Goal: Contribute content: Contribute content

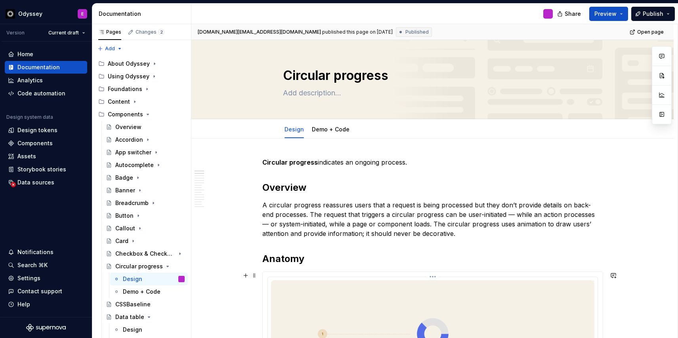
scroll to position [58, 0]
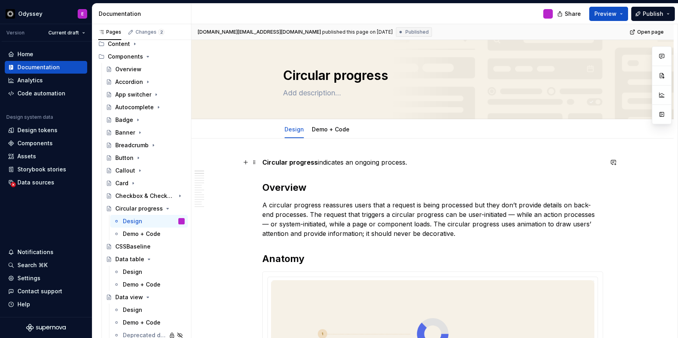
type textarea "*"
click at [318, 166] on p "Circular progress indicates an ongoing process." at bounding box center [432, 163] width 341 height 10
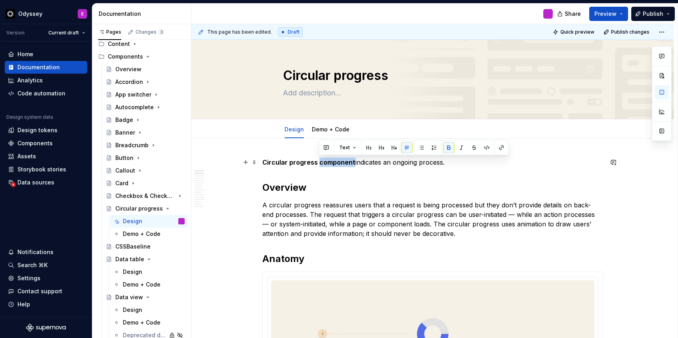
drag, startPoint x: 354, startPoint y: 162, endPoint x: 320, endPoint y: 162, distance: 34.5
click at [320, 162] on p "Circular progress component indicates an ongoing process." at bounding box center [432, 163] width 341 height 10
click at [448, 144] on button "button" at bounding box center [448, 147] width 11 height 11
click at [453, 188] on h2 "Overview" at bounding box center [432, 188] width 341 height 13
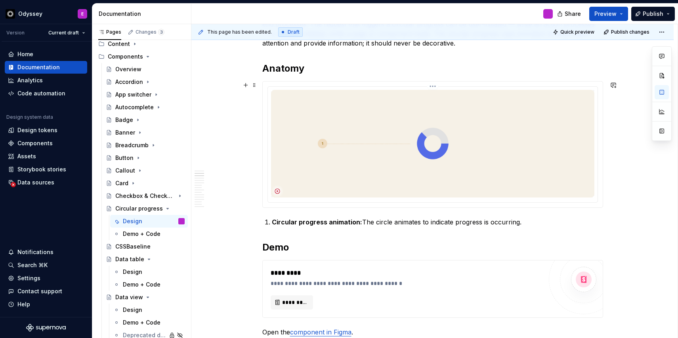
scroll to position [199, 0]
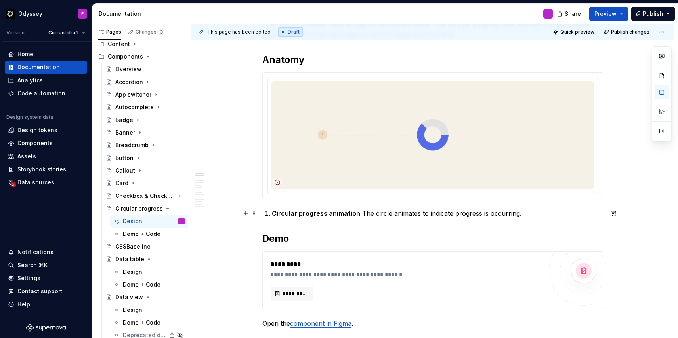
click at [365, 214] on p "Circular progress animation: The circle animates to indicate progress is occurr…" at bounding box center [437, 214] width 331 height 10
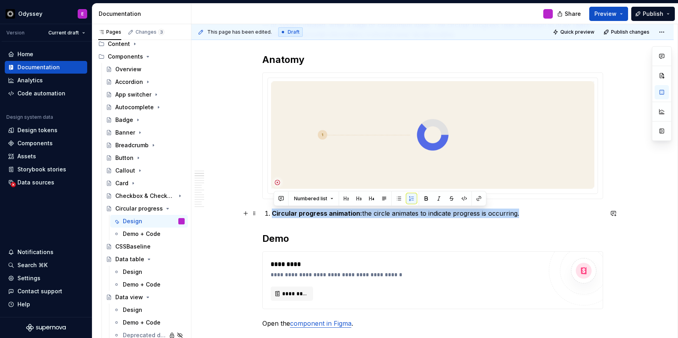
drag, startPoint x: 534, startPoint y: 213, endPoint x: 265, endPoint y: 217, distance: 269.1
click at [398, 199] on button "button" at bounding box center [399, 198] width 11 height 11
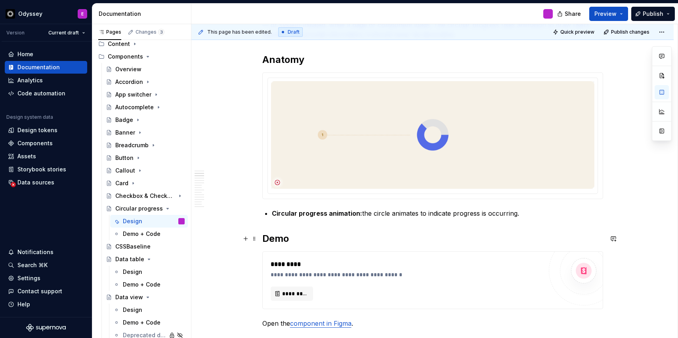
click at [389, 239] on h2 "Demo" at bounding box center [432, 239] width 341 height 13
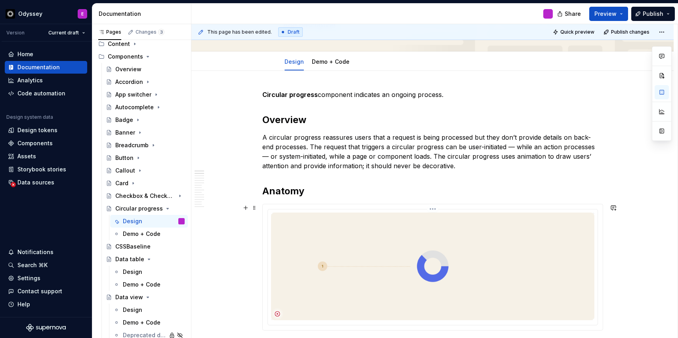
scroll to position [66, 0]
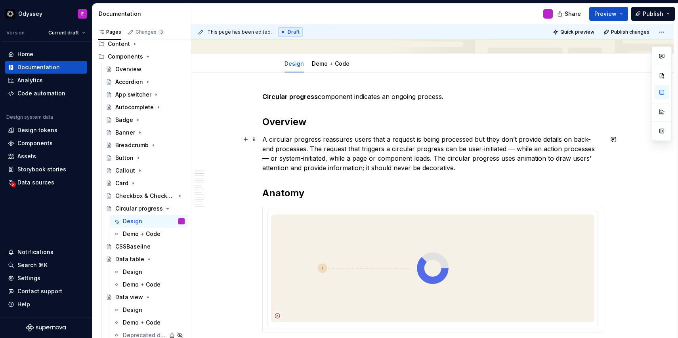
click at [299, 147] on p "A circular progress reassures users that a request is being processed but they …" at bounding box center [432, 154] width 341 height 38
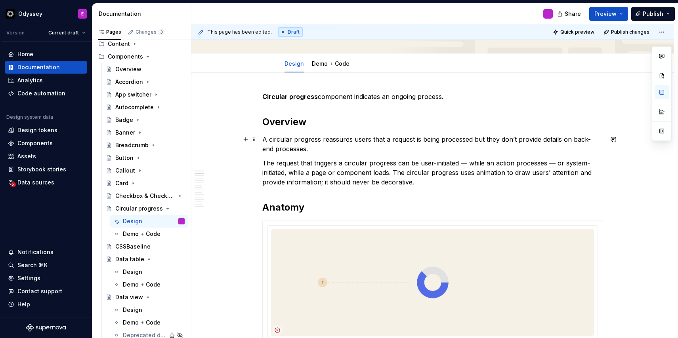
click at [319, 148] on p "A circular progress reassures users that a request is being processed but they …" at bounding box center [432, 144] width 341 height 19
click at [396, 174] on p "The request that triggers a circular progress can be user-initiated — while an …" at bounding box center [432, 173] width 341 height 29
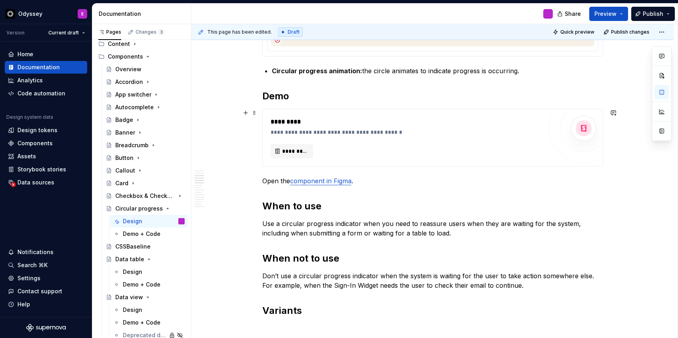
scroll to position [373, 0]
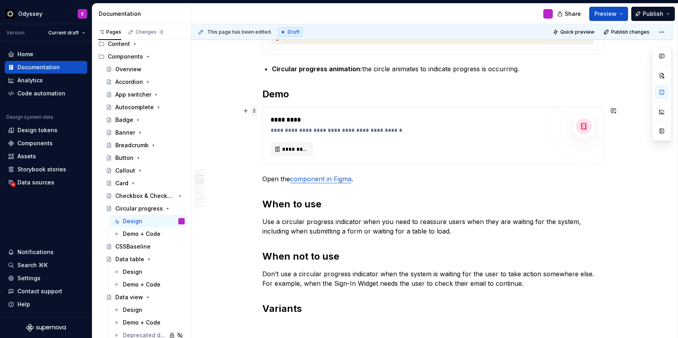
click at [254, 113] on span at bounding box center [254, 110] width 6 height 11
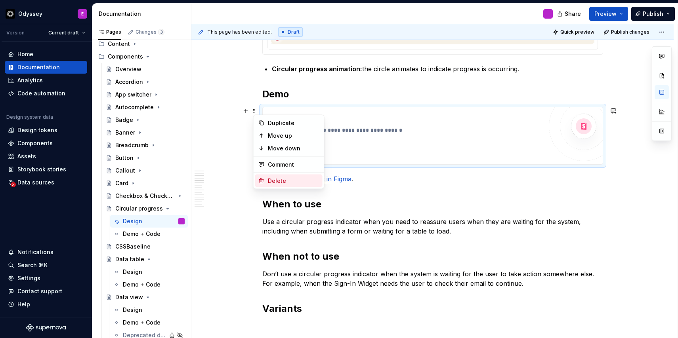
click at [270, 178] on div "Delete" at bounding box center [294, 181] width 52 height 8
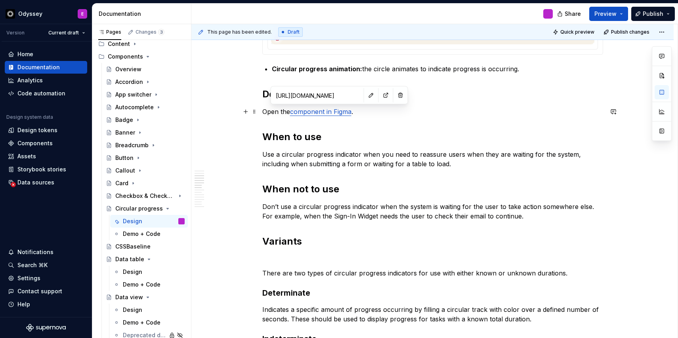
click at [328, 110] on link "component in Figma" at bounding box center [320, 112] width 61 height 8
click at [380, 95] on button "button" at bounding box center [385, 95] width 11 height 11
click at [255, 112] on span at bounding box center [254, 111] width 6 height 11
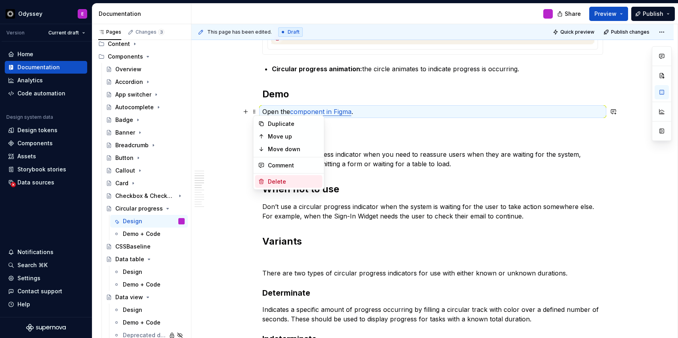
click at [271, 179] on div "Delete" at bounding box center [294, 182] width 52 height 8
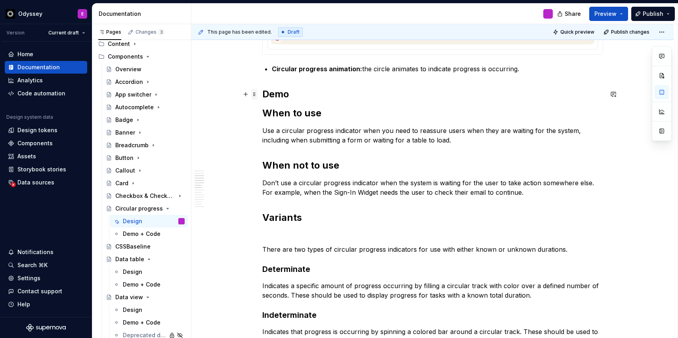
click at [256, 95] on span at bounding box center [254, 94] width 6 height 11
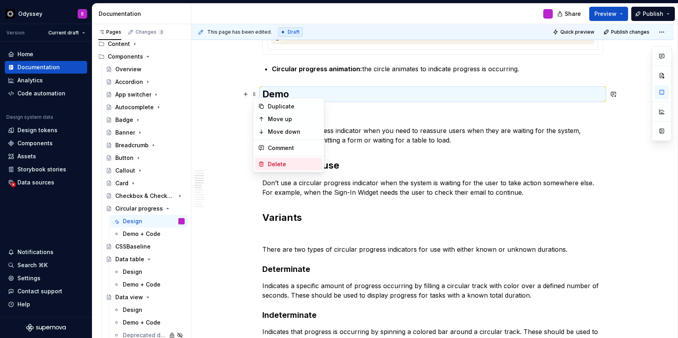
click at [270, 164] on div "Delete" at bounding box center [294, 165] width 52 height 8
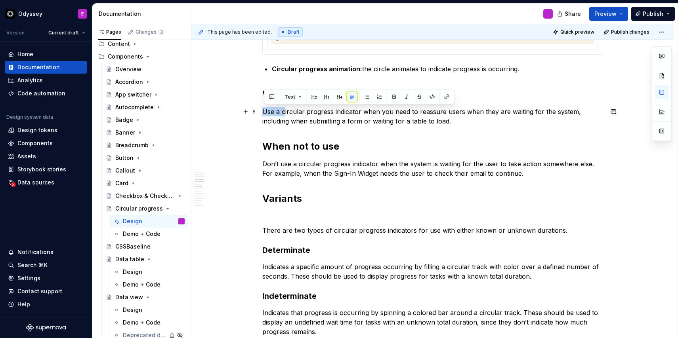
drag, startPoint x: 264, startPoint y: 111, endPoint x: 287, endPoint y: 110, distance: 22.6
click at [287, 110] on p "Use a circular progress indicator when you need to reassure users when they are…" at bounding box center [432, 116] width 341 height 19
click at [366, 95] on button "button" at bounding box center [366, 97] width 11 height 11
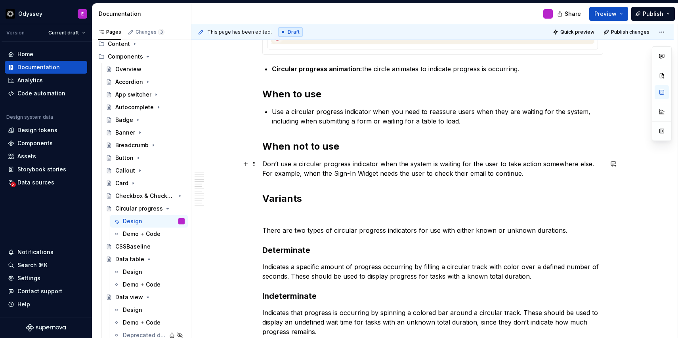
click at [266, 164] on p "Don’t use a circular progress indicator when the system is waiting for the user…" at bounding box center [432, 168] width 341 height 19
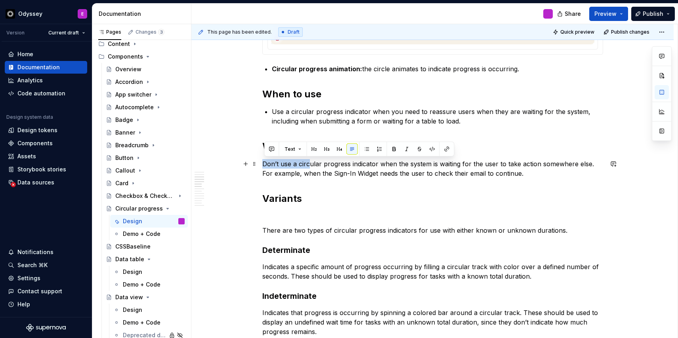
drag, startPoint x: 266, startPoint y: 164, endPoint x: 312, endPoint y: 162, distance: 46.4
click at [312, 162] on p "Don’t use a circular progress indicator when the system is waiting for the user…" at bounding box center [432, 168] width 341 height 19
click at [365, 148] on button "button" at bounding box center [366, 149] width 11 height 11
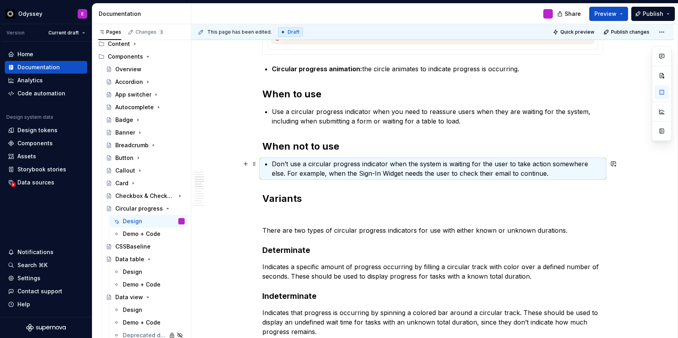
click at [603, 164] on p "Don’t use a circular progress indicator when the system is waiting for the user…" at bounding box center [437, 168] width 331 height 19
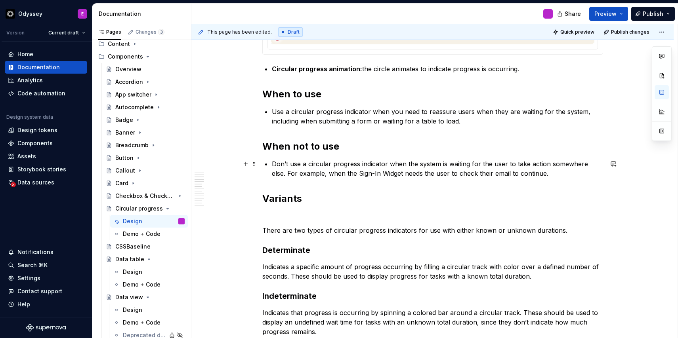
click at [273, 175] on p "Don’t use a circular progress indicator when the system is waiting for the user…" at bounding box center [437, 168] width 331 height 19
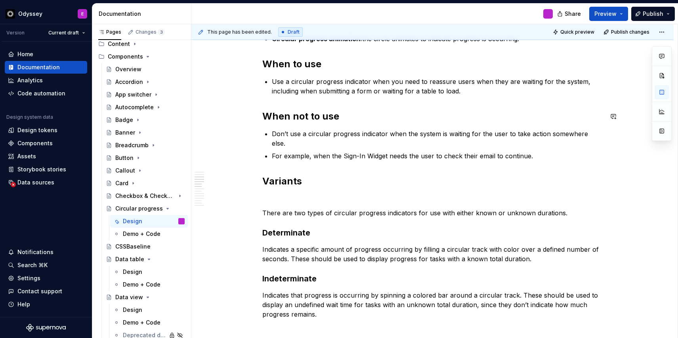
scroll to position [405, 0]
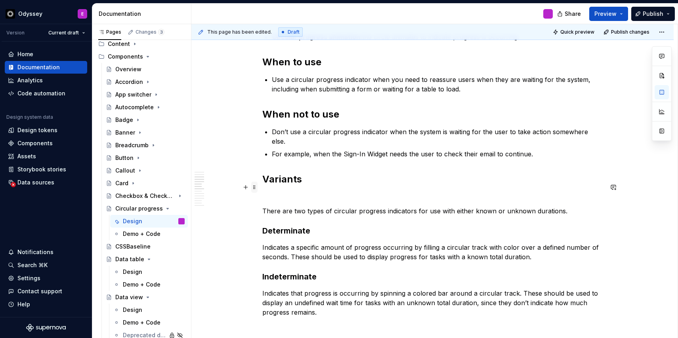
click at [257, 187] on span at bounding box center [254, 187] width 6 height 11
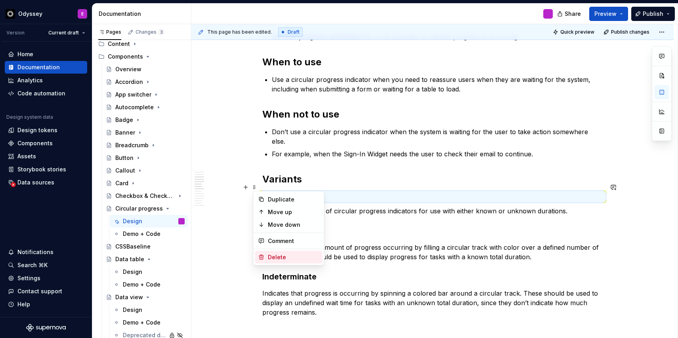
click at [266, 258] on div "Delete" at bounding box center [288, 257] width 67 height 13
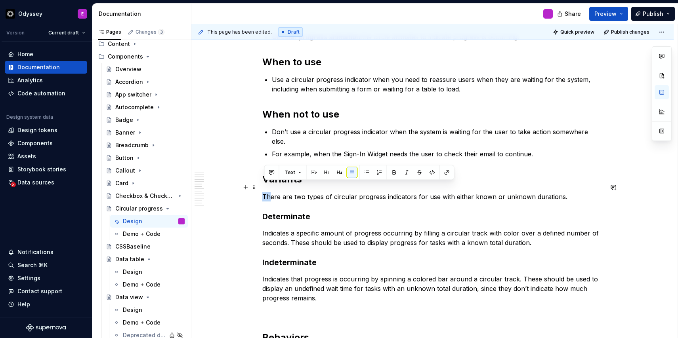
drag, startPoint x: 265, startPoint y: 186, endPoint x: 273, endPoint y: 186, distance: 7.5
click at [273, 192] on p "There are two types of circular progress indicators for use with either known o…" at bounding box center [432, 197] width 341 height 10
click at [365, 169] on button "button" at bounding box center [366, 172] width 11 height 11
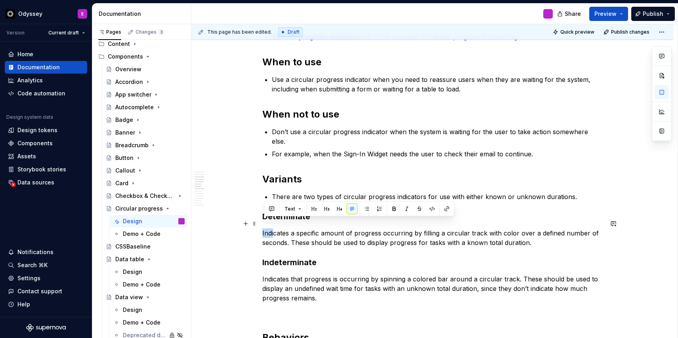
drag, startPoint x: 264, startPoint y: 224, endPoint x: 274, endPoint y: 224, distance: 9.9
click at [274, 229] on p "Indicates a specific amount of progress occurring by filling a circular track w…" at bounding box center [432, 238] width 341 height 19
click at [364, 210] on button "button" at bounding box center [366, 209] width 11 height 11
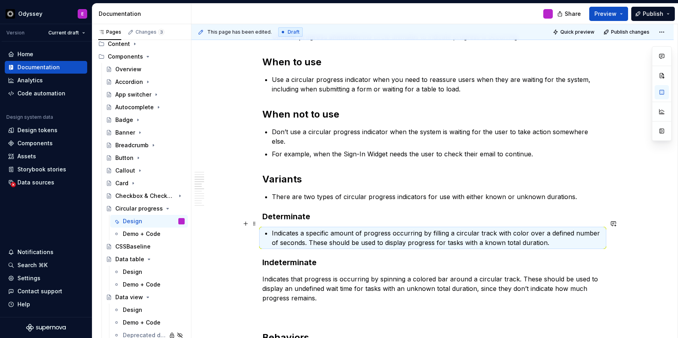
click at [312, 231] on p "Indicates a specific amount of progress occurring by filling a circular track w…" at bounding box center [437, 238] width 331 height 19
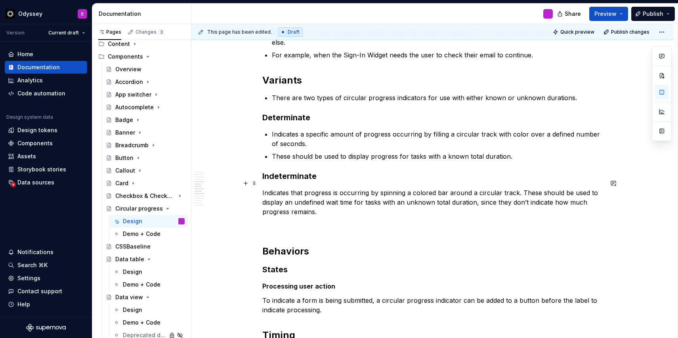
scroll to position [516, 0]
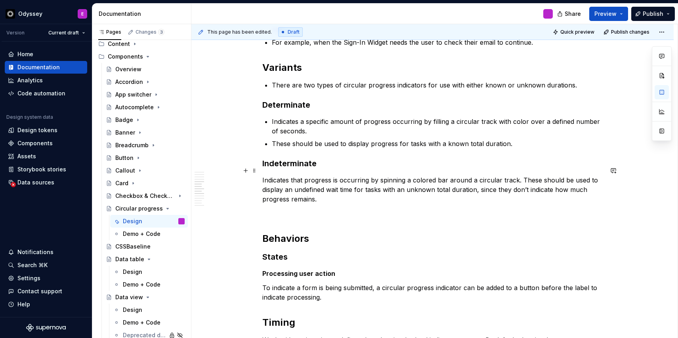
drag, startPoint x: 265, startPoint y: 171, endPoint x: 285, endPoint y: 170, distance: 20.2
click at [285, 176] on p "Indicates that progress is occurring by spinning a colored bar around a circula…" at bounding box center [432, 190] width 341 height 29
drag, startPoint x: 285, startPoint y: 170, endPoint x: 304, endPoint y: 170, distance: 18.6
click at [304, 176] on p "Indicates that progress is occurring by spinning a colored bar around a circula…" at bounding box center [432, 190] width 341 height 29
click at [383, 157] on button "button" at bounding box center [387, 156] width 11 height 11
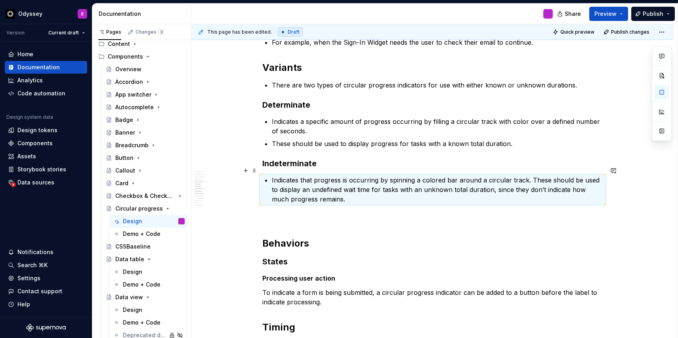
click at [531, 176] on p "Indicates that progress is occurring by spinning a colored bar around a circula…" at bounding box center [437, 190] width 331 height 29
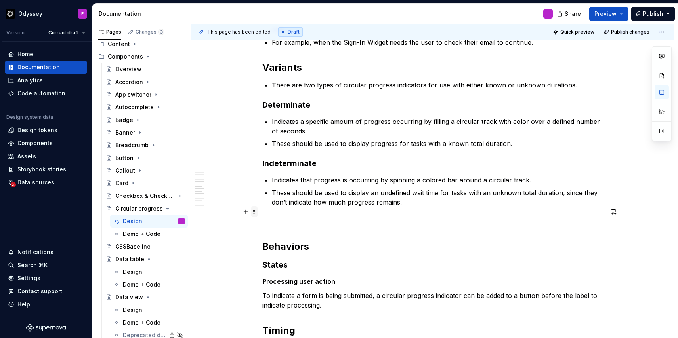
click at [256, 212] on span at bounding box center [254, 211] width 6 height 11
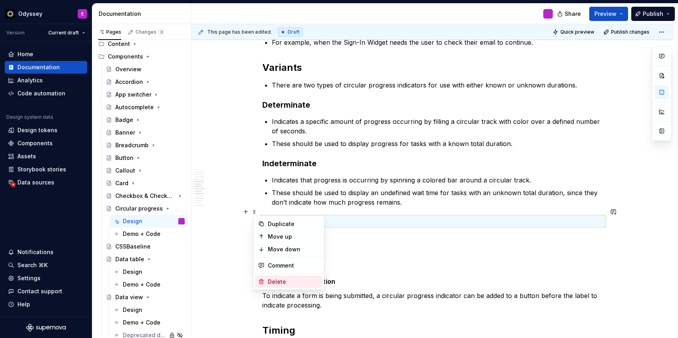
click at [278, 279] on div "Delete" at bounding box center [294, 282] width 52 height 8
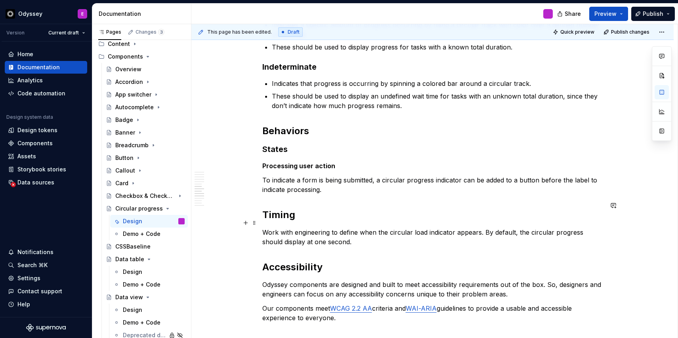
scroll to position [627, 0]
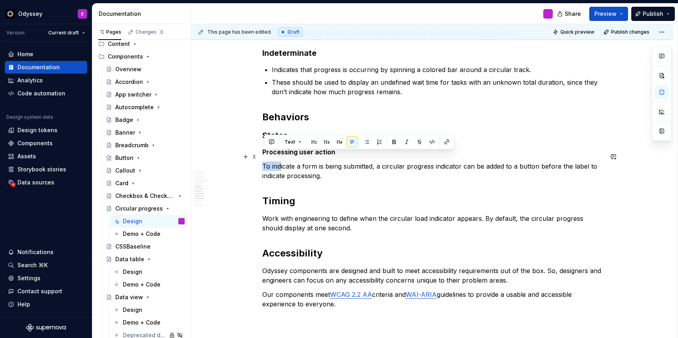
drag, startPoint x: 264, startPoint y: 158, endPoint x: 283, endPoint y: 157, distance: 18.2
click at [283, 162] on p "To indicate a form is being submitted, a circular progress indicator can be add…" at bounding box center [432, 171] width 341 height 19
click at [365, 142] on button "button" at bounding box center [366, 142] width 11 height 11
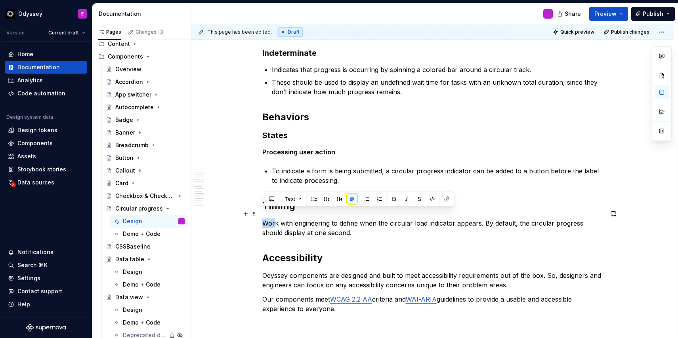
drag, startPoint x: 264, startPoint y: 213, endPoint x: 276, endPoint y: 213, distance: 11.9
click at [276, 219] on p "Work with engineering to define when the circular load indicator appears. By de…" at bounding box center [432, 228] width 341 height 19
click at [367, 197] on button "button" at bounding box center [366, 199] width 11 height 11
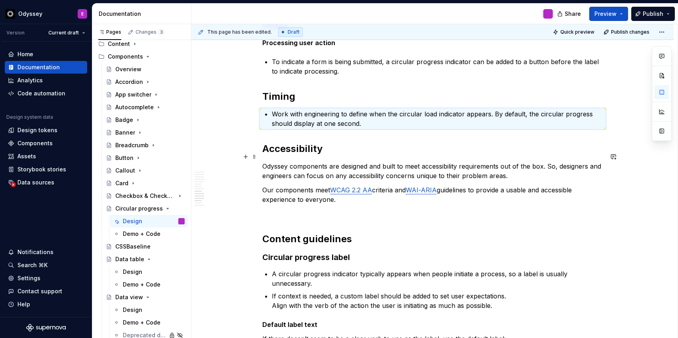
scroll to position [741, 0]
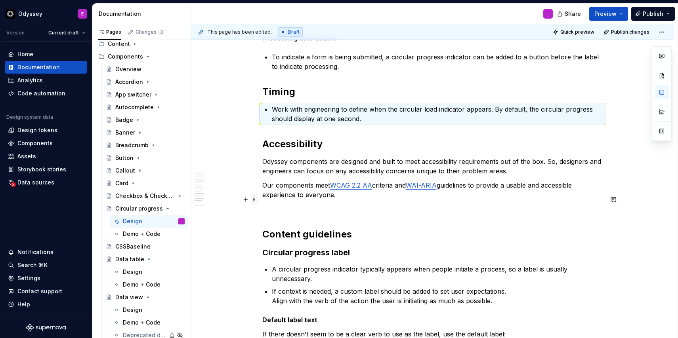
click at [256, 201] on span at bounding box center [254, 199] width 6 height 11
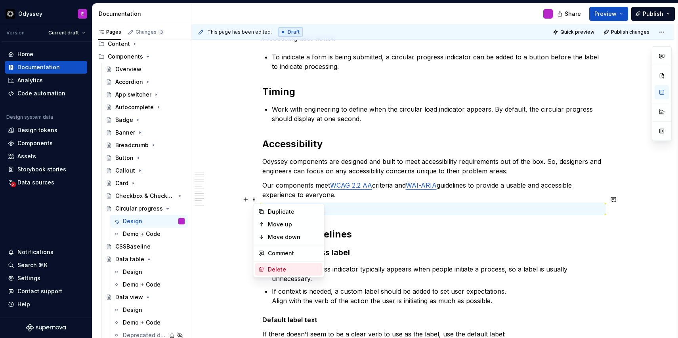
click at [281, 273] on div "Delete" at bounding box center [294, 270] width 52 height 8
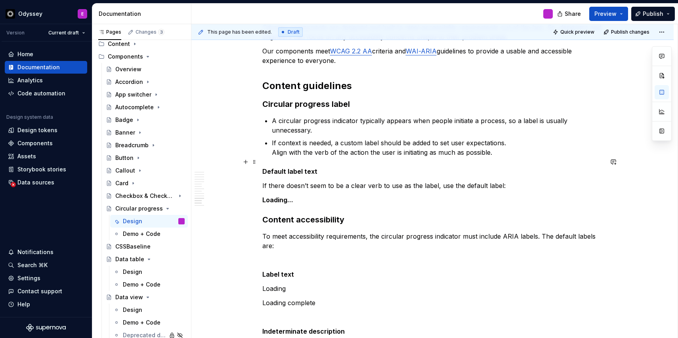
scroll to position [887, 0]
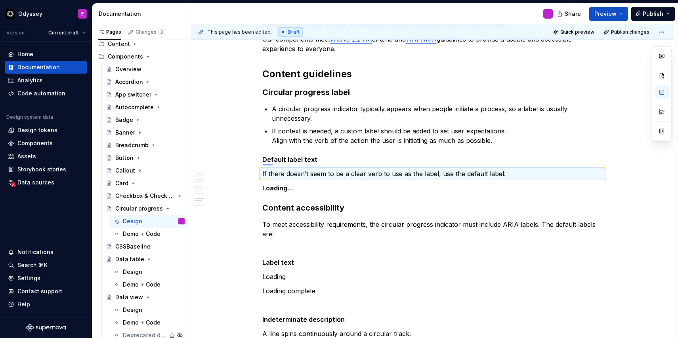
drag, startPoint x: 263, startPoint y: 164, endPoint x: 273, endPoint y: 164, distance: 9.9
click at [273, 164] on div "This page has been edited. Draft Quick preview Publish changes Circular progres…" at bounding box center [434, 181] width 486 height 315
click at [362, 183] on p "Loading…" at bounding box center [432, 188] width 341 height 10
drag, startPoint x: 262, startPoint y: 164, endPoint x: 281, endPoint y: 163, distance: 19.0
click at [281, 164] on div "This page has been edited. Draft Quick preview Publish changes Circular progres…" at bounding box center [434, 181] width 486 height 315
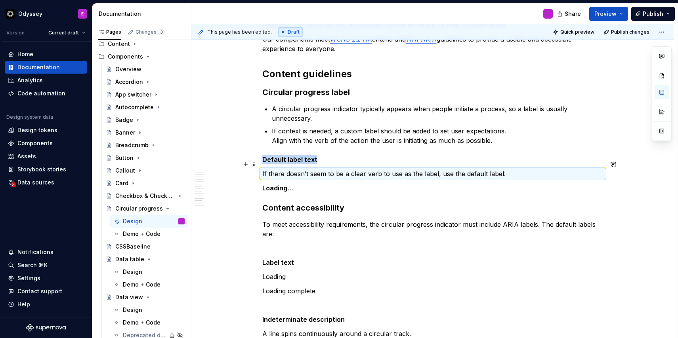
click at [337, 169] on p "If there doesn’t seem to be a clear verb to use as the label, use the default l…" at bounding box center [432, 174] width 341 height 10
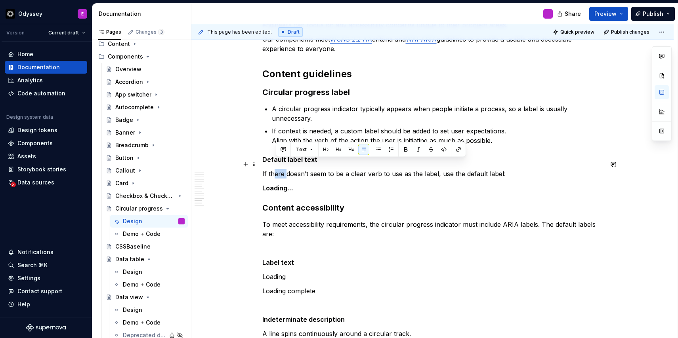
drag, startPoint x: 275, startPoint y: 162, endPoint x: 288, endPoint y: 163, distance: 12.7
click at [288, 169] on p "If there doesn’t seem to be a clear verb to use as the label, use the default l…" at bounding box center [432, 174] width 341 height 10
click at [379, 151] on button "button" at bounding box center [378, 149] width 11 height 11
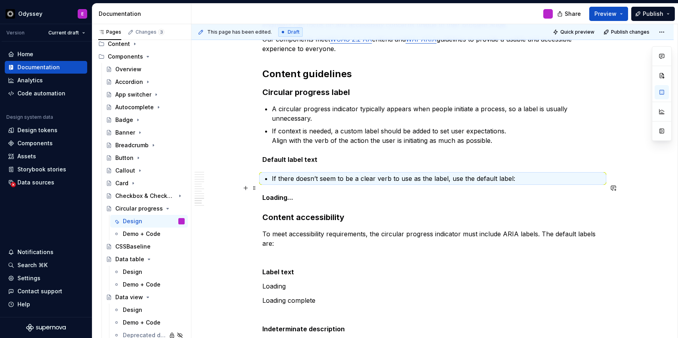
click at [264, 194] on strong "Loading…" at bounding box center [277, 198] width 31 height 8
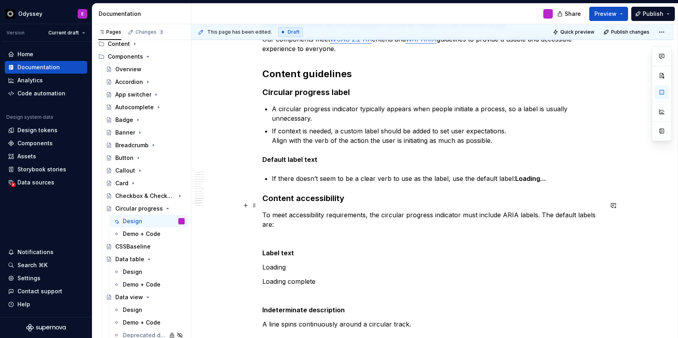
click at [541, 210] on p "To meet accessibility requirements, the circular progress indicator must includ…" at bounding box center [432, 219] width 341 height 19
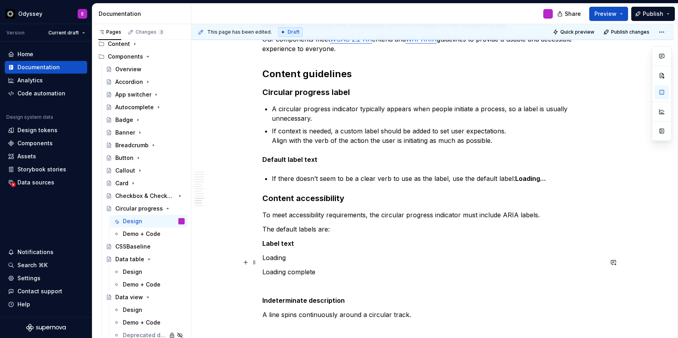
click at [323, 268] on p "Loading complete" at bounding box center [432, 273] width 341 height 10
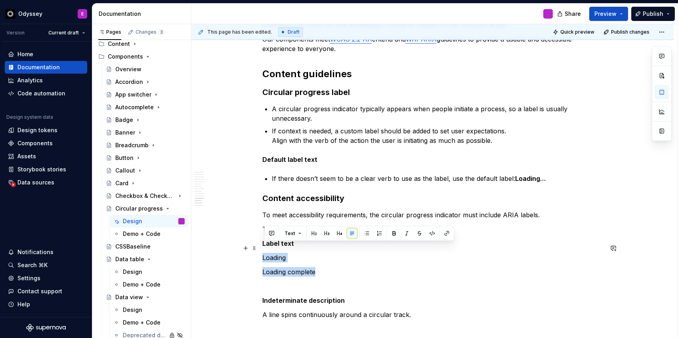
drag, startPoint x: 319, startPoint y: 264, endPoint x: 264, endPoint y: 248, distance: 57.9
click at [364, 230] on button "button" at bounding box center [366, 233] width 11 height 11
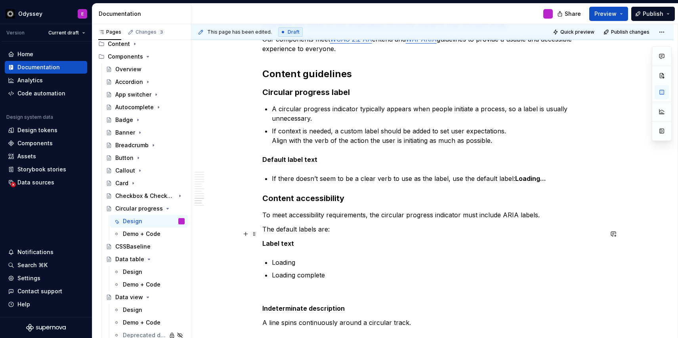
click at [257, 284] on span at bounding box center [254, 284] width 6 height 11
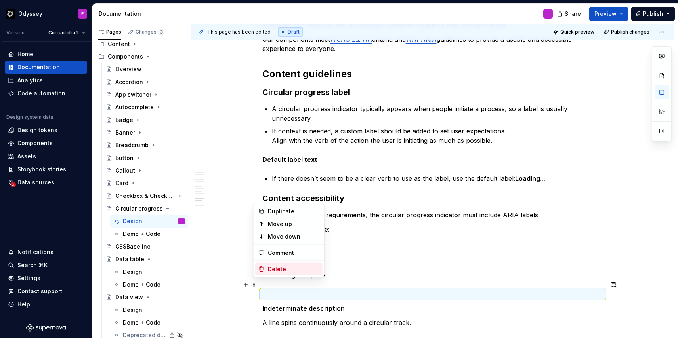
click at [278, 268] on div "Delete" at bounding box center [294, 270] width 52 height 8
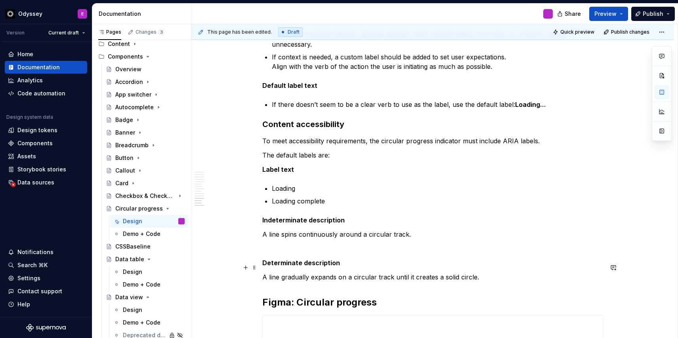
scroll to position [964, 0]
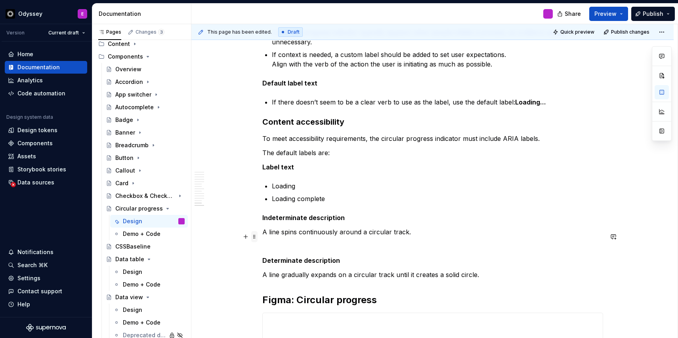
click at [256, 238] on span at bounding box center [254, 236] width 6 height 11
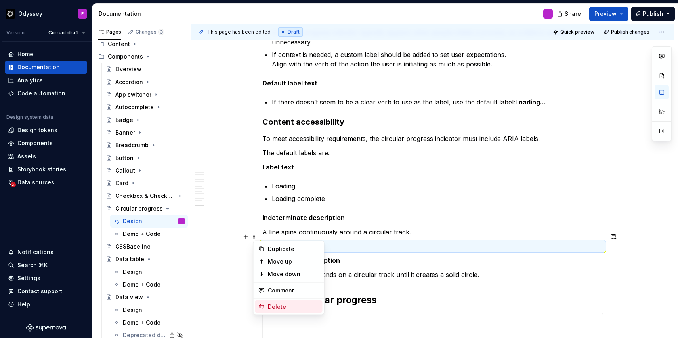
click at [277, 311] on div "Delete" at bounding box center [288, 307] width 67 height 13
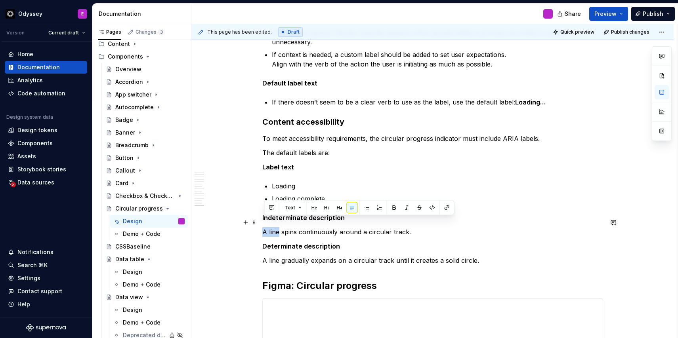
drag, startPoint x: 265, startPoint y: 225, endPoint x: 281, endPoint y: 224, distance: 15.5
click at [281, 227] on p "A line spins continuously around a circular track." at bounding box center [432, 232] width 341 height 10
click at [368, 207] on button "button" at bounding box center [366, 208] width 11 height 11
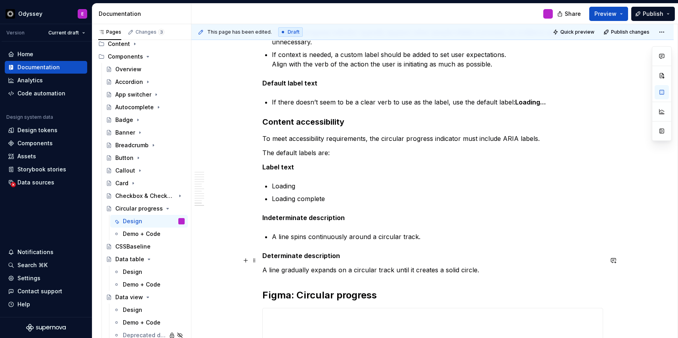
click at [264, 266] on p "A line gradually expands on a circular track until it creates a solid circle." at bounding box center [432, 271] width 341 height 10
drag, startPoint x: 264, startPoint y: 262, endPoint x: 283, endPoint y: 261, distance: 18.7
click at [283, 266] on p "A line gradually expands on a circular track until it creates a solid circle." at bounding box center [432, 271] width 341 height 10
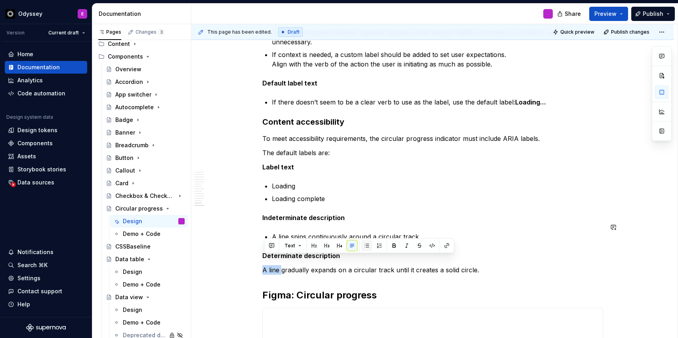
click at [365, 244] on button "button" at bounding box center [366, 246] width 11 height 11
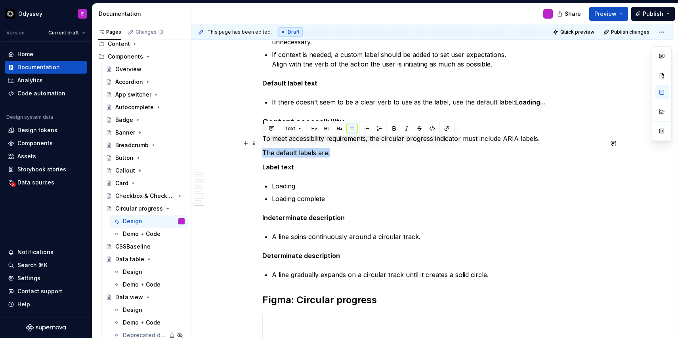
drag, startPoint x: 333, startPoint y: 144, endPoint x: 265, endPoint y: 143, distance: 67.8
click at [265, 148] on p "The default labels are:" at bounding box center [432, 153] width 341 height 10
click at [269, 148] on p "The default labels are:" at bounding box center [432, 153] width 341 height 10
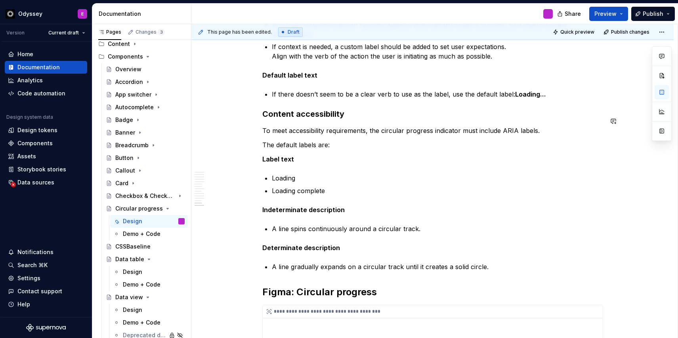
scroll to position [969, 0]
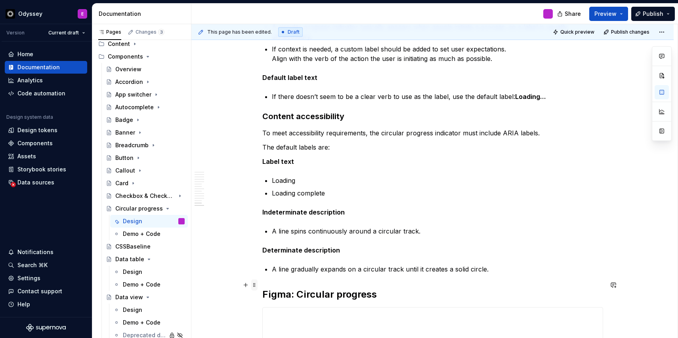
click at [254, 285] on span at bounding box center [254, 285] width 6 height 11
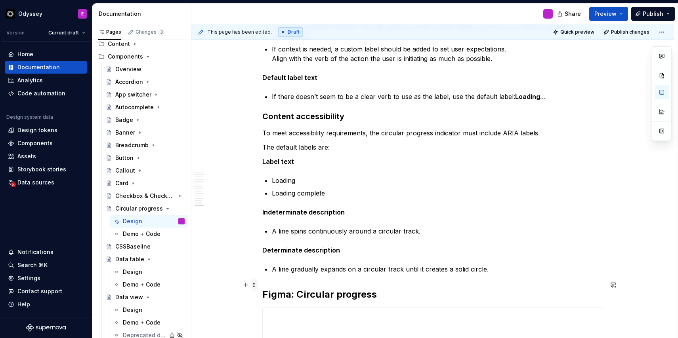
click at [257, 286] on span at bounding box center [254, 285] width 6 height 11
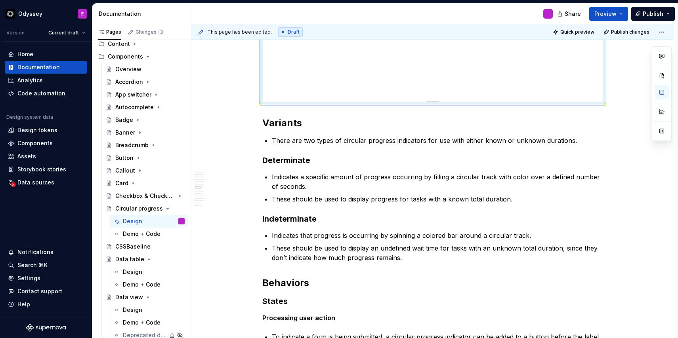
scroll to position [710, 0]
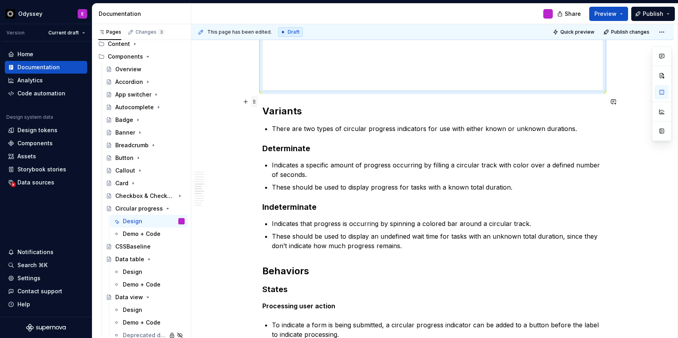
click at [256, 103] on span at bounding box center [254, 101] width 6 height 11
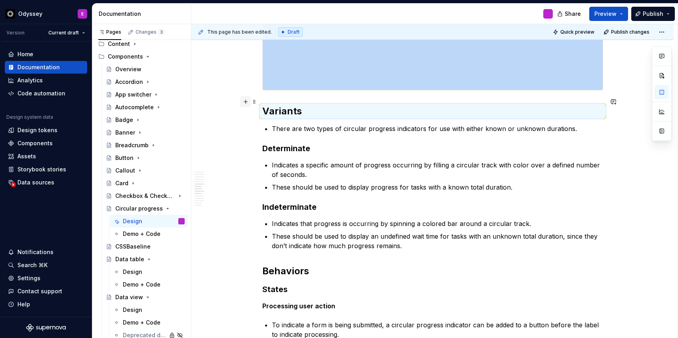
click at [247, 102] on button "button" at bounding box center [245, 101] width 11 height 11
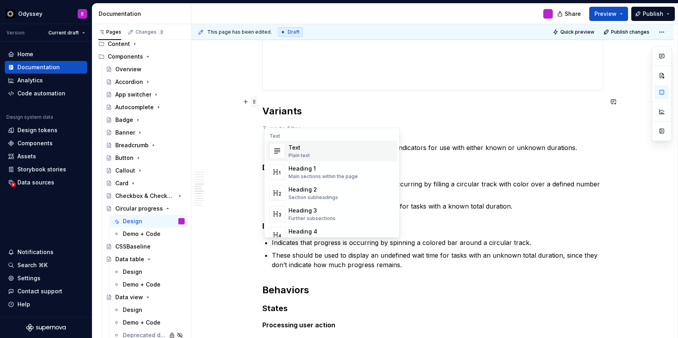
click at [256, 100] on span at bounding box center [254, 101] width 6 height 11
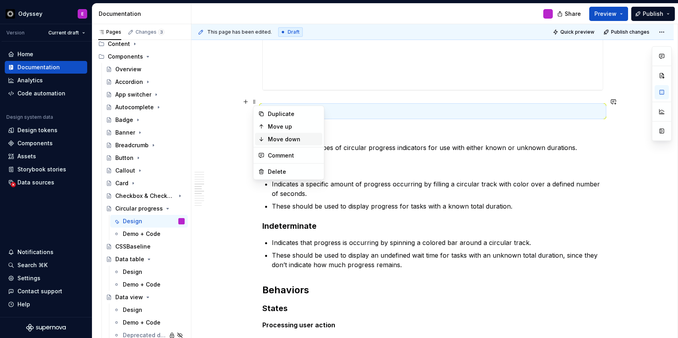
click at [265, 137] on div "Move down" at bounding box center [288, 139] width 67 height 13
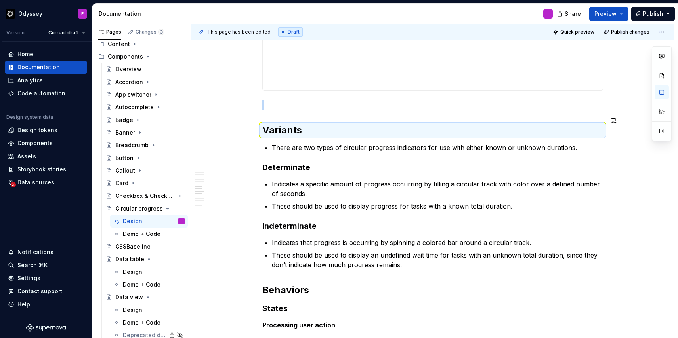
click at [256, 101] on div "Circular progress component indicates an ongoing process. Overview A circular p…" at bounding box center [432, 165] width 482 height 1472
click at [263, 103] on div "Circular progress component indicates an ongoing process. Overview A circular p…" at bounding box center [432, 165] width 482 height 1472
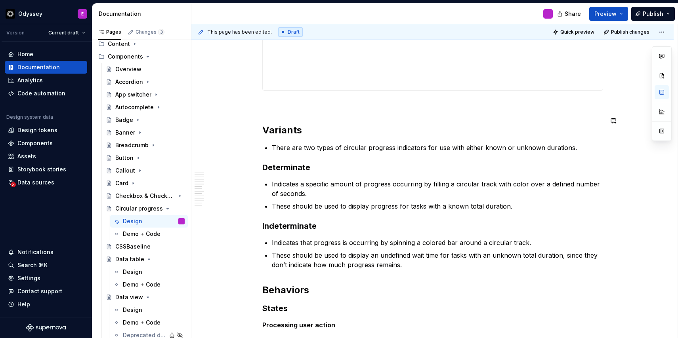
click at [270, 110] on div "Circular progress component indicates an ongoing process. Overview A circular p…" at bounding box center [432, 119] width 341 height 1342
click at [264, 100] on p at bounding box center [432, 105] width 341 height 10
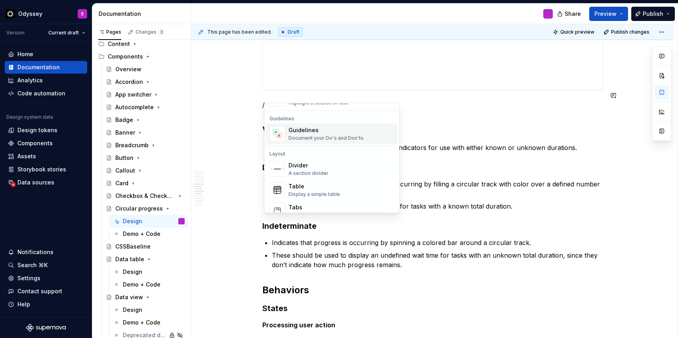
scroll to position [218, 0]
click at [315, 168] on div "Divider A section divider" at bounding box center [309, 168] width 40 height 15
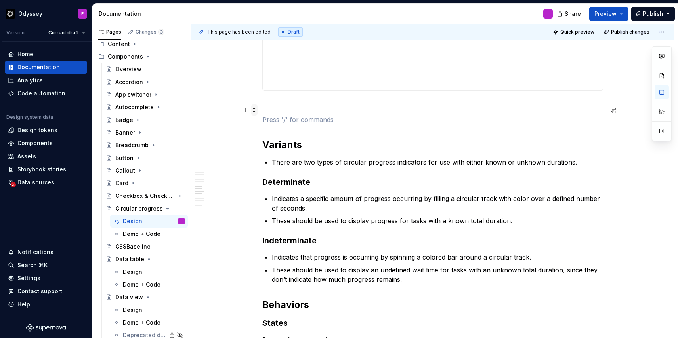
click at [255, 112] on span at bounding box center [254, 110] width 6 height 11
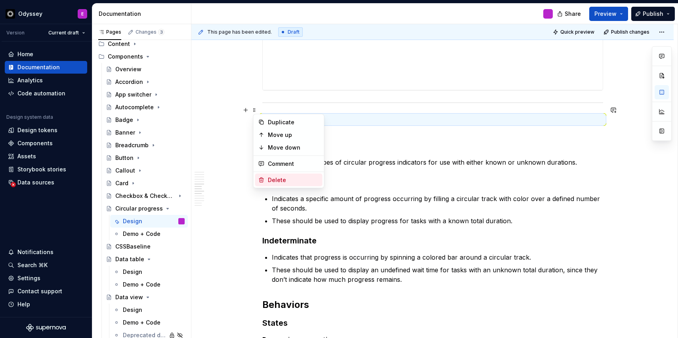
click at [276, 178] on div "Delete" at bounding box center [294, 180] width 52 height 8
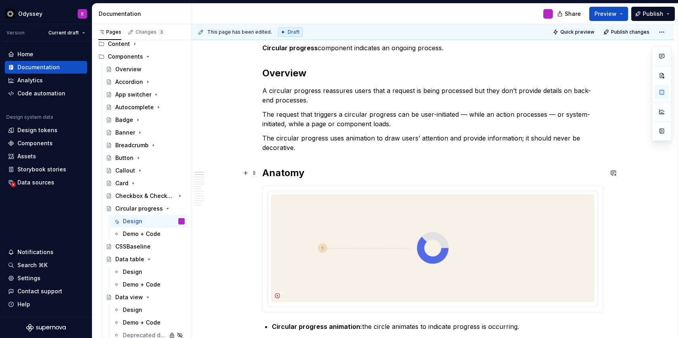
scroll to position [0, 0]
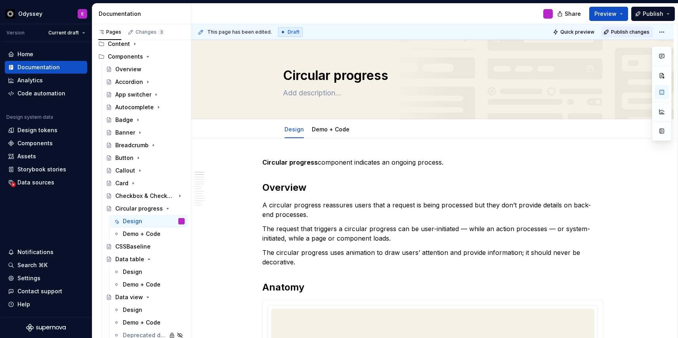
click at [636, 29] on span "Publish changes" at bounding box center [630, 32] width 38 height 6
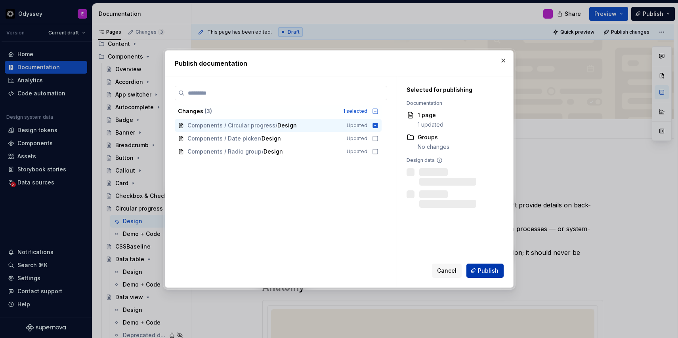
click at [484, 272] on span "Publish" at bounding box center [488, 271] width 21 height 8
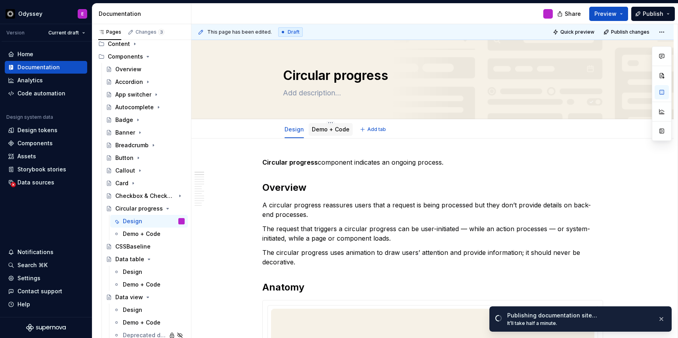
click at [328, 130] on link "Demo + Code" at bounding box center [331, 129] width 38 height 7
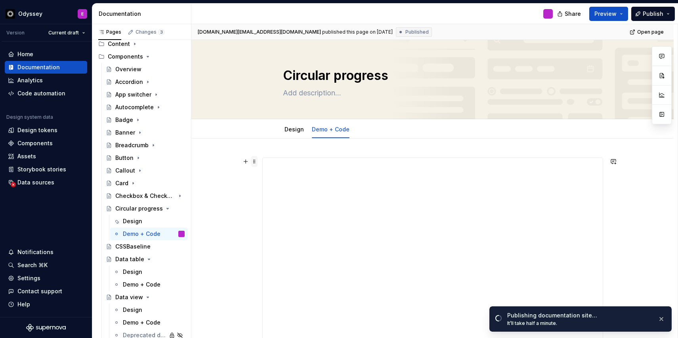
click at [256, 163] on span at bounding box center [254, 161] width 6 height 11
type textarea "*"
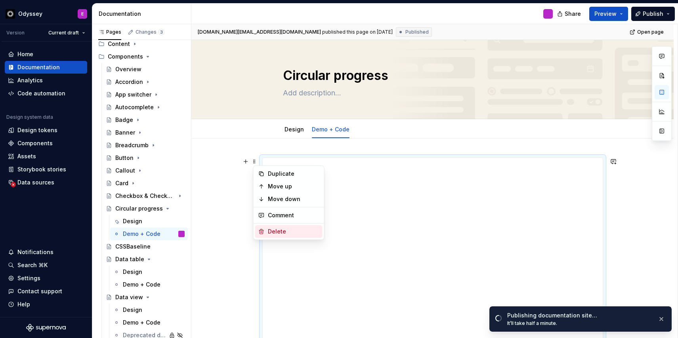
click at [265, 232] on div "Delete" at bounding box center [288, 232] width 67 height 13
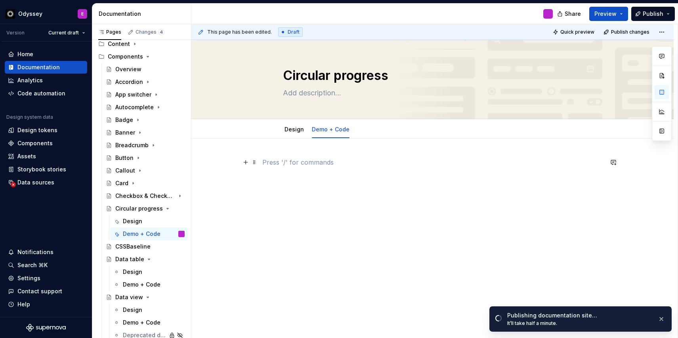
click at [265, 164] on p at bounding box center [432, 163] width 341 height 10
click at [249, 164] on button "button" at bounding box center [245, 162] width 11 height 11
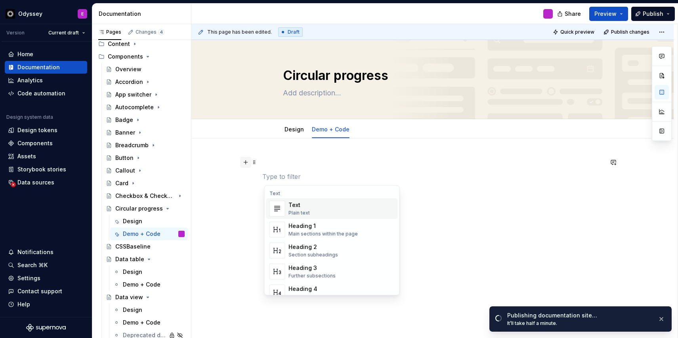
click at [249, 164] on button "button" at bounding box center [245, 162] width 11 height 11
click at [297, 250] on div "Heading 2" at bounding box center [314, 247] width 50 height 8
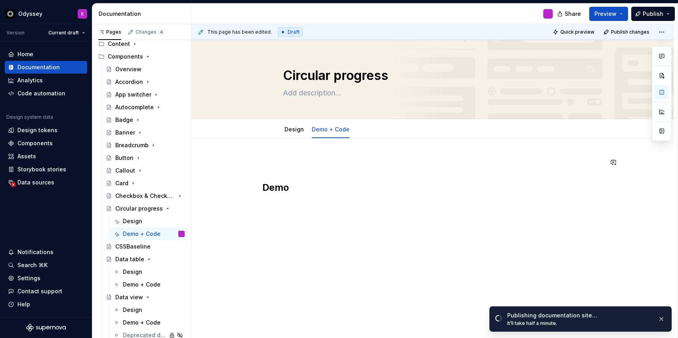
click at [257, 167] on div "Demo" at bounding box center [432, 237] width 482 height 197
click at [256, 164] on span at bounding box center [254, 162] width 6 height 11
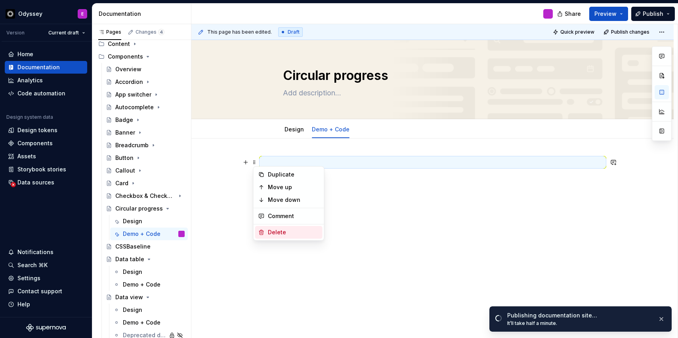
click at [265, 234] on div "Delete" at bounding box center [288, 232] width 67 height 13
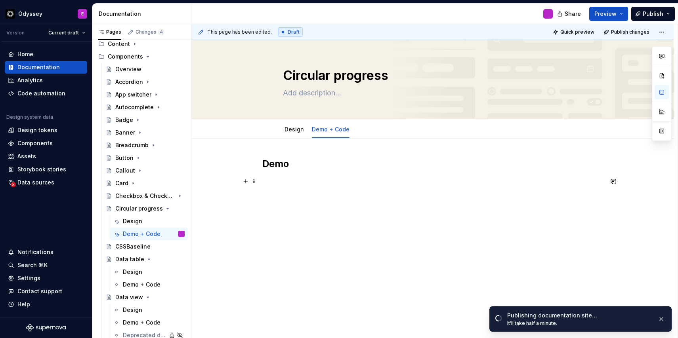
click at [277, 178] on p at bounding box center [432, 182] width 341 height 10
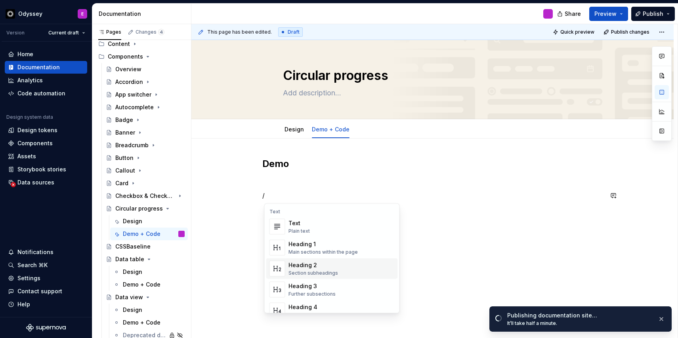
click at [325, 265] on div "Heading 2" at bounding box center [314, 266] width 50 height 8
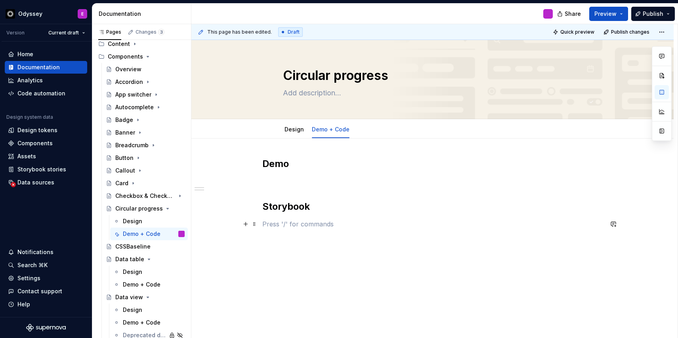
click at [270, 224] on p at bounding box center [432, 225] width 341 height 10
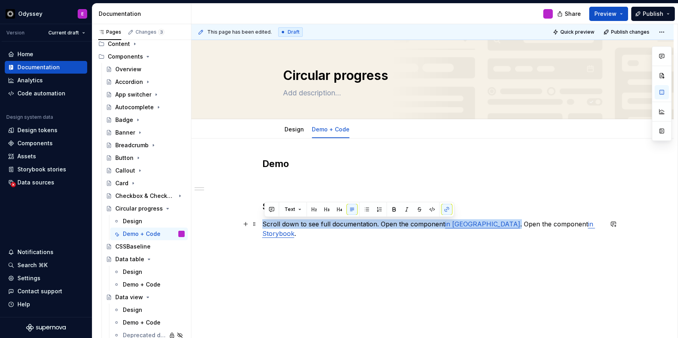
drag, startPoint x: 472, startPoint y: 226, endPoint x: 263, endPoint y: 226, distance: 209.7
click at [263, 226] on div "Demo Storybook Scroll down to see full documentation. Open the component in [GE…" at bounding box center [432, 251] width 482 height 225
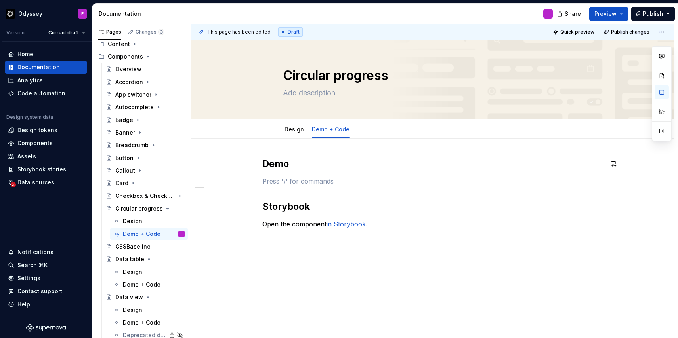
click at [277, 173] on div "Demo Storybook Open the component in Storybook ." at bounding box center [432, 201] width 341 height 86
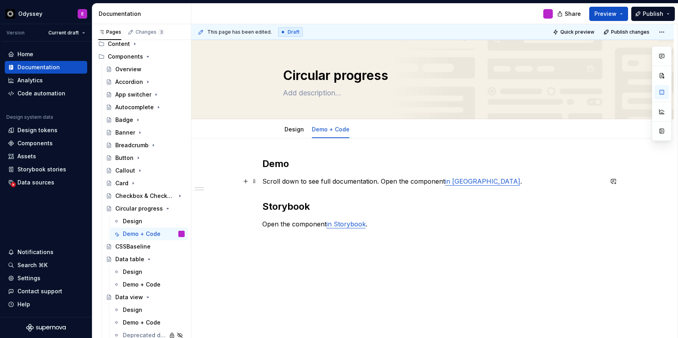
click at [382, 183] on p "Scroll down to see full documentation. Open the component in [GEOGRAPHIC_DATA] ." at bounding box center [432, 182] width 341 height 10
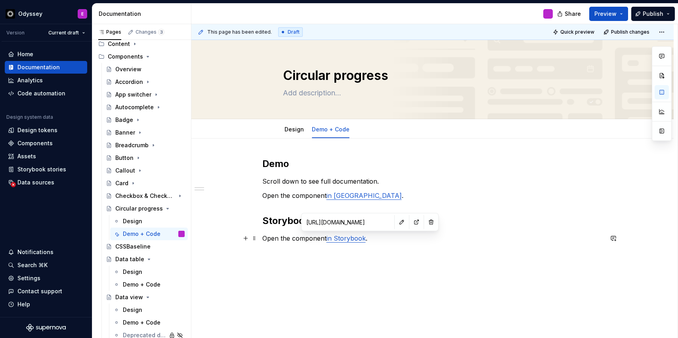
click at [361, 240] on link "in Storybook" at bounding box center [346, 239] width 39 height 8
type textarea "*"
click at [396, 226] on button "button" at bounding box center [401, 222] width 11 height 11
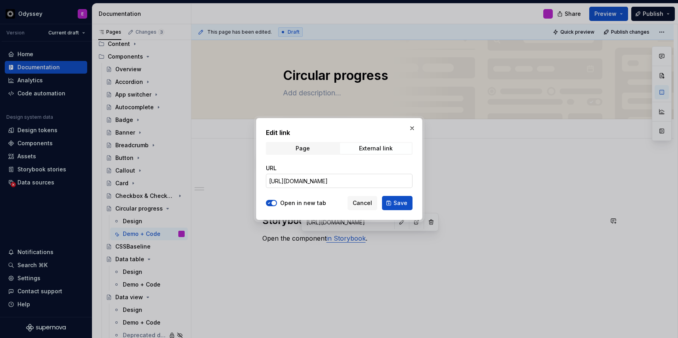
click at [324, 188] on input "[URL][DOMAIN_NAME]" at bounding box center [339, 181] width 147 height 14
paste input "[URL][DOMAIN_NAME]"
type input "[URL][DOMAIN_NAME]"
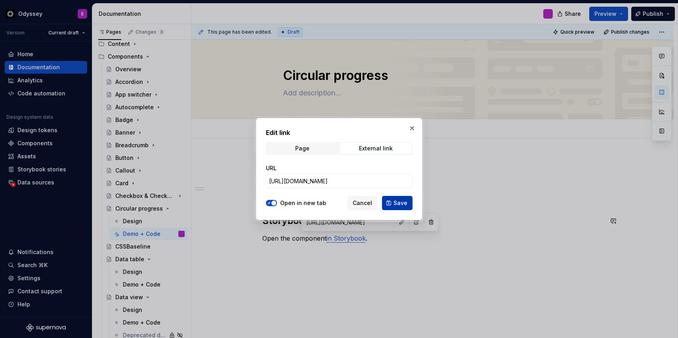
click at [400, 208] on button "Save" at bounding box center [397, 203] width 31 height 14
type textarea "*"
type input "[URL][DOMAIN_NAME]"
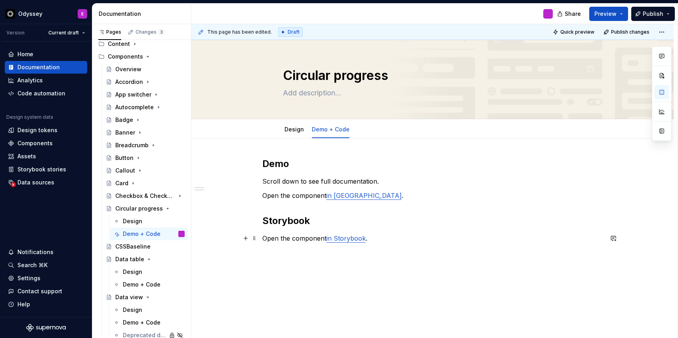
click at [382, 241] on p "Open the component in Storybook ." at bounding box center [432, 239] width 341 height 10
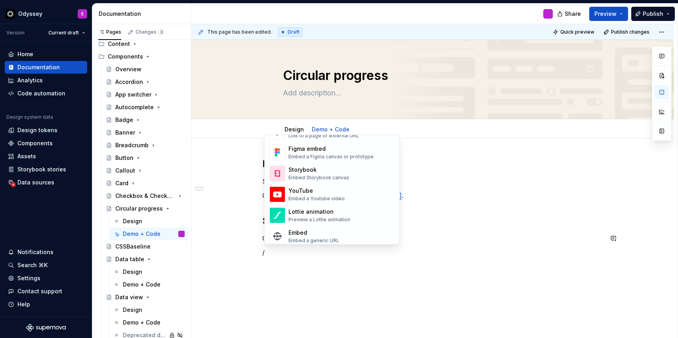
scroll to position [386, 0]
click at [337, 172] on div "Storybook Embed Storybook canvas" at bounding box center [319, 171] width 61 height 15
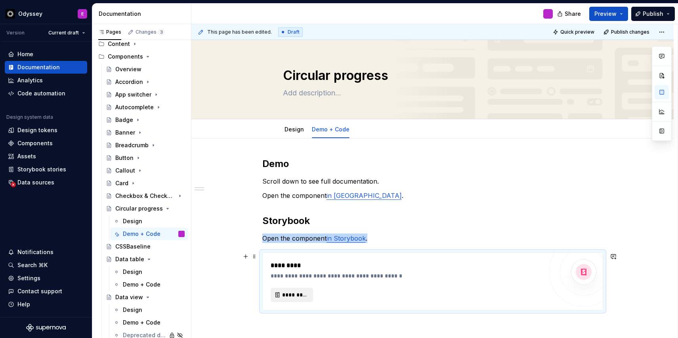
click at [298, 295] on span "*********" at bounding box center [295, 295] width 26 height 8
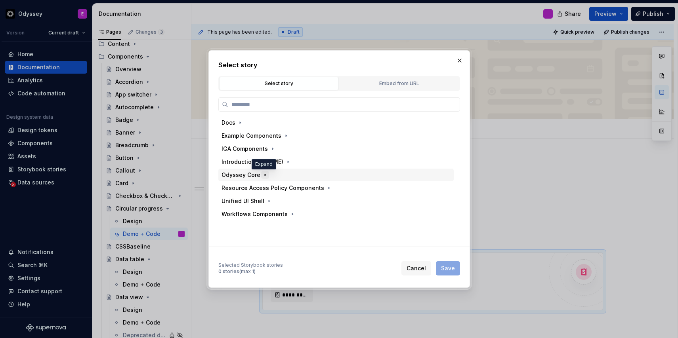
click at [262, 176] on icon "button" at bounding box center [265, 175] width 6 height 6
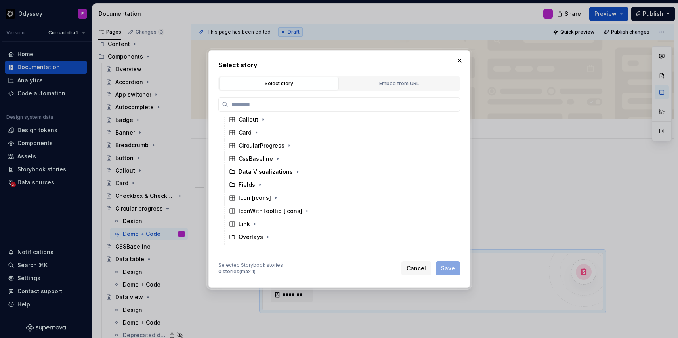
scroll to position [136, 0]
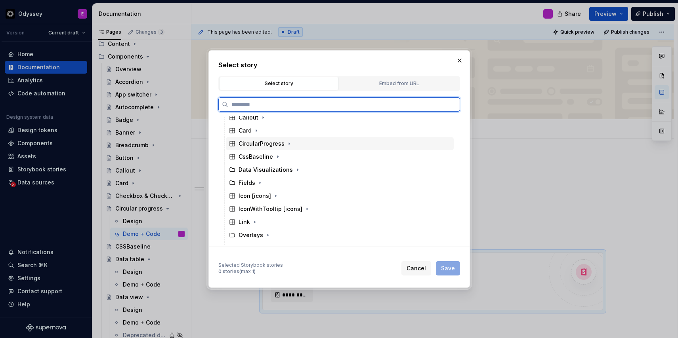
click at [268, 144] on div "CircularProgress" at bounding box center [262, 144] width 46 height 8
click at [271, 159] on div "Docs" at bounding box center [343, 157] width 220 height 13
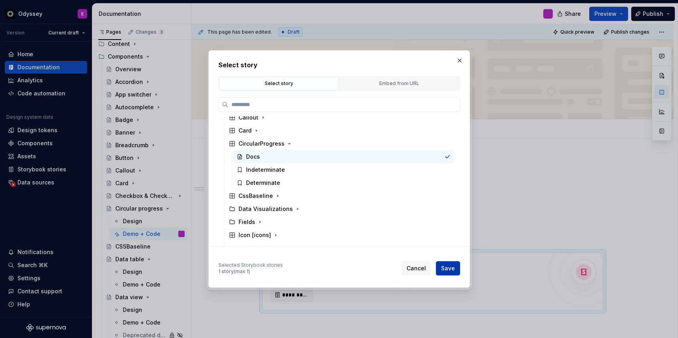
click at [457, 271] on button "Save" at bounding box center [448, 269] width 24 height 14
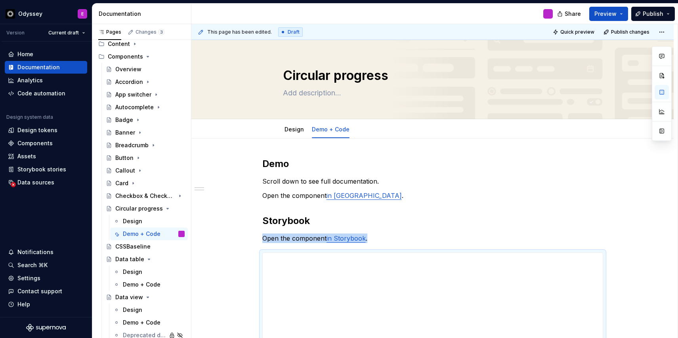
scroll to position [74, 0]
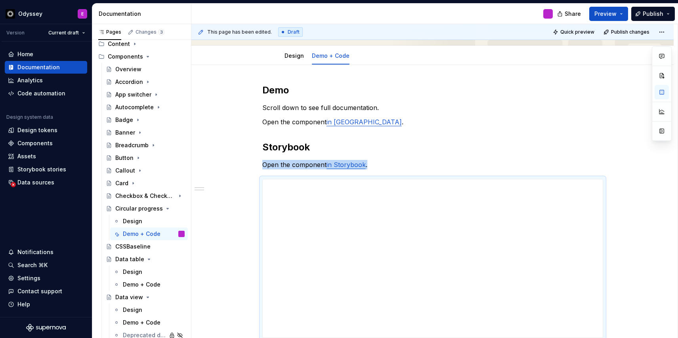
type textarea "*"
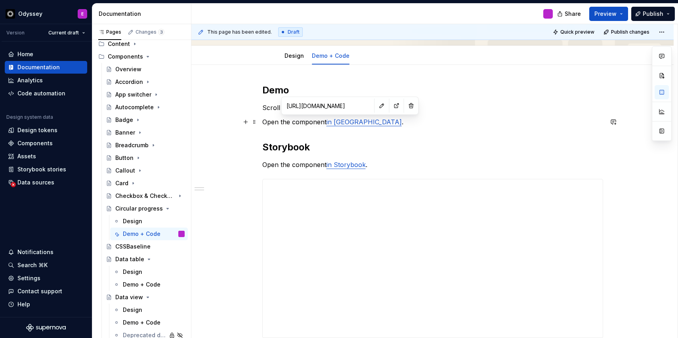
click at [339, 124] on link "in [GEOGRAPHIC_DATA]" at bounding box center [364, 122] width 75 height 8
click at [377, 110] on button "button" at bounding box center [382, 105] width 11 height 11
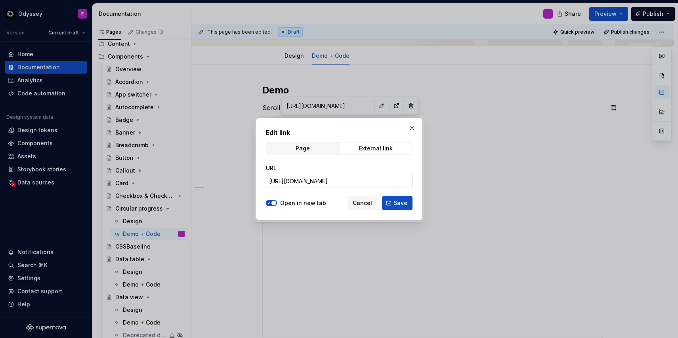
click at [325, 176] on input "[URL][DOMAIN_NAME]" at bounding box center [339, 181] width 147 height 14
paste input "[URL][DOMAIN_NAME]"
type input "[URL][DOMAIN_NAME]"
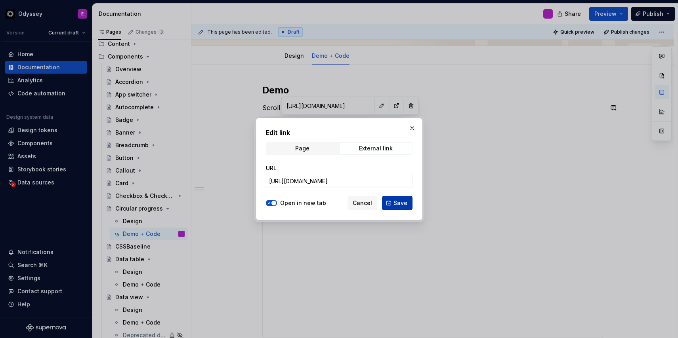
click at [397, 206] on span "Save" at bounding box center [401, 203] width 14 height 8
type textarea "*"
type input "[URL][DOMAIN_NAME]"
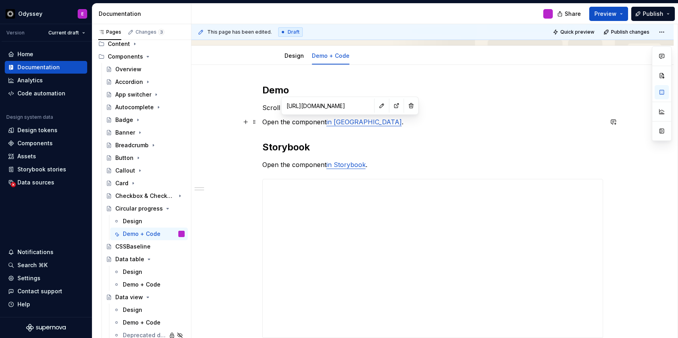
click at [524, 126] on p "Open the component in Figma ." at bounding box center [432, 122] width 341 height 10
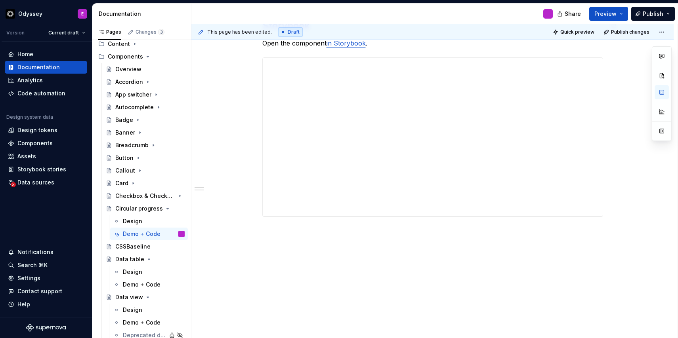
scroll to position [204, 0]
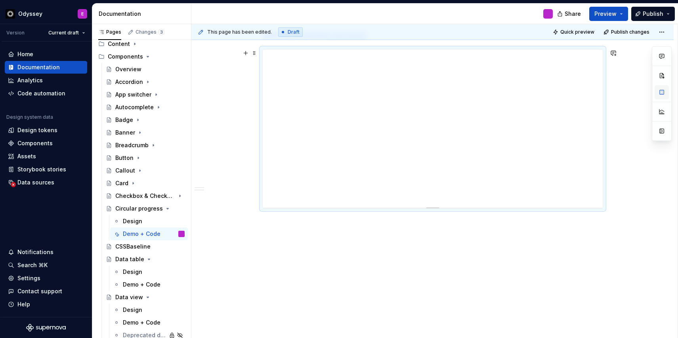
click at [665, 97] on button "button" at bounding box center [662, 92] width 14 height 14
type textarea "*"
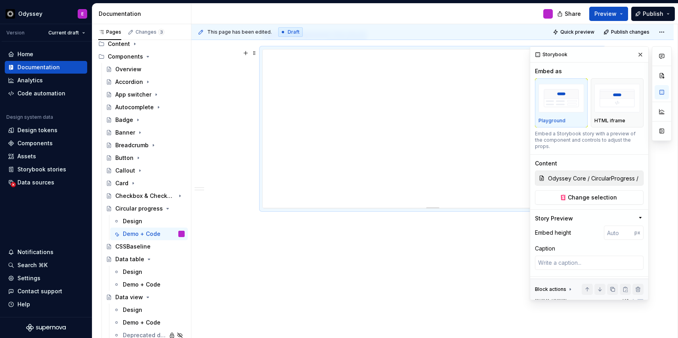
scroll to position [23, 0]
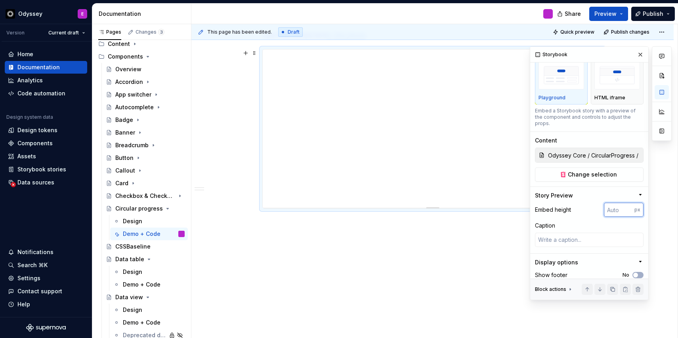
click at [615, 203] on input "number" at bounding box center [619, 210] width 31 height 14
type input "650"
click at [635, 273] on span "button" at bounding box center [635, 275] width 5 height 5
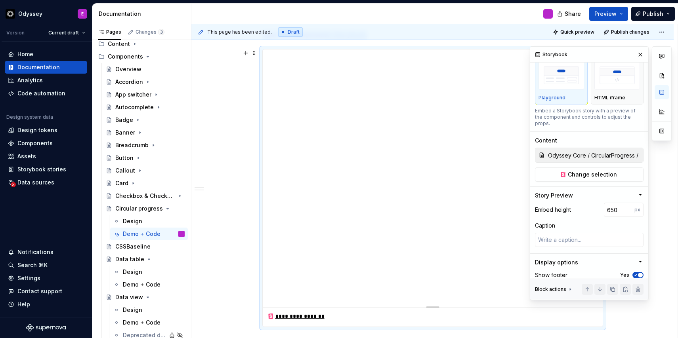
scroll to position [0, 0]
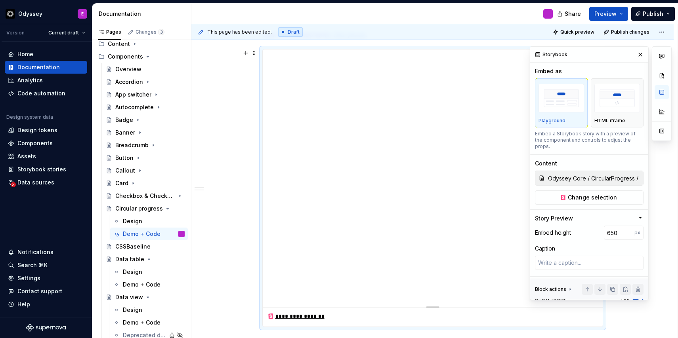
click at [653, 166] on div at bounding box center [662, 173] width 20 height 254
click at [243, 234] on div "**********" at bounding box center [432, 196] width 482 height 522
click at [639, 51] on button "button" at bounding box center [640, 54] width 11 height 11
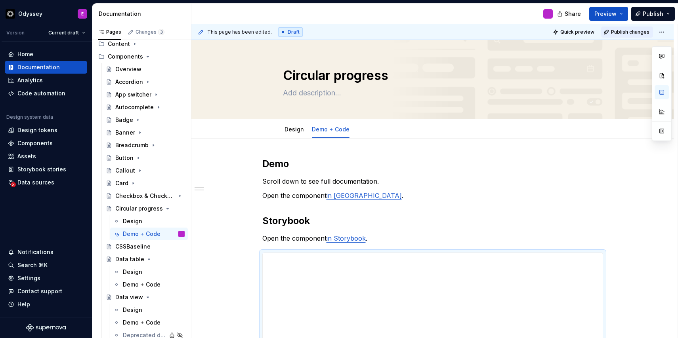
click at [640, 33] on span "Publish changes" at bounding box center [630, 32] width 38 height 6
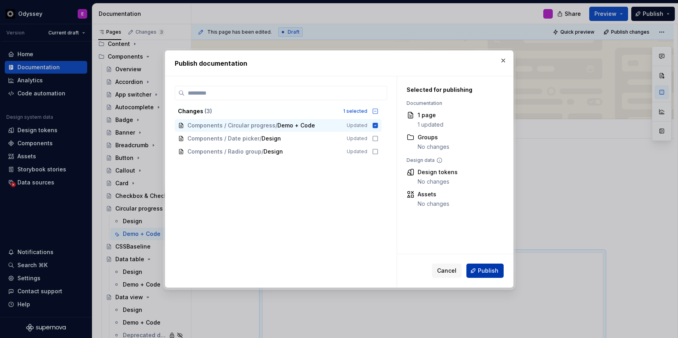
click at [489, 271] on span "Publish" at bounding box center [488, 271] width 21 height 8
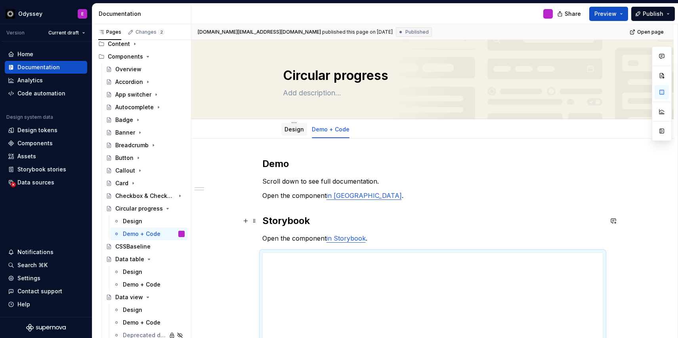
click at [293, 130] on link "Design" at bounding box center [294, 129] width 19 height 7
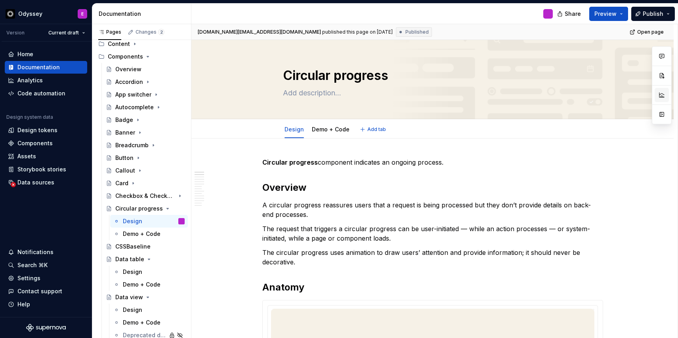
type textarea "*"
click at [293, 164] on strong "Circular progress" at bounding box center [289, 163] width 55 height 8
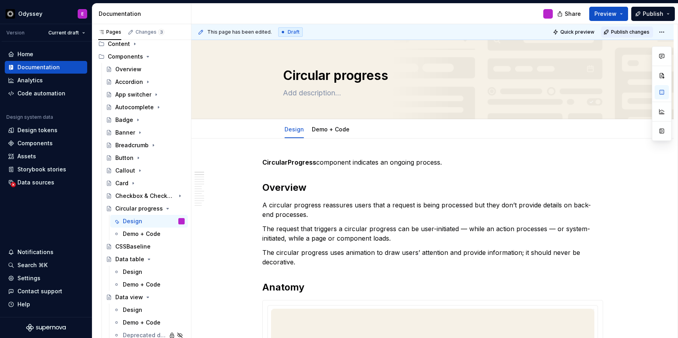
click at [630, 32] on span "Publish changes" at bounding box center [630, 32] width 38 height 6
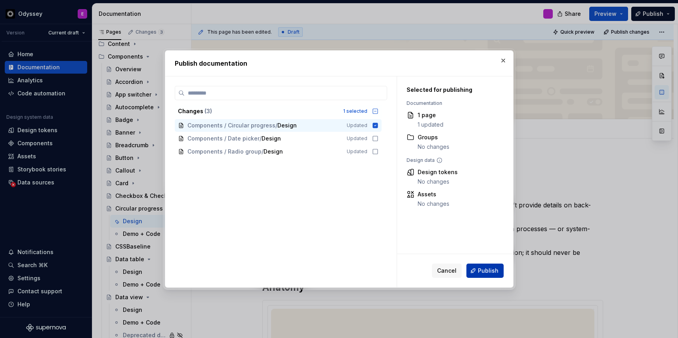
click at [489, 274] on span "Publish" at bounding box center [488, 271] width 21 height 8
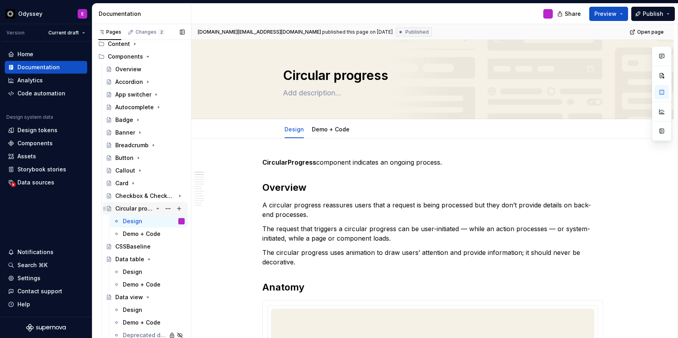
click at [159, 210] on icon "Page tree" at bounding box center [158, 209] width 6 height 6
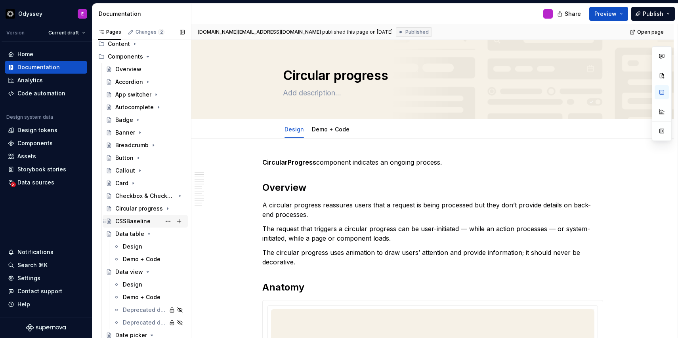
click at [138, 222] on div "CSSBaseline" at bounding box center [132, 222] width 35 height 8
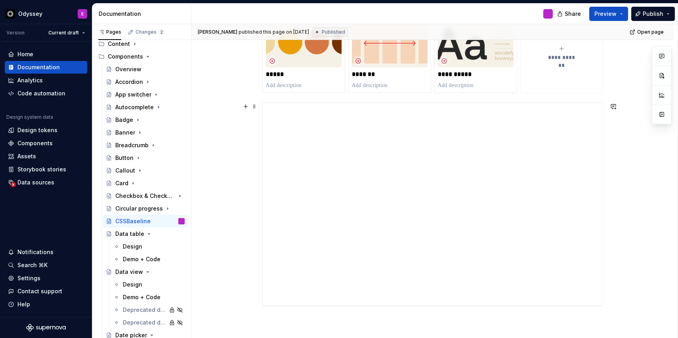
scroll to position [256, 0]
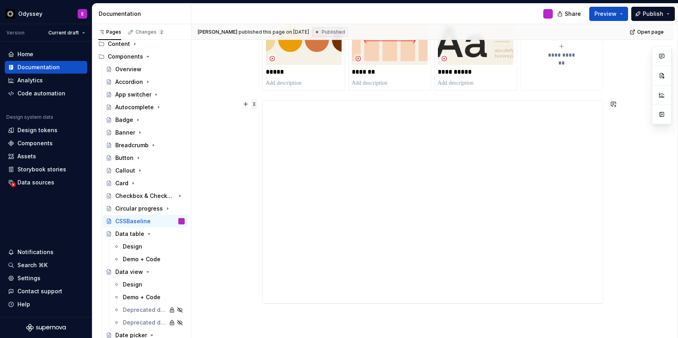
click at [255, 106] on span at bounding box center [254, 104] width 6 height 11
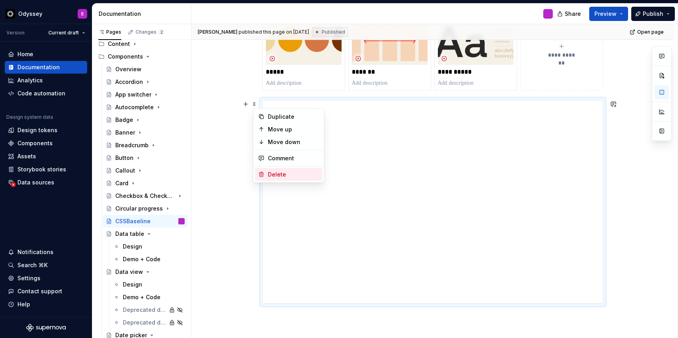
click at [274, 176] on div "Delete" at bounding box center [294, 175] width 52 height 8
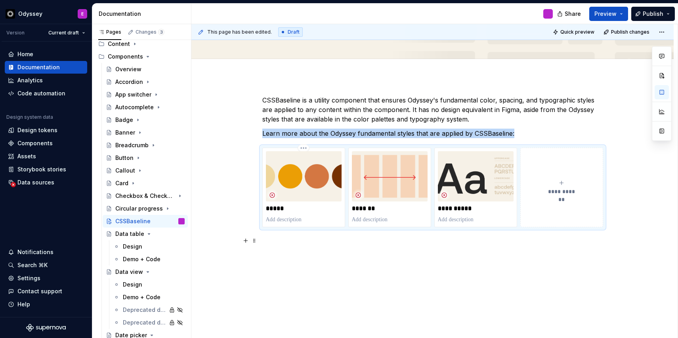
scroll to position [119, 0]
type textarea "*"
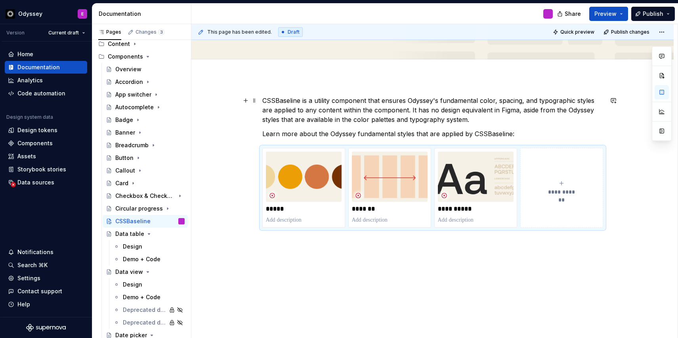
click at [412, 110] on p "CSSBaseline is a utility component that ensures Odyssey's fundamental color, sp…" at bounding box center [432, 110] width 341 height 29
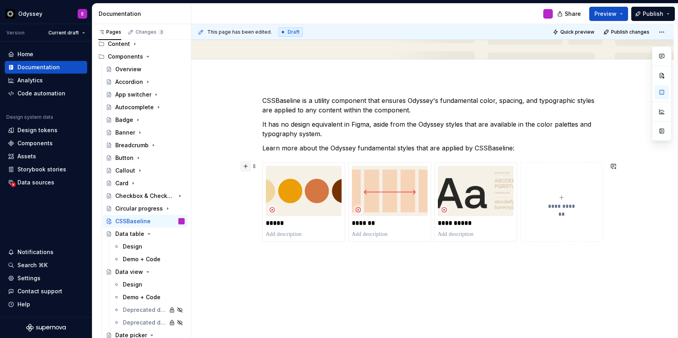
click at [247, 168] on button "button" at bounding box center [245, 166] width 11 height 11
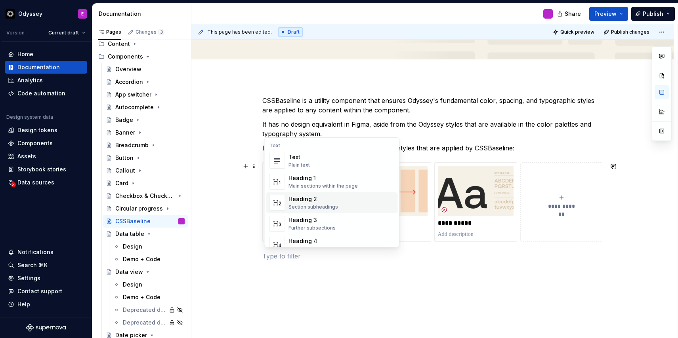
click at [320, 197] on div "Heading 2" at bounding box center [314, 199] width 50 height 8
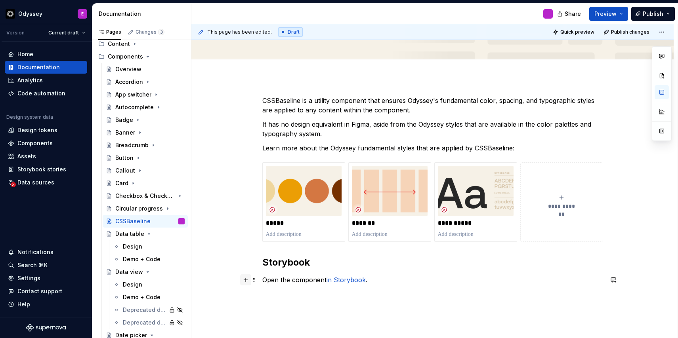
click at [248, 282] on button "button" at bounding box center [245, 280] width 11 height 11
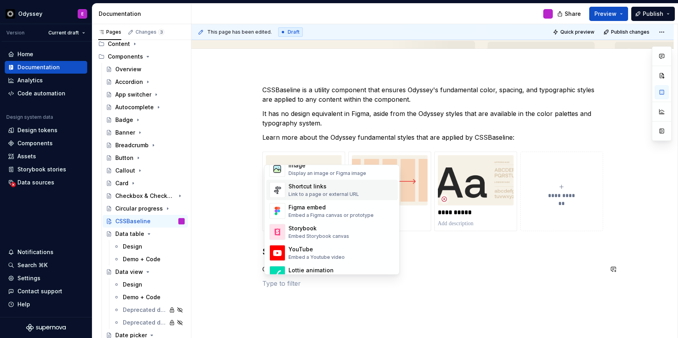
scroll to position [369, 0]
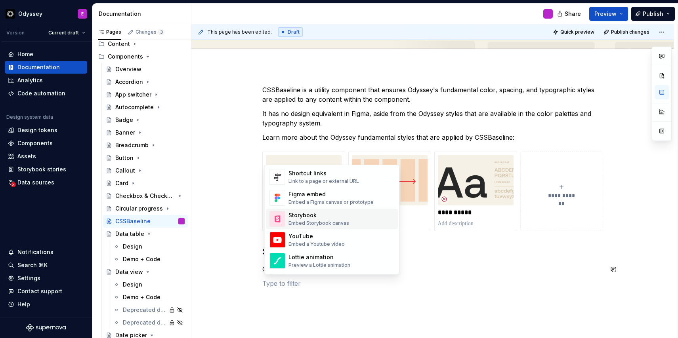
click at [315, 218] on div "Storybook" at bounding box center [319, 216] width 61 height 8
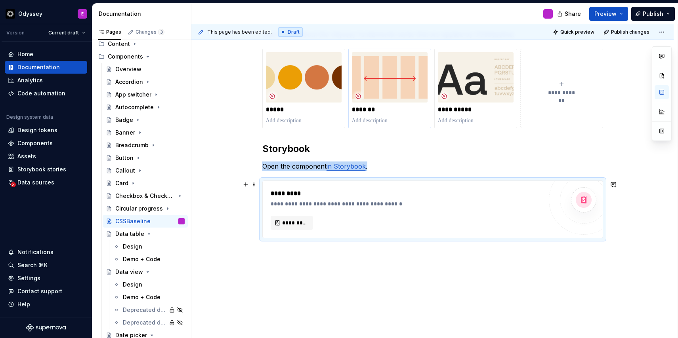
scroll to position [233, 0]
click at [296, 223] on span "*********" at bounding box center [295, 223] width 26 height 8
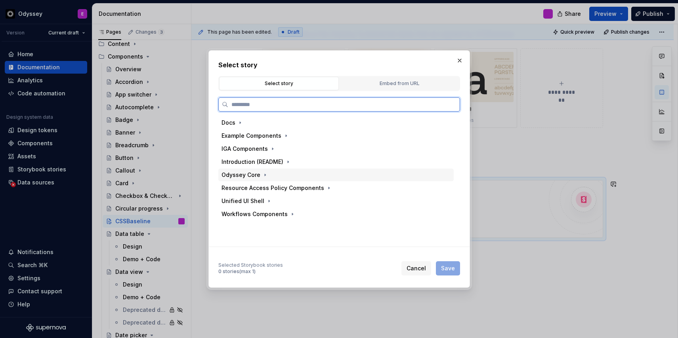
click at [256, 176] on div "Odyssey Core" at bounding box center [241, 175] width 39 height 8
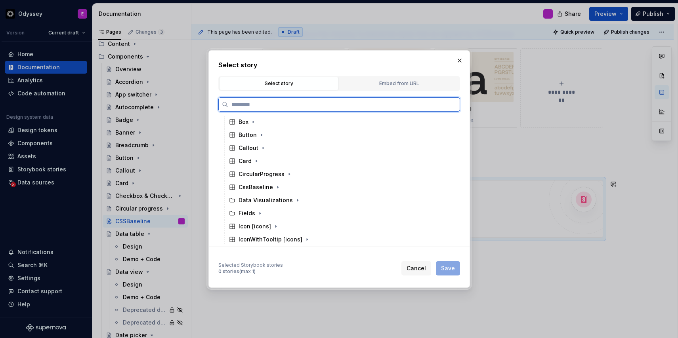
scroll to position [107, 0]
click at [256, 176] on div "CircularProgress" at bounding box center [262, 173] width 46 height 8
click at [254, 223] on div "CssBaseline" at bounding box center [256, 226] width 34 height 8
click at [251, 235] on div "Docs" at bounding box center [253, 239] width 14 height 8
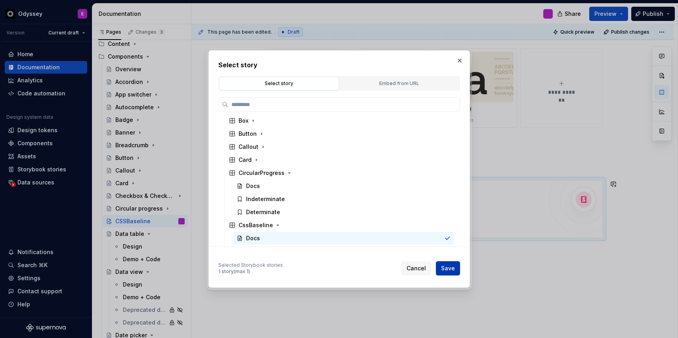
click at [447, 267] on span "Save" at bounding box center [448, 269] width 14 height 8
type textarea "*"
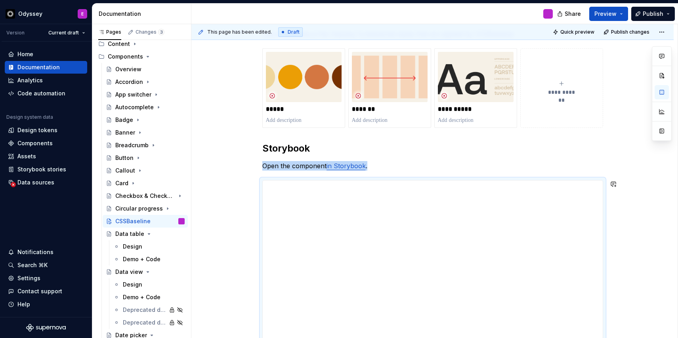
scroll to position [235, 0]
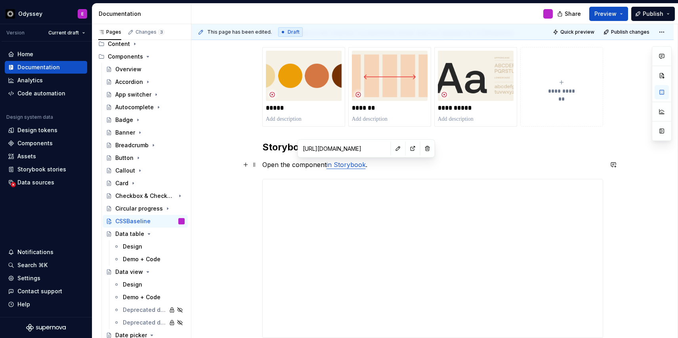
click at [356, 164] on link "in Storybook" at bounding box center [346, 165] width 39 height 8
click at [393, 149] on button "button" at bounding box center [398, 148] width 11 height 11
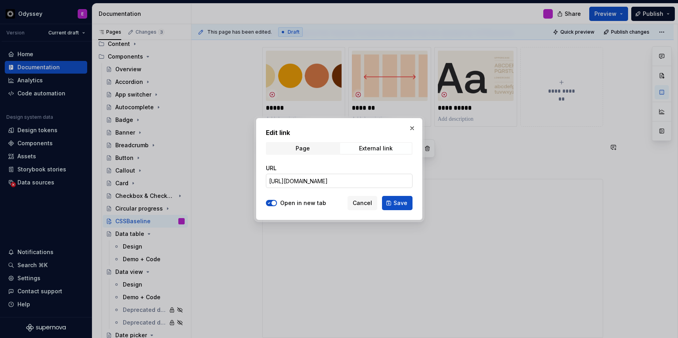
click at [326, 182] on input "[URL][DOMAIN_NAME]" at bounding box center [339, 181] width 147 height 14
paste input "cssbaseline"
type input "[URL][DOMAIN_NAME]"
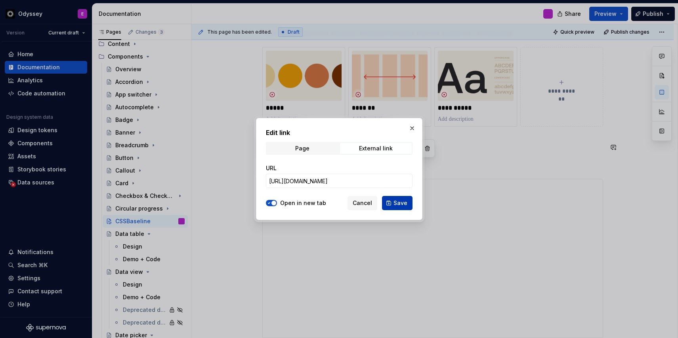
click at [400, 201] on span "Save" at bounding box center [401, 203] width 14 height 8
type textarea "*"
type input "[URL][DOMAIN_NAME]"
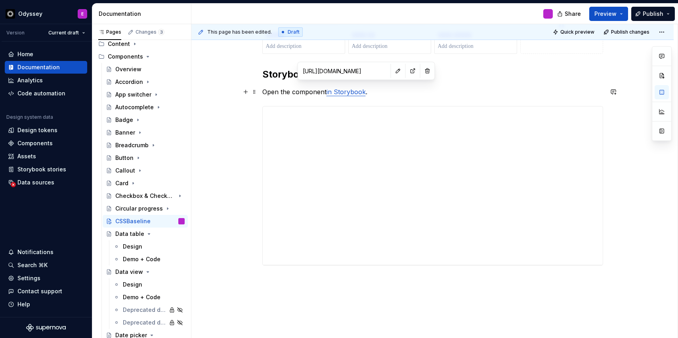
scroll to position [312, 0]
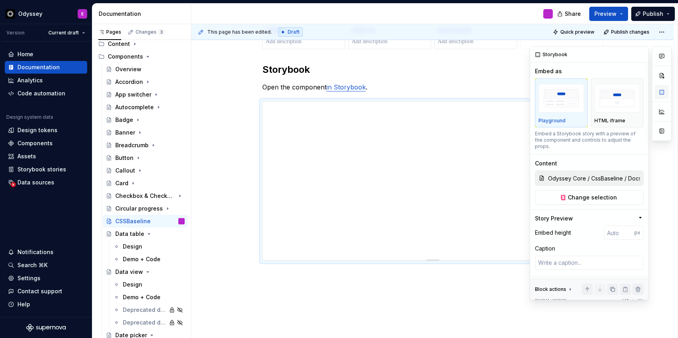
click at [668, 92] on button "button" at bounding box center [662, 92] width 14 height 14
type textarea "*"
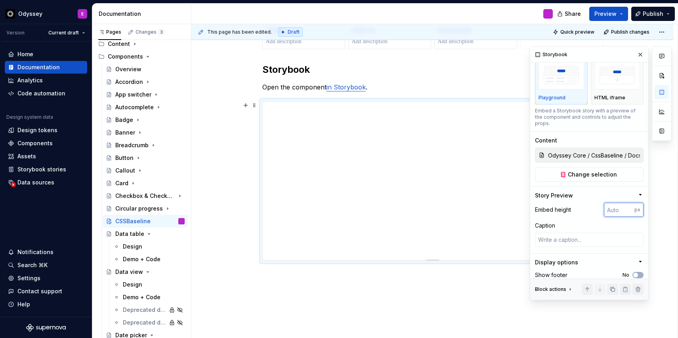
click at [618, 203] on input "number" at bounding box center [619, 210] width 31 height 14
type input "650"
click at [635, 273] on span "button" at bounding box center [635, 275] width 5 height 5
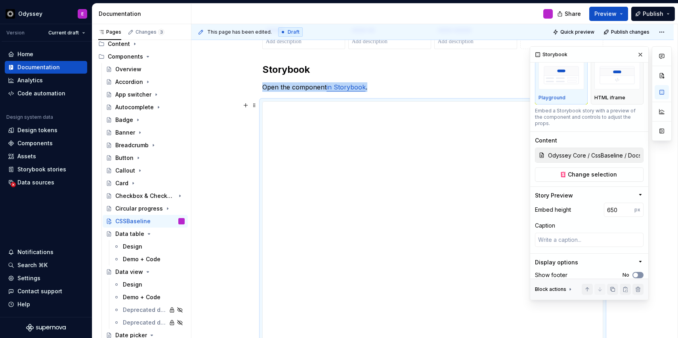
scroll to position [353, 0]
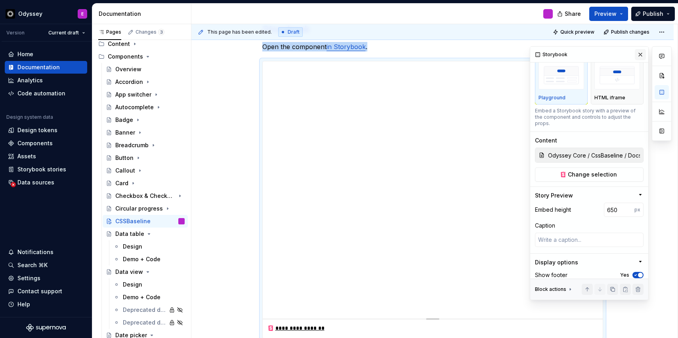
click at [640, 54] on button "button" at bounding box center [640, 54] width 11 height 11
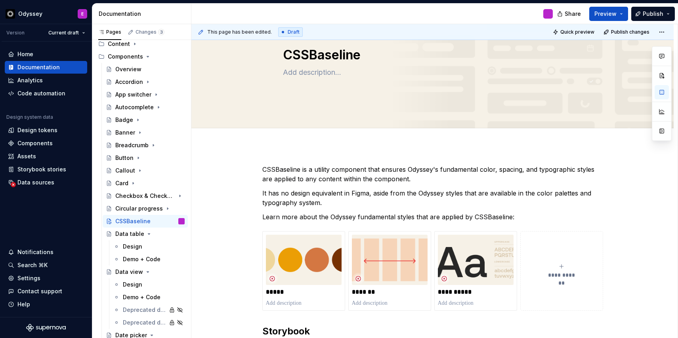
scroll to position [49, 0]
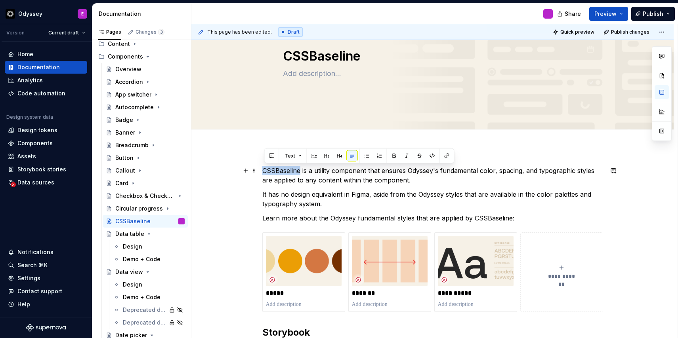
drag, startPoint x: 302, startPoint y: 170, endPoint x: 260, endPoint y: 169, distance: 41.2
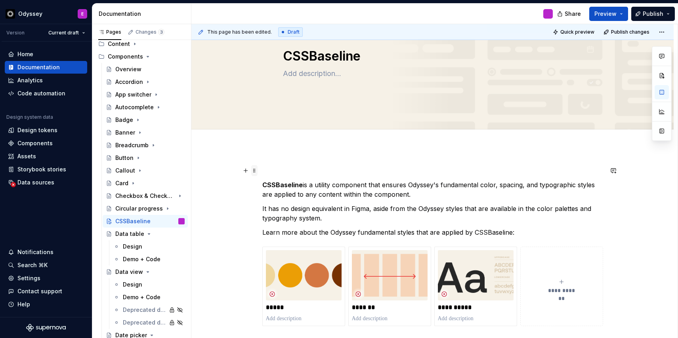
click at [255, 171] on span at bounding box center [254, 170] width 6 height 11
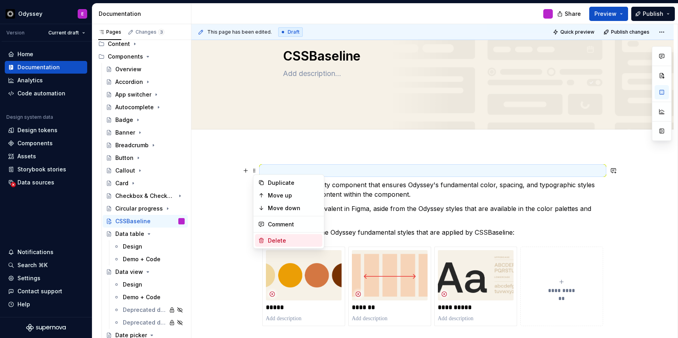
click at [260, 235] on div "Delete" at bounding box center [288, 241] width 67 height 13
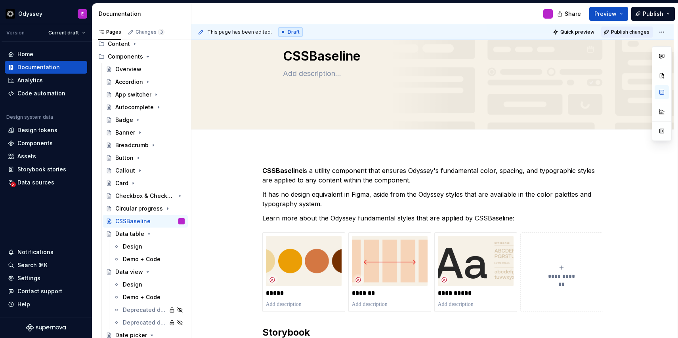
click at [634, 32] on span "Publish changes" at bounding box center [630, 32] width 38 height 6
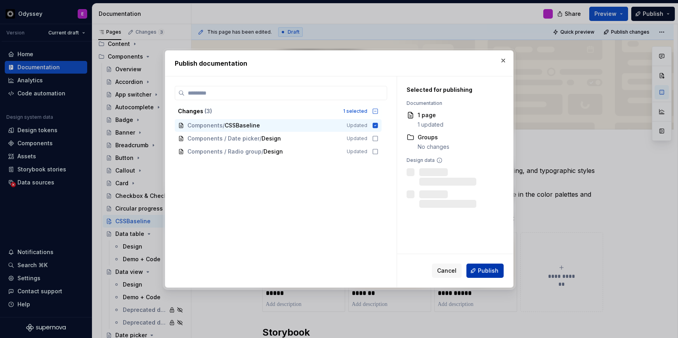
click at [478, 273] on button "Publish" at bounding box center [484, 271] width 37 height 14
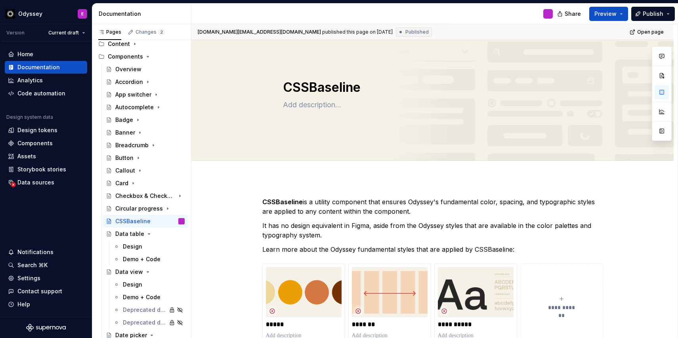
scroll to position [0, 0]
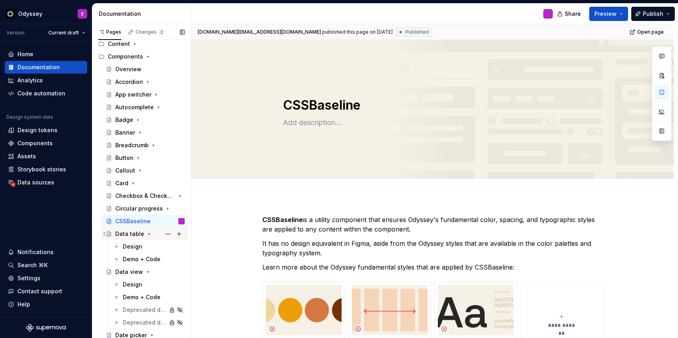
click at [133, 235] on div "Data table" at bounding box center [129, 234] width 29 height 8
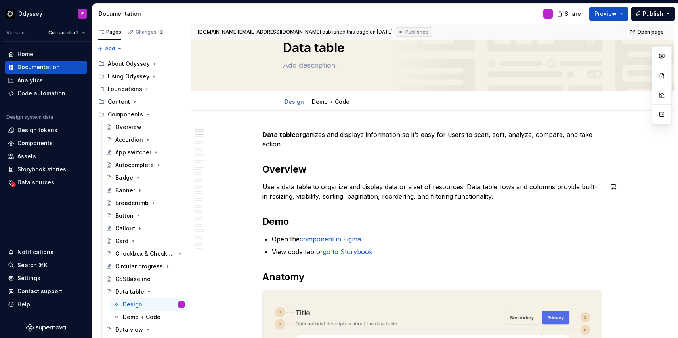
scroll to position [29, 0]
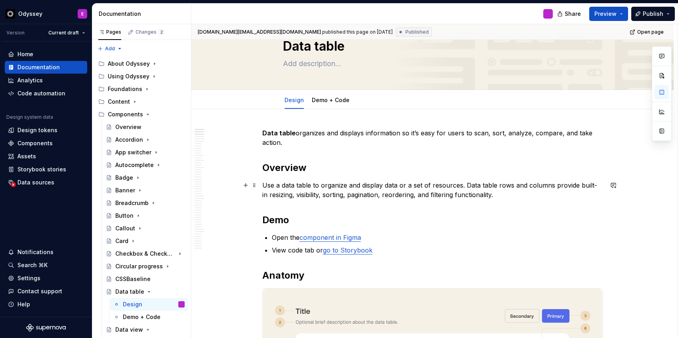
click at [466, 187] on p "Use a data table to organize and display data or a set of resources. Data table…" at bounding box center [432, 190] width 341 height 19
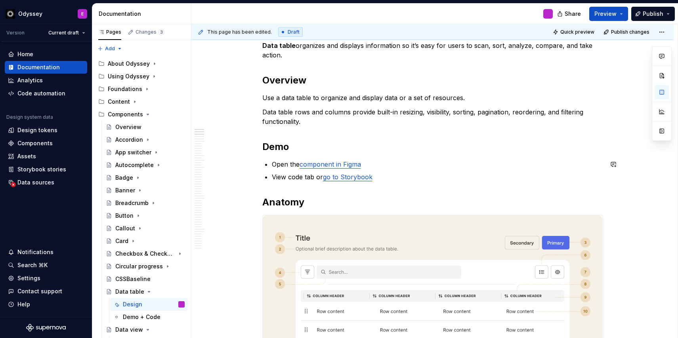
scroll to position [125, 0]
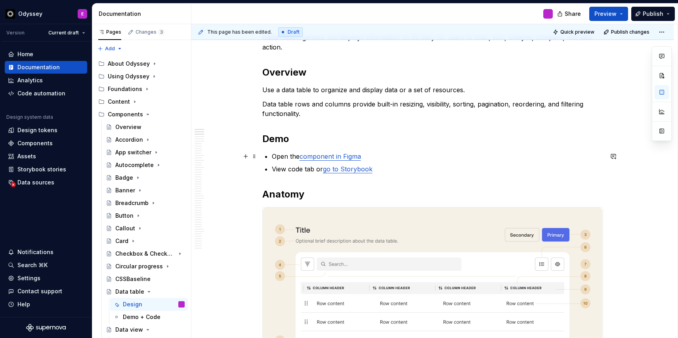
click at [334, 157] on link "component in Figma" at bounding box center [330, 157] width 61 height 8
click at [256, 141] on span at bounding box center [254, 139] width 6 height 11
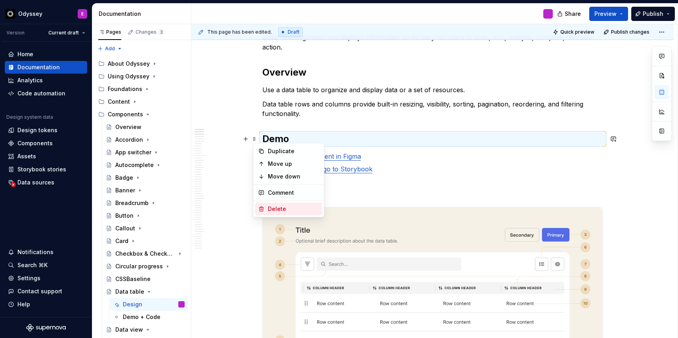
click at [267, 212] on div "Delete" at bounding box center [288, 209] width 67 height 13
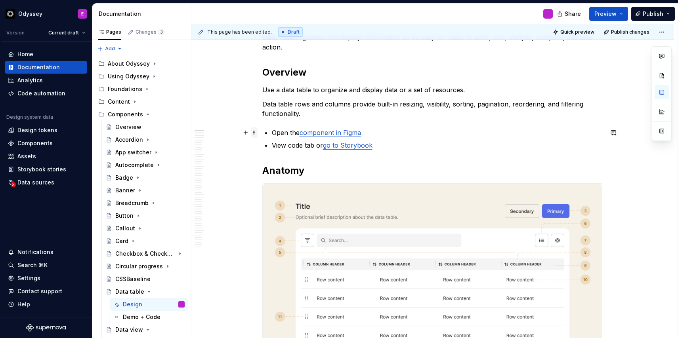
click at [257, 134] on span at bounding box center [254, 132] width 6 height 11
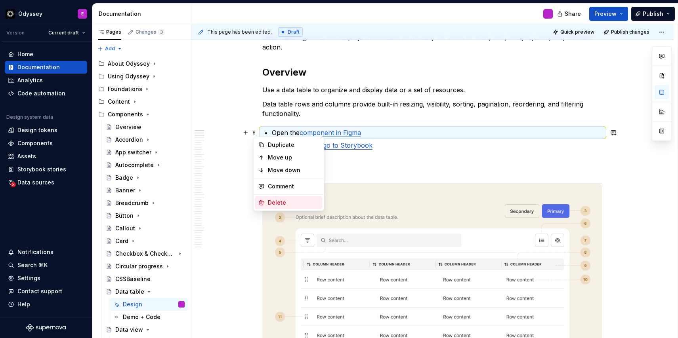
click at [266, 200] on div "Delete" at bounding box center [288, 203] width 67 height 13
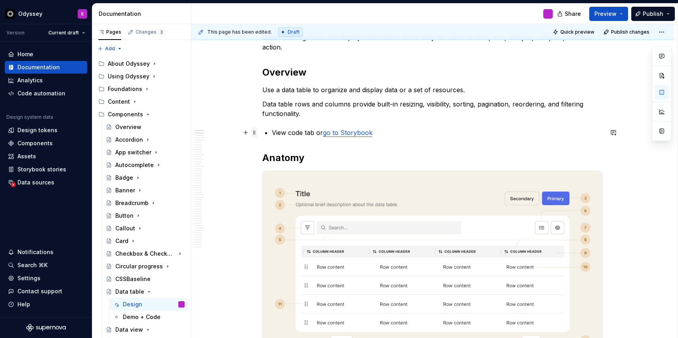
click at [257, 136] on span at bounding box center [254, 132] width 6 height 11
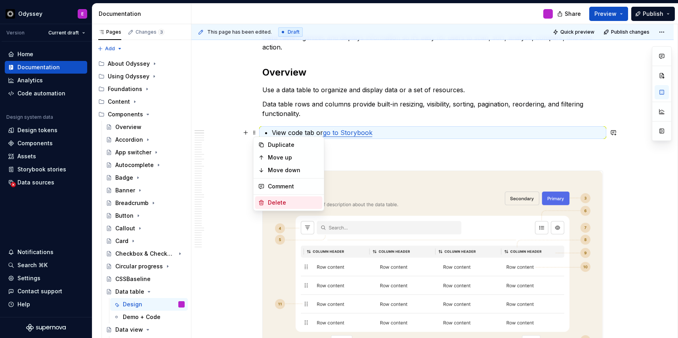
click at [264, 201] on div "Delete" at bounding box center [288, 203] width 67 height 13
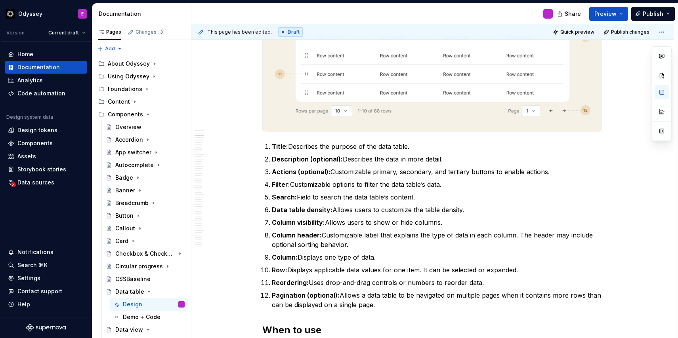
scroll to position [344, 0]
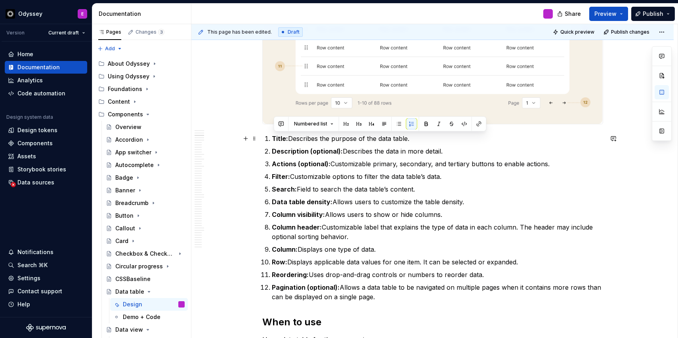
drag, startPoint x: 380, startPoint y: 298, endPoint x: 270, endPoint y: 142, distance: 190.7
click at [272, 142] on ol "Title: Describes the purpose of the data table. Description (optional): Describ…" at bounding box center [437, 218] width 331 height 168
type textarea "*"
click at [663, 31] on html "Odyssey E Version Current draft Home Documentation Analytics Code automation De…" at bounding box center [339, 169] width 678 height 338
click at [631, 65] on div "Discard changes" at bounding box center [641, 64] width 52 height 8
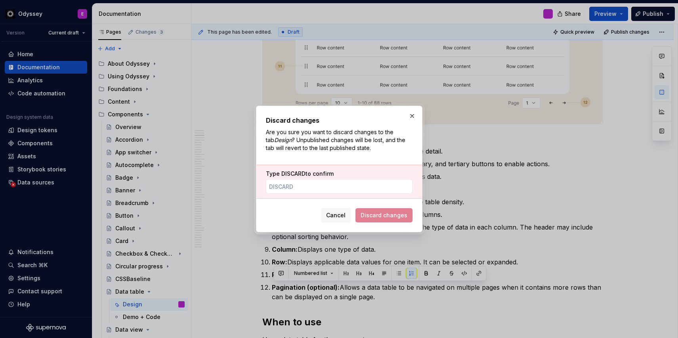
scroll to position [194, 0]
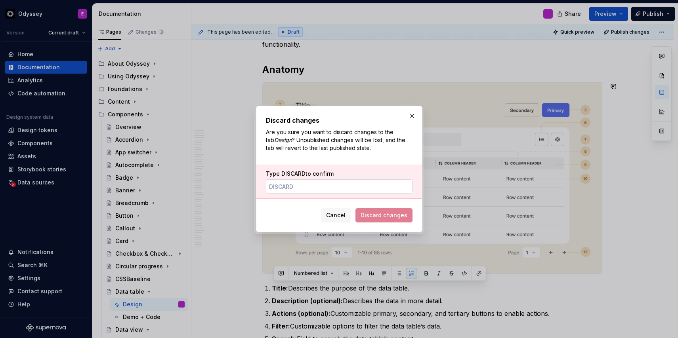
click at [370, 191] on input "Type DISCARD to confirm" at bounding box center [339, 187] width 147 height 14
type input "DISCARD"
click at [374, 213] on span "Discard changes" at bounding box center [384, 216] width 47 height 8
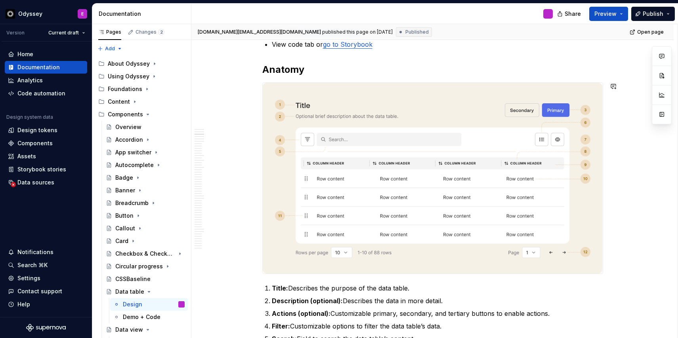
scroll to position [0, 0]
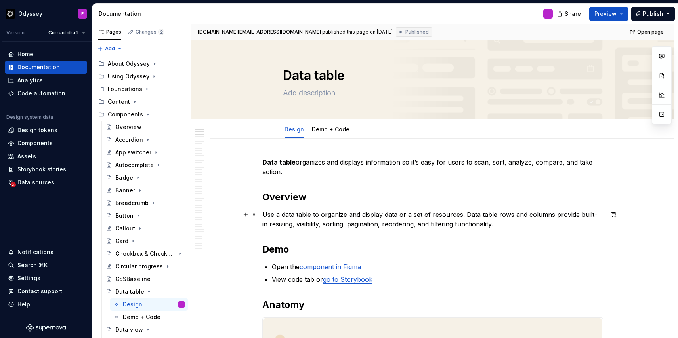
click at [466, 216] on p "Use a data table to organize and display data or a set of resources. Data table…" at bounding box center [432, 219] width 341 height 19
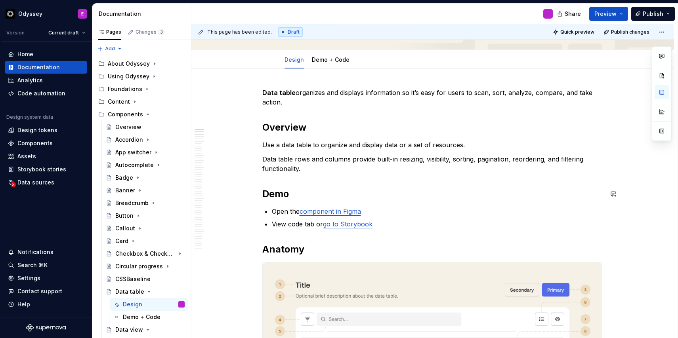
scroll to position [79, 0]
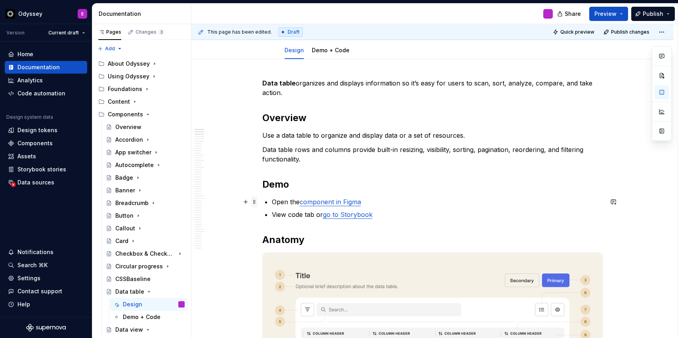
click at [256, 201] on span at bounding box center [254, 202] width 6 height 11
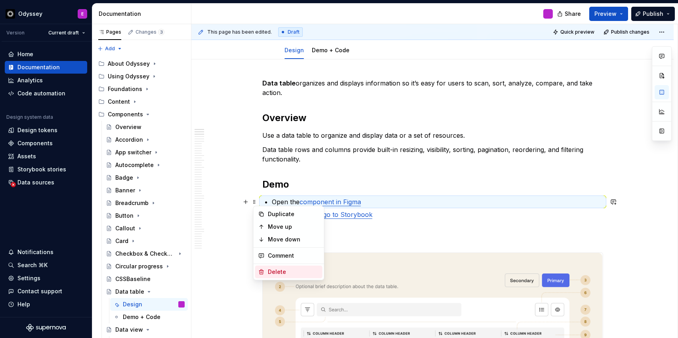
click at [268, 271] on div "Delete" at bounding box center [294, 272] width 52 height 8
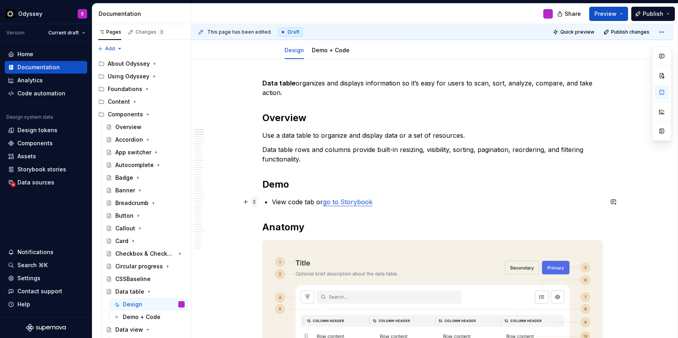
click at [255, 201] on span at bounding box center [254, 202] width 6 height 11
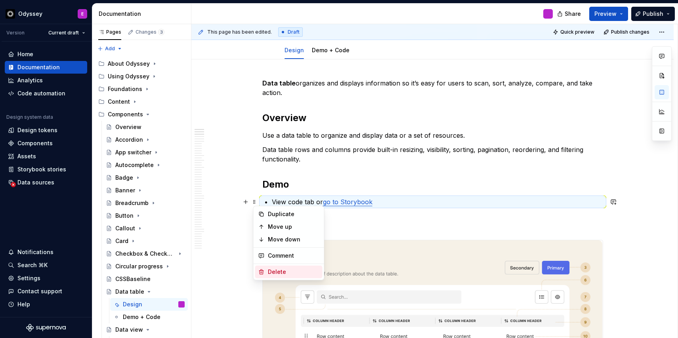
click at [266, 270] on div "Delete" at bounding box center [288, 272] width 67 height 13
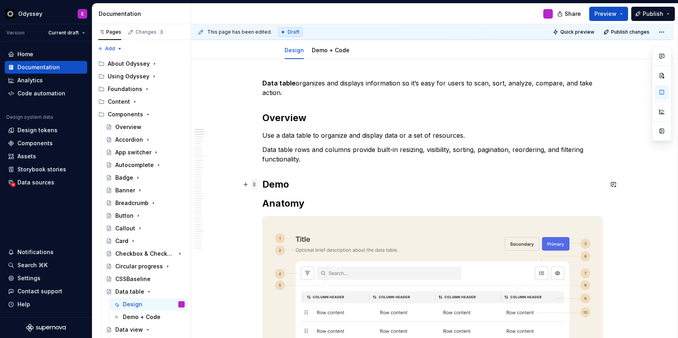
click at [257, 185] on span at bounding box center [254, 184] width 6 height 11
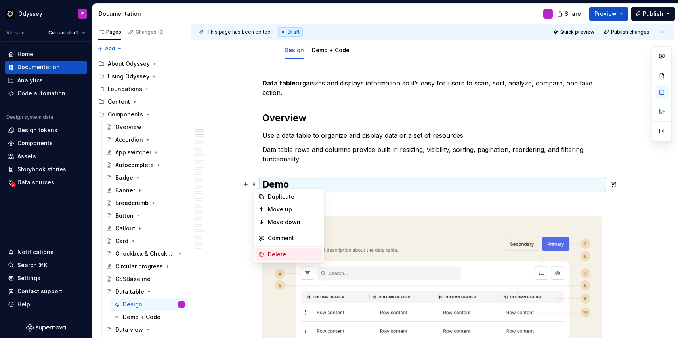
click at [271, 251] on div "Delete" at bounding box center [294, 255] width 52 height 8
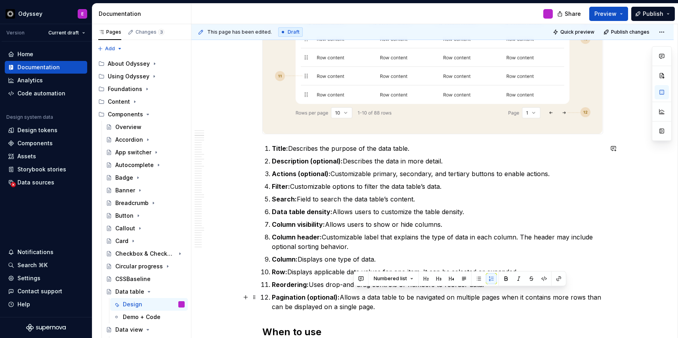
scroll to position [348, 0]
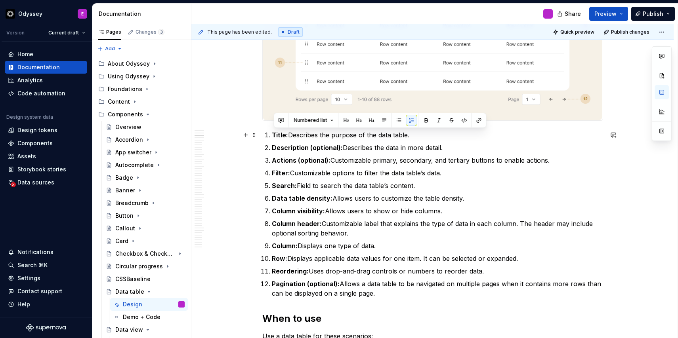
drag, startPoint x: 381, startPoint y: 307, endPoint x: 274, endPoint y: 135, distance: 202.6
click at [274, 135] on ol "Title: Describes the purpose of the data table. Description (optional): Describ…" at bounding box center [437, 214] width 331 height 168
click at [398, 120] on button "button" at bounding box center [399, 120] width 11 height 11
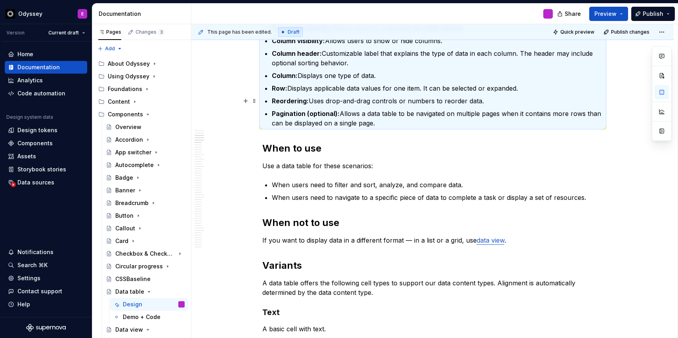
scroll to position [518, 0]
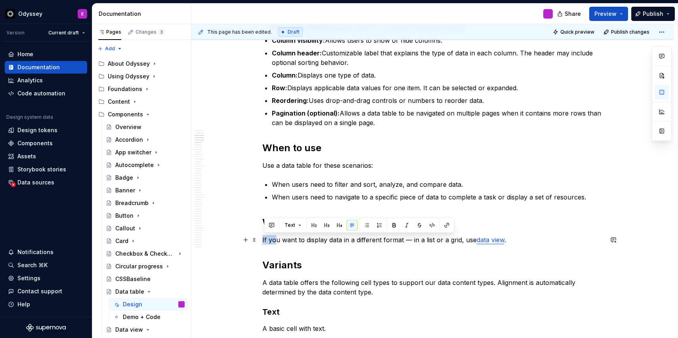
drag, startPoint x: 264, startPoint y: 241, endPoint x: 276, endPoint y: 240, distance: 12.3
click at [276, 240] on p "If you want to display data in a different format — in a list or a grid, use da…" at bounding box center [432, 240] width 341 height 10
click at [366, 224] on button "button" at bounding box center [366, 225] width 11 height 11
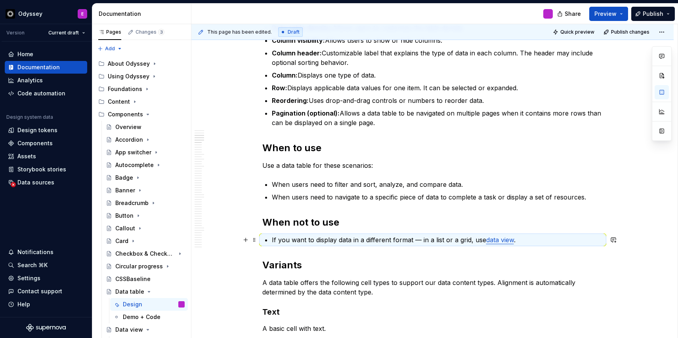
click at [499, 241] on link "data view" at bounding box center [500, 240] width 28 height 8
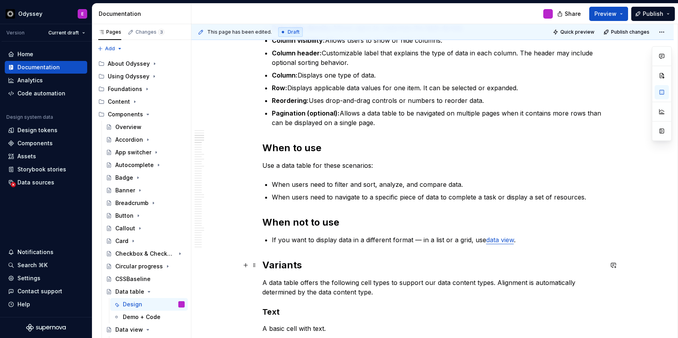
click at [493, 264] on h2 "Variants" at bounding box center [432, 265] width 341 height 13
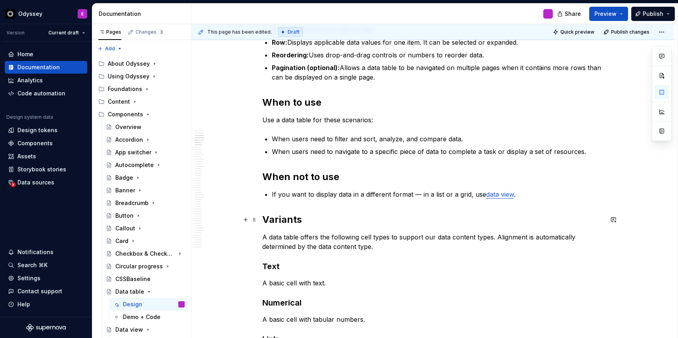
scroll to position [607, 0]
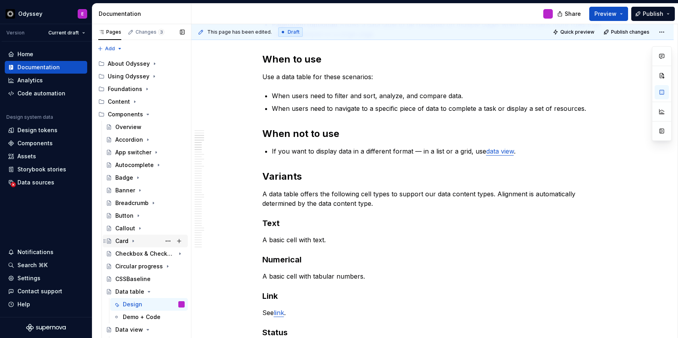
click at [123, 243] on div "Card" at bounding box center [121, 241] width 13 height 8
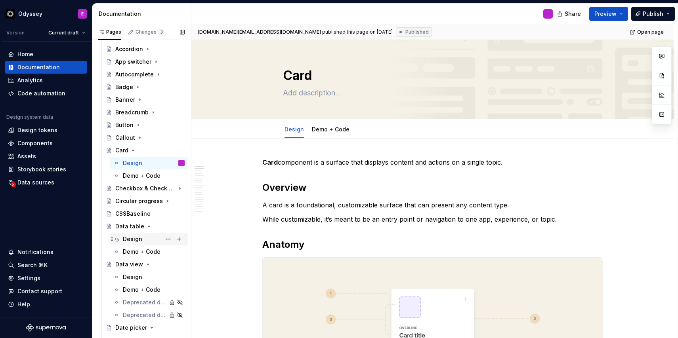
scroll to position [82, 0]
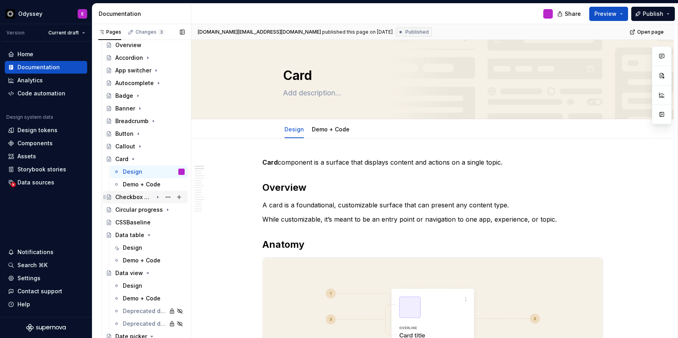
click at [123, 200] on div "Checkbox & Checkbox group" at bounding box center [134, 197] width 38 height 8
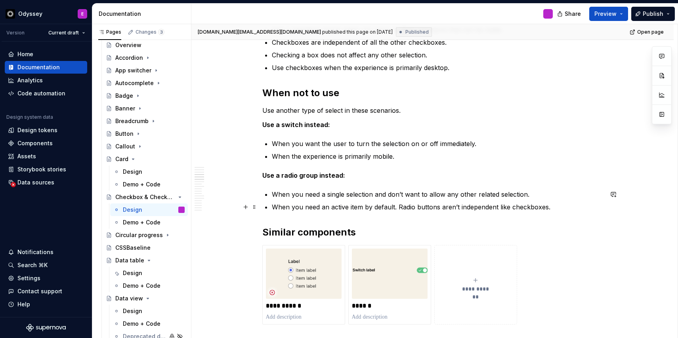
scroll to position [490, 0]
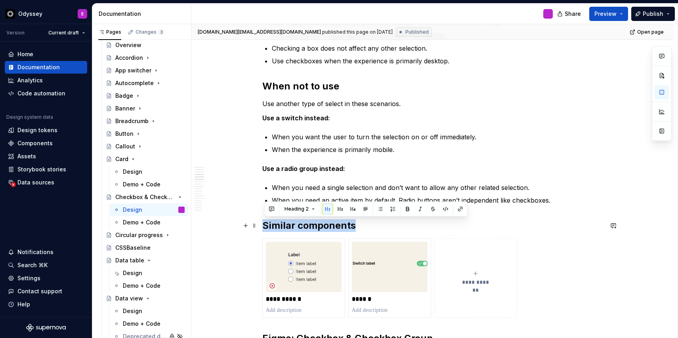
drag, startPoint x: 359, startPoint y: 227, endPoint x: 262, endPoint y: 224, distance: 96.3
copy h2 "Similar components"
click at [257, 243] on span at bounding box center [254, 242] width 6 height 11
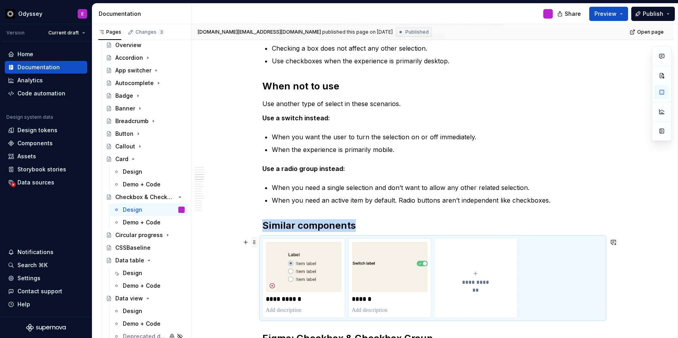
click at [257, 243] on span at bounding box center [254, 242] width 6 height 11
click at [143, 272] on div "Design" at bounding box center [154, 273] width 62 height 11
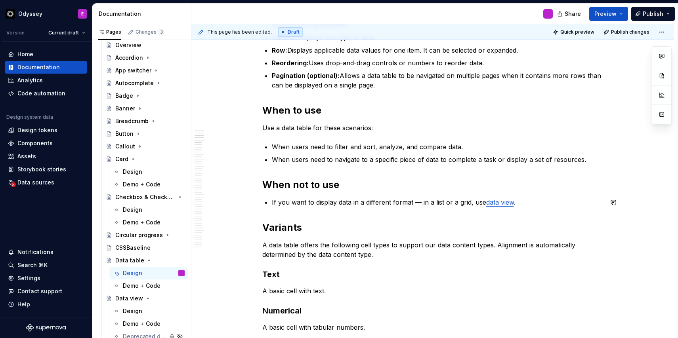
scroll to position [565, 0]
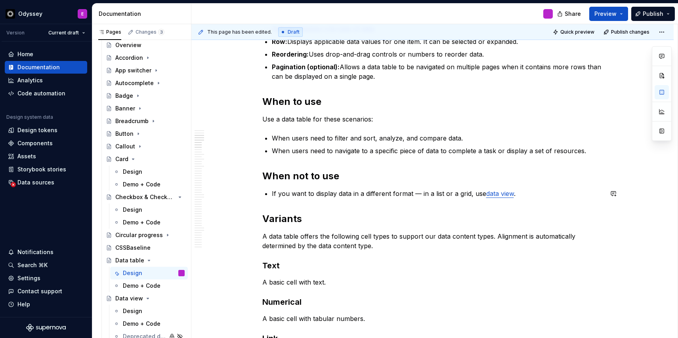
click at [248, 220] on button "button" at bounding box center [245, 219] width 11 height 11
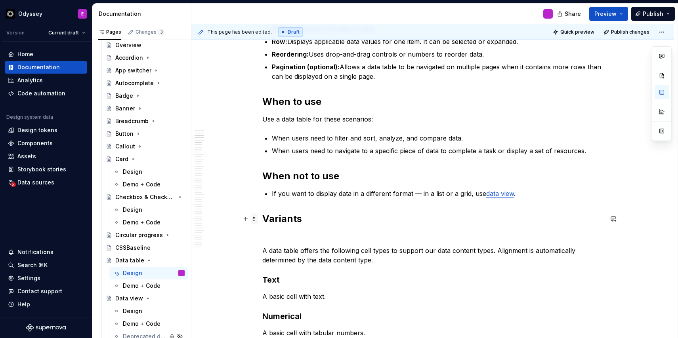
click at [256, 217] on span at bounding box center [254, 219] width 6 height 11
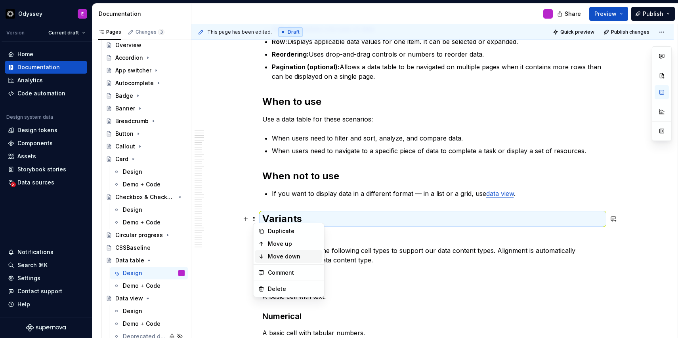
click at [266, 252] on div "Move down" at bounding box center [288, 256] width 67 height 13
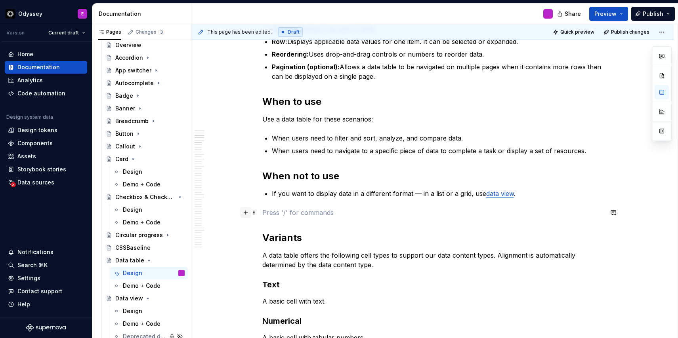
click at [248, 212] on button "button" at bounding box center [245, 212] width 11 height 11
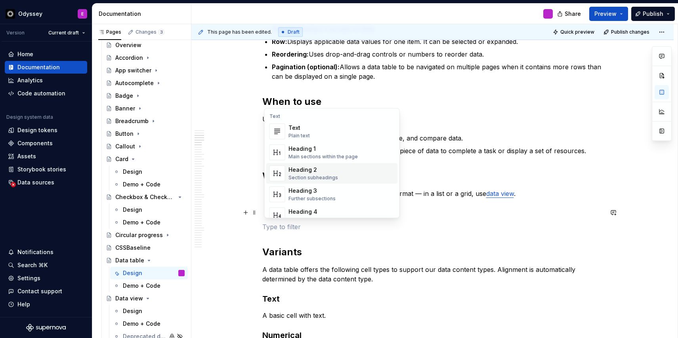
click at [299, 169] on div "Heading 2" at bounding box center [314, 170] width 50 height 8
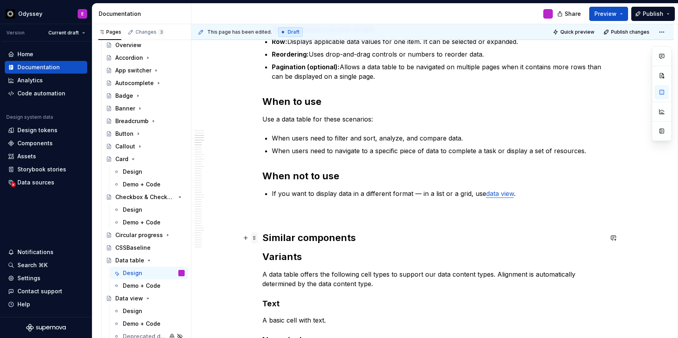
click at [257, 239] on span at bounding box center [254, 238] width 6 height 11
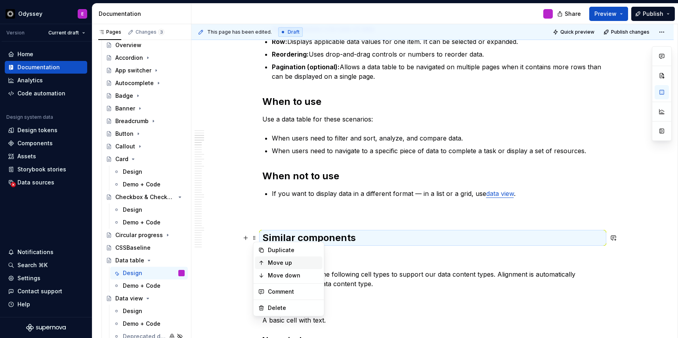
click at [266, 259] on div "Move up" at bounding box center [288, 263] width 67 height 13
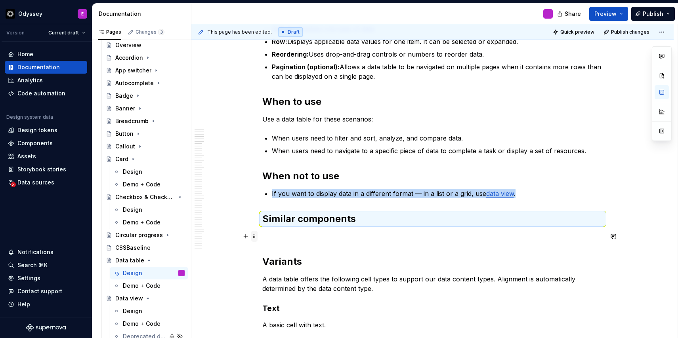
click at [254, 239] on span at bounding box center [254, 236] width 6 height 11
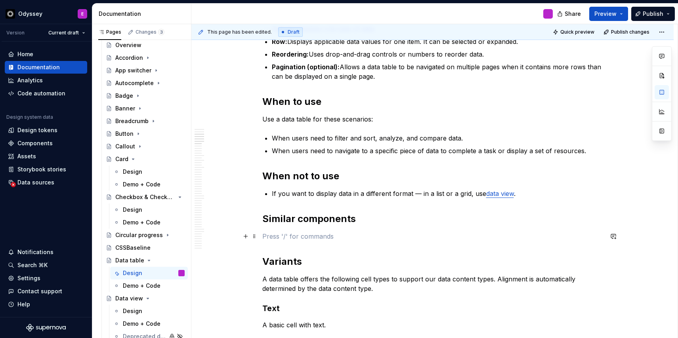
click at [272, 235] on p at bounding box center [432, 237] width 341 height 10
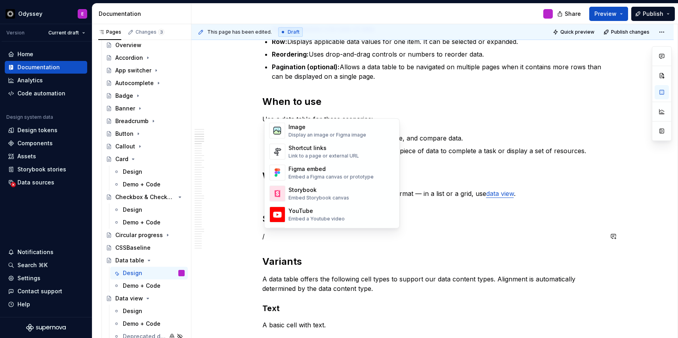
scroll to position [349, 0]
click at [365, 156] on div "Shortcut links Link to a page or external URL" at bounding box center [342, 151] width 106 height 16
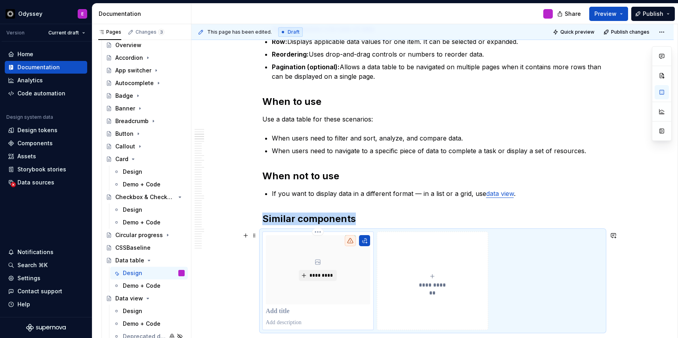
click at [283, 314] on p at bounding box center [318, 312] width 104 height 8
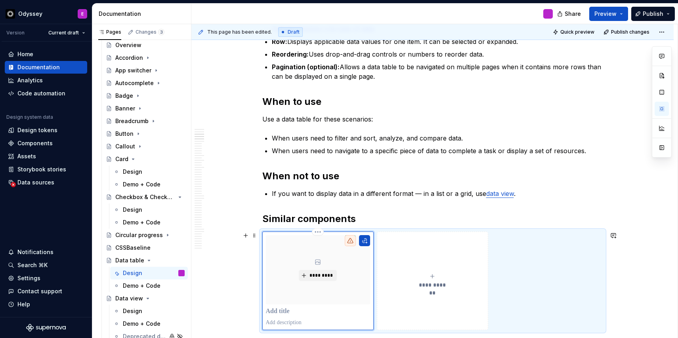
click at [286, 312] on p at bounding box center [318, 312] width 104 height 8
click at [285, 311] on p at bounding box center [318, 312] width 104 height 8
type textarea "*"
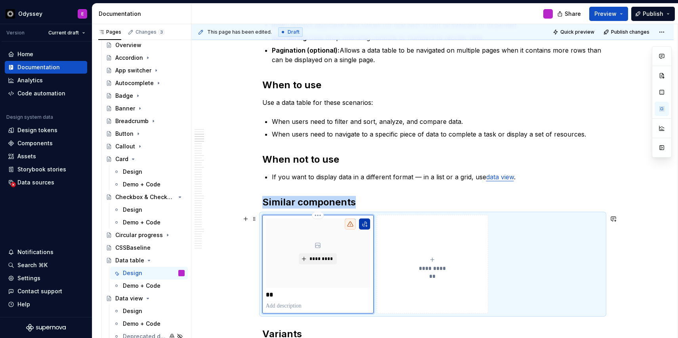
click at [365, 224] on button "button" at bounding box center [364, 224] width 11 height 11
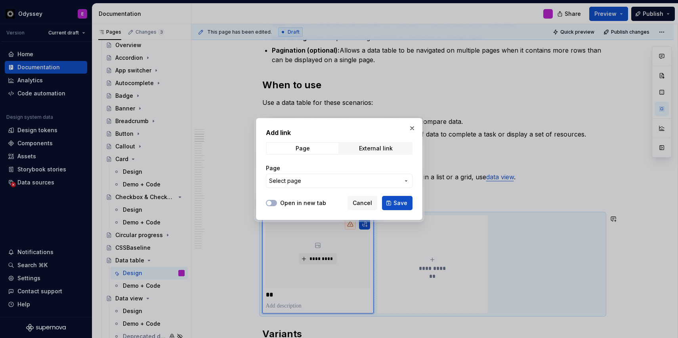
click at [340, 181] on span "Select page" at bounding box center [334, 181] width 131 height 8
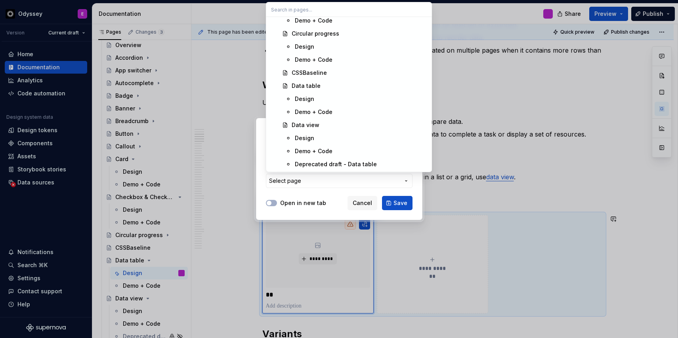
scroll to position [1183, 0]
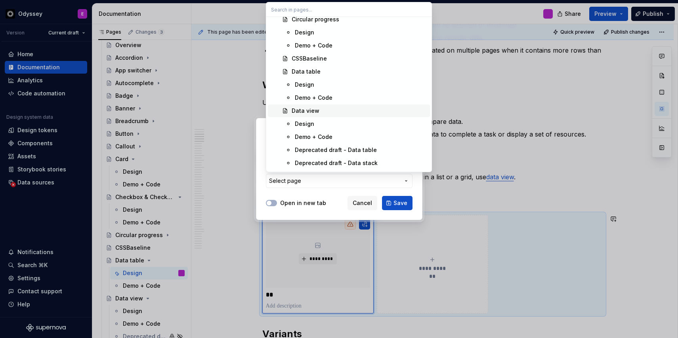
click at [311, 113] on div "Data view" at bounding box center [306, 111] width 28 height 8
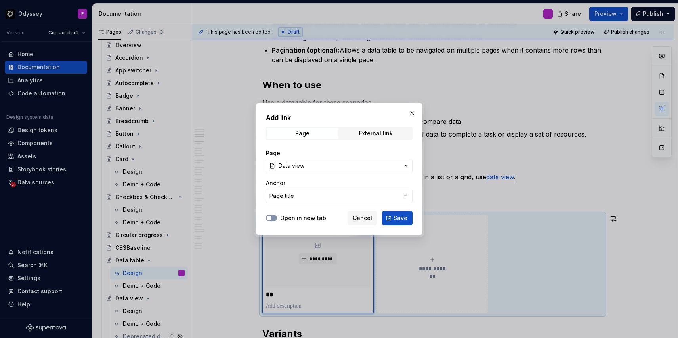
click at [268, 221] on button "Open in new tab" at bounding box center [271, 218] width 11 height 6
click at [400, 219] on span "Save" at bounding box center [401, 218] width 14 height 8
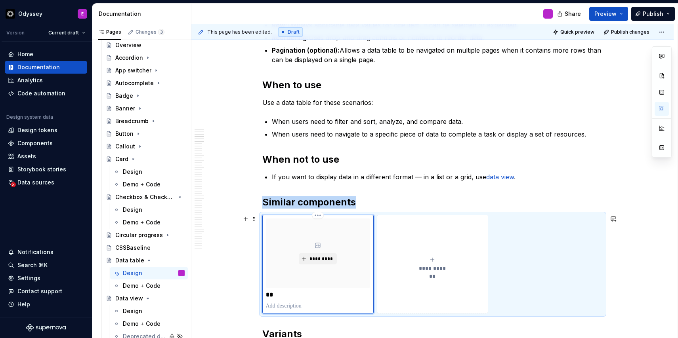
click at [277, 296] on p "**" at bounding box center [318, 295] width 104 height 8
click at [310, 301] on div "*********" at bounding box center [318, 265] width 104 height 92
click at [418, 277] on button "**********" at bounding box center [432, 264] width 111 height 99
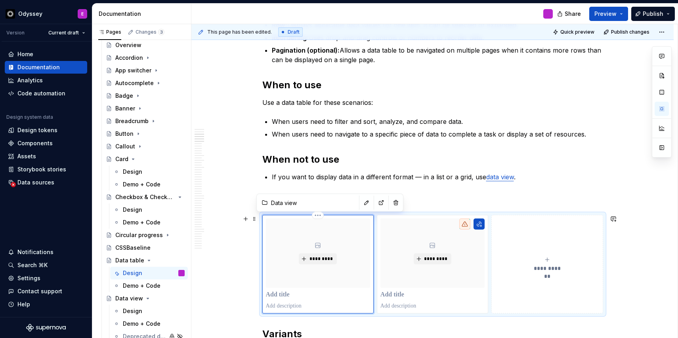
click at [304, 275] on div "*********" at bounding box center [318, 254] width 104 height 70
click at [359, 254] on div "*********" at bounding box center [318, 254] width 104 height 70
click at [313, 204] on input "Data view" at bounding box center [313, 203] width 90 height 14
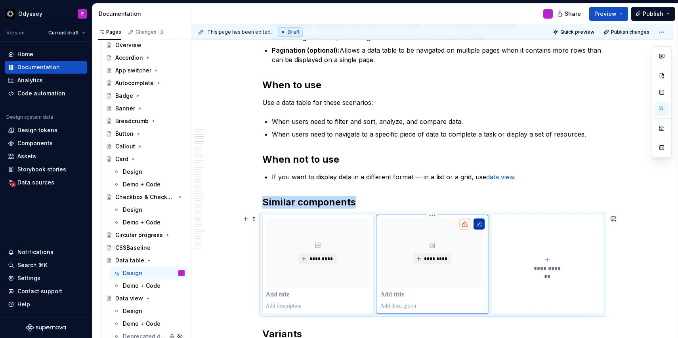
click at [482, 223] on button "button" at bounding box center [479, 224] width 11 height 11
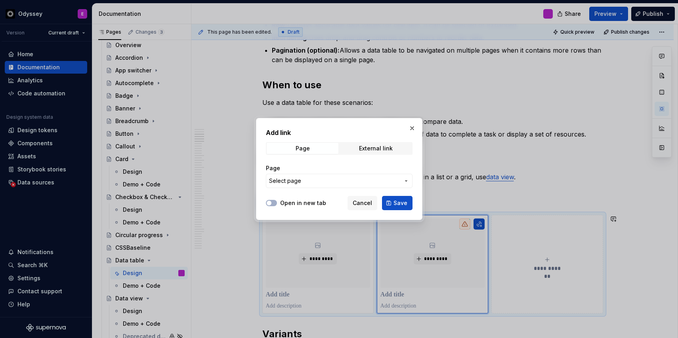
click at [361, 176] on button "Select page" at bounding box center [339, 181] width 147 height 14
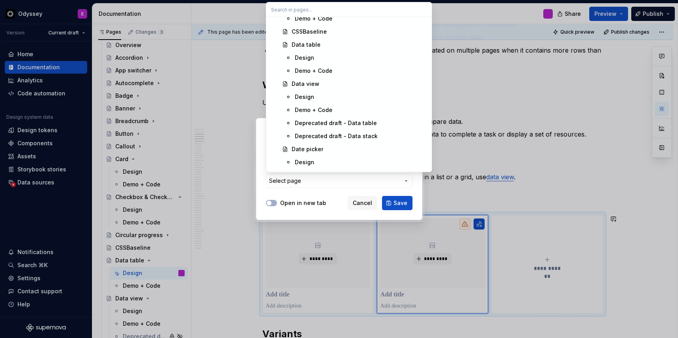
scroll to position [1223, 0]
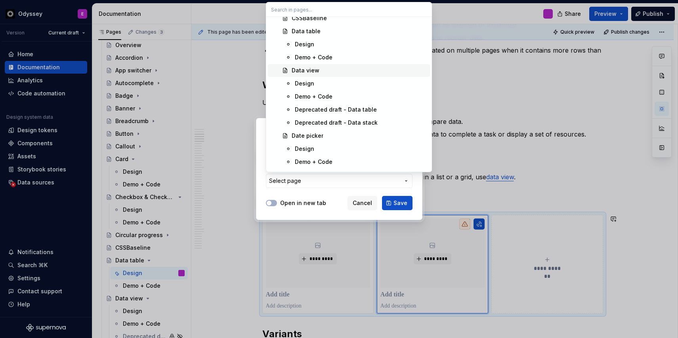
click at [311, 74] on div "Data view" at bounding box center [306, 71] width 28 height 8
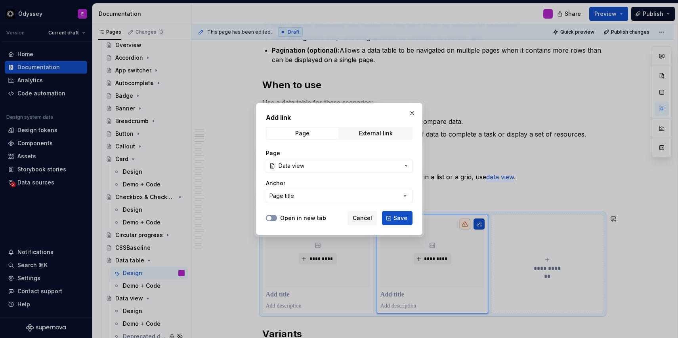
click at [266, 218] on icon "button" at bounding box center [269, 218] width 6 height 5
click at [395, 219] on span "Save" at bounding box center [401, 218] width 14 height 8
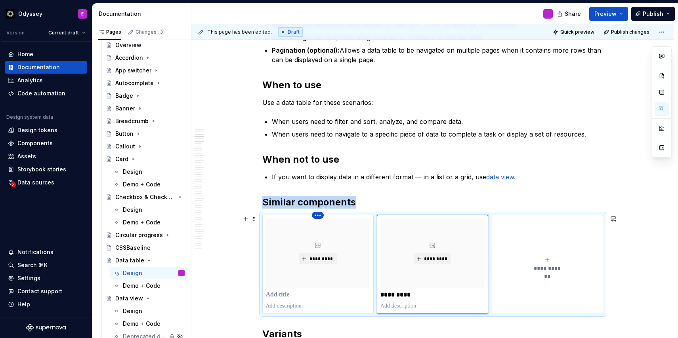
click at [319, 216] on html "Odyssey E Version Current draft Home Documentation Analytics Code automation De…" at bounding box center [339, 169] width 678 height 338
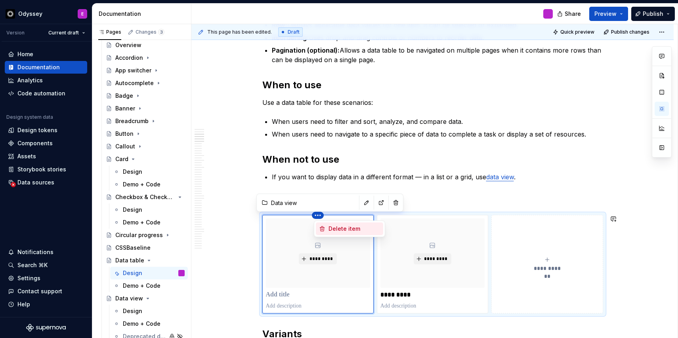
click at [345, 231] on div "Delete item" at bounding box center [355, 229] width 52 height 8
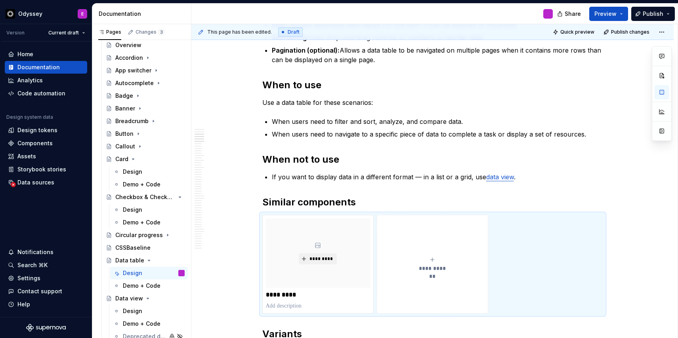
click at [503, 176] on link "data view" at bounding box center [500, 177] width 28 height 8
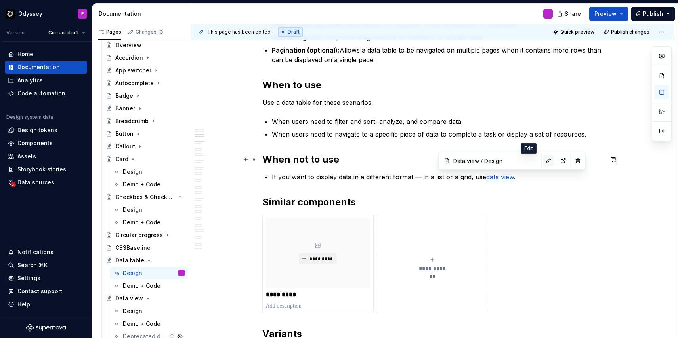
click at [543, 162] on button "button" at bounding box center [548, 160] width 11 height 11
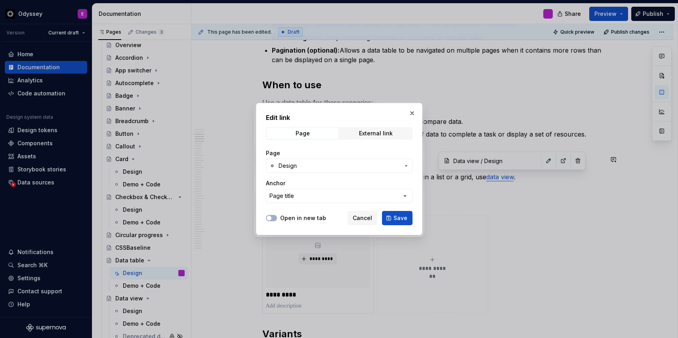
click at [376, 166] on span "Design" at bounding box center [339, 166] width 121 height 8
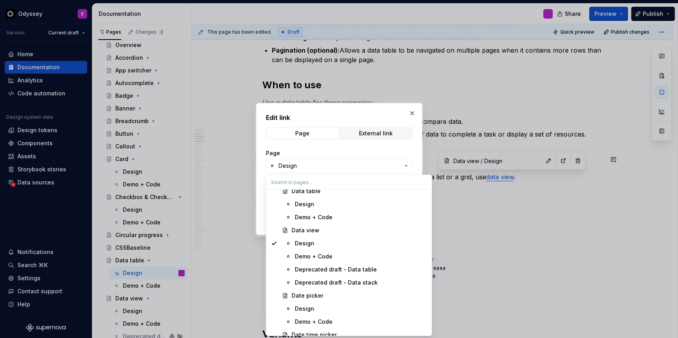
scroll to position [1237, 0]
click at [314, 229] on div "Data view" at bounding box center [306, 230] width 28 height 8
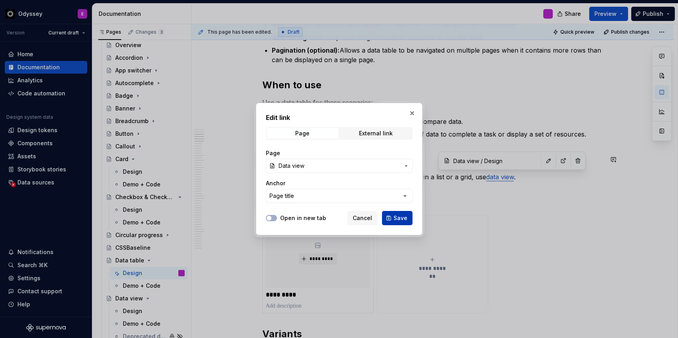
click at [396, 219] on span "Save" at bounding box center [401, 218] width 14 height 8
type textarea "*"
type input "Data view"
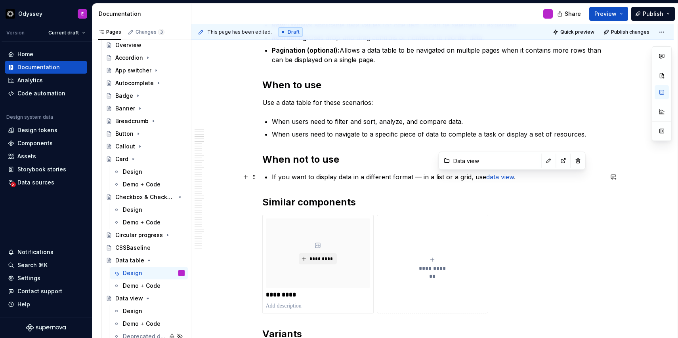
click at [490, 178] on link "data view" at bounding box center [500, 177] width 28 height 8
click at [504, 176] on link "Data view" at bounding box center [500, 177] width 29 height 8
click at [544, 198] on h2 "Similar components" at bounding box center [432, 202] width 341 height 13
click at [514, 180] on p "If you want to display data in a different format — in a list or a grid, use Da…" at bounding box center [437, 177] width 331 height 10
click at [521, 179] on p "If you want to display data in a different format — in a list or a grid, use Da…" at bounding box center [437, 177] width 331 height 10
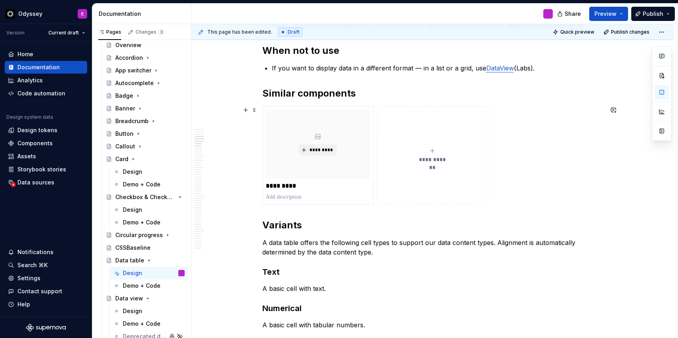
scroll to position [685, 0]
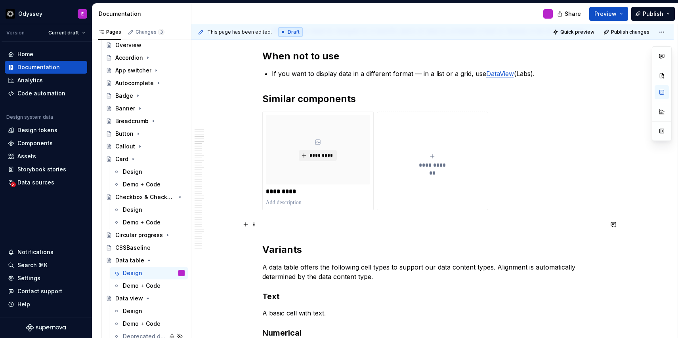
click at [266, 226] on p at bounding box center [432, 225] width 341 height 10
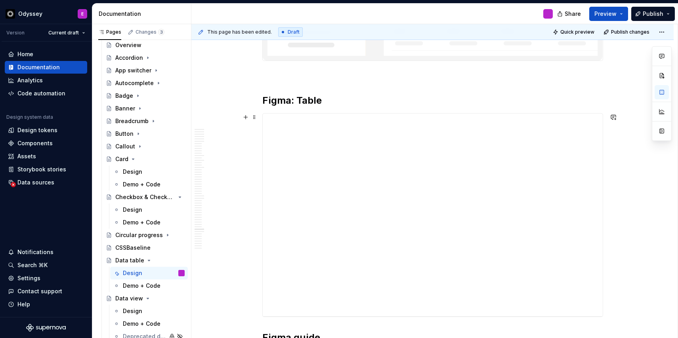
scroll to position [6985, 0]
click at [257, 99] on span at bounding box center [254, 97] width 6 height 11
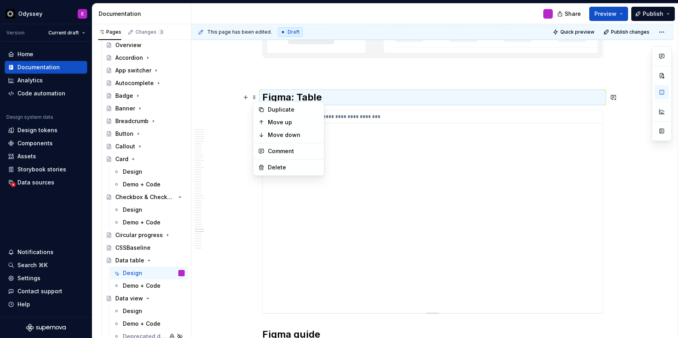
click at [271, 201] on div "**********" at bounding box center [433, 212] width 340 height 203
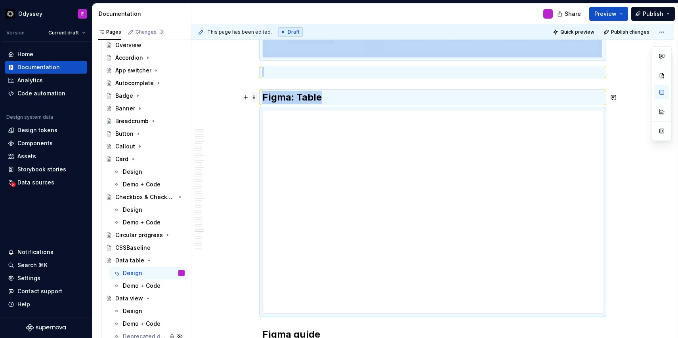
click at [255, 99] on span at bounding box center [254, 97] width 6 height 11
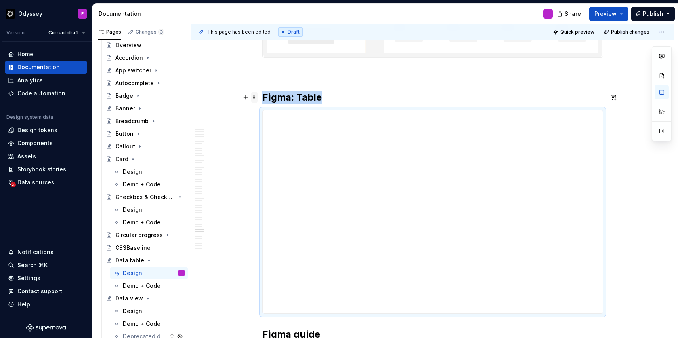
click at [258, 96] on span at bounding box center [254, 97] width 6 height 11
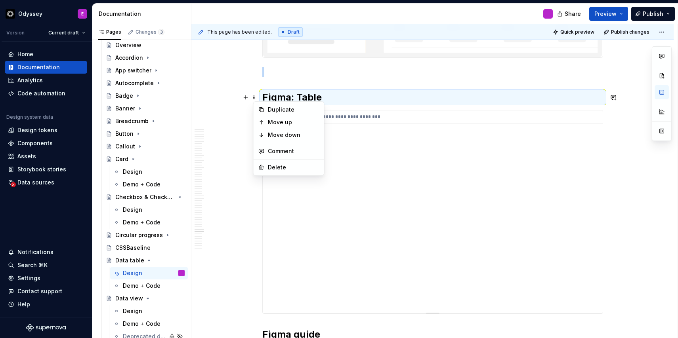
click at [272, 191] on div "**********" at bounding box center [433, 212] width 340 height 203
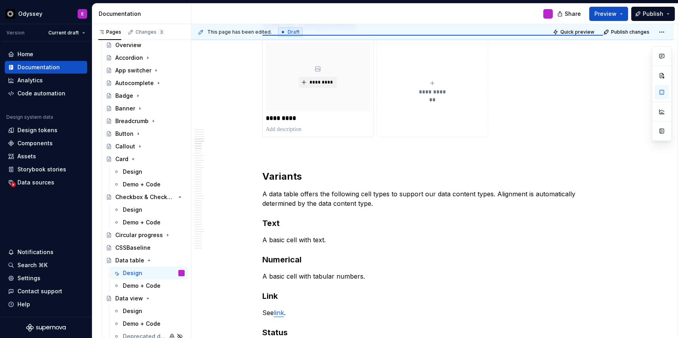
scroll to position [729, 0]
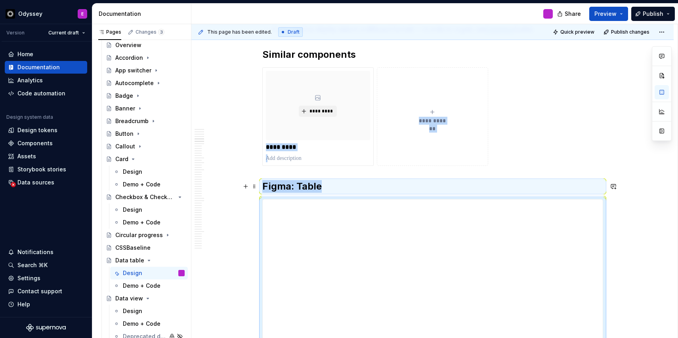
click at [300, 186] on h2 "Figma: Table" at bounding box center [432, 186] width 341 height 13
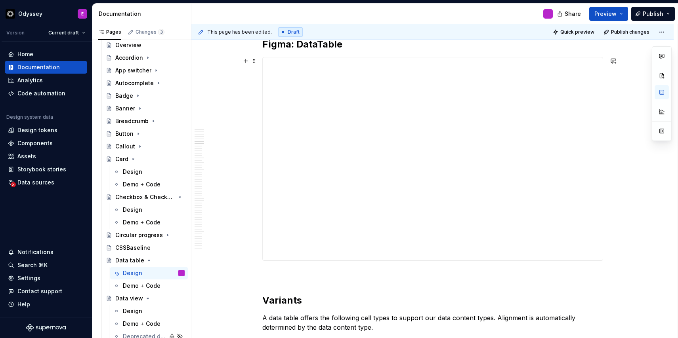
scroll to position [872, 0]
click at [273, 270] on p at bounding box center [432, 275] width 341 height 10
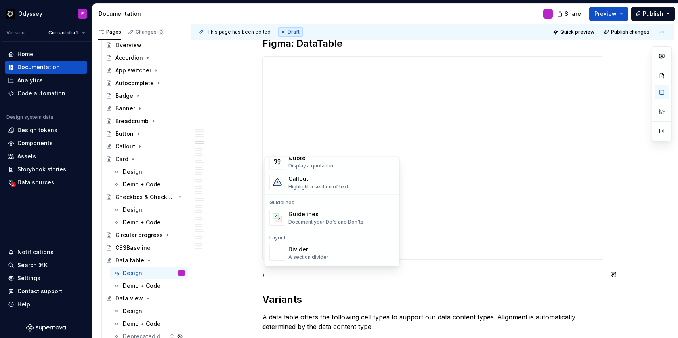
scroll to position [200, 0]
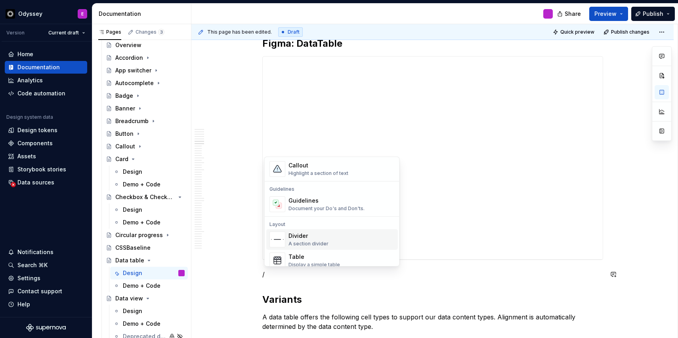
click at [324, 231] on span "Divider A section divider" at bounding box center [332, 240] width 132 height 21
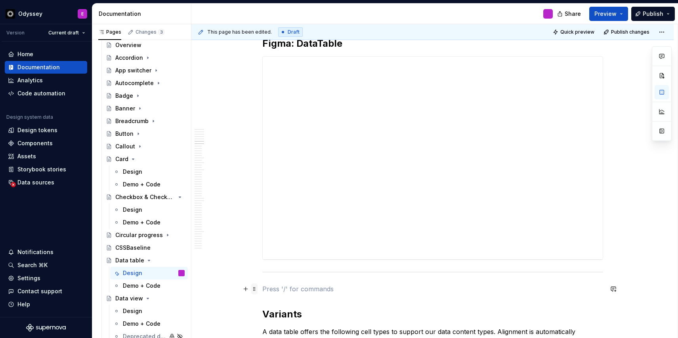
click at [254, 291] on span at bounding box center [254, 289] width 6 height 11
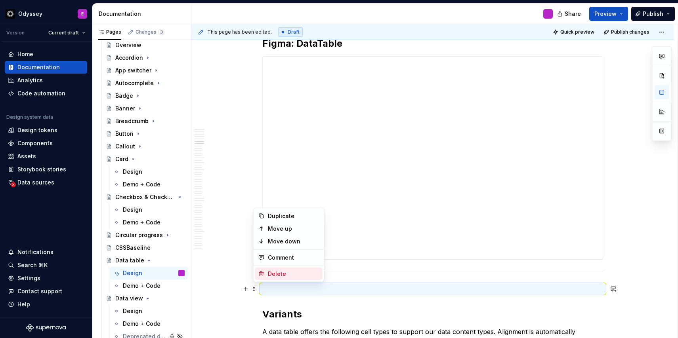
click at [295, 273] on div "Delete" at bounding box center [294, 274] width 52 height 8
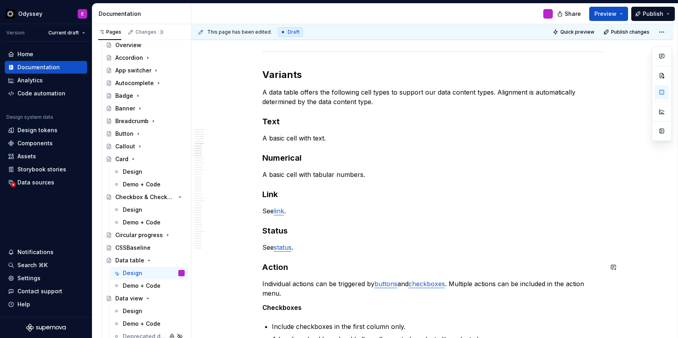
scroll to position [1096, 0]
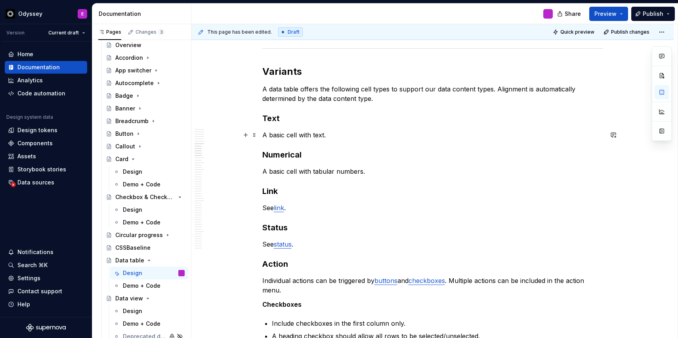
click at [264, 136] on p "A basic cell with text." at bounding box center [432, 135] width 341 height 10
drag, startPoint x: 264, startPoint y: 136, endPoint x: 273, endPoint y: 136, distance: 8.7
click at [273, 136] on p "A basic cell with text." at bounding box center [432, 135] width 341 height 10
click at [367, 123] on button "button" at bounding box center [366, 120] width 11 height 11
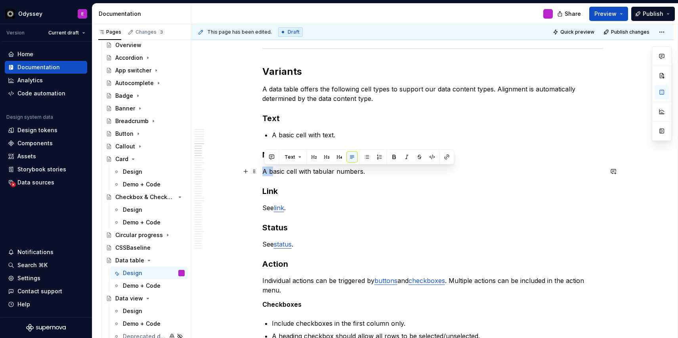
drag, startPoint x: 266, startPoint y: 173, endPoint x: 273, endPoint y: 172, distance: 7.5
click at [273, 173] on p "A basic cell with tabular numbers." at bounding box center [432, 172] width 341 height 10
click at [365, 155] on button "button" at bounding box center [366, 157] width 11 height 11
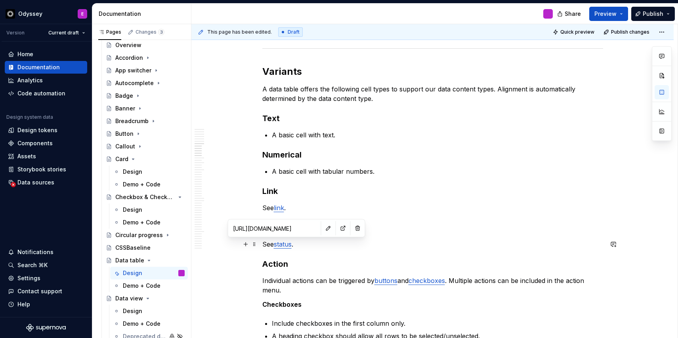
click at [285, 245] on link "status" at bounding box center [283, 245] width 18 height 8
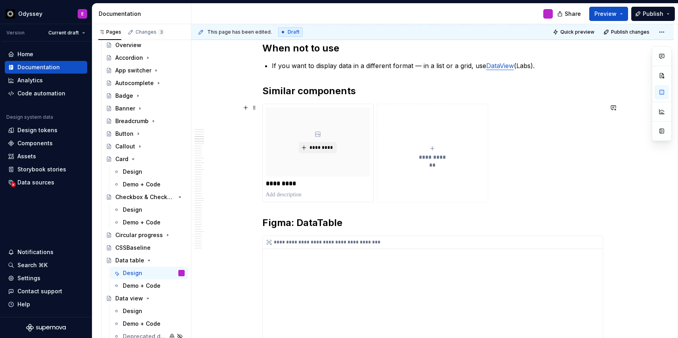
scroll to position [674, 0]
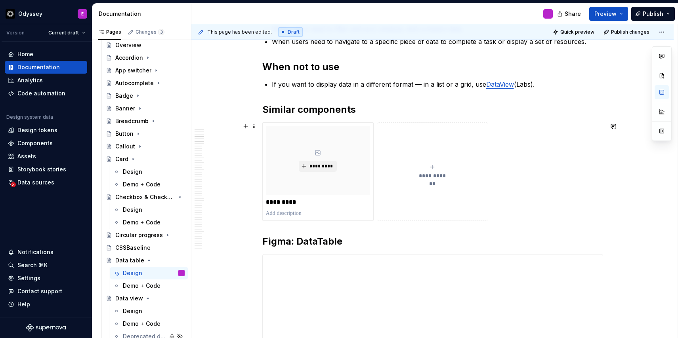
click at [434, 169] on icon "submit" at bounding box center [433, 167] width 4 height 4
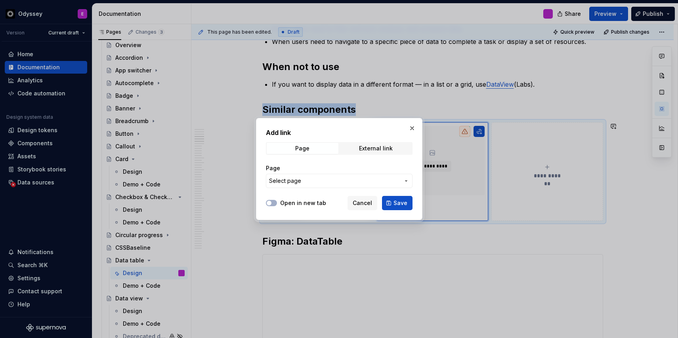
click at [324, 181] on span "Select page" at bounding box center [334, 181] width 131 height 8
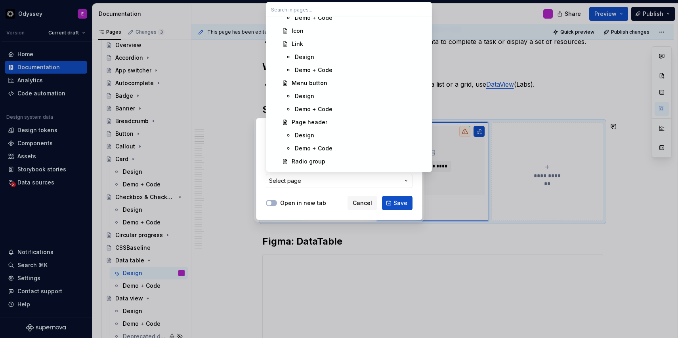
scroll to position [1684, 0]
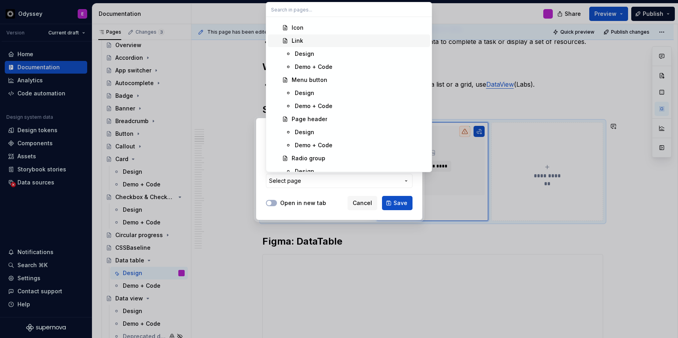
click at [299, 44] on div "Link" at bounding box center [297, 41] width 11 height 8
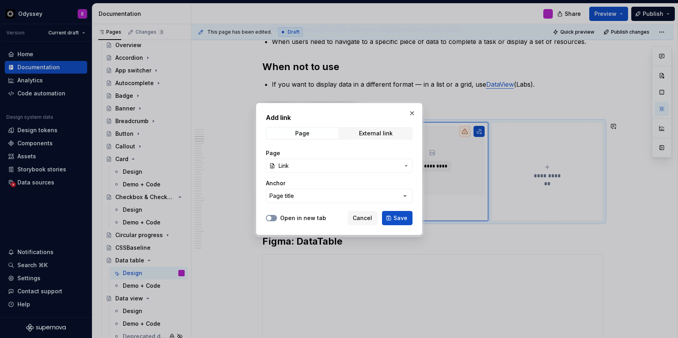
click at [267, 217] on span "button" at bounding box center [269, 218] width 5 height 5
click at [389, 216] on button "Save" at bounding box center [397, 218] width 31 height 14
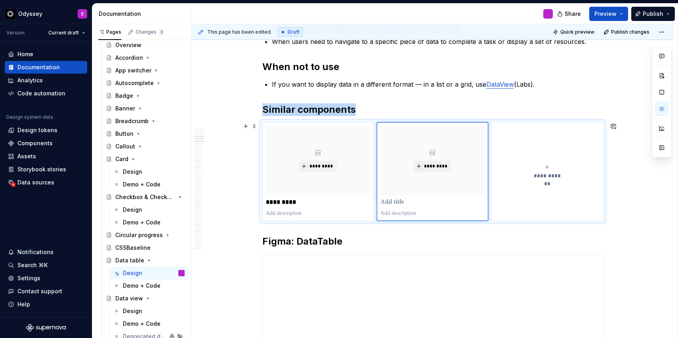
click at [547, 169] on icon "submit" at bounding box center [547, 167] width 6 height 6
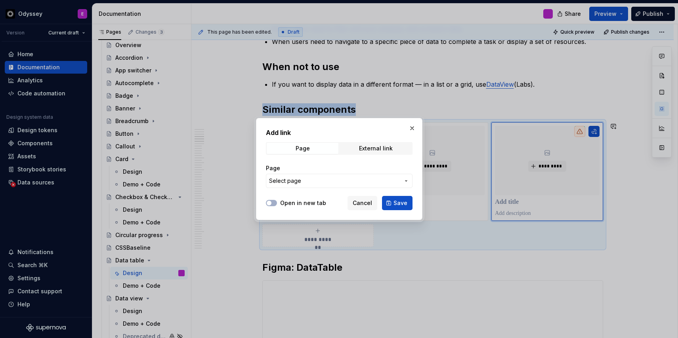
click at [359, 182] on span "Select page" at bounding box center [334, 181] width 131 height 8
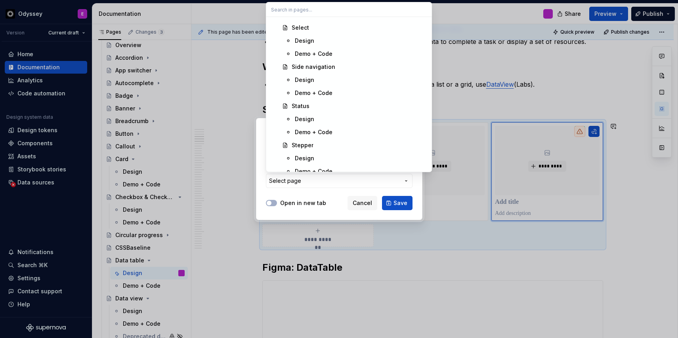
scroll to position [1919, 0]
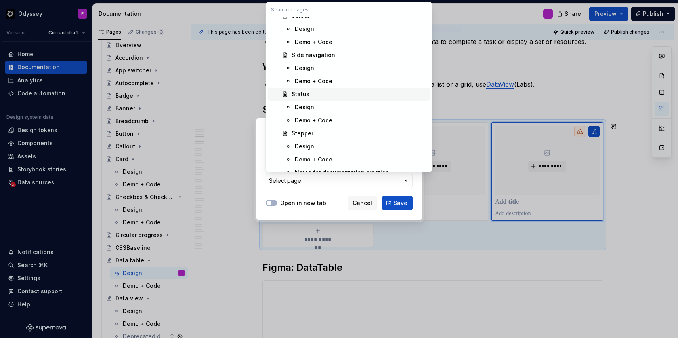
click at [294, 93] on div "Status" at bounding box center [301, 94] width 18 height 8
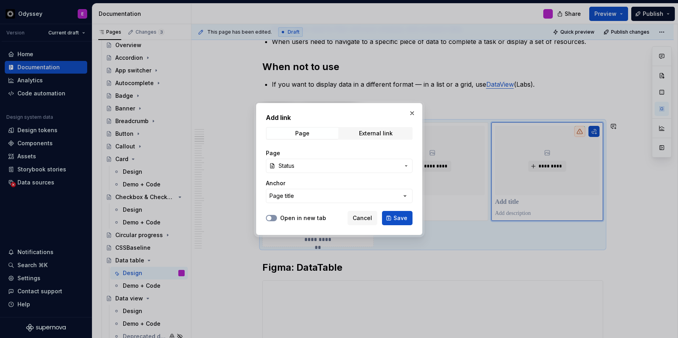
click at [269, 216] on span "button" at bounding box center [269, 218] width 5 height 5
click at [388, 215] on button "Save" at bounding box center [397, 218] width 31 height 14
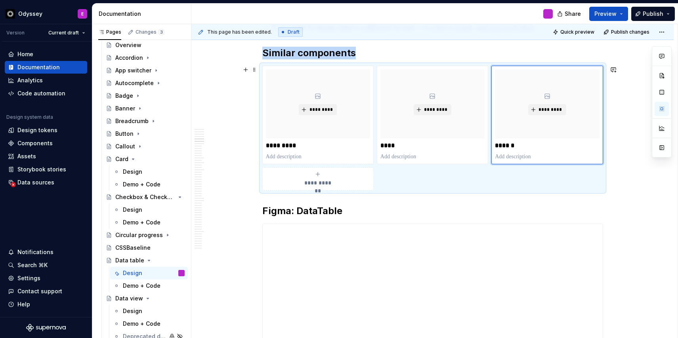
scroll to position [711, 0]
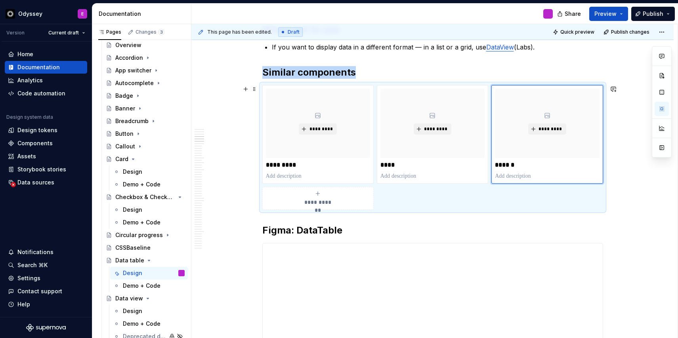
click at [319, 198] on div "**********" at bounding box center [318, 199] width 104 height 16
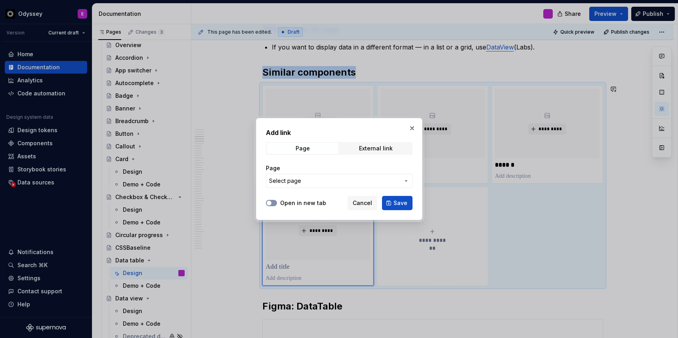
click at [271, 202] on span "button" at bounding box center [269, 203] width 5 height 5
click at [300, 182] on span "Select page" at bounding box center [334, 181] width 131 height 8
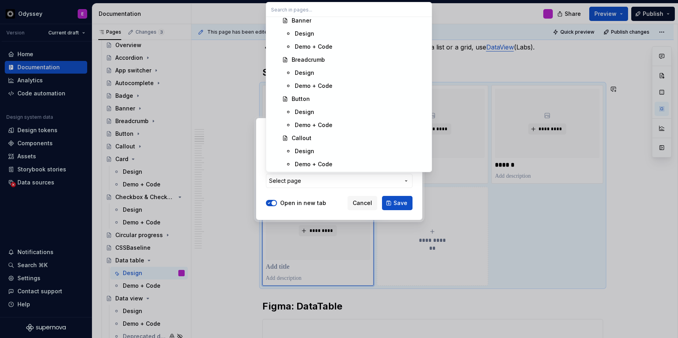
scroll to position [946, 0]
click at [304, 98] on div "Button" at bounding box center [301, 99] width 18 height 8
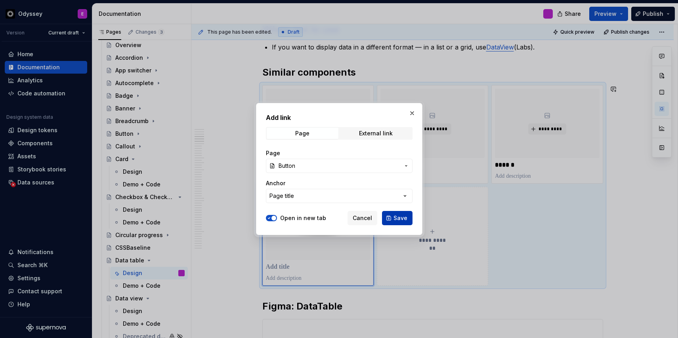
click at [397, 217] on span "Save" at bounding box center [401, 218] width 14 height 8
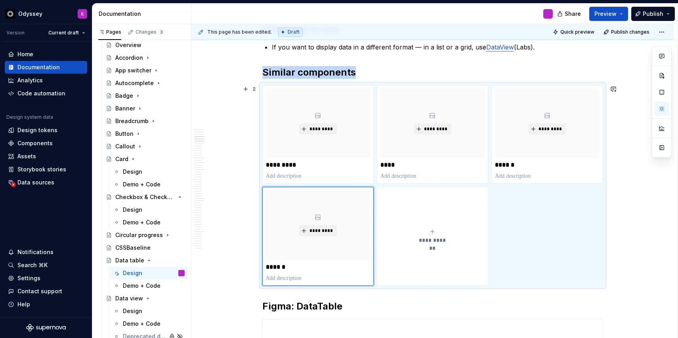
click at [432, 239] on span "**********" at bounding box center [432, 241] width 34 height 8
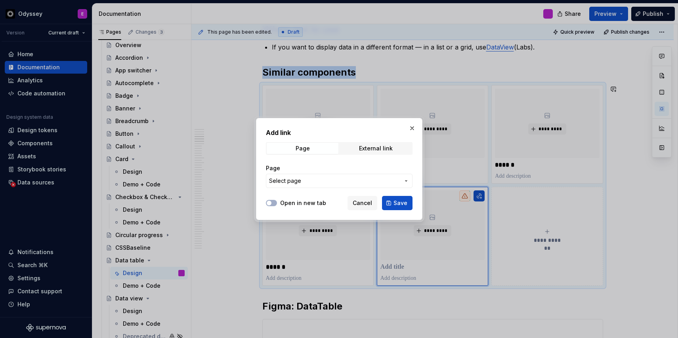
click at [370, 179] on span "Select page" at bounding box center [334, 181] width 131 height 8
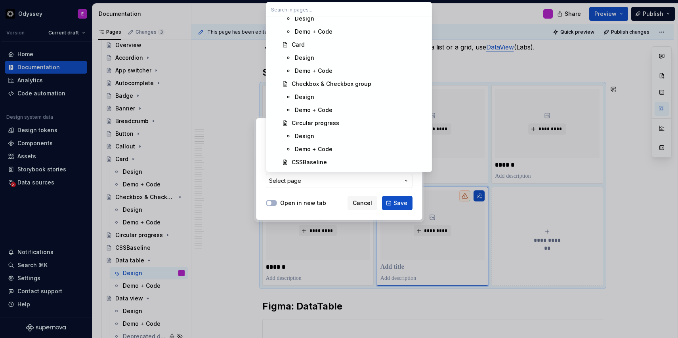
scroll to position [1078, 0]
click at [315, 84] on div "Checkbox & Checkbox group" at bounding box center [332, 84] width 80 height 8
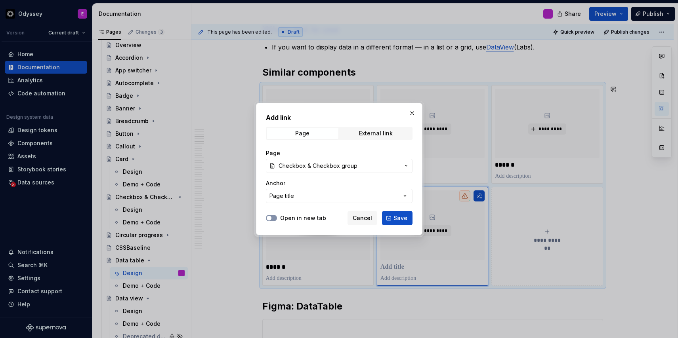
click at [268, 218] on span "button" at bounding box center [269, 218] width 5 height 5
click at [396, 219] on span "Save" at bounding box center [401, 218] width 14 height 8
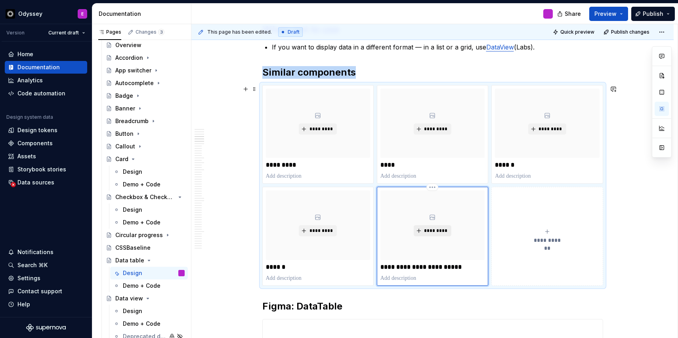
click at [430, 232] on span "*********" at bounding box center [436, 231] width 24 height 6
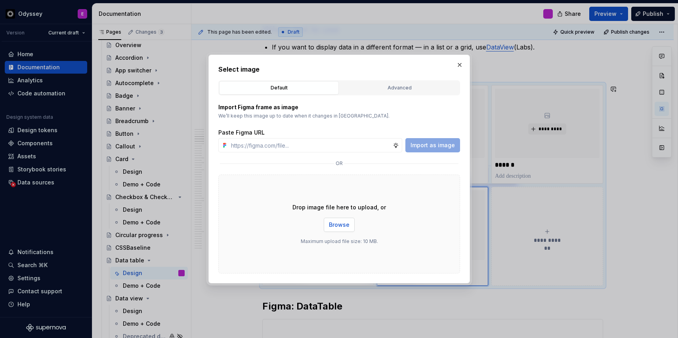
click at [336, 225] on span "Browse" at bounding box center [339, 225] width 21 height 8
click at [461, 63] on button "button" at bounding box center [459, 64] width 11 height 11
type textarea "*"
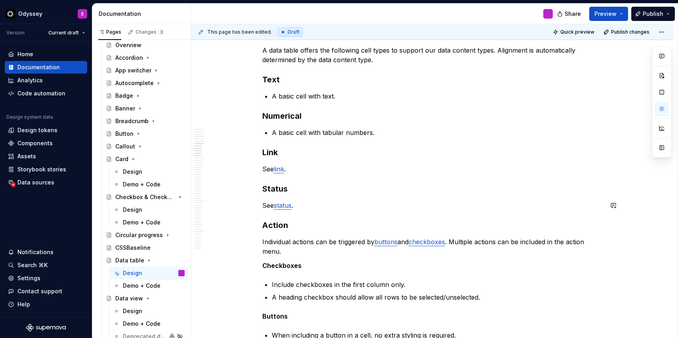
scroll to position [1243, 0]
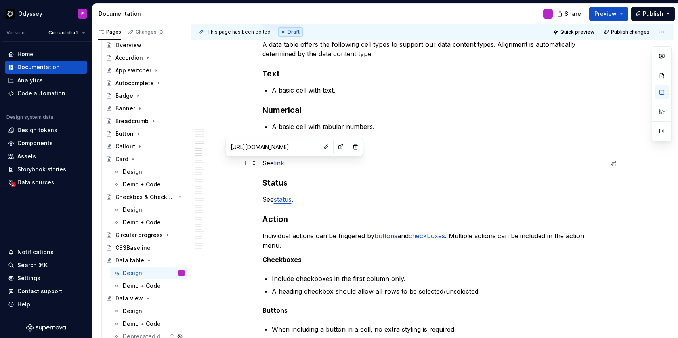
click at [283, 163] on link "link" at bounding box center [279, 163] width 10 height 8
click at [321, 146] on button "button" at bounding box center [326, 146] width 11 height 11
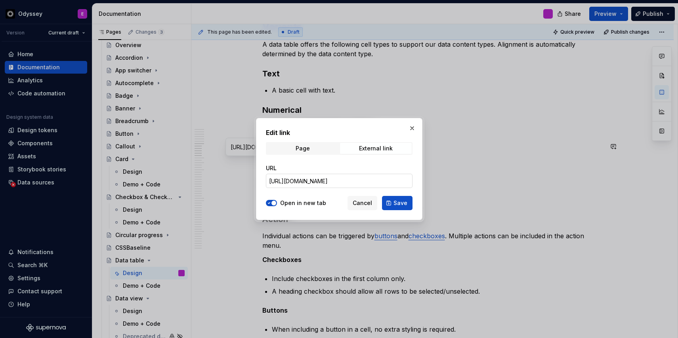
click at [337, 185] on input "[URL][DOMAIN_NAME]" at bounding box center [339, 181] width 147 height 14
click at [272, 204] on span "button" at bounding box center [273, 203] width 5 height 5
click at [296, 153] on span "Page" at bounding box center [303, 148] width 72 height 11
click at [304, 182] on span "Select page" at bounding box center [334, 181] width 131 height 8
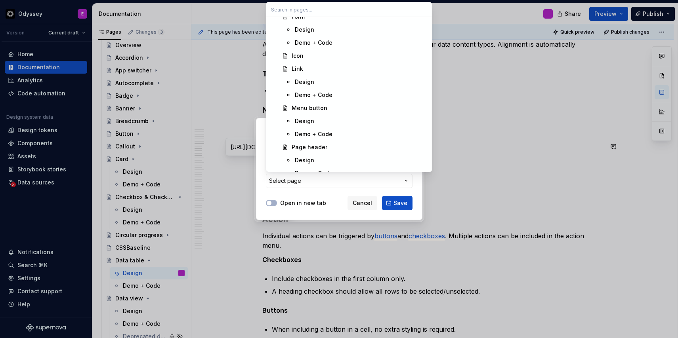
scroll to position [1633, 0]
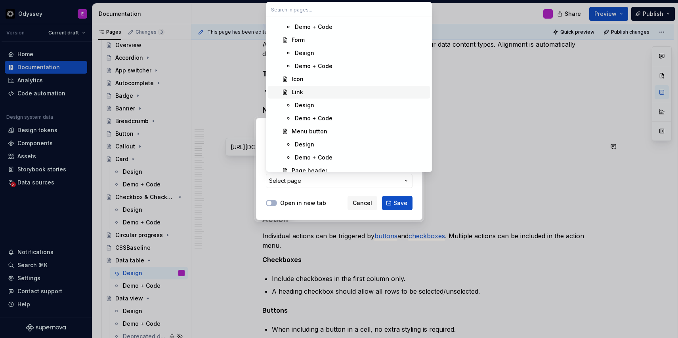
click at [292, 90] on div "Link" at bounding box center [297, 92] width 11 height 8
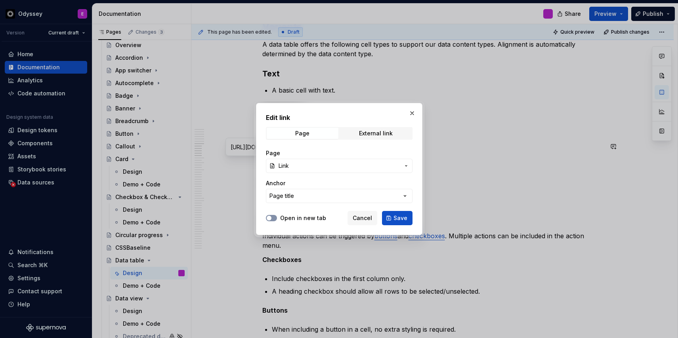
click at [269, 218] on span "button" at bounding box center [269, 218] width 5 height 5
click at [392, 218] on button "Save" at bounding box center [397, 218] width 31 height 14
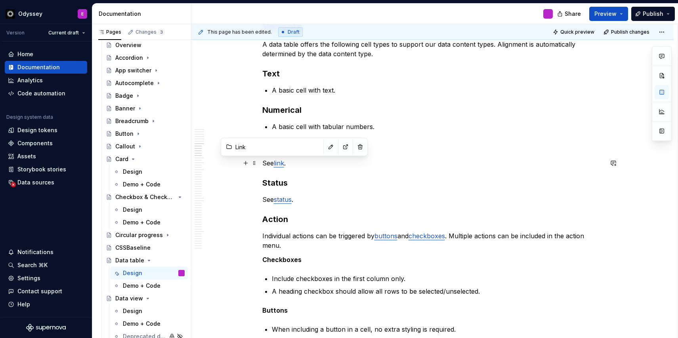
click at [289, 166] on p "See link ." at bounding box center [432, 164] width 341 height 10
click at [278, 163] on link "link" at bounding box center [279, 163] width 10 height 8
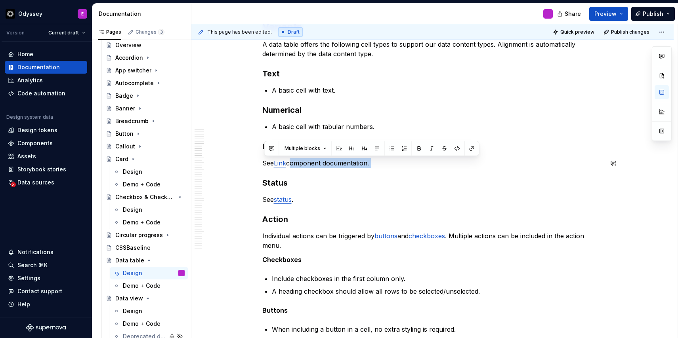
drag, startPoint x: 292, startPoint y: 166, endPoint x: 371, endPoint y: 168, distance: 78.9
copy p "component documentation."
type textarea "*"
click at [304, 201] on p "See status ." at bounding box center [432, 200] width 341 height 10
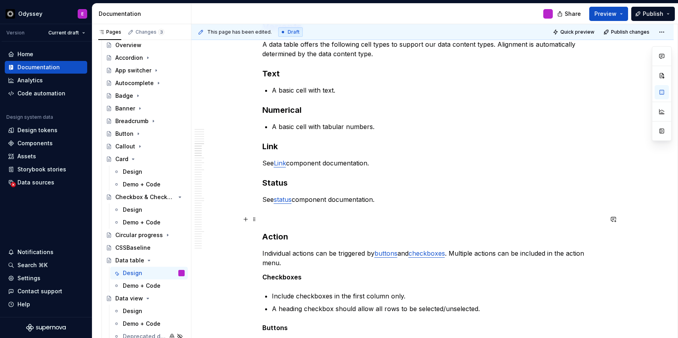
click at [254, 220] on span at bounding box center [254, 219] width 6 height 11
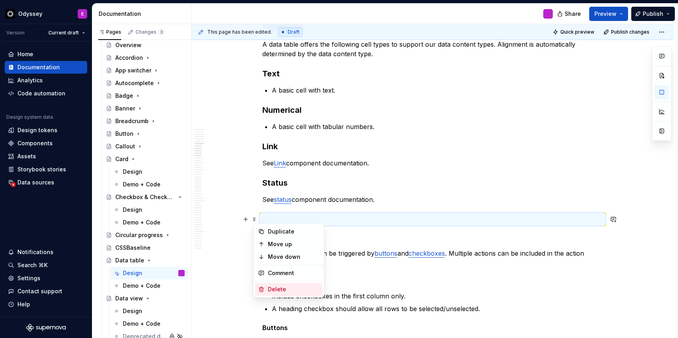
click at [268, 289] on div "Delete" at bounding box center [294, 290] width 52 height 8
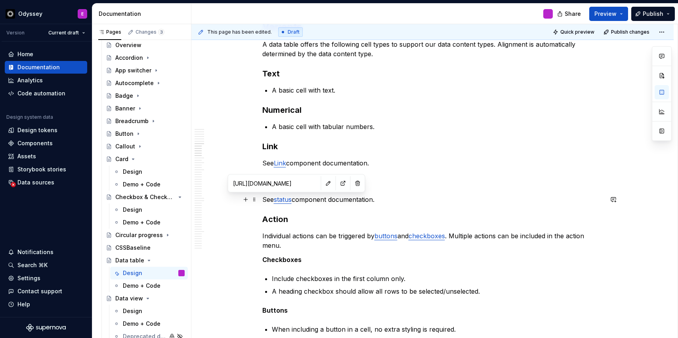
click at [286, 203] on link "status" at bounding box center [283, 200] width 18 height 8
click at [280, 199] on link "status" at bounding box center [283, 200] width 18 height 8
click at [318, 183] on button "button" at bounding box center [323, 183] width 11 height 11
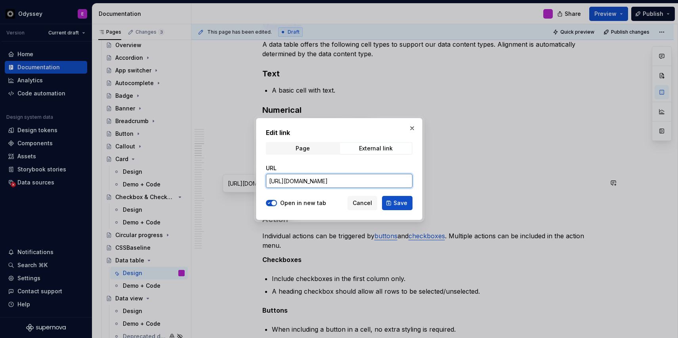
click at [312, 181] on input "[URL][DOMAIN_NAME]" at bounding box center [339, 181] width 147 height 14
click at [273, 202] on span "button" at bounding box center [273, 203] width 5 height 5
click at [295, 150] on span "Page" at bounding box center [303, 148] width 72 height 11
click at [285, 178] on span "Select page" at bounding box center [285, 181] width 32 height 8
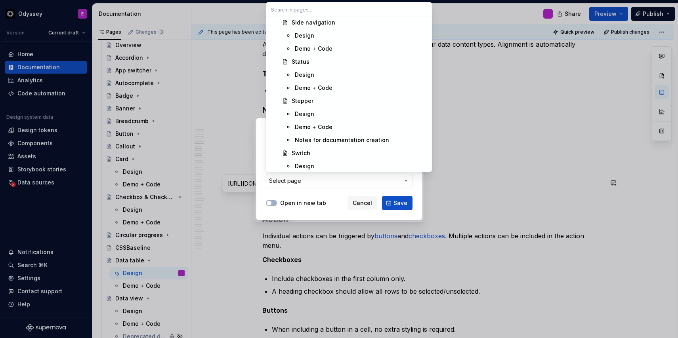
scroll to position [1950, 0]
click at [303, 62] on div "Status" at bounding box center [301, 63] width 18 height 8
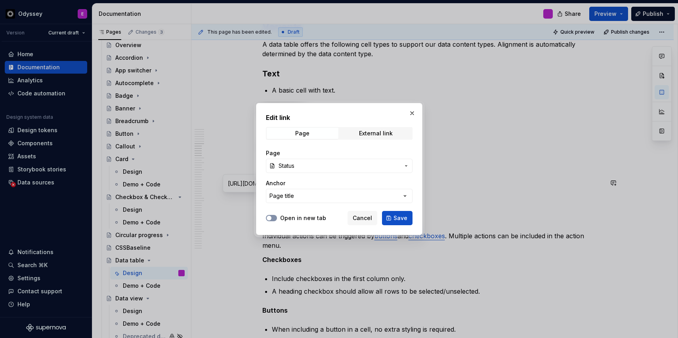
click at [268, 219] on span "button" at bounding box center [269, 218] width 5 height 5
click at [396, 222] on span "Save" at bounding box center [401, 218] width 14 height 8
type textarea "*"
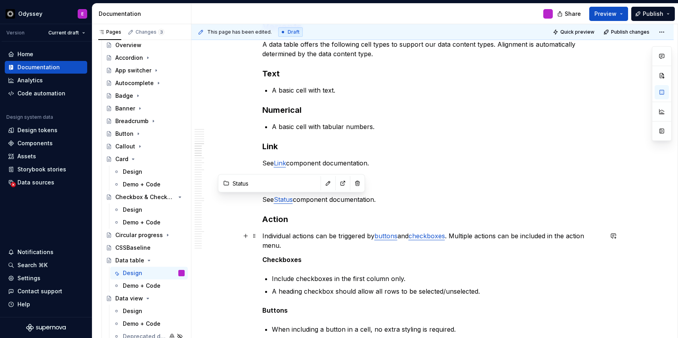
type input "Button"
click at [381, 236] on link "buttons" at bounding box center [386, 236] width 23 height 8
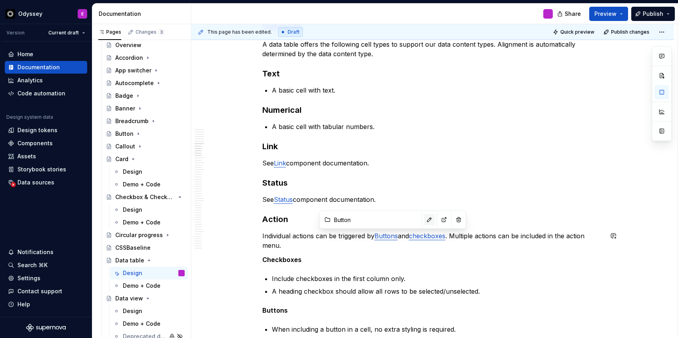
click at [424, 218] on button "button" at bounding box center [429, 219] width 11 height 11
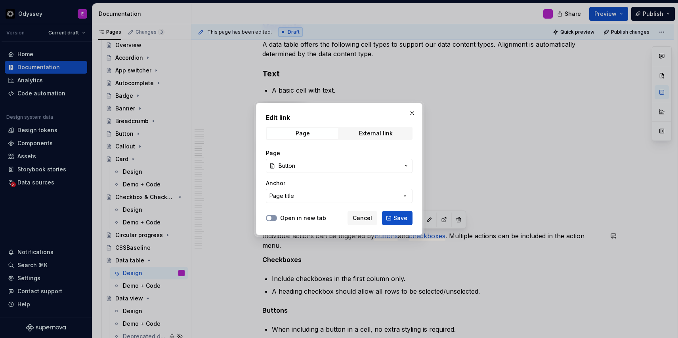
click at [269, 218] on span "button" at bounding box center [269, 218] width 5 height 5
click at [395, 220] on span "Save" at bounding box center [401, 218] width 14 height 8
type textarea "*"
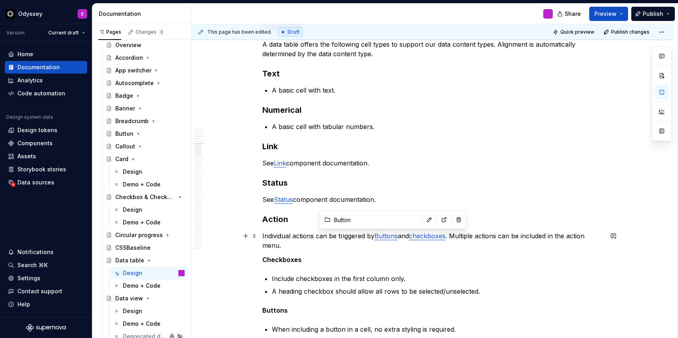
type input "Checkbox & Checkbox group"
click at [436, 237] on link "checkboxes" at bounding box center [427, 236] width 36 height 8
click at [420, 236] on link "checkboxes" at bounding box center [427, 236] width 36 height 8
click at [462, 219] on button "button" at bounding box center [467, 219] width 11 height 11
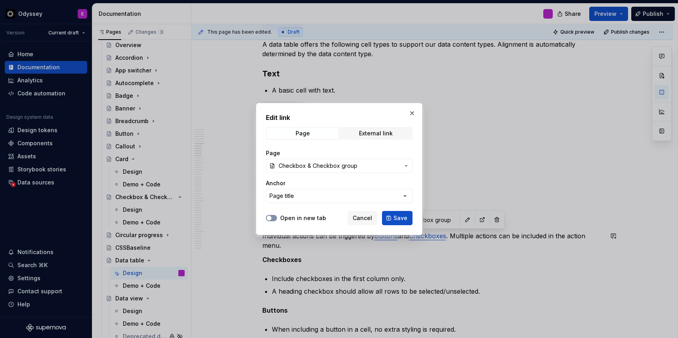
click at [269, 217] on span "button" at bounding box center [269, 218] width 5 height 5
click at [396, 216] on span "Save" at bounding box center [401, 218] width 14 height 8
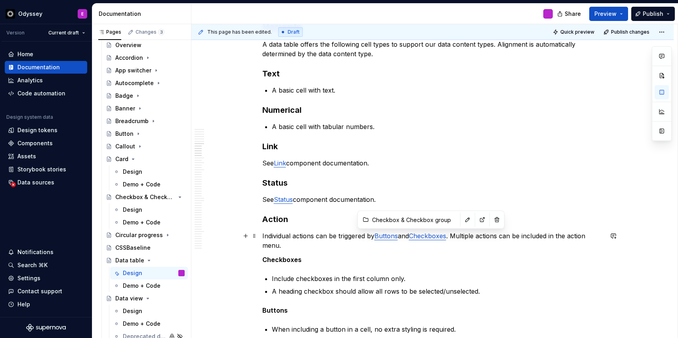
click at [457, 237] on p "Individual actions can be triggered by Buttons and Checkboxes . Multiple action…" at bounding box center [432, 240] width 341 height 19
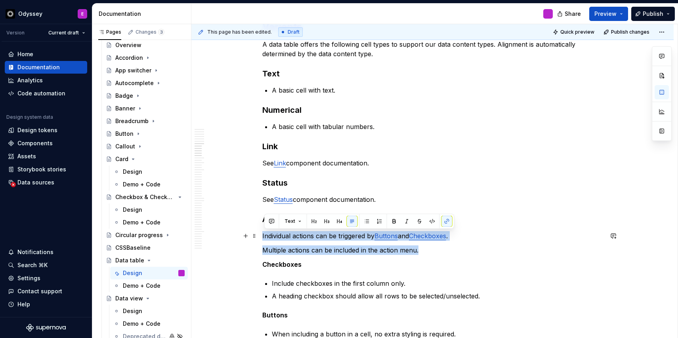
drag, startPoint x: 420, startPoint y: 251, endPoint x: 260, endPoint y: 235, distance: 160.9
click at [365, 217] on button "button" at bounding box center [366, 221] width 11 height 11
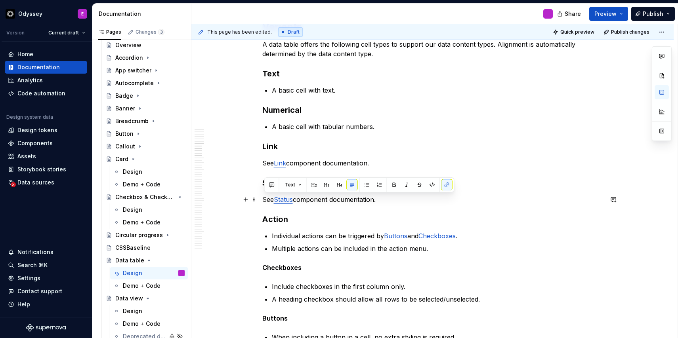
drag, startPoint x: 381, startPoint y: 198, endPoint x: 261, endPoint y: 199, distance: 120.5
click at [364, 183] on button "button" at bounding box center [366, 185] width 11 height 11
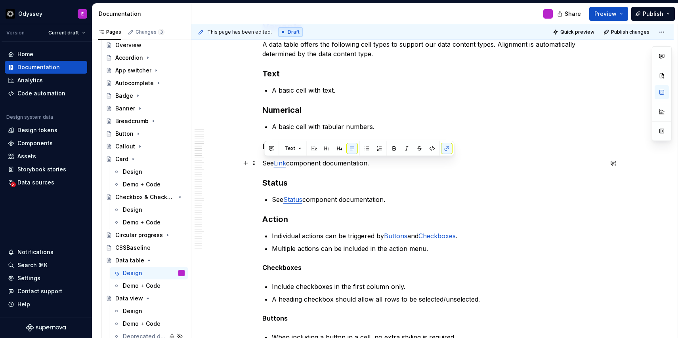
drag, startPoint x: 376, startPoint y: 165, endPoint x: 262, endPoint y: 164, distance: 114.5
click at [369, 147] on button "button" at bounding box center [366, 148] width 11 height 11
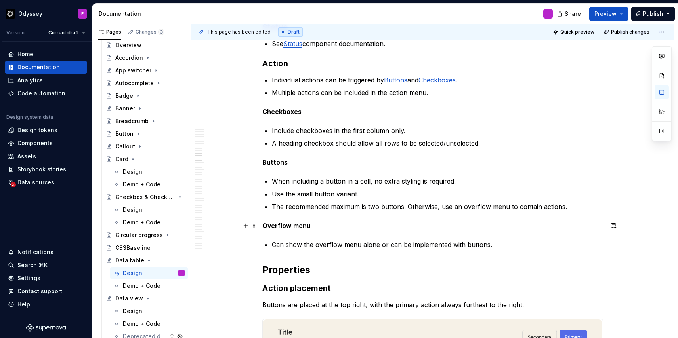
scroll to position [1406, 0]
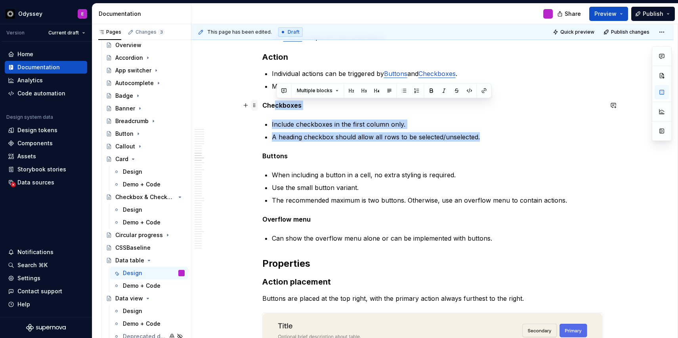
drag, startPoint x: 482, startPoint y: 138, endPoint x: 259, endPoint y: 101, distance: 225.8
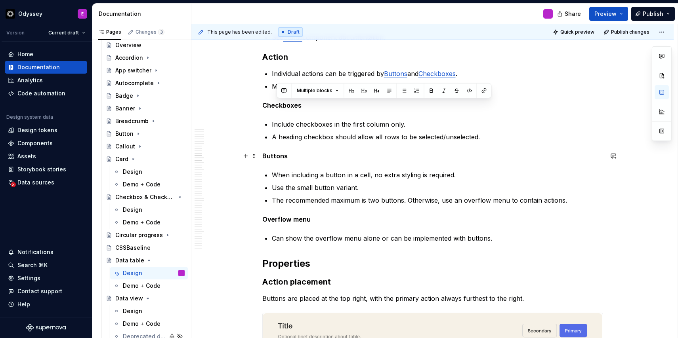
click at [500, 152] on p "Buttons" at bounding box center [432, 156] width 341 height 10
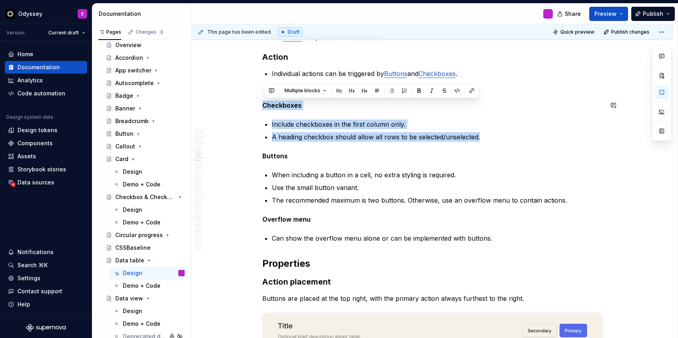
drag, startPoint x: 483, startPoint y: 139, endPoint x: 248, endPoint y: 99, distance: 238.4
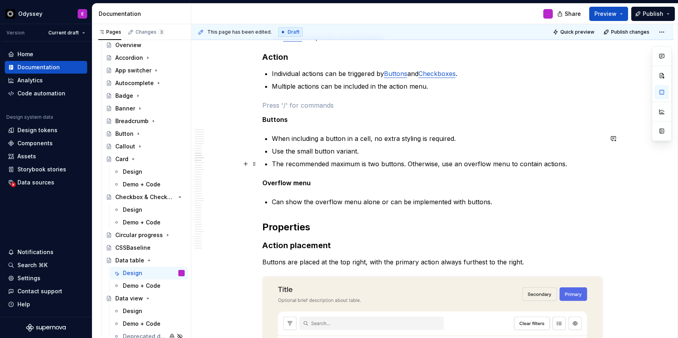
click at [573, 165] on p "The recommended maximum is two buttons. Otherwise, use an overflow menu to cont…" at bounding box center [437, 164] width 331 height 10
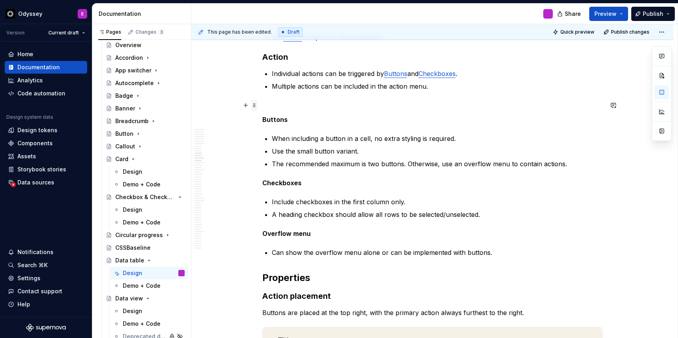
click at [256, 106] on span at bounding box center [254, 105] width 6 height 11
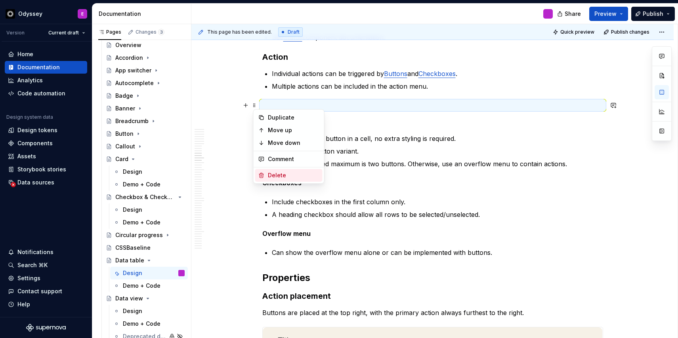
click at [277, 177] on div "Delete" at bounding box center [294, 176] width 52 height 8
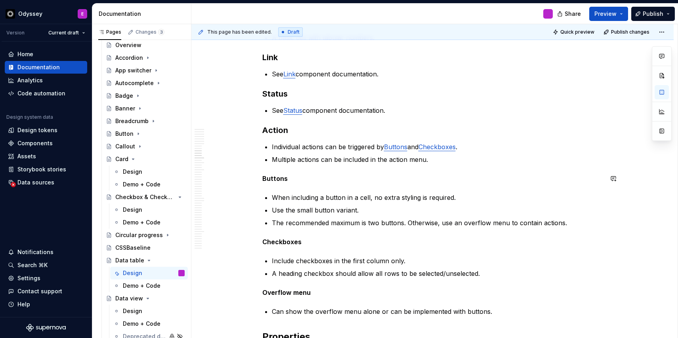
scroll to position [1325, 0]
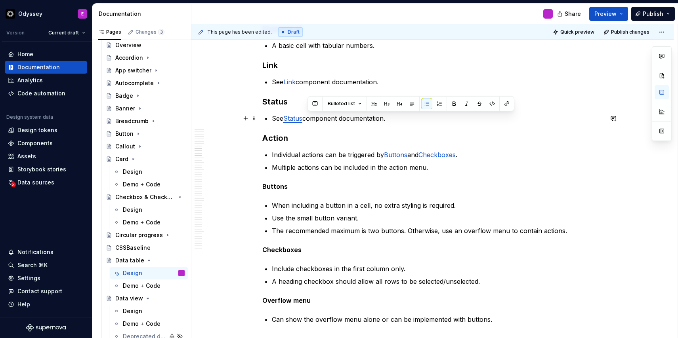
drag, startPoint x: 393, startPoint y: 118, endPoint x: 308, endPoint y: 115, distance: 85.3
click at [308, 115] on p "See Status component documentation." at bounding box center [437, 119] width 331 height 10
copy p "component documentation."
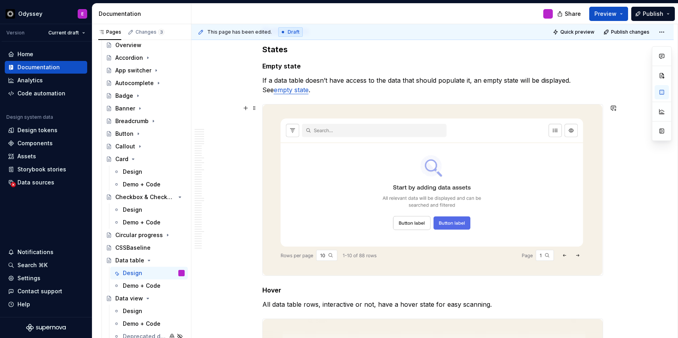
scroll to position [1721, 0]
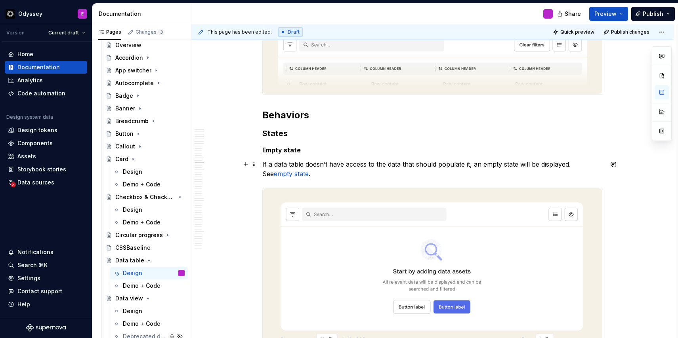
click at [302, 174] on p "If a data table doesn’t have access to the data that should populate it, an emp…" at bounding box center [432, 169] width 341 height 19
click at [289, 176] on link "empty state" at bounding box center [291, 174] width 35 height 8
click at [329, 158] on button "button" at bounding box center [334, 157] width 11 height 11
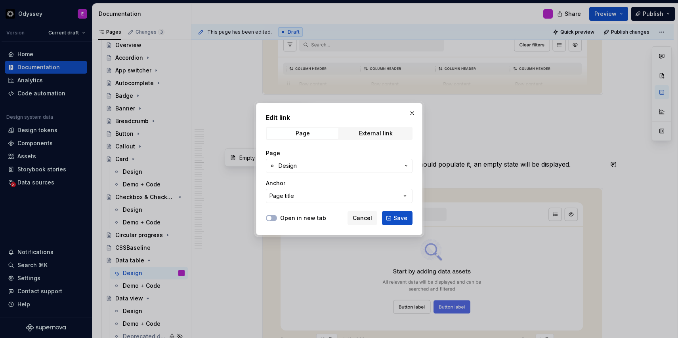
click at [302, 164] on span "Design" at bounding box center [339, 166] width 121 height 8
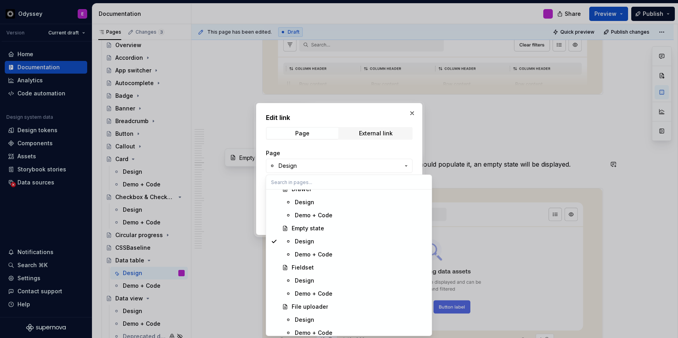
scroll to position [1461, 0]
click at [296, 227] on div "Empty state" at bounding box center [308, 228] width 32 height 8
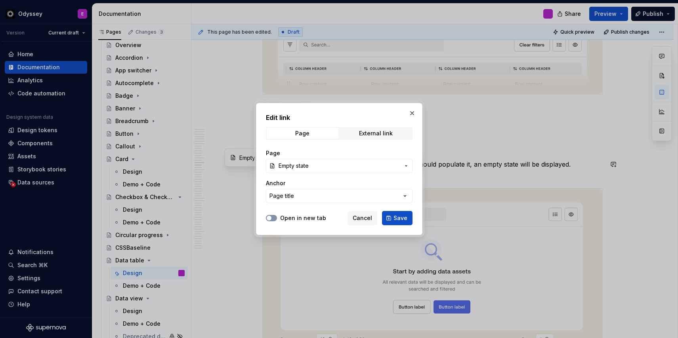
click at [269, 217] on span "button" at bounding box center [269, 218] width 5 height 5
click at [401, 217] on span "Save" at bounding box center [401, 218] width 14 height 8
type textarea "*"
type input "Empty state"
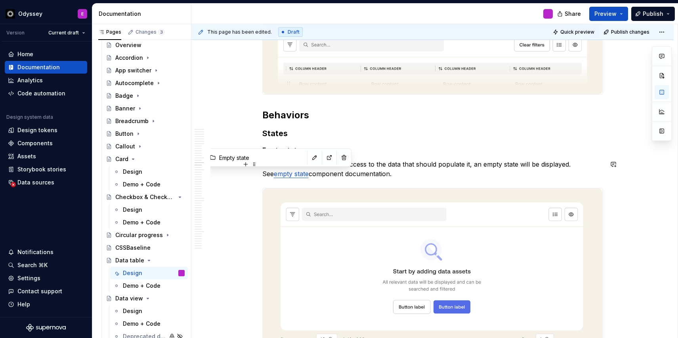
click at [274, 174] on link "empty state" at bounding box center [291, 174] width 35 height 8
click at [575, 164] on p "If a data table doesn’t have access to the data that should populate it, an emp…" at bounding box center [432, 169] width 341 height 19
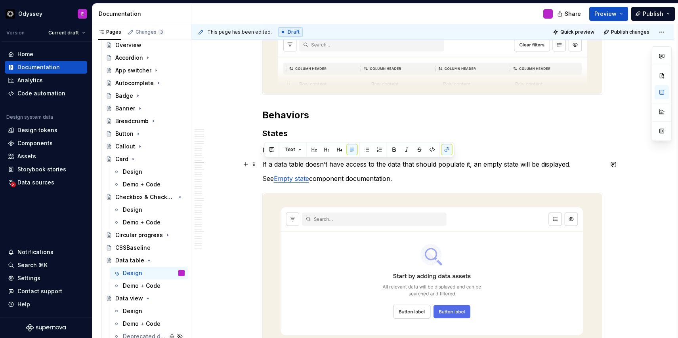
drag, startPoint x: 400, startPoint y: 182, endPoint x: 261, endPoint y: 161, distance: 140.4
click at [369, 148] on button "button" at bounding box center [366, 149] width 11 height 11
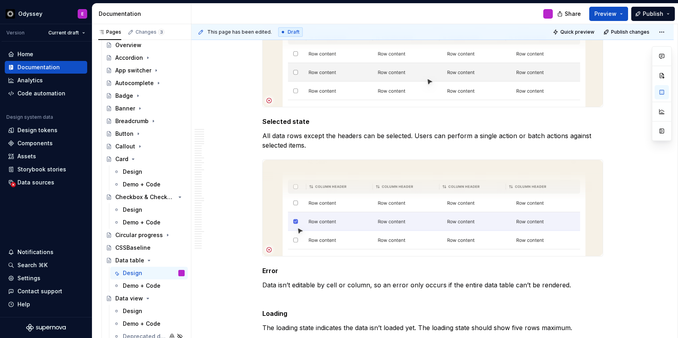
scroll to position [2124, 0]
click at [416, 136] on p "All data rows except the headers can be selected. Users can perform a single ac…" at bounding box center [432, 139] width 341 height 19
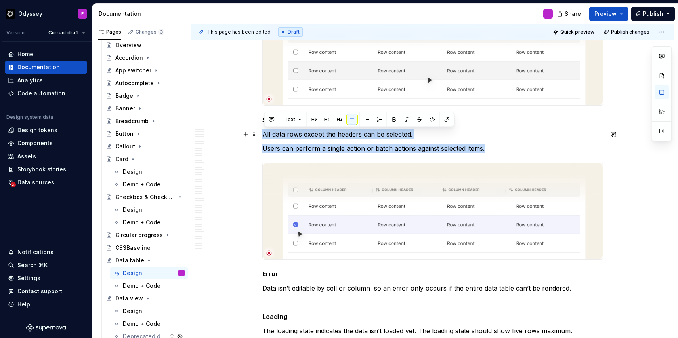
drag, startPoint x: 491, startPoint y: 147, endPoint x: 262, endPoint y: 133, distance: 228.7
click at [365, 120] on button "button" at bounding box center [366, 119] width 11 height 11
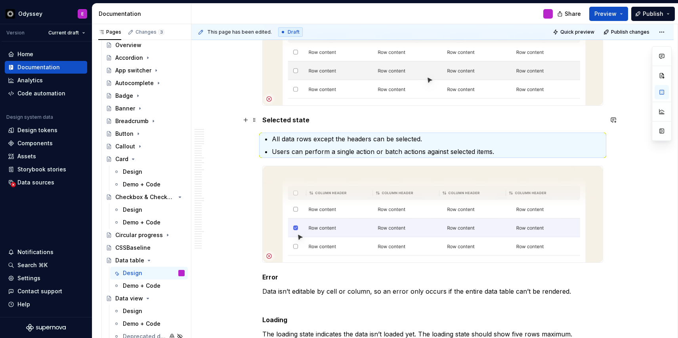
click at [332, 120] on p "Selected state" at bounding box center [432, 120] width 341 height 10
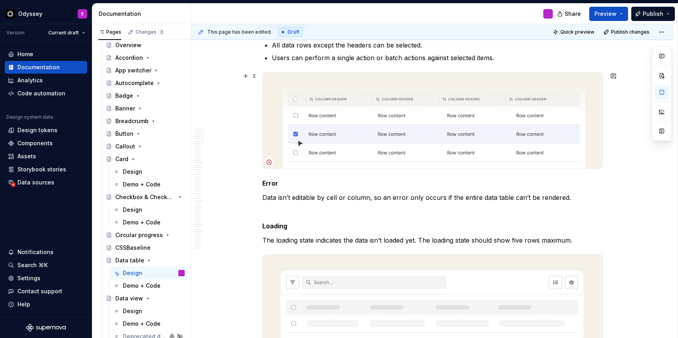
scroll to position [2221, 0]
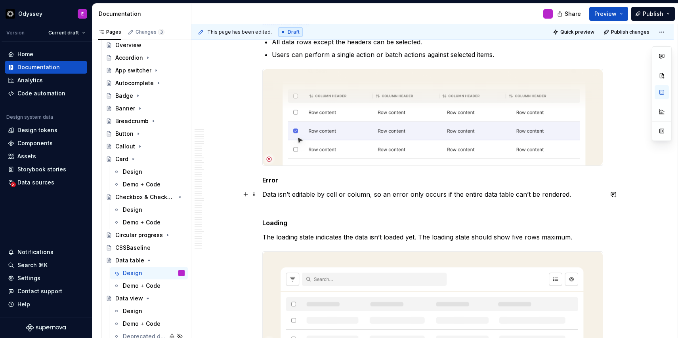
drag, startPoint x: 264, startPoint y: 194, endPoint x: 295, endPoint y: 193, distance: 30.9
click at [295, 193] on p "Data isn’t editable by cell or column, so an error only occurs if the entire da…" at bounding box center [432, 195] width 341 height 10
click at [367, 180] on button "button" at bounding box center [366, 179] width 11 height 11
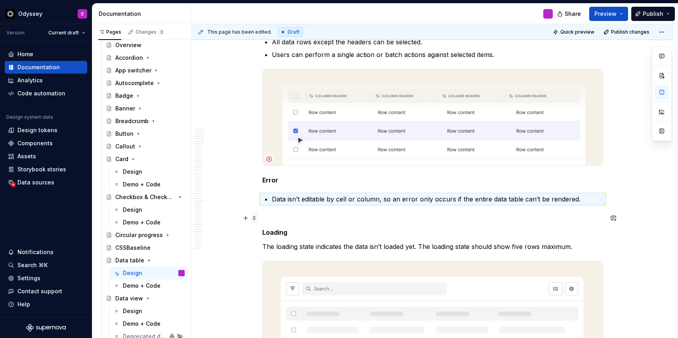
click at [253, 218] on span at bounding box center [254, 218] width 6 height 11
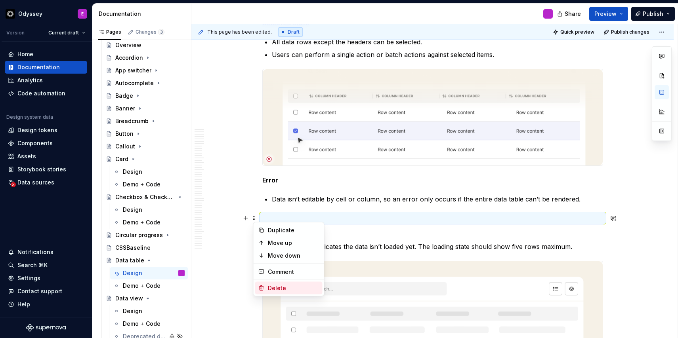
click at [265, 287] on div "Delete" at bounding box center [288, 288] width 67 height 13
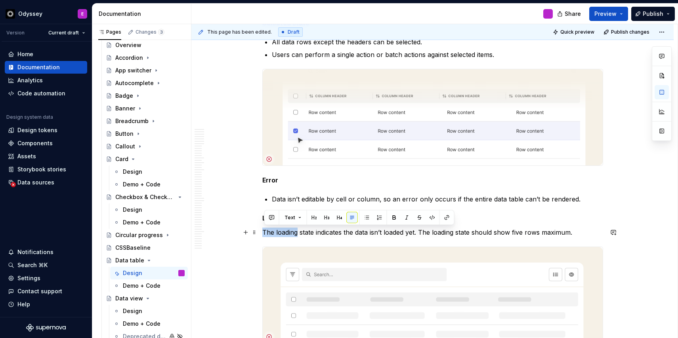
drag, startPoint x: 265, startPoint y: 233, endPoint x: 300, endPoint y: 235, distance: 35.4
click at [300, 235] on p "The loading state indicates the data isn’t loaded yet. The loading state should…" at bounding box center [432, 233] width 341 height 10
click at [366, 217] on button "button" at bounding box center [366, 217] width 11 height 11
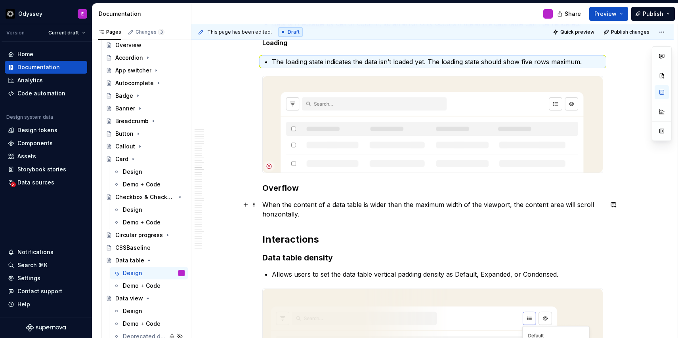
scroll to position [2413, 0]
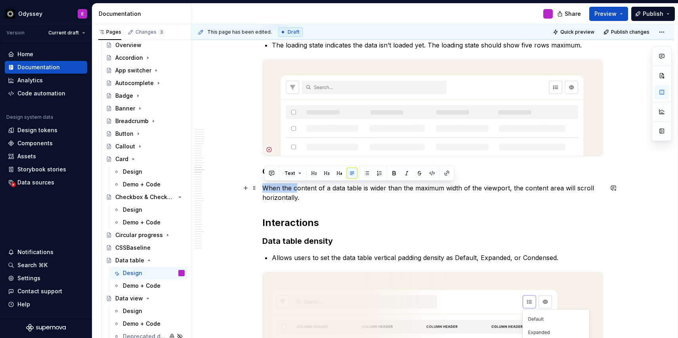
drag, startPoint x: 265, startPoint y: 187, endPoint x: 299, endPoint y: 188, distance: 34.1
click at [299, 188] on p "When the content of a data table is wider than the maximum width of the viewpor…" at bounding box center [432, 192] width 341 height 19
click at [365, 172] on button "button" at bounding box center [366, 173] width 11 height 11
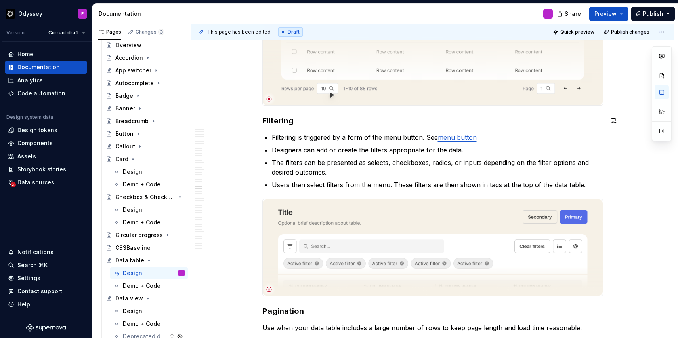
scroll to position [3463, 0]
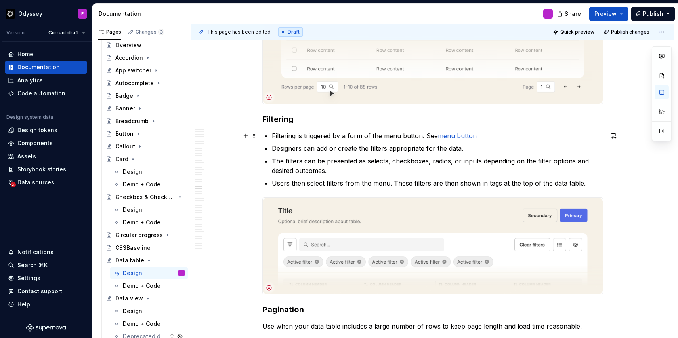
click at [445, 136] on link "menu button" at bounding box center [457, 136] width 39 height 8
click at [487, 117] on button "button" at bounding box center [492, 119] width 11 height 11
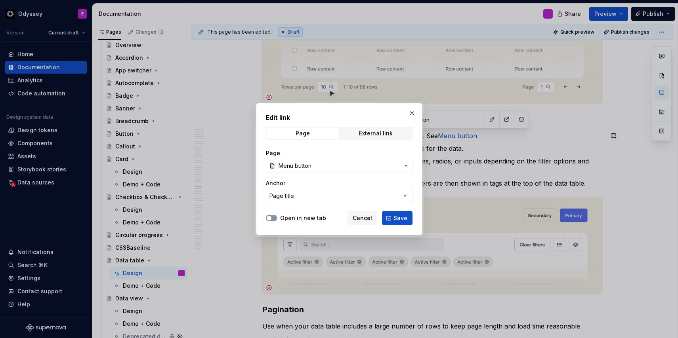
click at [273, 216] on button "Open in new tab" at bounding box center [271, 218] width 11 height 6
click at [404, 221] on span "Save" at bounding box center [401, 218] width 14 height 8
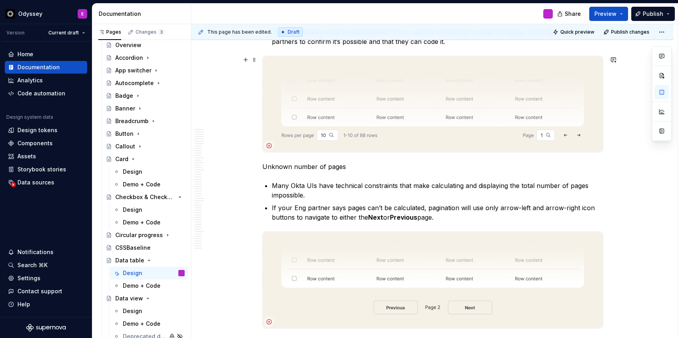
scroll to position [3853, 0]
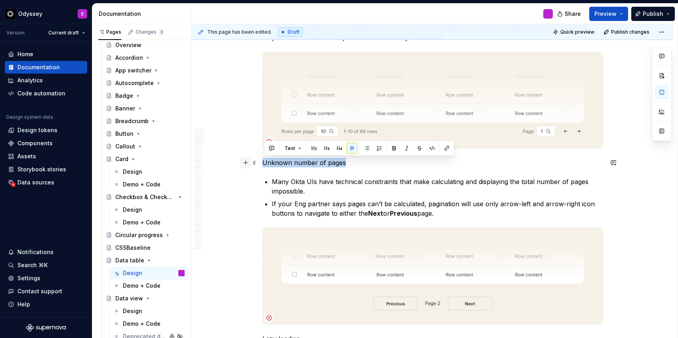
drag, startPoint x: 350, startPoint y: 165, endPoint x: 245, endPoint y: 162, distance: 104.7
click at [313, 182] on p "Many Okta UIs have technical constraints that make calculating and displaying t…" at bounding box center [437, 186] width 331 height 19
drag, startPoint x: 350, startPoint y: 163, endPoint x: 262, endPoint y: 166, distance: 88.0
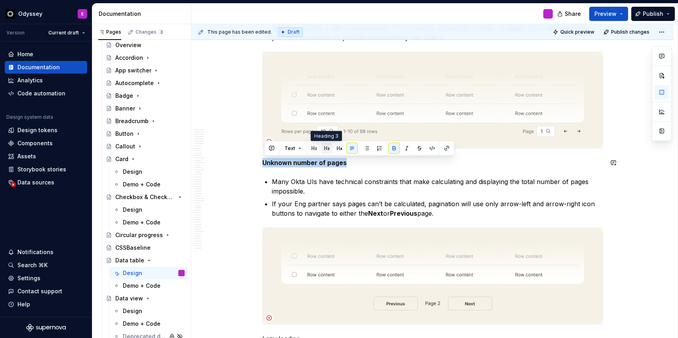
click at [329, 148] on button "button" at bounding box center [326, 148] width 11 height 11
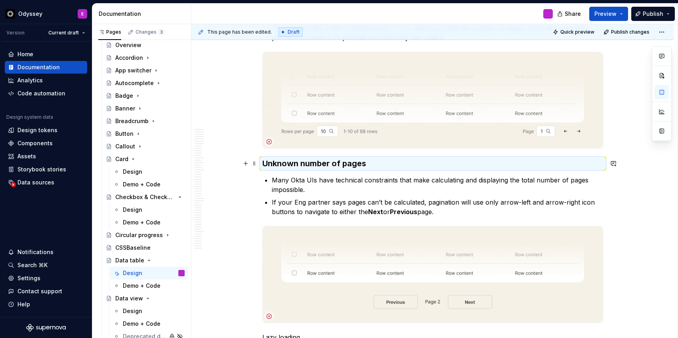
click at [366, 161] on strong "Unknown number of pages" at bounding box center [314, 164] width 104 height 10
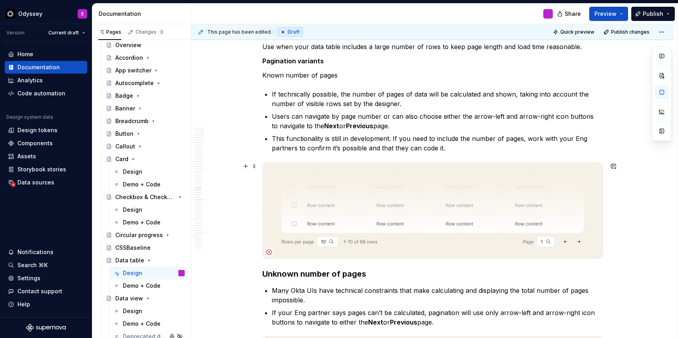
scroll to position [3714, 0]
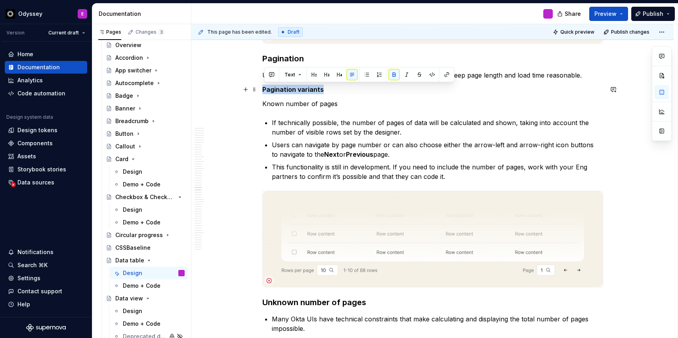
drag, startPoint x: 325, startPoint y: 89, endPoint x: 262, endPoint y: 90, distance: 63.4
click at [338, 78] on button "button" at bounding box center [339, 74] width 11 height 11
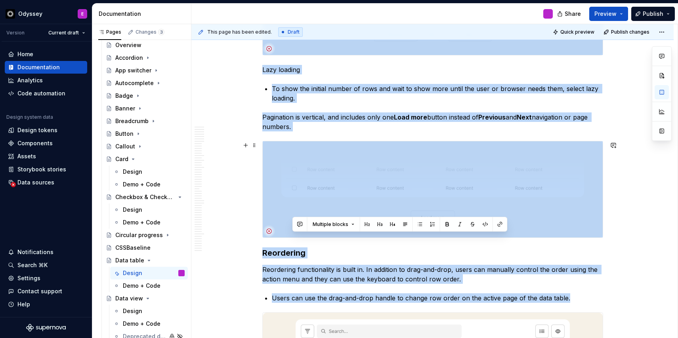
drag, startPoint x: 371, startPoint y: 311, endPoint x: 289, endPoint y: 310, distance: 82.1
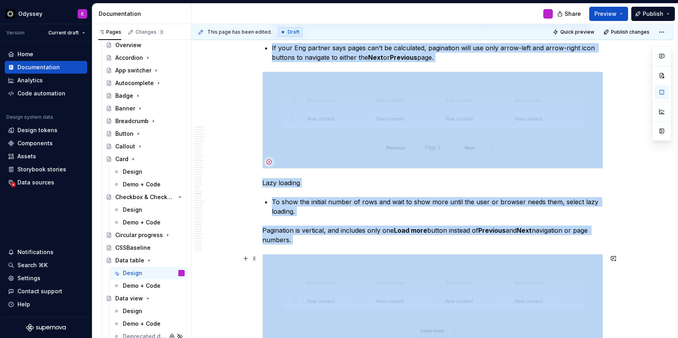
scroll to position [3827, 0]
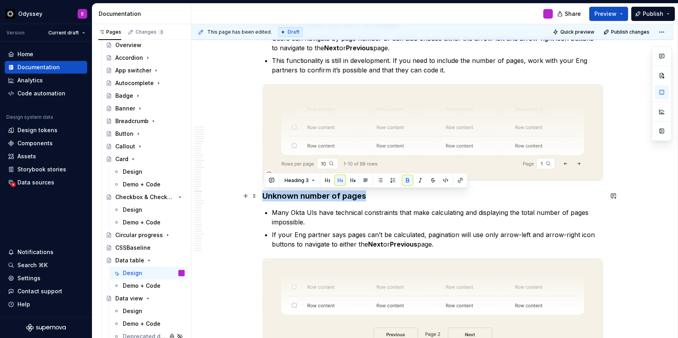
drag, startPoint x: 370, startPoint y: 197, endPoint x: 264, endPoint y: 199, distance: 105.8
click at [264, 199] on h3 "Unknown number of pages" at bounding box center [432, 196] width 341 height 11
click at [352, 178] on button "button" at bounding box center [353, 180] width 11 height 11
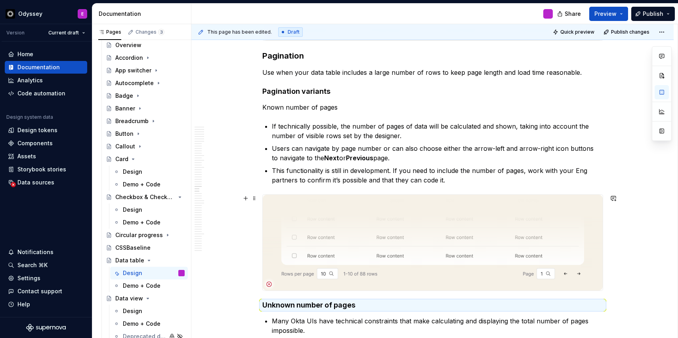
scroll to position [3710, 0]
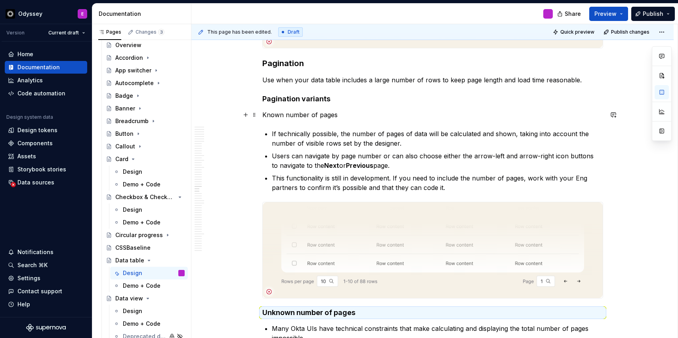
click at [339, 115] on p "Known number of pages" at bounding box center [432, 115] width 341 height 10
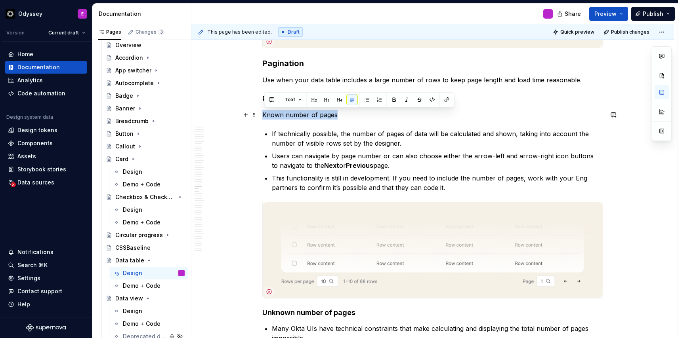
drag, startPoint x: 339, startPoint y: 115, endPoint x: 263, endPoint y: 115, distance: 76.5
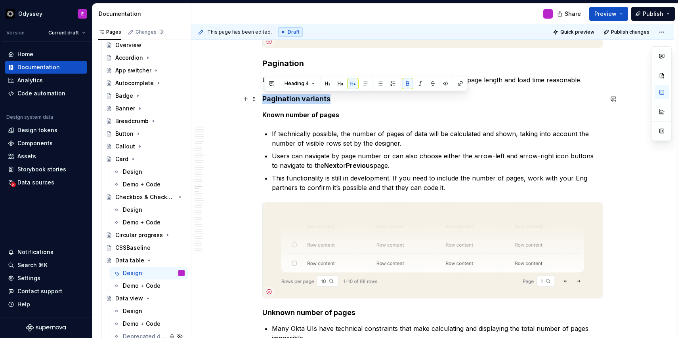
drag, startPoint x: 336, startPoint y: 100, endPoint x: 264, endPoint y: 99, distance: 72.1
click at [264, 99] on h4 "Pagination variants" at bounding box center [432, 99] width 341 height 10
click at [337, 86] on button "button" at bounding box center [340, 83] width 11 height 11
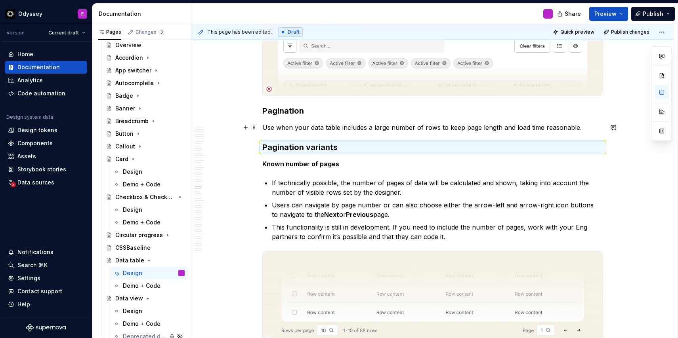
scroll to position [3656, 0]
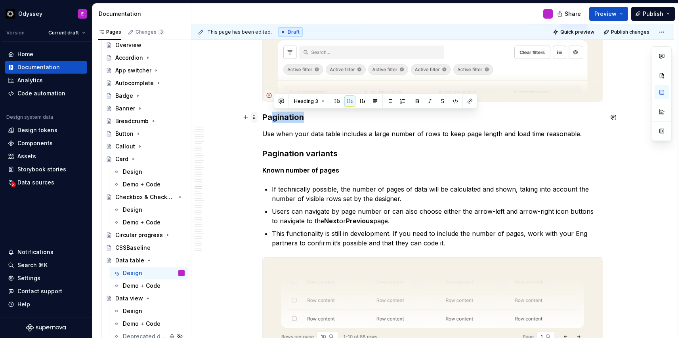
drag, startPoint x: 308, startPoint y: 119, endPoint x: 258, endPoint y: 119, distance: 49.9
click at [331, 120] on h3 "Pagination" at bounding box center [432, 117] width 341 height 11
drag, startPoint x: 308, startPoint y: 119, endPoint x: 262, endPoint y: 117, distance: 45.6
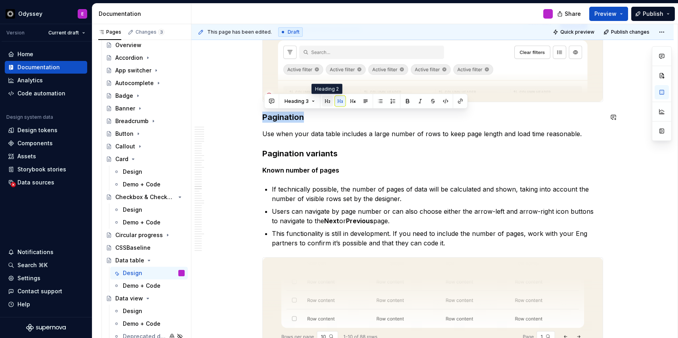
click at [329, 99] on button "button" at bounding box center [327, 101] width 11 height 11
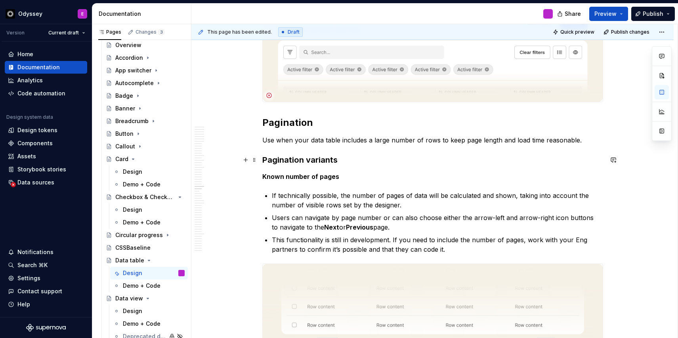
click at [352, 155] on h3 "Pagination variants" at bounding box center [432, 160] width 341 height 11
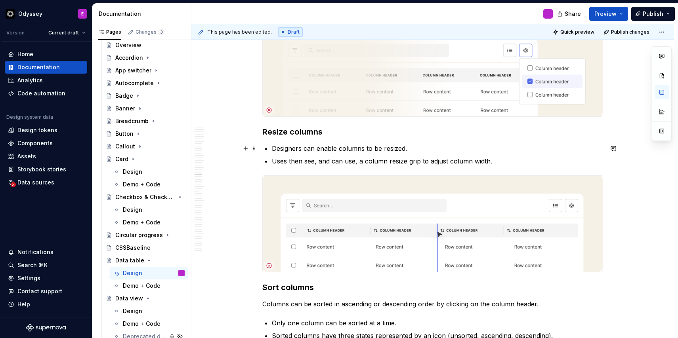
scroll to position [2835, 0]
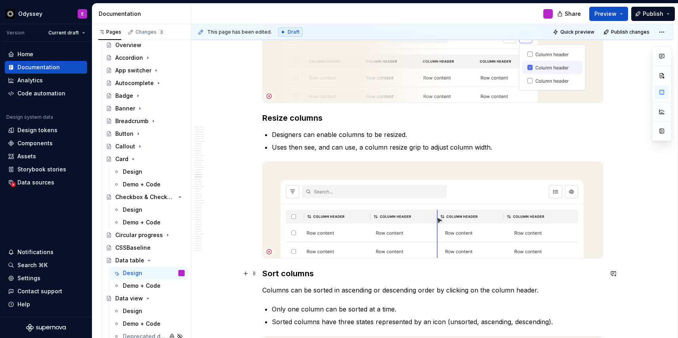
click at [287, 278] on h3 "Sort columns" at bounding box center [432, 273] width 341 height 11
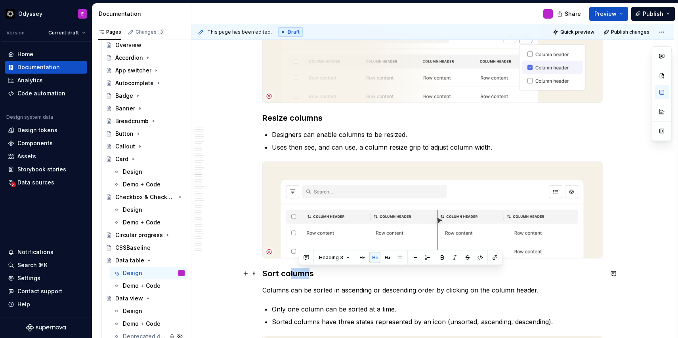
drag, startPoint x: 312, startPoint y: 273, endPoint x: 292, endPoint y: 273, distance: 20.6
click at [292, 273] on h3 "Sort columns" at bounding box center [432, 273] width 341 height 11
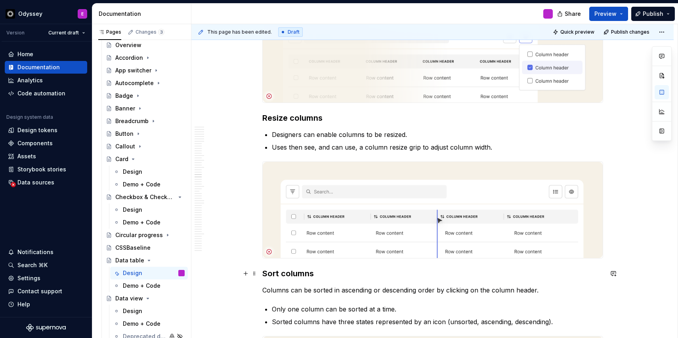
click at [341, 273] on h3 "Sort columns" at bounding box center [432, 273] width 341 height 11
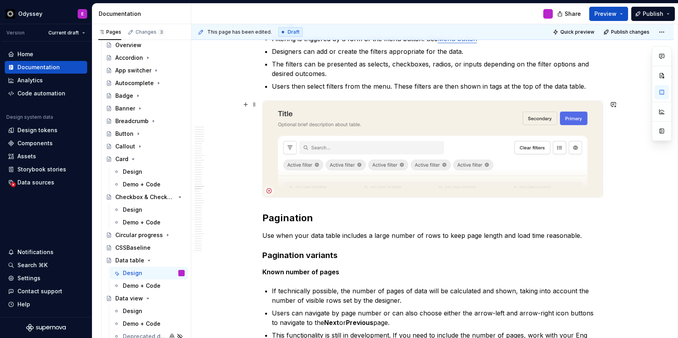
scroll to position [3566, 0]
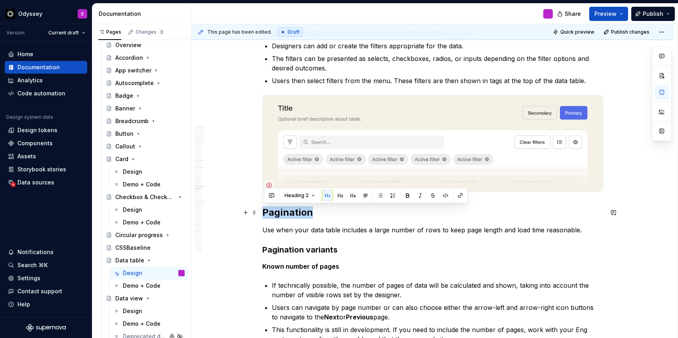
drag, startPoint x: 313, startPoint y: 213, endPoint x: 260, endPoint y: 212, distance: 53.1
click at [341, 195] on button "button" at bounding box center [340, 195] width 11 height 11
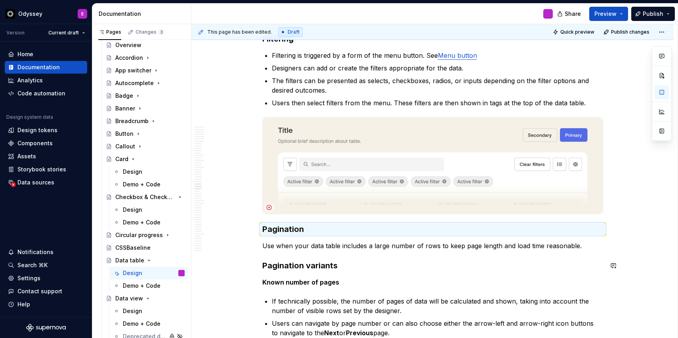
scroll to position [3550, 0]
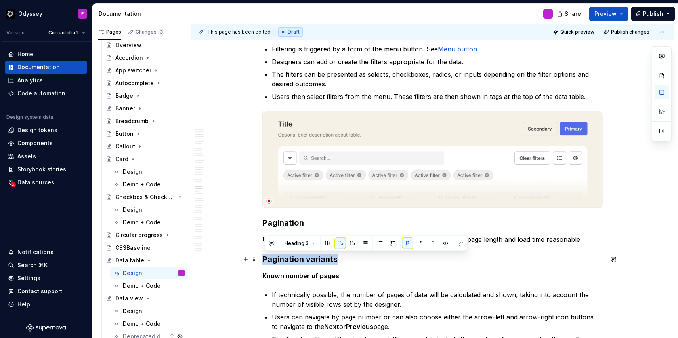
drag, startPoint x: 341, startPoint y: 260, endPoint x: 262, endPoint y: 257, distance: 78.5
click at [340, 241] on button "button" at bounding box center [340, 243] width 11 height 11
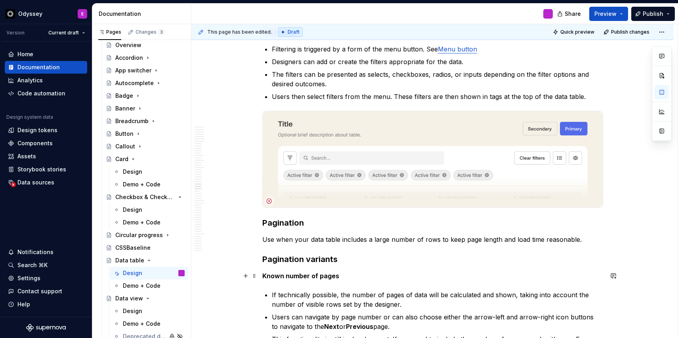
click at [384, 272] on p "Known number of pages" at bounding box center [432, 276] width 341 height 10
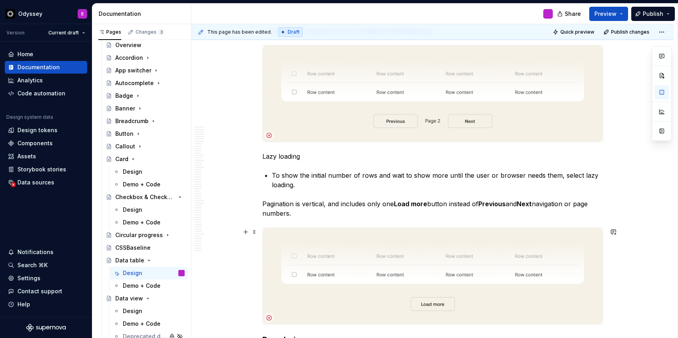
scroll to position [4048, 0]
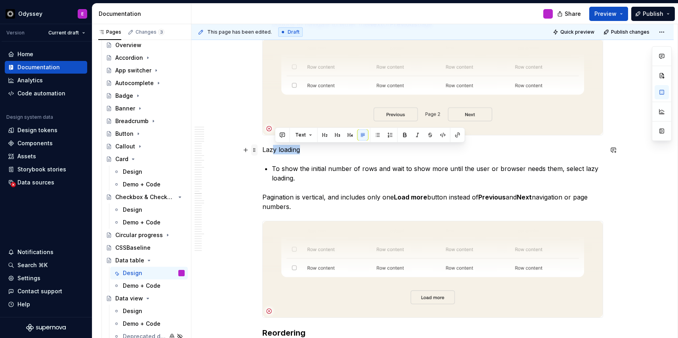
drag, startPoint x: 302, startPoint y: 152, endPoint x: 256, endPoint y: 150, distance: 45.6
click at [256, 150] on span at bounding box center [254, 150] width 6 height 11
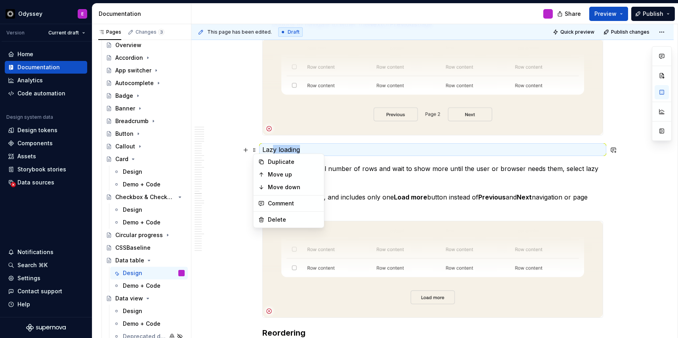
click at [307, 147] on p "Lazy loading" at bounding box center [432, 150] width 341 height 10
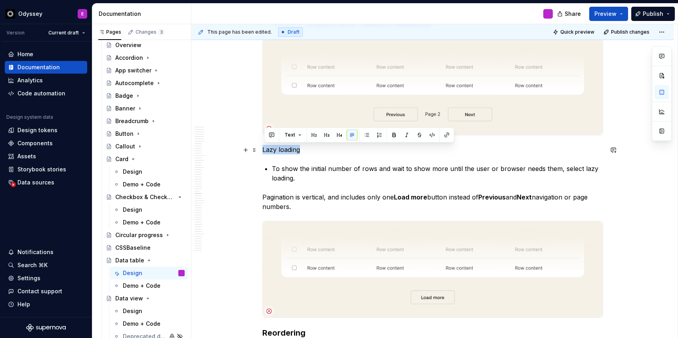
drag, startPoint x: 305, startPoint y: 151, endPoint x: 260, endPoint y: 151, distance: 44.8
click at [336, 132] on button "button" at bounding box center [339, 135] width 11 height 11
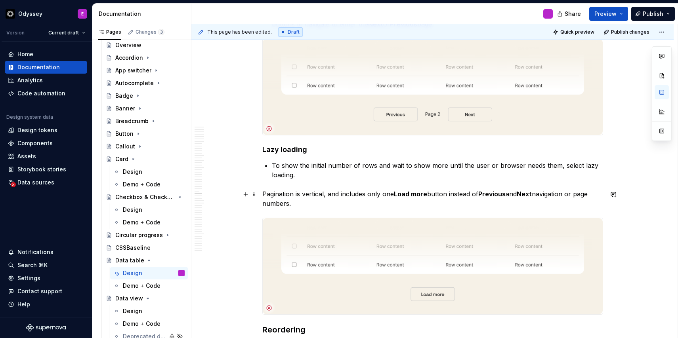
click at [264, 195] on p "Pagination is vertical, and includes only one Load more button instead of Previ…" at bounding box center [432, 198] width 341 height 19
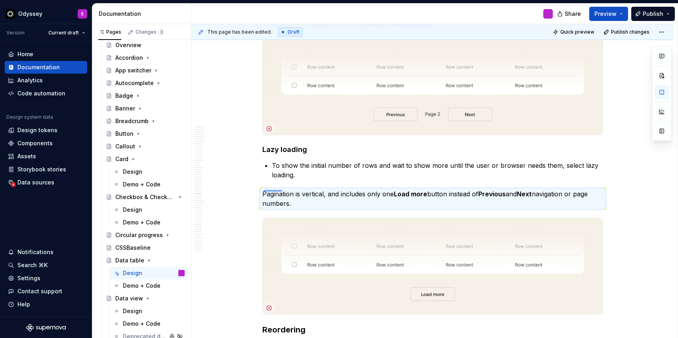
drag, startPoint x: 264, startPoint y: 191, endPoint x: 281, endPoint y: 188, distance: 18.1
click at [281, 188] on div "This page has been edited. Draft Quick preview Publish changes Data table Edit …" at bounding box center [434, 181] width 486 height 315
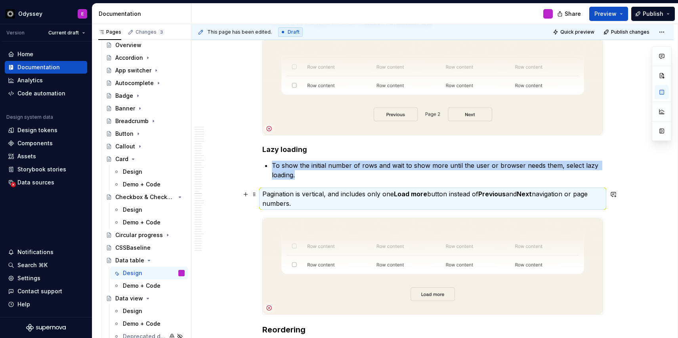
click at [264, 193] on p "Pagination is vertical, and includes only one Load more button instead of Previ…" at bounding box center [432, 198] width 341 height 19
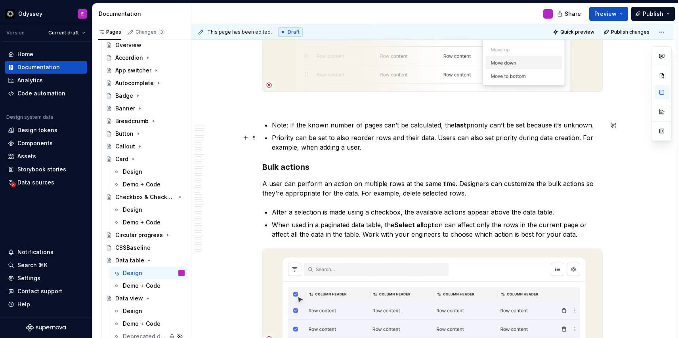
scroll to position [4698, 0]
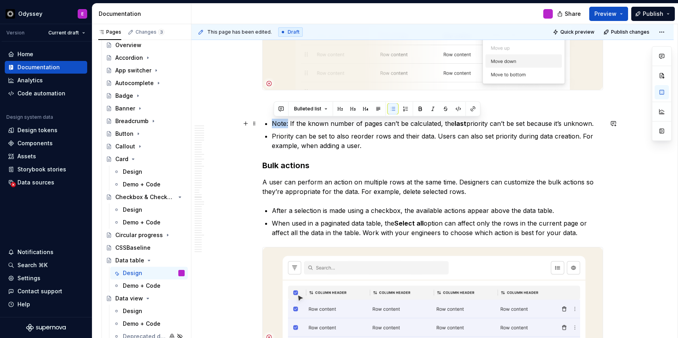
drag, startPoint x: 290, startPoint y: 125, endPoint x: 273, endPoint y: 126, distance: 17.1
click at [273, 126] on div "Data table organizes and displays information so it’s easy for users to scan, s…" at bounding box center [432, 13] width 341 height 9108
click at [265, 105] on p at bounding box center [432, 105] width 341 height 10
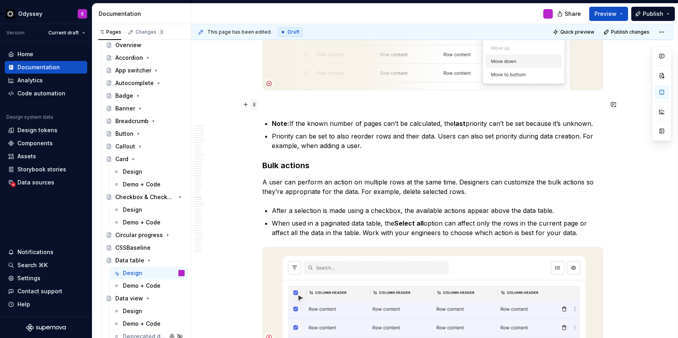
click at [255, 105] on span at bounding box center [254, 104] width 6 height 11
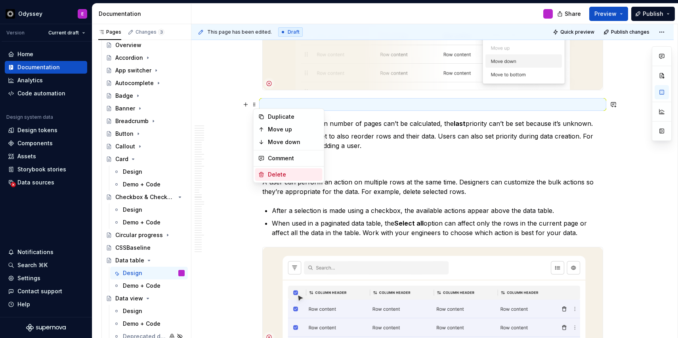
click at [267, 174] on div "Delete" at bounding box center [288, 174] width 67 height 13
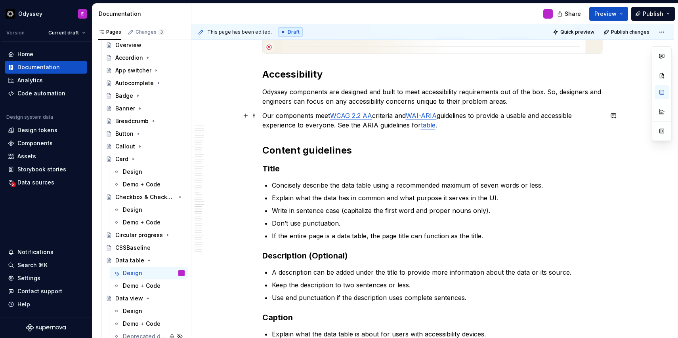
scroll to position [5157, 0]
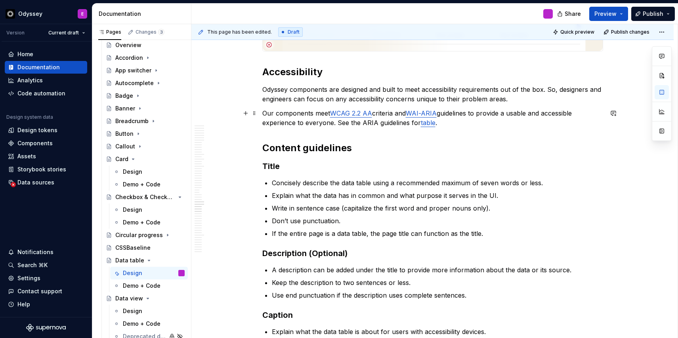
click at [338, 124] on p "Our components meet WCAG 2.2 AA criteria and WAI-ARIA guidelines to provide a u…" at bounding box center [432, 118] width 341 height 19
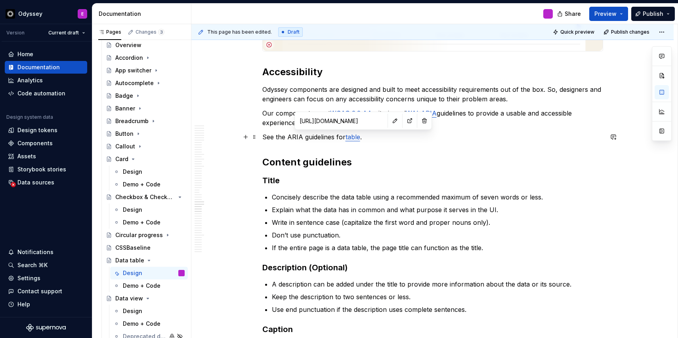
click at [353, 138] on link "table" at bounding box center [353, 137] width 15 height 8
click at [355, 120] on input "[URL][DOMAIN_NAME]" at bounding box center [341, 121] width 90 height 14
click at [390, 123] on button "button" at bounding box center [395, 120] width 11 height 11
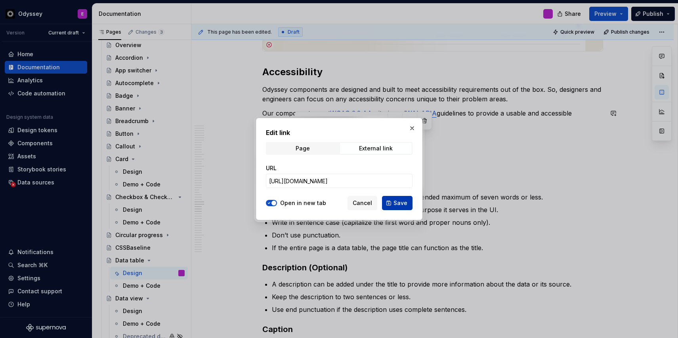
click at [398, 202] on span "Save" at bounding box center [401, 203] width 14 height 8
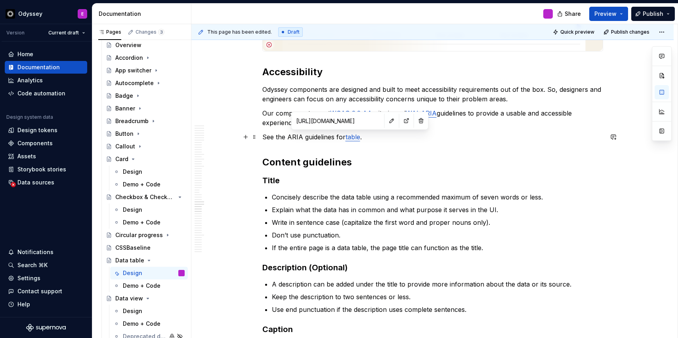
click at [350, 139] on link "table" at bounding box center [353, 137] width 15 height 8
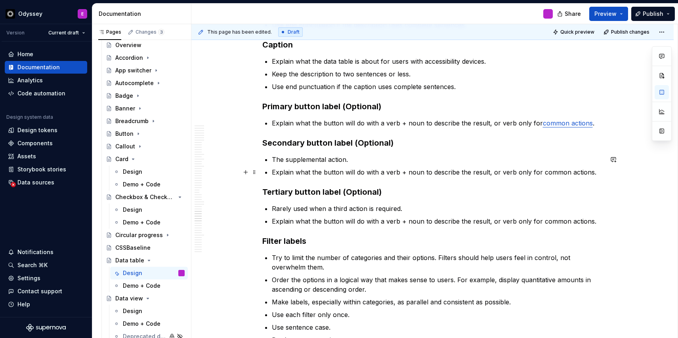
scroll to position [5443, 0]
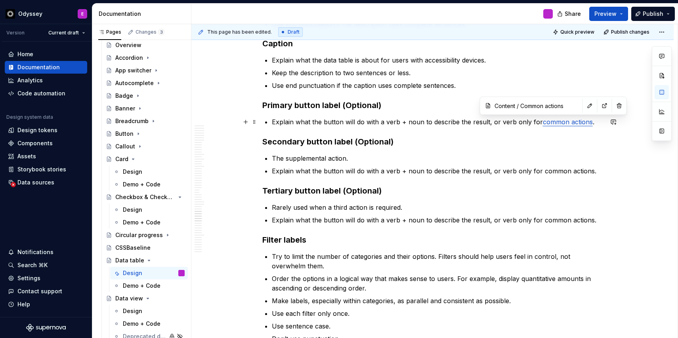
click at [543, 124] on link "common actions" at bounding box center [568, 122] width 50 height 8
click at [585, 105] on button "button" at bounding box center [590, 105] width 11 height 11
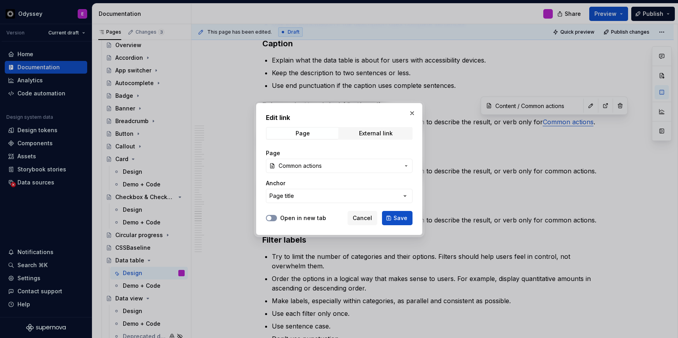
click at [268, 220] on span "button" at bounding box center [269, 218] width 5 height 5
click at [396, 218] on span "Save" at bounding box center [401, 218] width 14 height 8
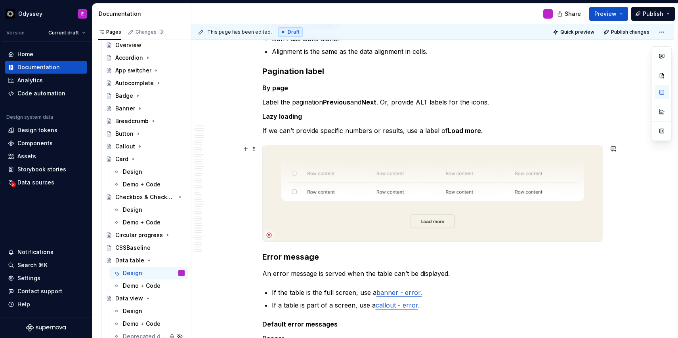
scroll to position [5847, 0]
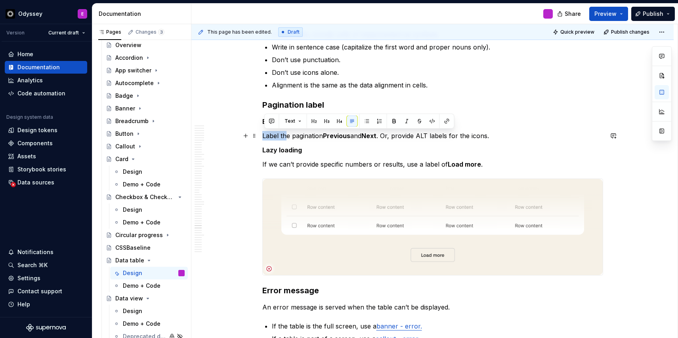
drag, startPoint x: 264, startPoint y: 135, endPoint x: 287, endPoint y: 133, distance: 22.7
click at [287, 133] on p "Label the pagination Previous and Next . Or, provide ALT labels for the icons." at bounding box center [432, 136] width 341 height 10
click at [363, 121] on button "button" at bounding box center [366, 121] width 11 height 11
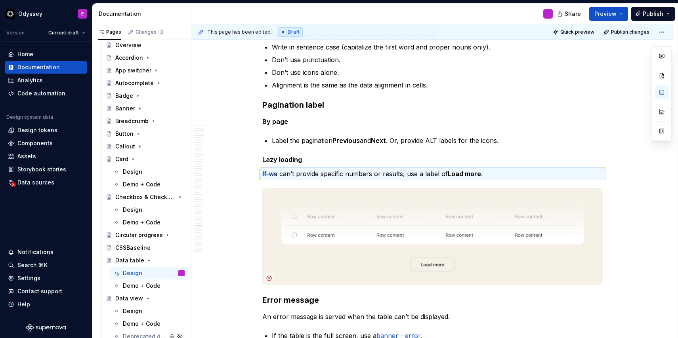
drag, startPoint x: 262, startPoint y: 174, endPoint x: 281, endPoint y: 173, distance: 19.1
click at [281, 174] on div "This page has been edited. Draft Quick preview Publish changes Data table Edit …" at bounding box center [434, 181] width 486 height 315
click at [281, 170] on p "If we can’t provide specific numbers or results, use a label of Load more ." at bounding box center [432, 174] width 341 height 10
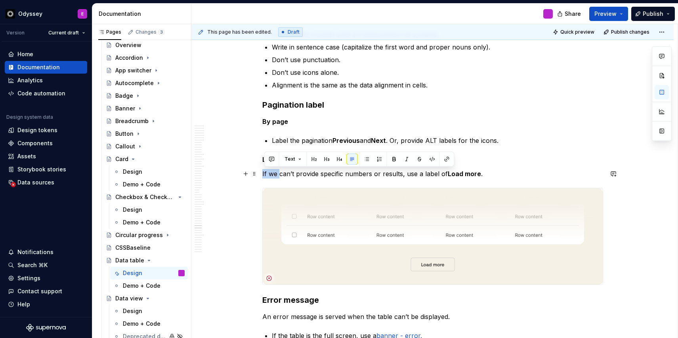
drag, startPoint x: 281, startPoint y: 172, endPoint x: 262, endPoint y: 172, distance: 18.6
click at [365, 157] on button "button" at bounding box center [366, 159] width 11 height 11
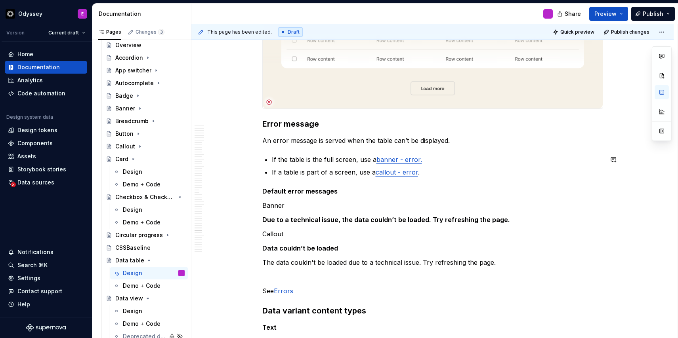
scroll to position [6030, 0]
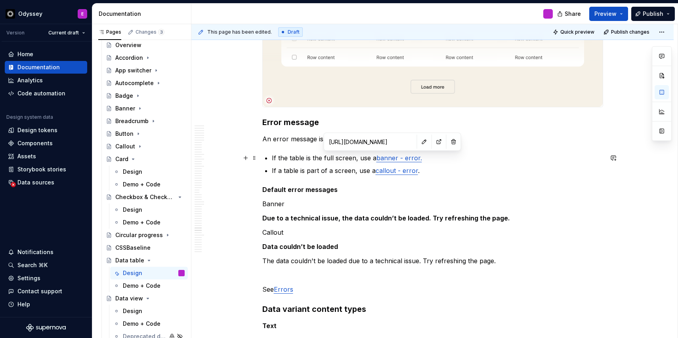
click at [383, 156] on link "banner - error." at bounding box center [400, 158] width 46 height 8
click at [419, 141] on button "button" at bounding box center [424, 141] width 11 height 11
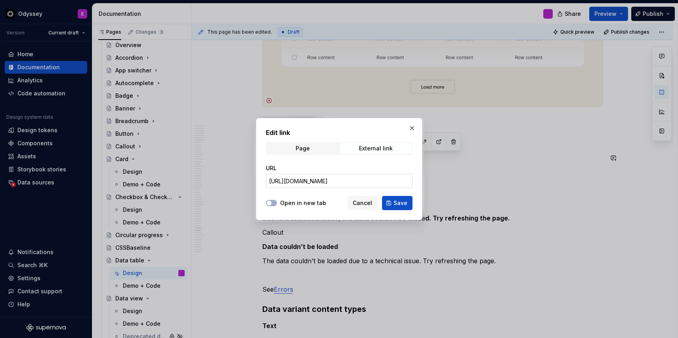
scroll to position [0, 0]
click at [365, 201] on span "Cancel" at bounding box center [362, 203] width 19 height 8
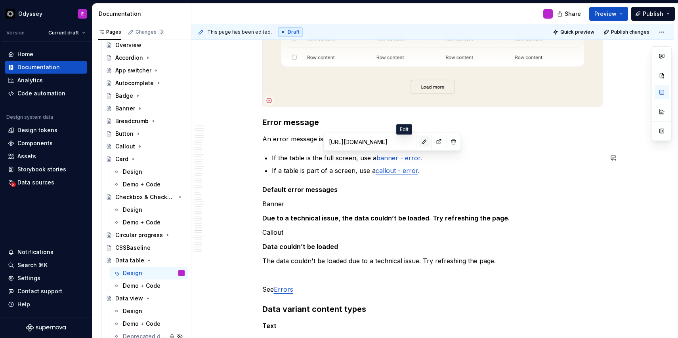
click at [419, 143] on button "button" at bounding box center [424, 141] width 11 height 11
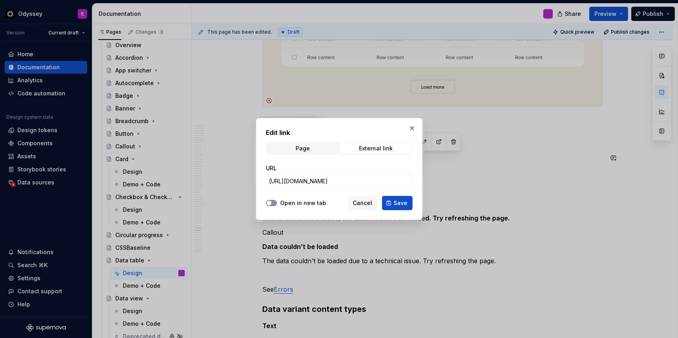
click at [269, 205] on span "button" at bounding box center [269, 203] width 5 height 5
type textarea "*"
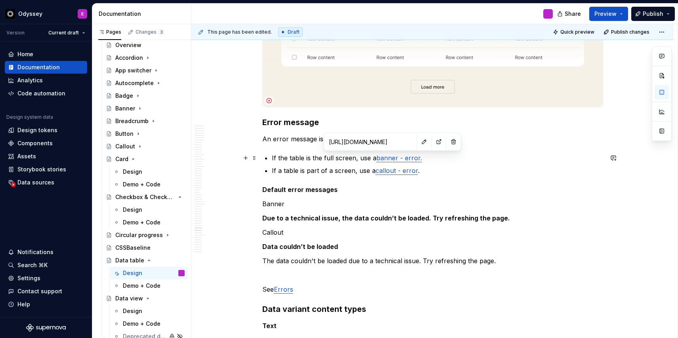
click at [381, 159] on link "banner - error." at bounding box center [400, 158] width 46 height 8
type input "[URL][DOMAIN_NAME]"
click at [380, 172] on link "callout - error" at bounding box center [397, 171] width 42 height 8
click at [422, 185] on p "Default error messages" at bounding box center [432, 190] width 341 height 10
click at [399, 170] on link "Callout - error" at bounding box center [397, 171] width 43 height 8
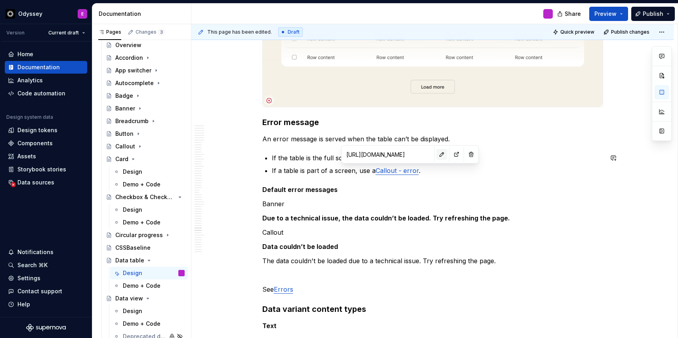
click at [436, 153] on button "button" at bounding box center [441, 154] width 11 height 11
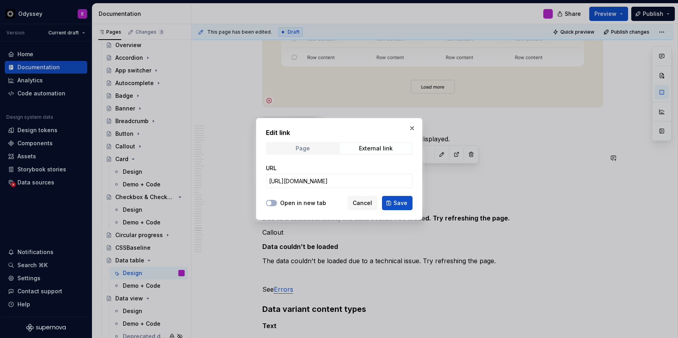
click at [310, 153] on span "Page" at bounding box center [303, 148] width 72 height 11
click at [305, 181] on span "Select page" at bounding box center [334, 181] width 131 height 8
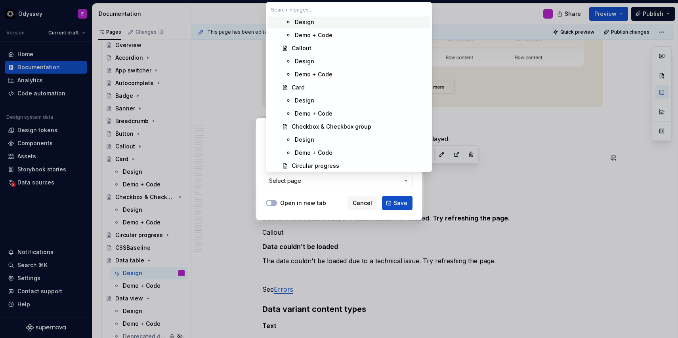
scroll to position [1036, 0]
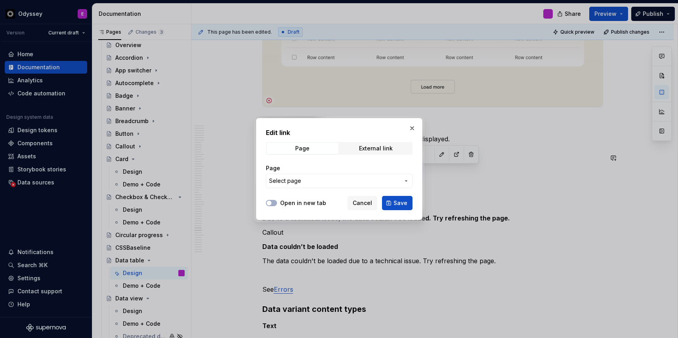
click at [466, 189] on div at bounding box center [339, 169] width 678 height 338
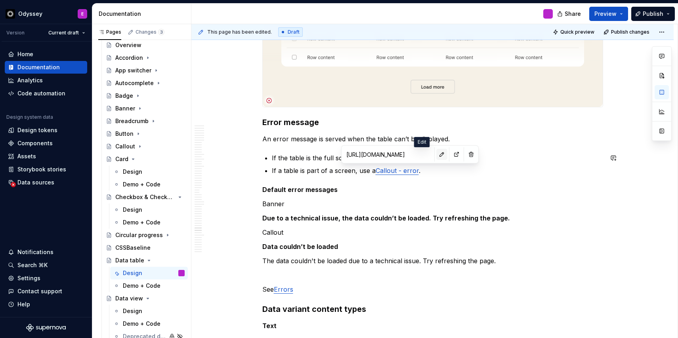
click at [436, 155] on button "button" at bounding box center [441, 154] width 11 height 11
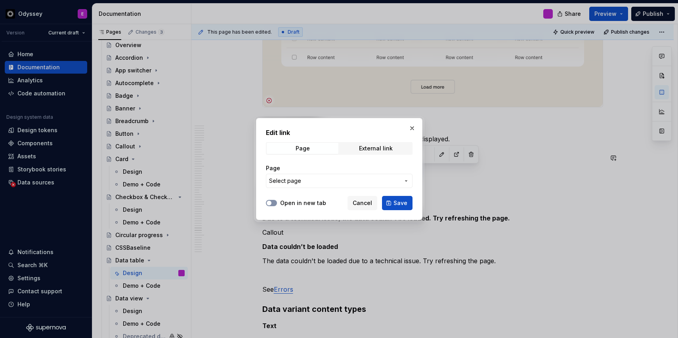
click at [269, 202] on span "button" at bounding box center [269, 203] width 5 height 5
click at [369, 147] on div "External link" at bounding box center [376, 148] width 34 height 6
click at [268, 203] on span "button" at bounding box center [269, 203] width 5 height 5
click at [406, 200] on span "Save" at bounding box center [401, 203] width 14 height 8
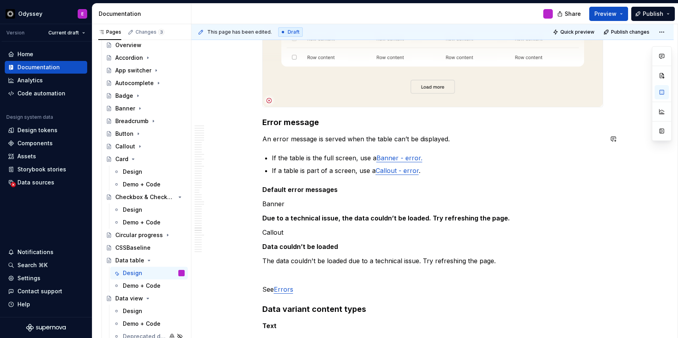
click at [493, 159] on p "If the table is the full screen, use a Banner - error." at bounding box center [437, 158] width 331 height 10
click at [399, 161] on link "Banner - error." at bounding box center [400, 158] width 46 height 8
click at [436, 143] on button "button" at bounding box center [441, 141] width 11 height 11
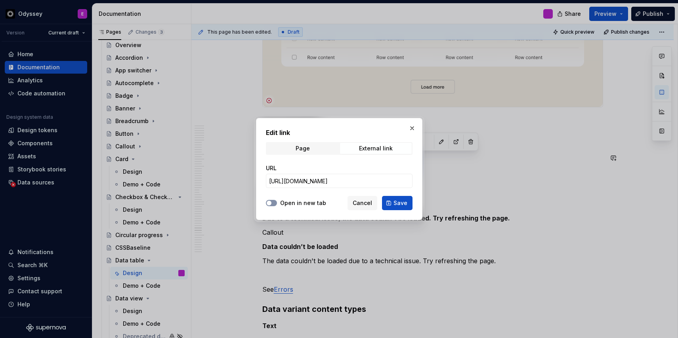
click at [269, 202] on span "button" at bounding box center [269, 203] width 5 height 5
click at [310, 147] on span "Page" at bounding box center [303, 148] width 72 height 11
click at [269, 204] on span "button" at bounding box center [269, 203] width 5 height 5
click at [365, 149] on div "External link" at bounding box center [376, 148] width 34 height 6
click at [399, 204] on span "Save" at bounding box center [401, 203] width 14 height 8
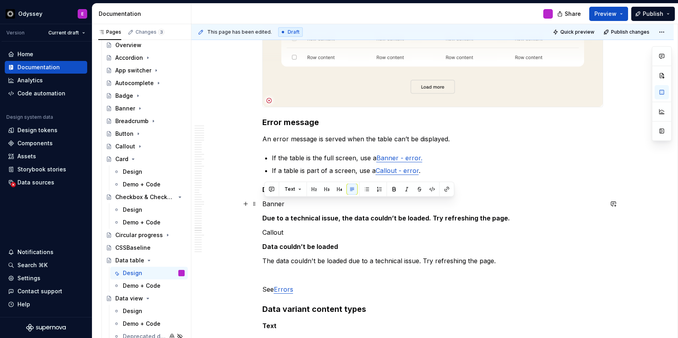
drag, startPoint x: 287, startPoint y: 205, endPoint x: 261, endPoint y: 206, distance: 26.2
click at [262, 217] on div "This page has been edited. Draft Quick preview Publish changes Data table Edit …" at bounding box center [434, 181] width 486 height 315
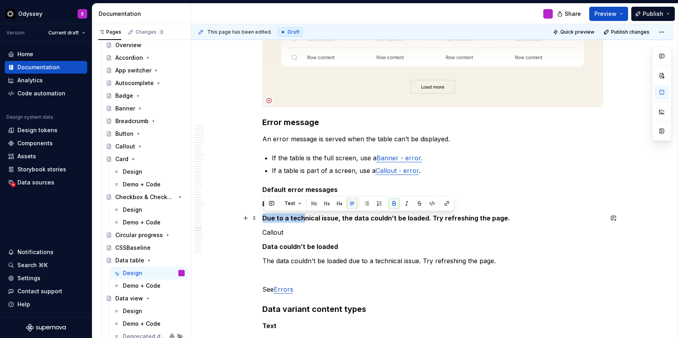
drag, startPoint x: 264, startPoint y: 220, endPoint x: 306, endPoint y: 220, distance: 41.6
click at [306, 220] on strong "Due to a technical issue, the data couldn’t be loaded. Try refreshing the page." at bounding box center [386, 218] width 248 height 8
click at [363, 202] on button "button" at bounding box center [366, 203] width 11 height 11
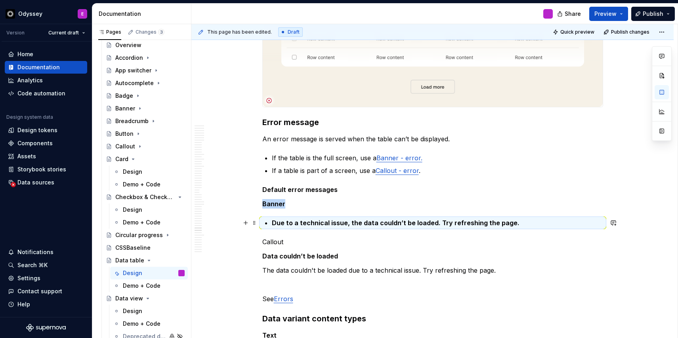
click at [513, 224] on p "Due to a technical issue, the data couldn’t be loaded. Try refreshing the page." at bounding box center [437, 223] width 331 height 10
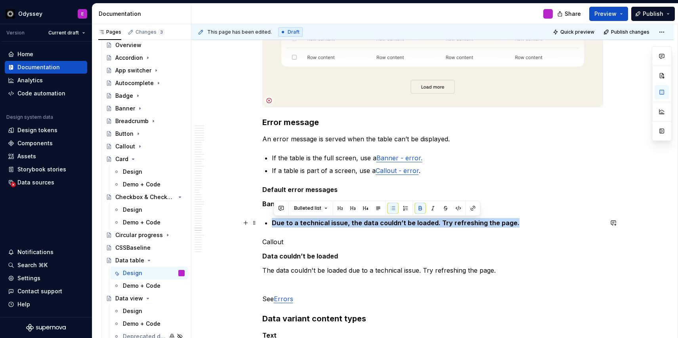
drag, startPoint x: 513, startPoint y: 224, endPoint x: 274, endPoint y: 225, distance: 238.6
click at [274, 225] on p "Due to a technical issue, the data couldn’t be loaded. Try refreshing the page." at bounding box center [437, 223] width 331 height 10
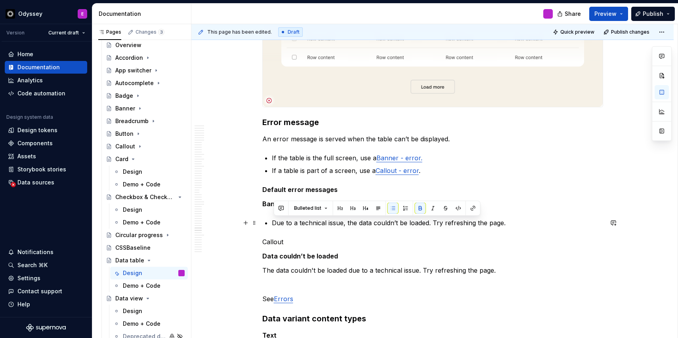
click at [276, 225] on p "Due to a technical issue, the data couldn’t be loaded. Try refreshing the page." at bounding box center [437, 223] width 331 height 10
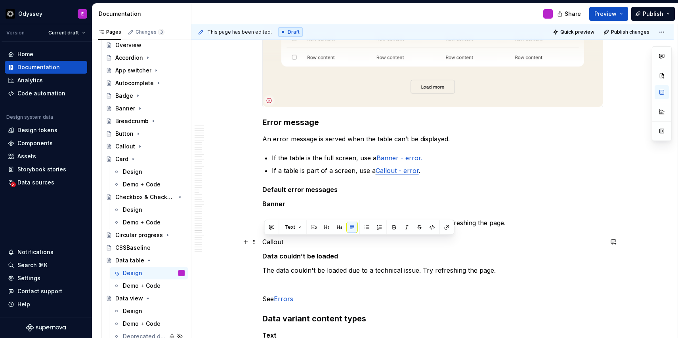
drag, startPoint x: 286, startPoint y: 244, endPoint x: 261, endPoint y: 244, distance: 24.6
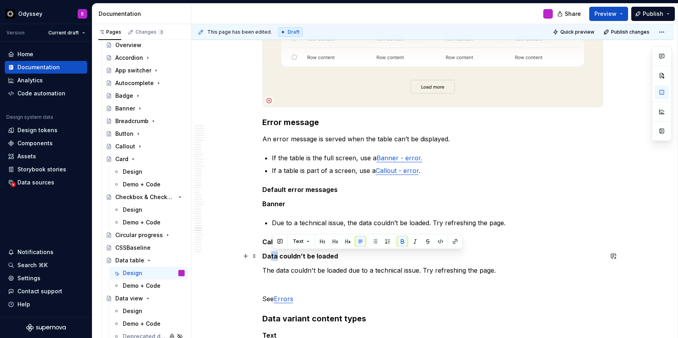
drag, startPoint x: 273, startPoint y: 256, endPoint x: 277, endPoint y: 256, distance: 4.4
click at [277, 256] on strong "Data couldn’t be loaded" at bounding box center [300, 256] width 76 height 8
click at [371, 237] on button "button" at bounding box center [375, 241] width 11 height 11
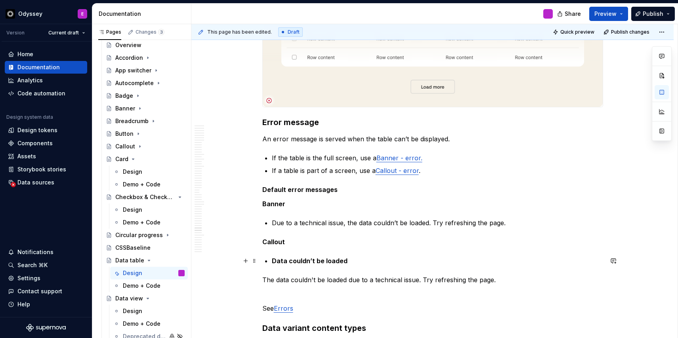
click at [350, 262] on p "Data couldn’t be loaded" at bounding box center [437, 261] width 331 height 10
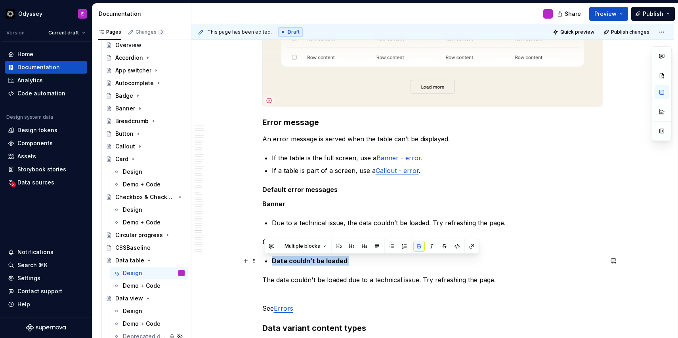
drag, startPoint x: 350, startPoint y: 262, endPoint x: 279, endPoint y: 263, distance: 71.7
click at [279, 263] on p "Data couldn’t be loaded" at bounding box center [437, 261] width 331 height 10
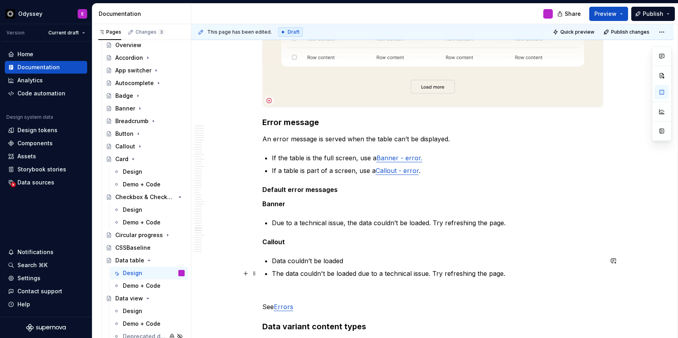
click at [290, 274] on p "The data couldn't be loaded due to a technical issue. Try refreshing the page." at bounding box center [437, 274] width 331 height 10
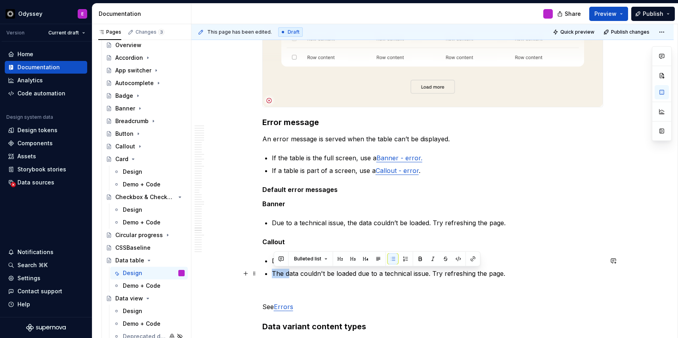
drag, startPoint x: 290, startPoint y: 274, endPoint x: 272, endPoint y: 274, distance: 17.4
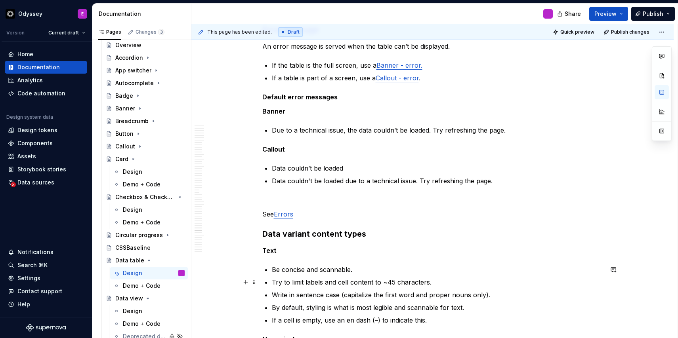
scroll to position [6124, 0]
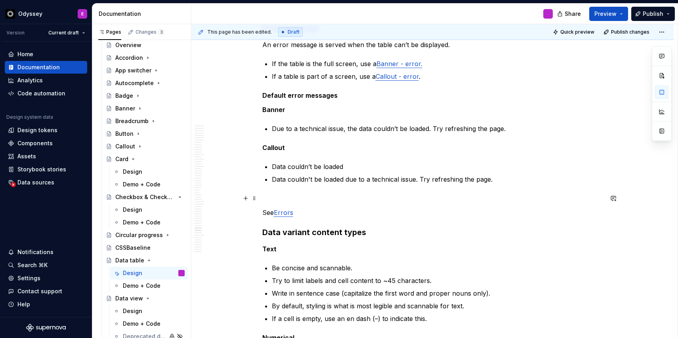
click at [267, 197] on p at bounding box center [432, 199] width 341 height 10
click at [287, 212] on link "Errors" at bounding box center [283, 213] width 19 height 8
click at [327, 197] on button "button" at bounding box center [332, 196] width 11 height 11
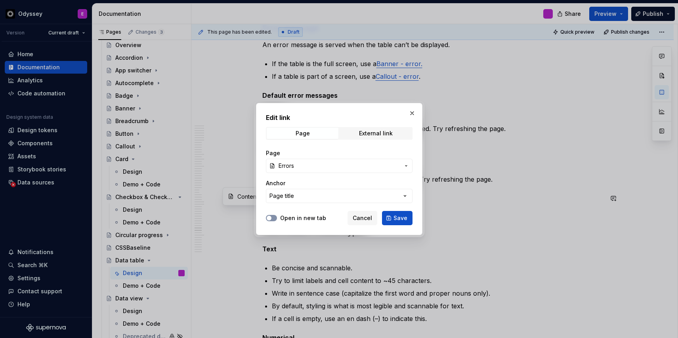
click at [268, 218] on span "button" at bounding box center [269, 218] width 5 height 5
click at [391, 220] on button "Save" at bounding box center [397, 218] width 31 height 14
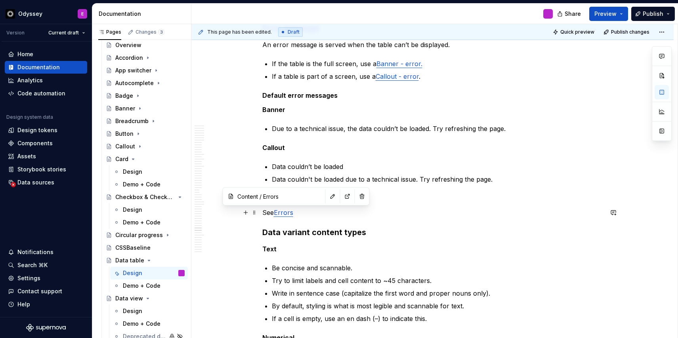
click at [333, 213] on p "See Errors" at bounding box center [432, 213] width 341 height 10
click at [266, 201] on p at bounding box center [432, 199] width 341 height 10
click at [254, 200] on span at bounding box center [254, 198] width 6 height 11
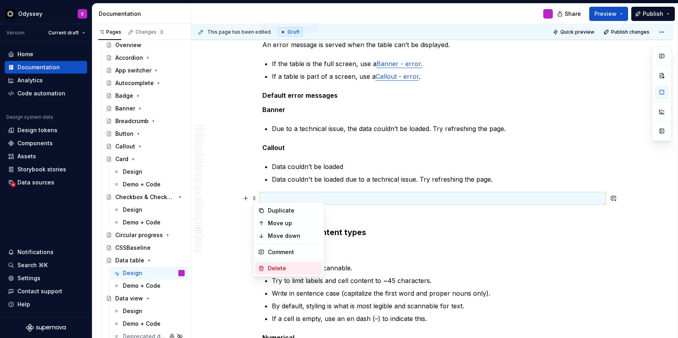
click at [275, 270] on div "Delete" at bounding box center [294, 269] width 52 height 8
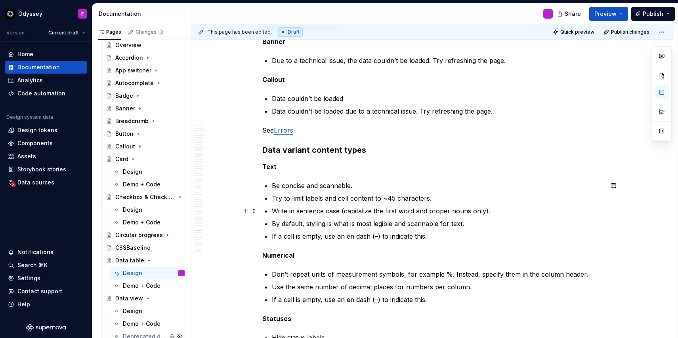
scroll to position [6173, 0]
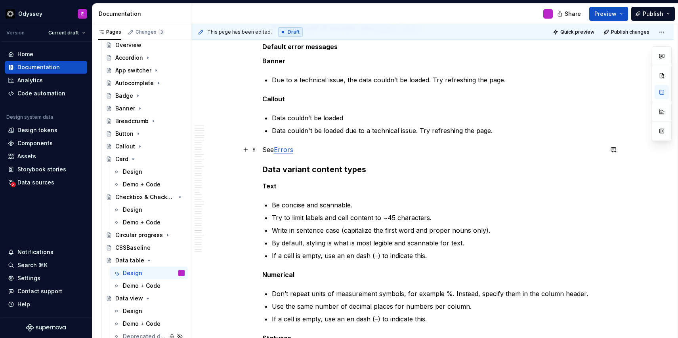
click at [298, 151] on p "See Errors" at bounding box center [432, 150] width 341 height 10
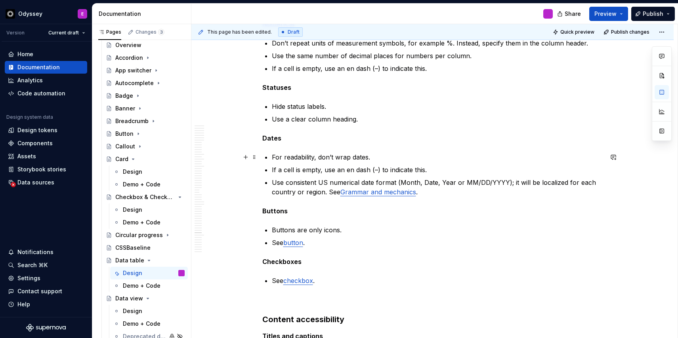
scroll to position [6439, 0]
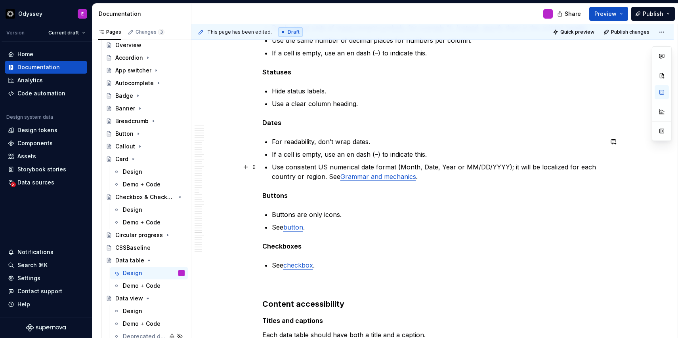
click at [417, 179] on p "Use consistent US numerical date format (Month, Date, Year or MM/DD/YYYY); it w…" at bounding box center [437, 171] width 331 height 19
click at [374, 177] on link "Grammar and mechanics" at bounding box center [378, 177] width 76 height 8
click at [412, 162] on button "button" at bounding box center [417, 160] width 11 height 11
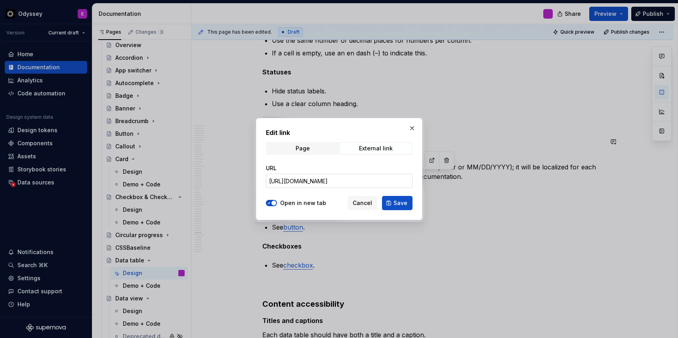
scroll to position [0, 121]
click at [366, 203] on span "Cancel" at bounding box center [362, 203] width 19 height 8
type textarea "*"
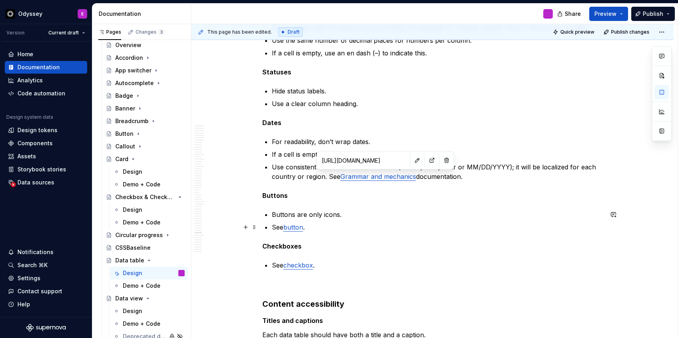
click at [306, 229] on p "See button ." at bounding box center [437, 228] width 331 height 10
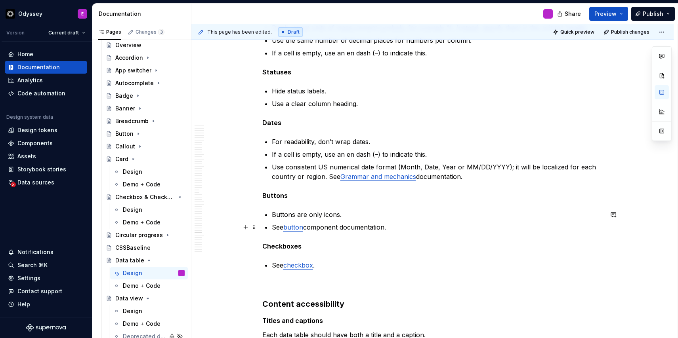
click at [297, 228] on link "button" at bounding box center [293, 228] width 20 height 8
click at [333, 212] on button "button" at bounding box center [338, 211] width 11 height 11
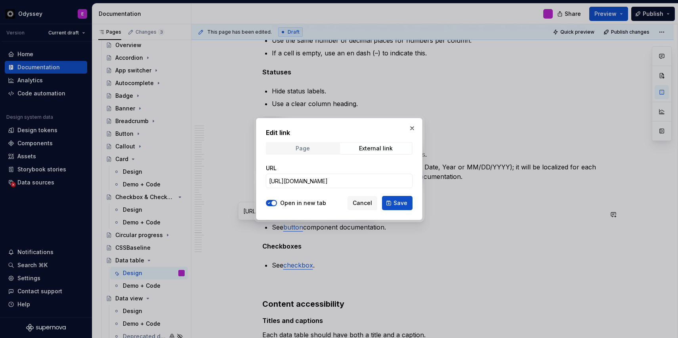
click at [319, 149] on span "Page" at bounding box center [303, 148] width 72 height 11
click at [290, 181] on span "Select page" at bounding box center [285, 181] width 32 height 8
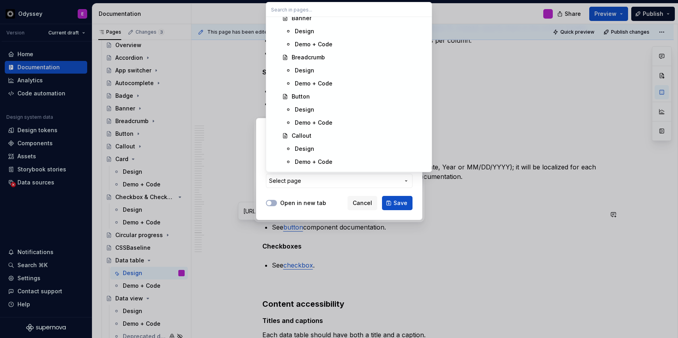
scroll to position [963, 0]
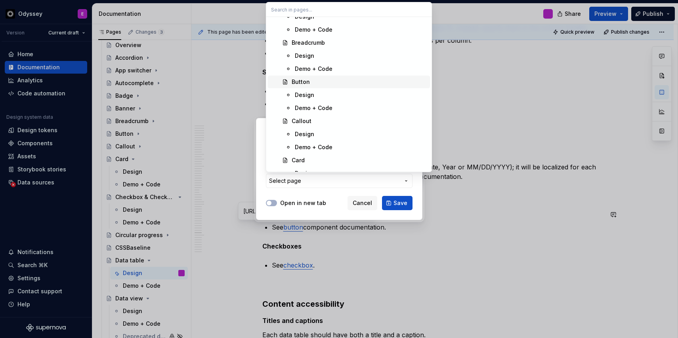
click at [296, 82] on div "Button" at bounding box center [301, 82] width 18 height 8
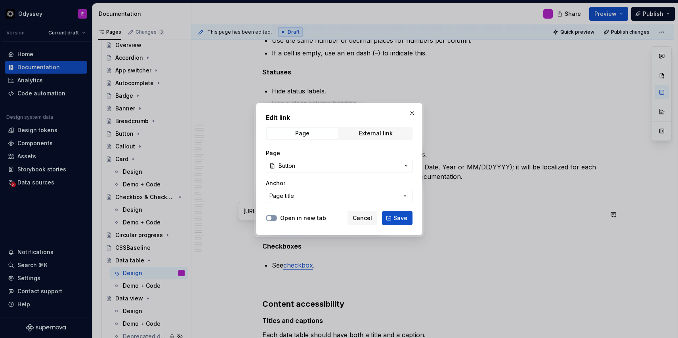
click at [268, 218] on span "button" at bounding box center [269, 218] width 5 height 5
click at [379, 132] on div "External link" at bounding box center [376, 133] width 34 height 6
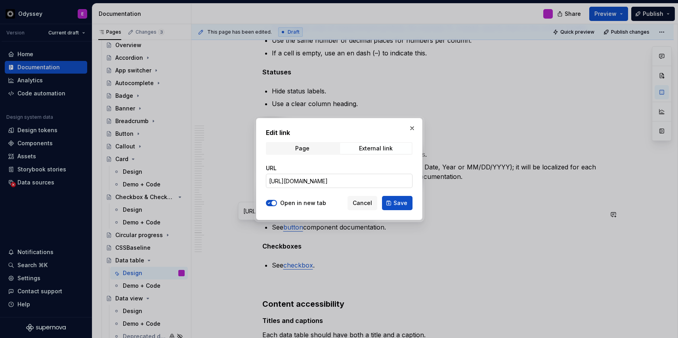
click at [273, 182] on input "[URL][DOMAIN_NAME]" at bounding box center [339, 181] width 147 height 14
click at [273, 201] on span "button" at bounding box center [273, 203] width 5 height 5
click at [395, 201] on span "Save" at bounding box center [401, 203] width 14 height 8
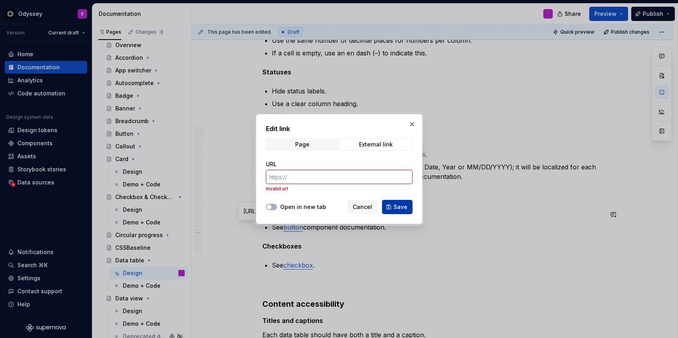
click at [399, 207] on span "Save" at bounding box center [401, 207] width 14 height 8
click at [322, 191] on p "Invalid url" at bounding box center [339, 189] width 147 height 6
click at [304, 150] on span "Page" at bounding box center [303, 144] width 72 height 11
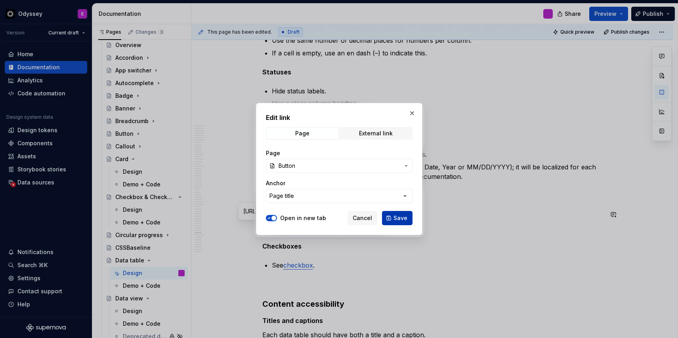
click at [403, 218] on span "Save" at bounding box center [401, 218] width 14 height 8
type textarea "*"
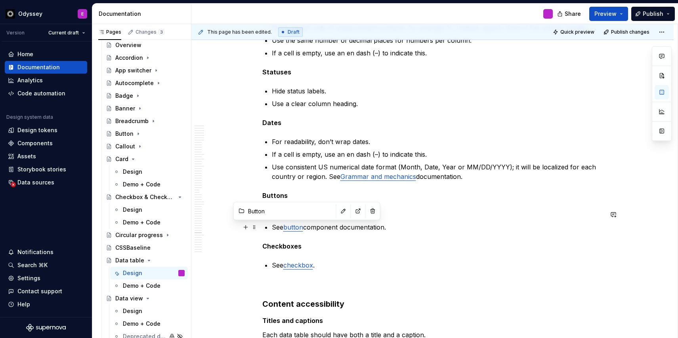
click at [289, 229] on link "button" at bounding box center [293, 228] width 20 height 8
click at [290, 267] on link "checkbox" at bounding box center [298, 266] width 30 height 8
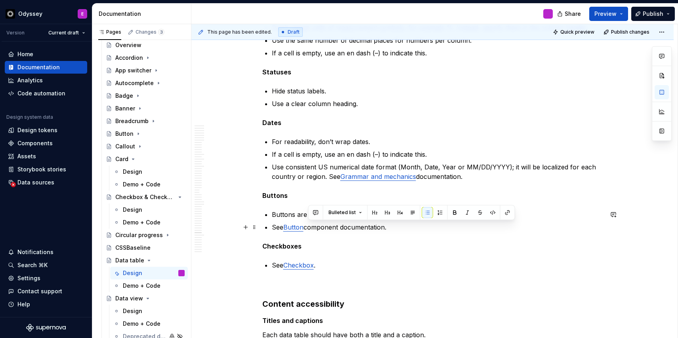
drag, startPoint x: 398, startPoint y: 226, endPoint x: 309, endPoint y: 224, distance: 89.2
click at [309, 224] on p "See Button component documentation." at bounding box center [437, 228] width 331 height 10
copy p "component documentation."
click at [317, 266] on p "See Checkbox ." at bounding box center [437, 266] width 331 height 10
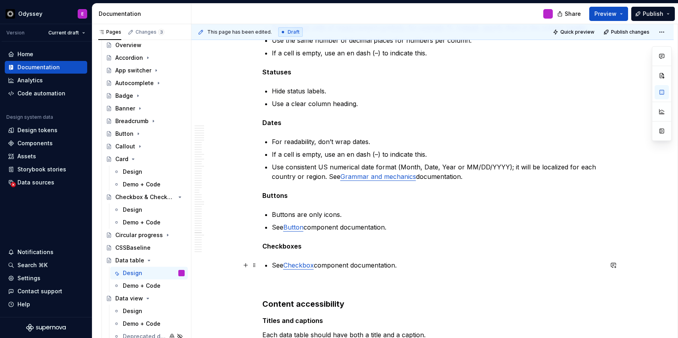
click at [304, 267] on link "Checkbox" at bounding box center [298, 266] width 31 height 8
click at [339, 249] on button "button" at bounding box center [344, 249] width 11 height 11
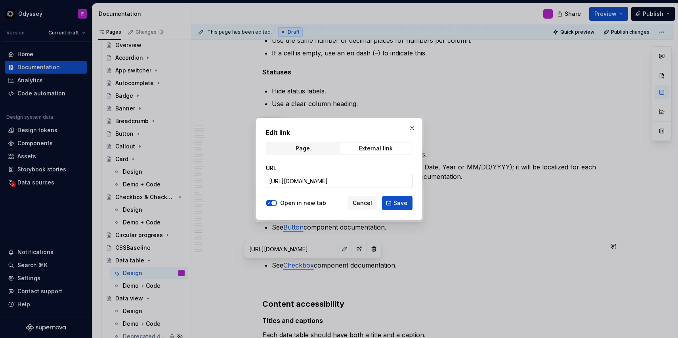
click at [324, 181] on input "[URL][DOMAIN_NAME]" at bounding box center [339, 181] width 147 height 14
click at [272, 203] on span "button" at bounding box center [273, 203] width 5 height 5
click at [303, 150] on div "Page" at bounding box center [302, 148] width 14 height 6
click at [287, 181] on span "Select page" at bounding box center [285, 181] width 32 height 8
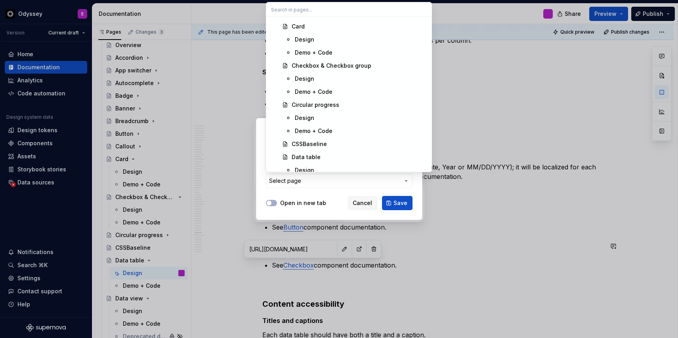
scroll to position [1102, 0]
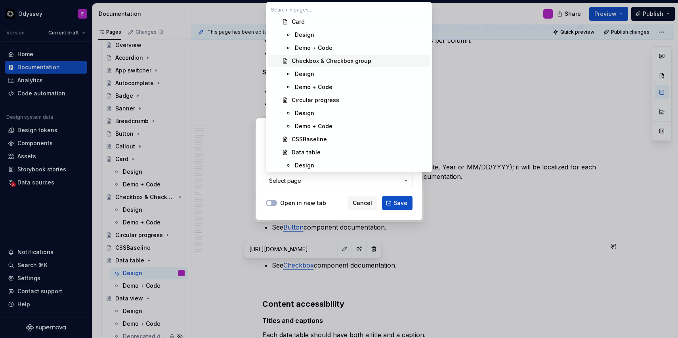
click at [334, 60] on div "Checkbox & Checkbox group" at bounding box center [332, 61] width 80 height 8
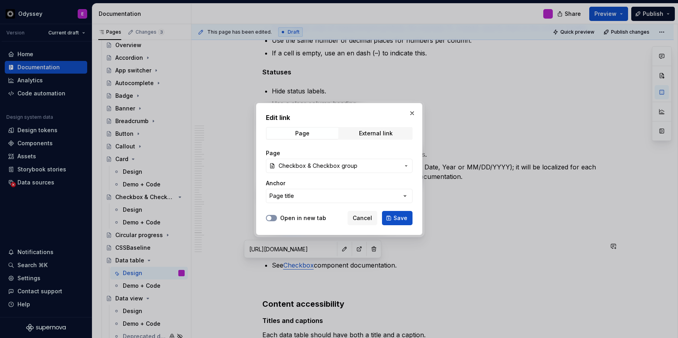
click at [268, 217] on span "button" at bounding box center [269, 218] width 5 height 5
click at [402, 213] on button "Save" at bounding box center [397, 218] width 31 height 14
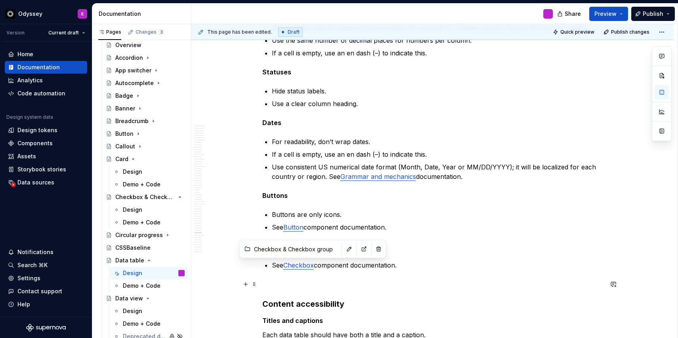
click at [287, 280] on p at bounding box center [432, 285] width 341 height 10
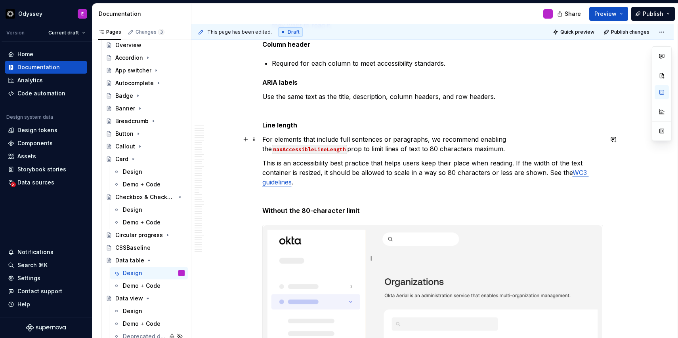
scroll to position [6840, 0]
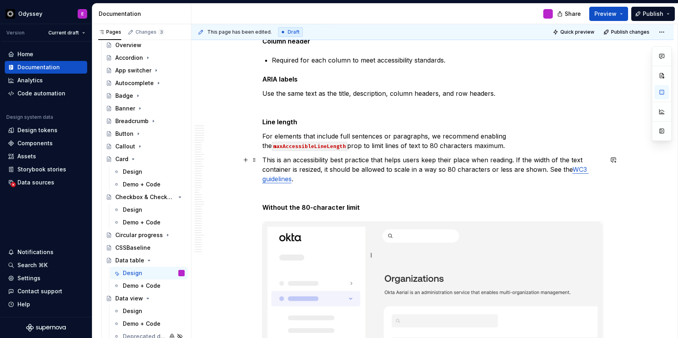
click at [517, 160] on p "This is an accessibility best practice that helps users keep their place when r…" at bounding box center [432, 169] width 341 height 29
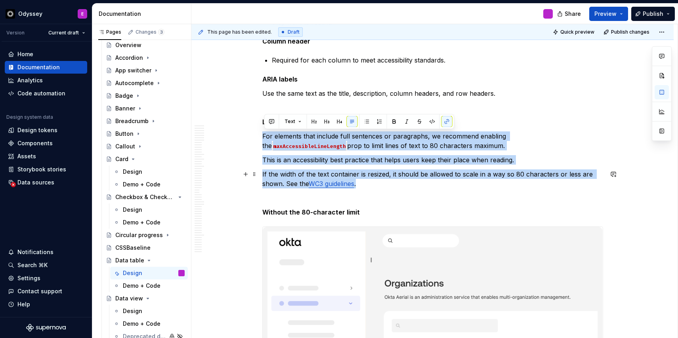
drag, startPoint x: 264, startPoint y: 136, endPoint x: 363, endPoint y: 183, distance: 109.7
click at [364, 122] on button "button" at bounding box center [366, 121] width 11 height 11
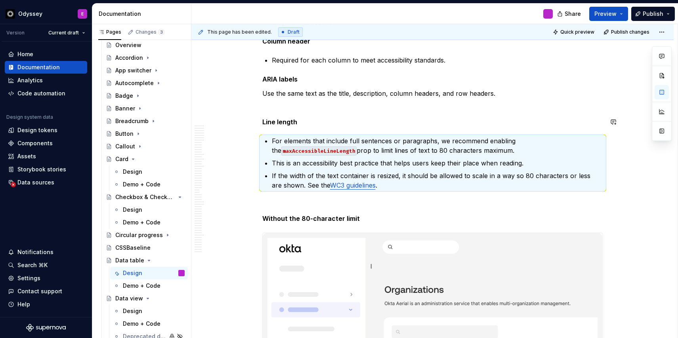
scroll to position [6831, 0]
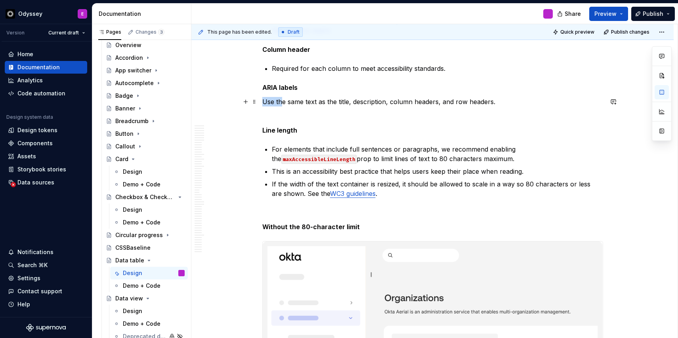
drag, startPoint x: 264, startPoint y: 103, endPoint x: 283, endPoint y: 103, distance: 19.4
click at [283, 103] on p "Use the same text as the title, description, column headers, and row headers." at bounding box center [432, 102] width 341 height 10
click at [365, 86] on button "button" at bounding box center [366, 87] width 11 height 11
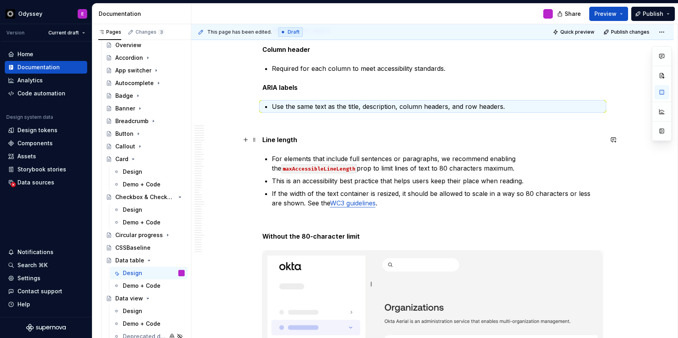
click at [344, 138] on p "Line length" at bounding box center [432, 140] width 341 height 10
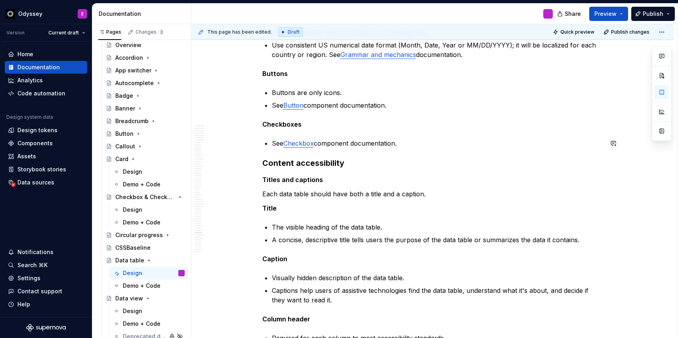
scroll to position [6569, 0]
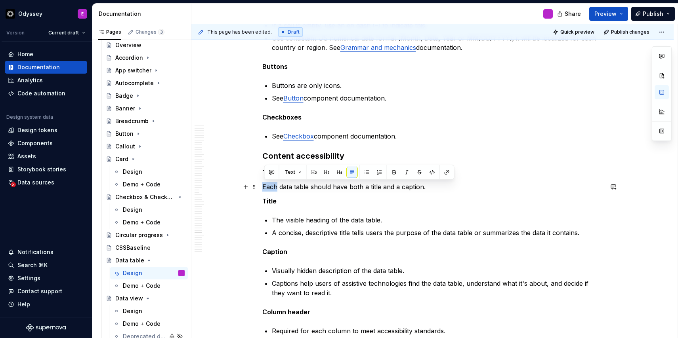
drag, startPoint x: 264, startPoint y: 189, endPoint x: 277, endPoint y: 188, distance: 13.1
click at [277, 189] on p "Each data table should have both a title and a caption." at bounding box center [432, 187] width 341 height 10
click at [365, 173] on button "button" at bounding box center [366, 172] width 11 height 11
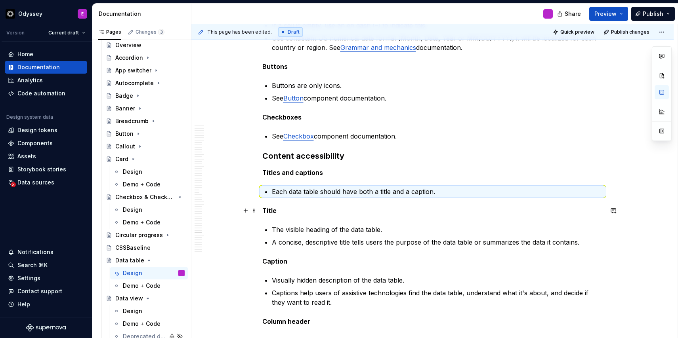
click at [344, 211] on p "Title" at bounding box center [432, 211] width 341 height 10
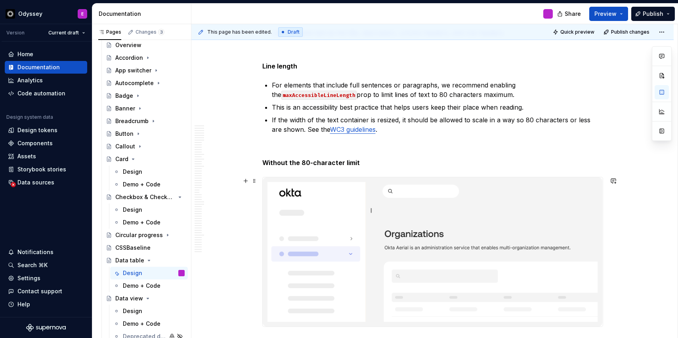
scroll to position [6919, 0]
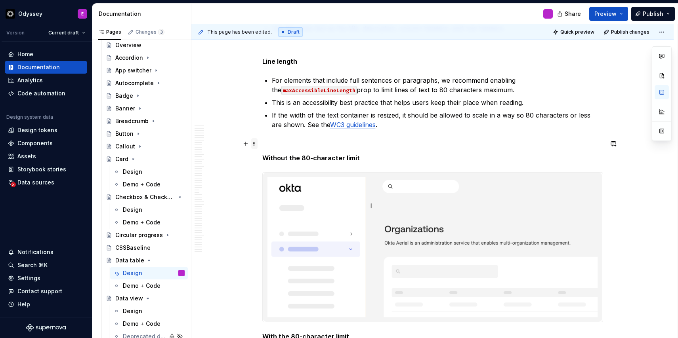
click at [257, 147] on span at bounding box center [254, 143] width 6 height 11
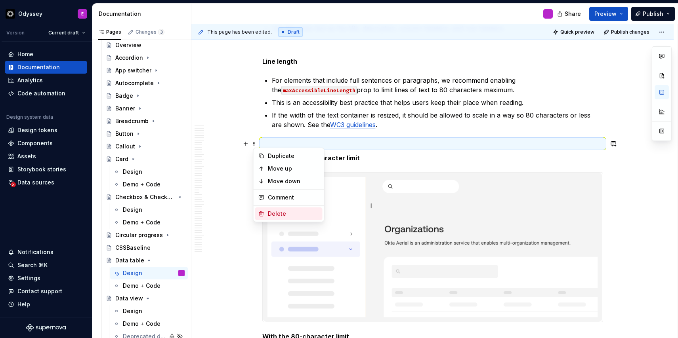
click at [271, 210] on div "Delete" at bounding box center [294, 214] width 52 height 8
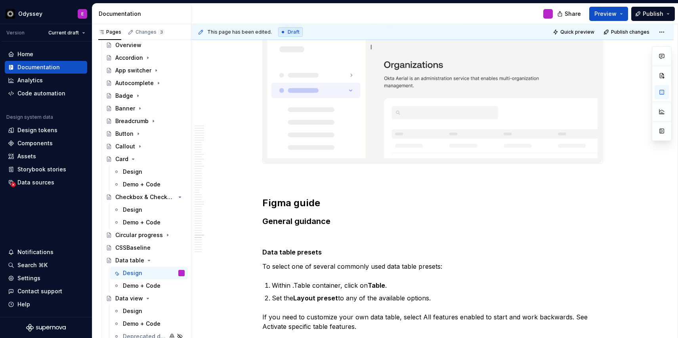
scroll to position [7248, 0]
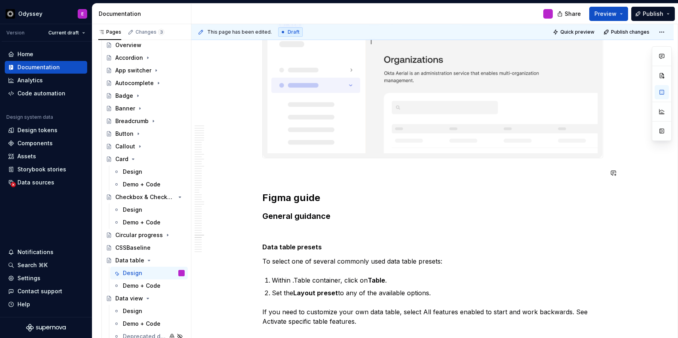
click at [264, 174] on p at bounding box center [432, 173] width 341 height 10
click at [256, 174] on span at bounding box center [254, 173] width 6 height 11
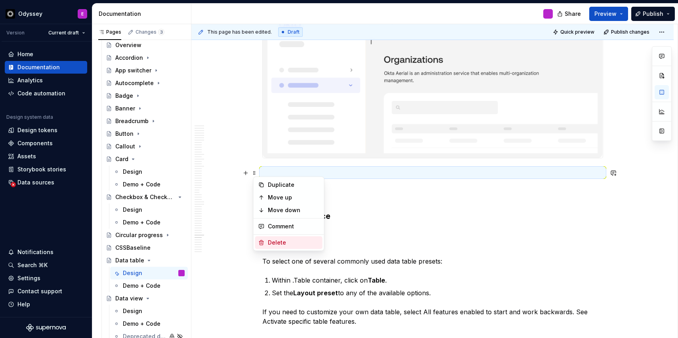
click at [261, 244] on icon at bounding box center [261, 243] width 4 height 5
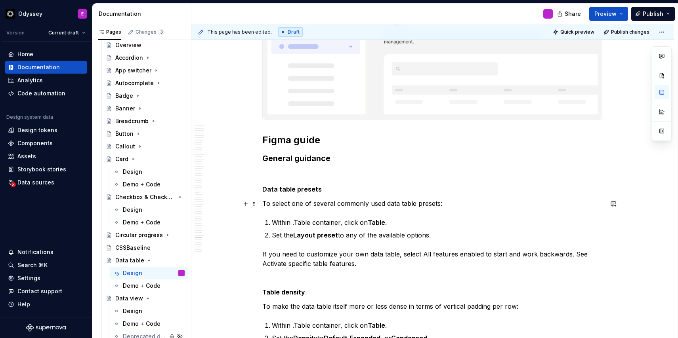
scroll to position [7285, 0]
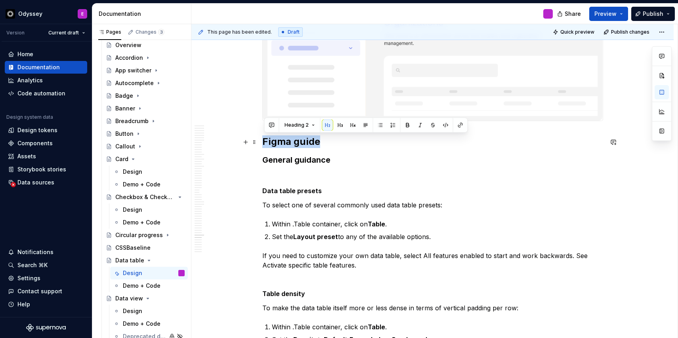
drag, startPoint x: 321, startPoint y: 145, endPoint x: 260, endPoint y: 145, distance: 61.0
click at [307, 125] on span "Heading 2" at bounding box center [297, 125] width 24 height 6
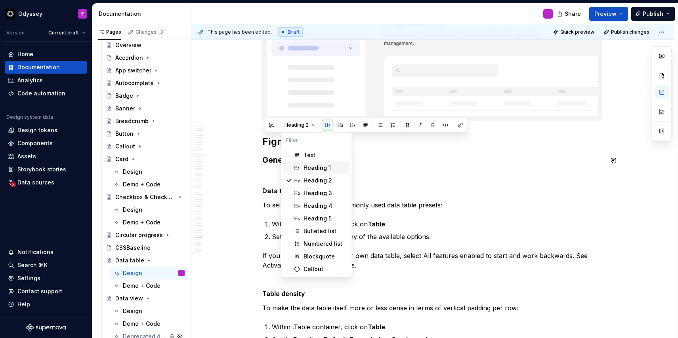
click at [308, 167] on div "Heading 1" at bounding box center [317, 168] width 27 height 8
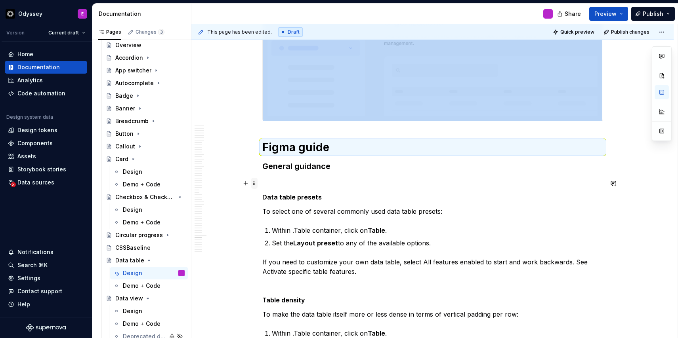
click at [255, 184] on span at bounding box center [254, 183] width 6 height 11
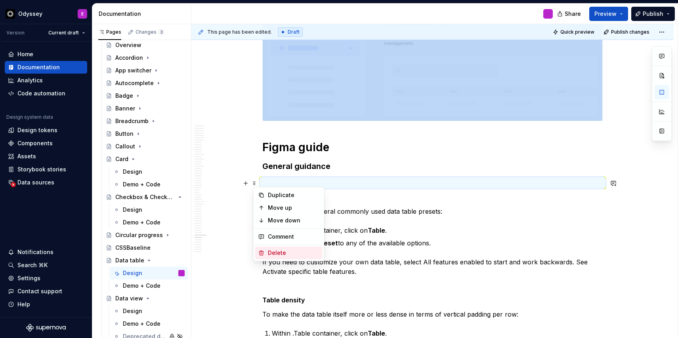
click at [276, 255] on div "Delete" at bounding box center [294, 253] width 52 height 8
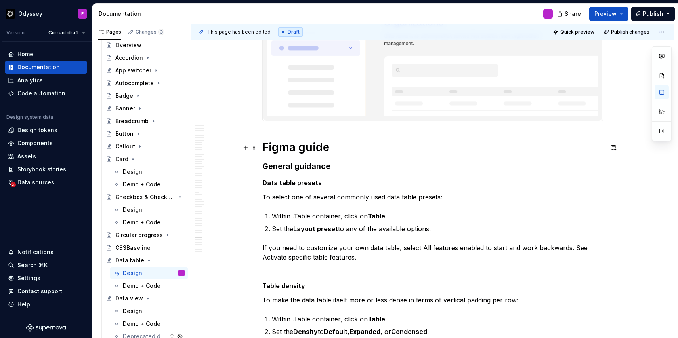
click at [342, 148] on h1 "Figma guide" at bounding box center [432, 147] width 341 height 14
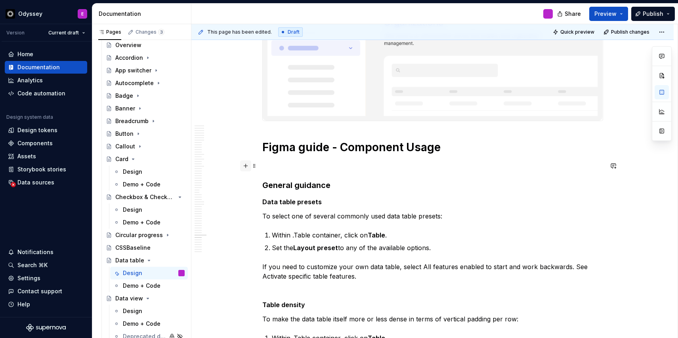
click at [247, 166] on button "button" at bounding box center [245, 166] width 11 height 11
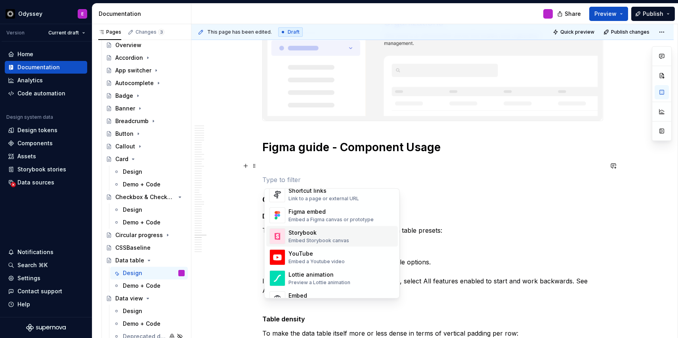
scroll to position [375, 0]
click at [298, 211] on div "Figma embed" at bounding box center [331, 212] width 85 height 8
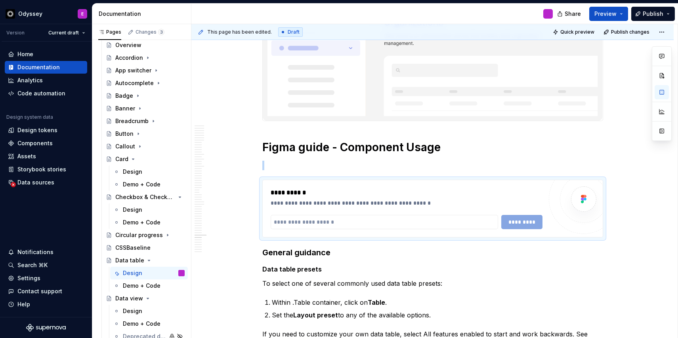
type textarea "*"
click at [302, 225] on input "text" at bounding box center [385, 222] width 228 height 14
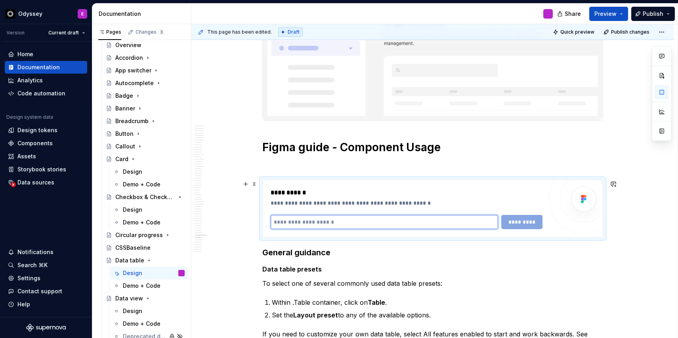
paste input "**********"
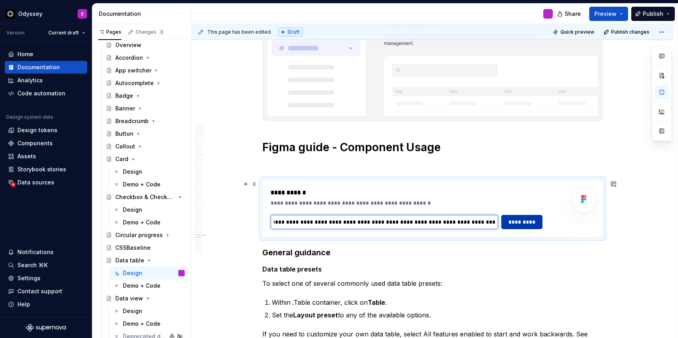
type input "**********"
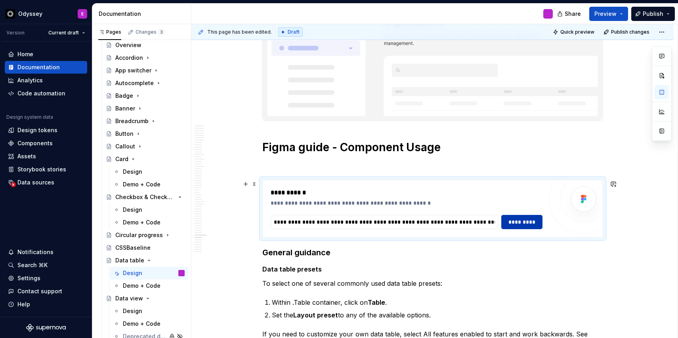
click at [535, 222] on span "*********" at bounding box center [522, 222] width 31 height 8
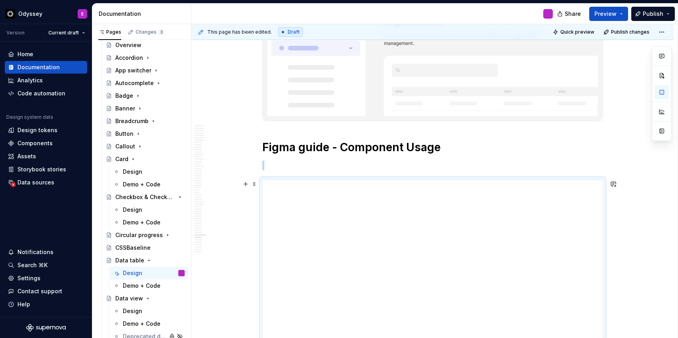
scroll to position [7286, 0]
click at [257, 151] on span at bounding box center [254, 146] width 6 height 11
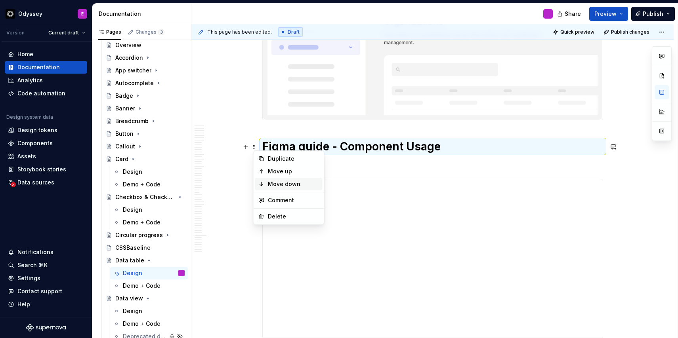
click at [263, 185] on icon at bounding box center [261, 184] width 6 height 6
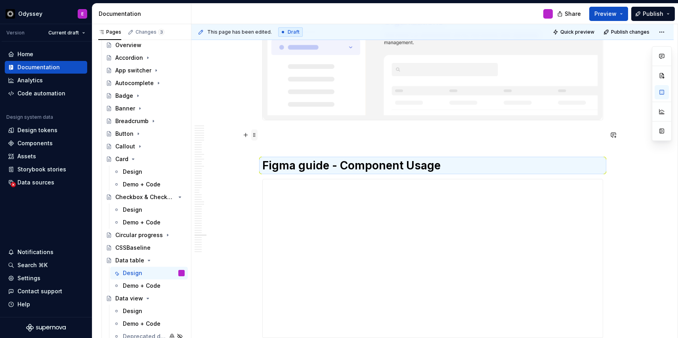
click at [257, 138] on span at bounding box center [254, 135] width 6 height 11
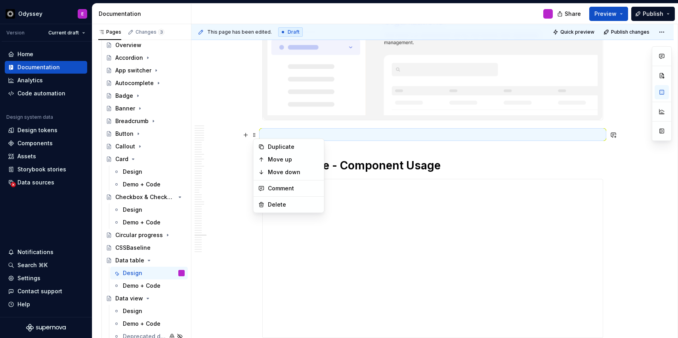
click at [283, 133] on p at bounding box center [432, 135] width 341 height 10
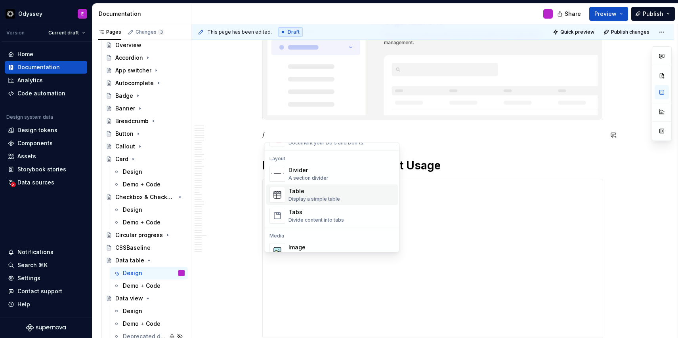
scroll to position [269, 0]
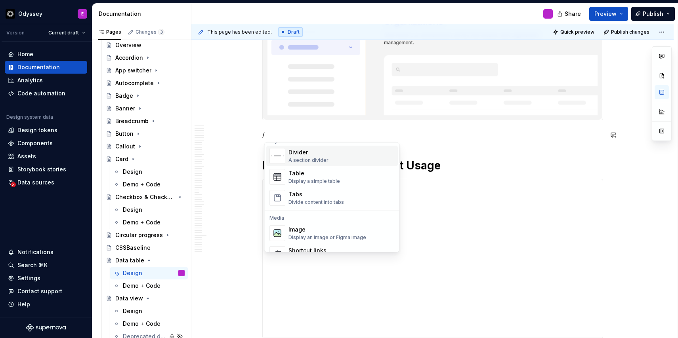
click at [311, 157] on div "Divider" at bounding box center [309, 153] width 40 height 8
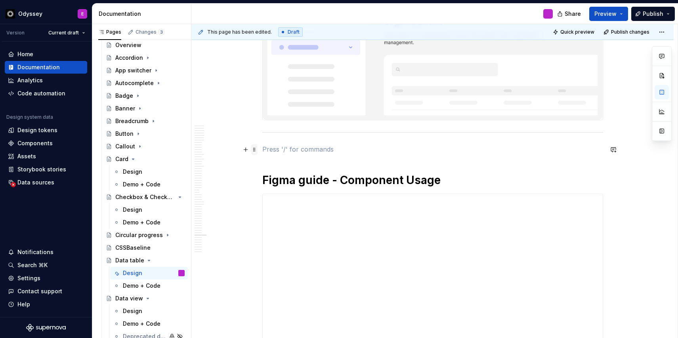
click at [256, 151] on span at bounding box center [254, 149] width 6 height 11
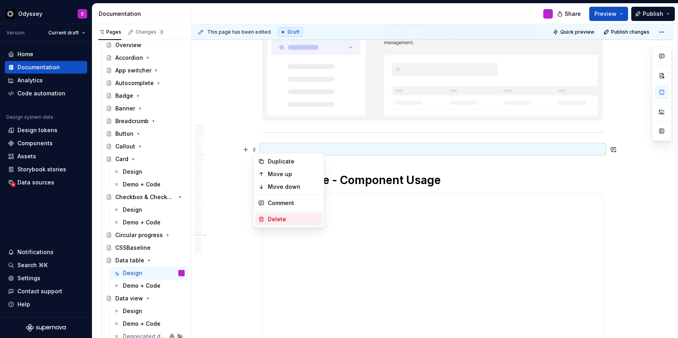
click at [270, 215] on div "Delete" at bounding box center [288, 219] width 67 height 13
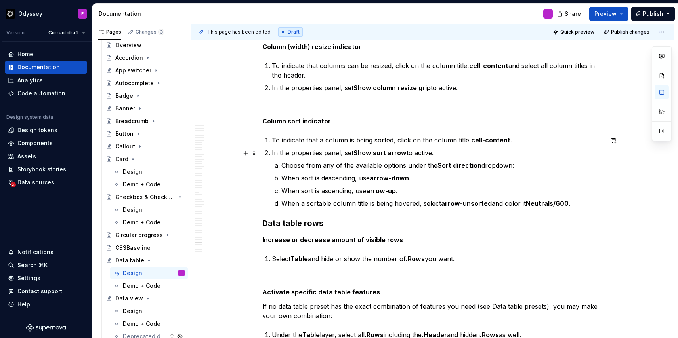
scroll to position [8138, 0]
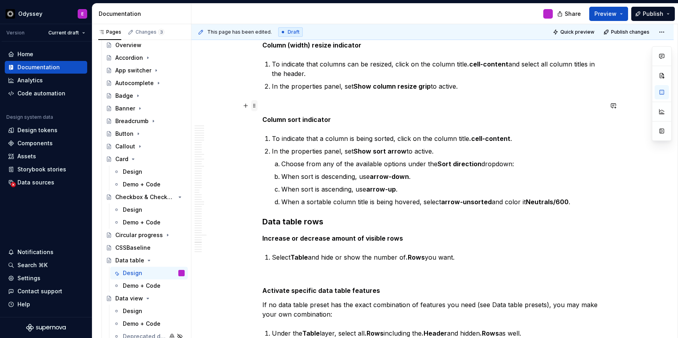
click at [258, 105] on span at bounding box center [254, 105] width 6 height 11
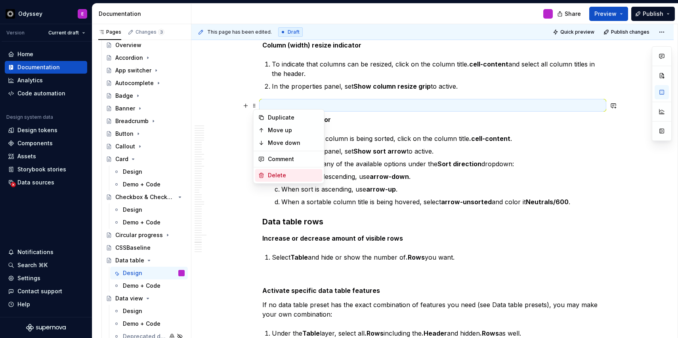
click at [276, 177] on div "Delete" at bounding box center [294, 176] width 52 height 8
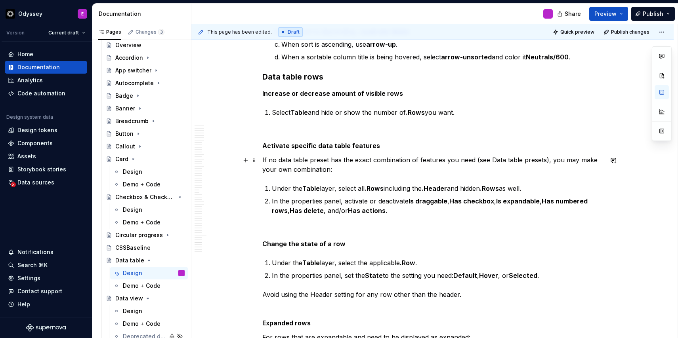
scroll to position [8270, 0]
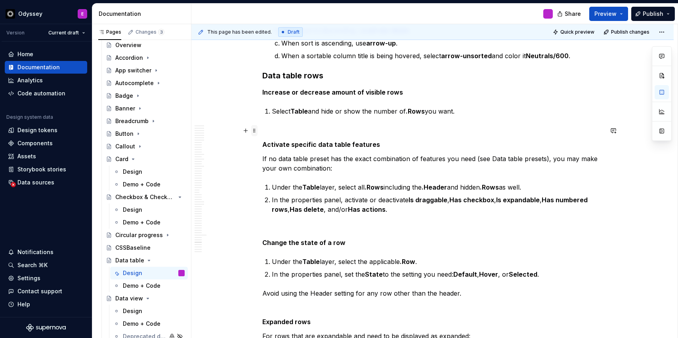
click at [254, 131] on span at bounding box center [254, 130] width 6 height 11
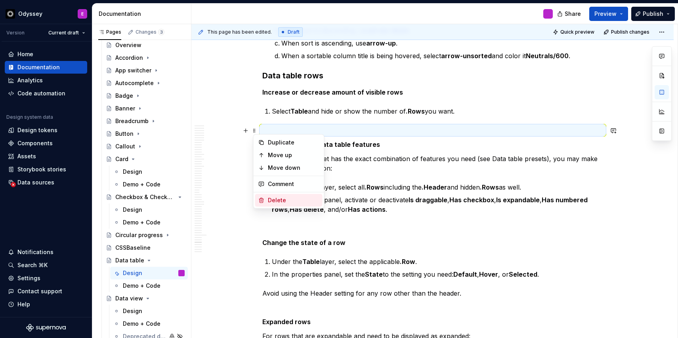
click at [273, 199] on div "Delete" at bounding box center [294, 201] width 52 height 8
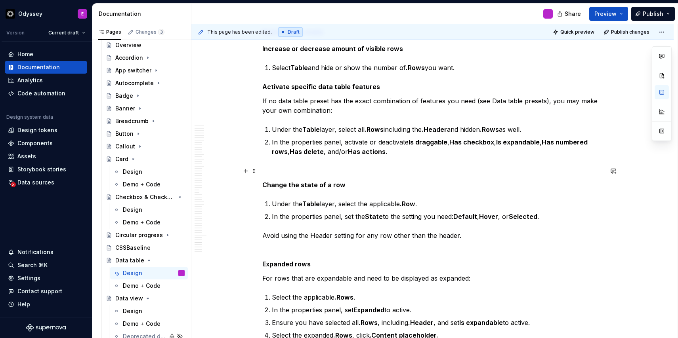
scroll to position [8320, 0]
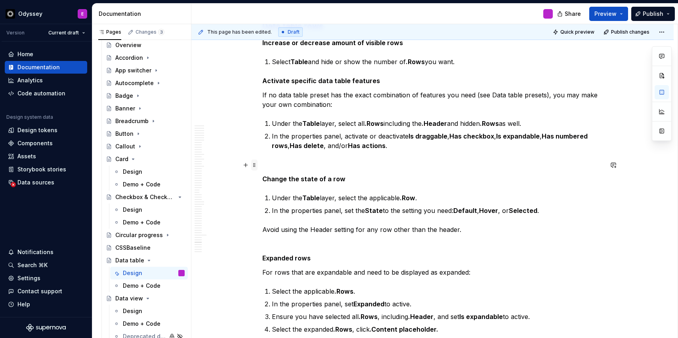
click at [256, 167] on span at bounding box center [254, 165] width 6 height 11
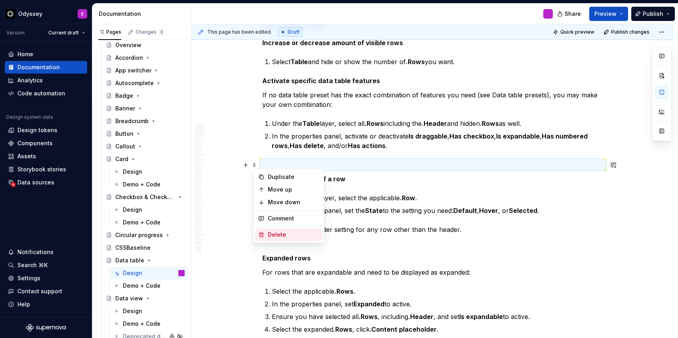
click at [272, 236] on div "Delete" at bounding box center [294, 235] width 52 height 8
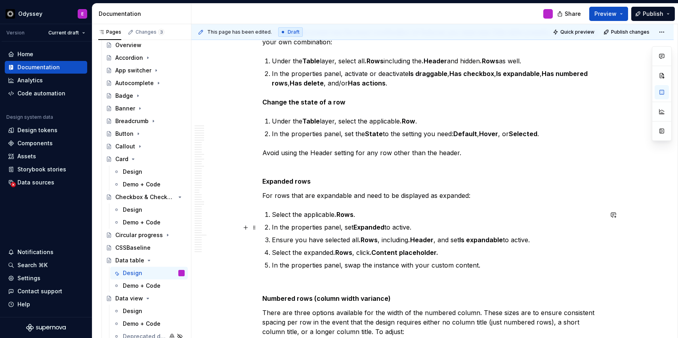
scroll to position [8385, 0]
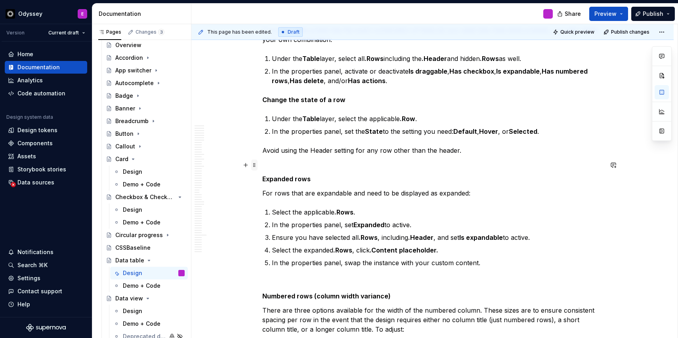
click at [255, 165] on span at bounding box center [254, 165] width 6 height 11
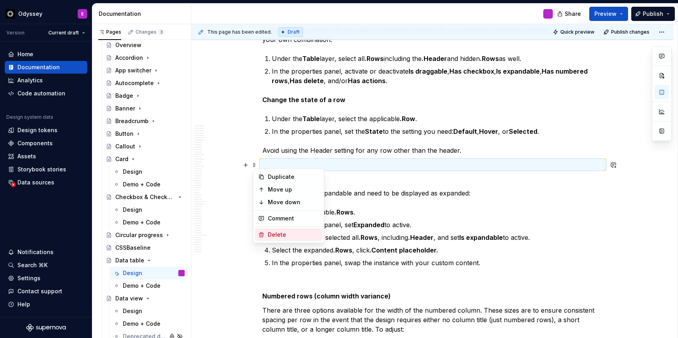
click at [261, 235] on icon at bounding box center [261, 235] width 6 height 6
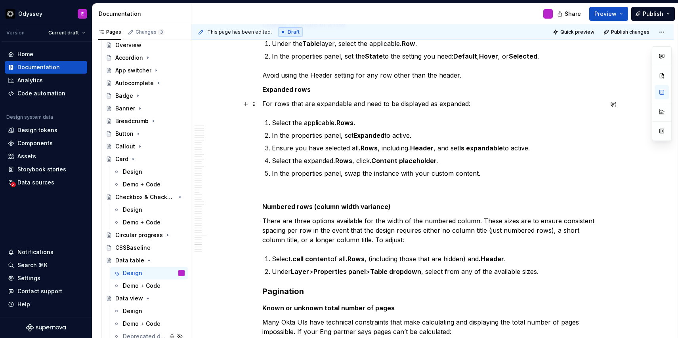
scroll to position [8454, 0]
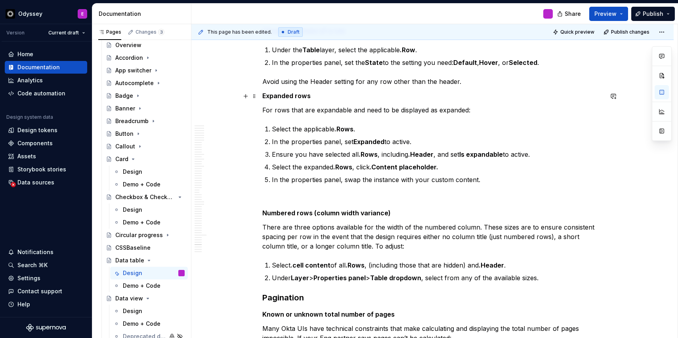
click at [308, 97] on strong "Expanded rows" at bounding box center [286, 96] width 48 height 8
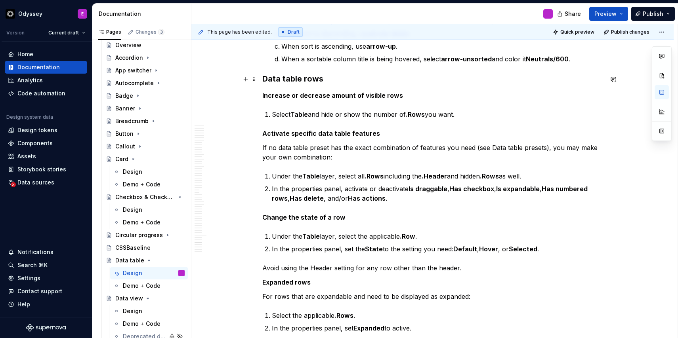
scroll to position [8259, 0]
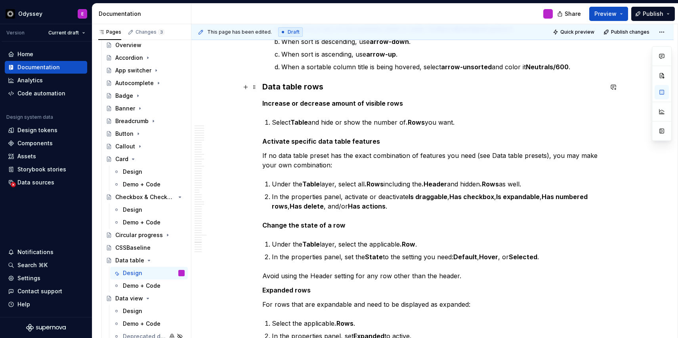
click at [307, 86] on h3 "Data table rows" at bounding box center [432, 86] width 341 height 11
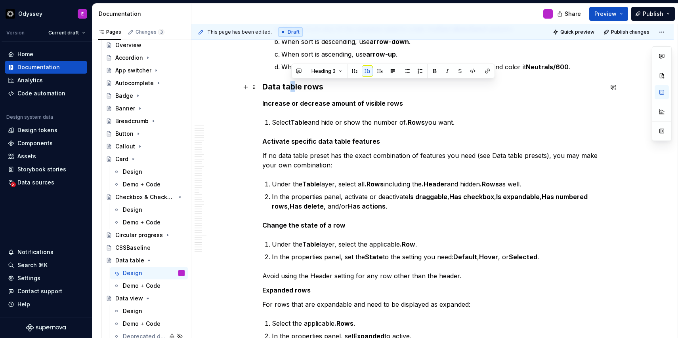
drag, startPoint x: 289, startPoint y: 90, endPoint x: 295, endPoint y: 90, distance: 6.0
click at [295, 90] on h3 "Data table rows" at bounding box center [432, 86] width 341 height 11
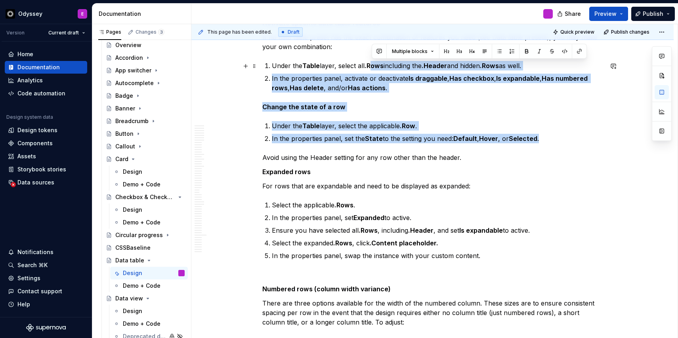
scroll to position [8377, 0]
drag, startPoint x: 542, startPoint y: 63, endPoint x: 373, endPoint y: 65, distance: 168.8
click at [377, 121] on p "Under the Table layer, select the applicable .Row ." at bounding box center [437, 126] width 331 height 10
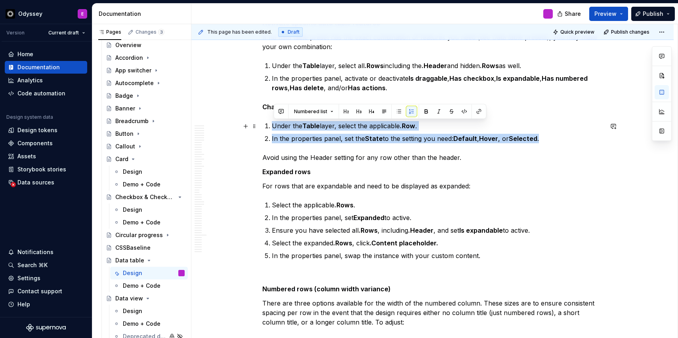
drag, startPoint x: 542, startPoint y: 141, endPoint x: 273, endPoint y: 128, distance: 269.0
click at [273, 128] on ol "Under the Table layer, select the applicable .Row . In the properties panel, se…" at bounding box center [437, 132] width 331 height 22
click at [399, 113] on button "button" at bounding box center [399, 111] width 11 height 11
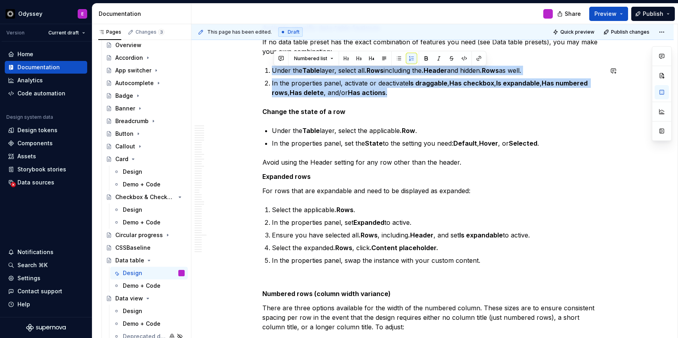
scroll to position [8369, 0]
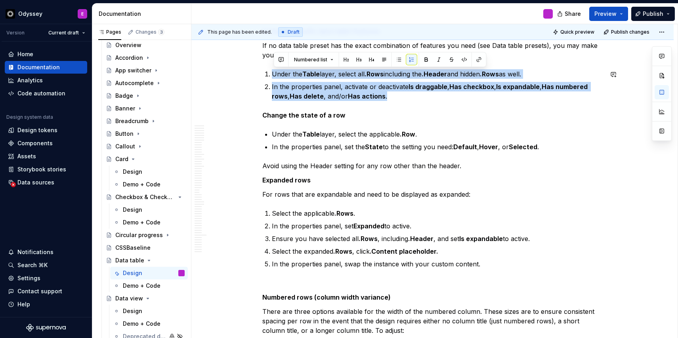
drag, startPoint x: 392, startPoint y: 89, endPoint x: 273, endPoint y: 64, distance: 121.1
click at [397, 59] on button "button" at bounding box center [399, 59] width 11 height 11
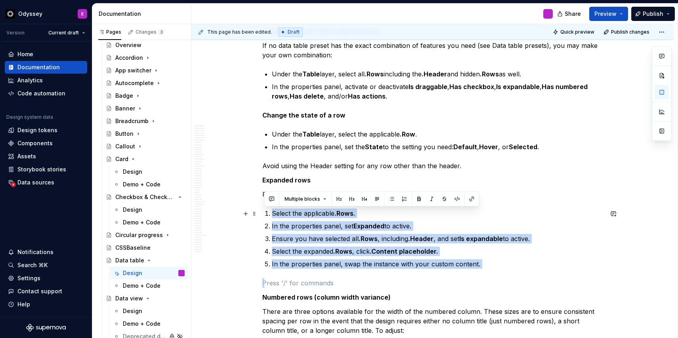
drag, startPoint x: 482, startPoint y: 269, endPoint x: 271, endPoint y: 210, distance: 218.7
click at [393, 200] on button "button" at bounding box center [391, 199] width 11 height 11
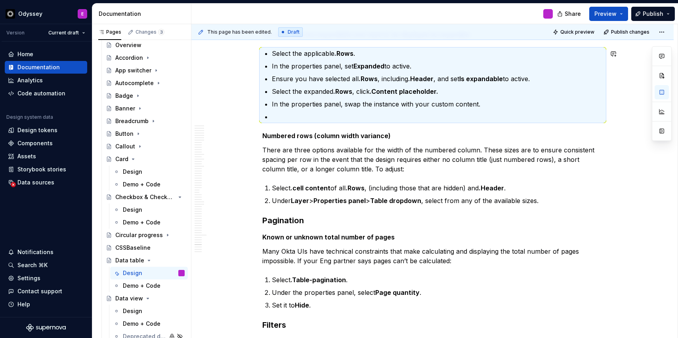
scroll to position [8548, 0]
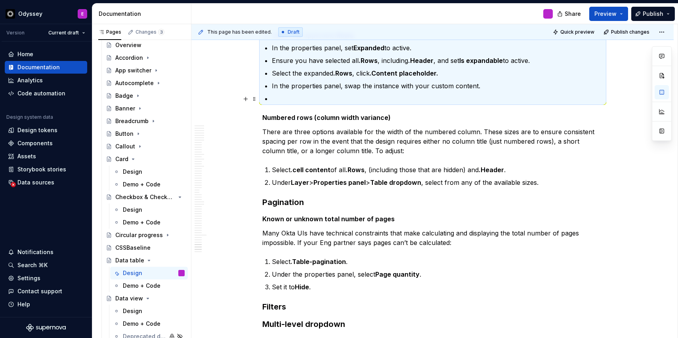
click at [296, 97] on p at bounding box center [437, 99] width 331 height 10
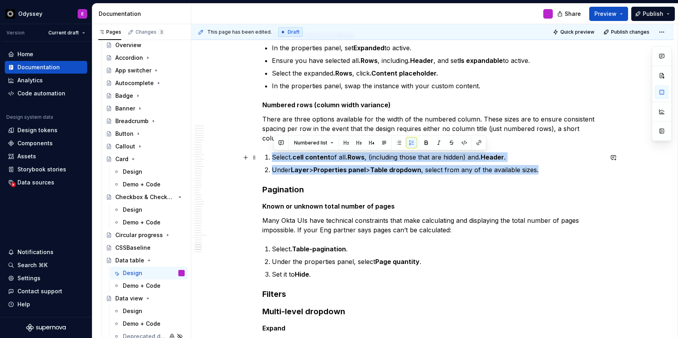
drag, startPoint x: 547, startPoint y: 173, endPoint x: 271, endPoint y: 156, distance: 276.4
click at [272, 156] on ol "Select .cell content of all .Rows , (including those that are hidden) and .Head…" at bounding box center [437, 164] width 331 height 22
click at [397, 143] on button "button" at bounding box center [399, 143] width 11 height 11
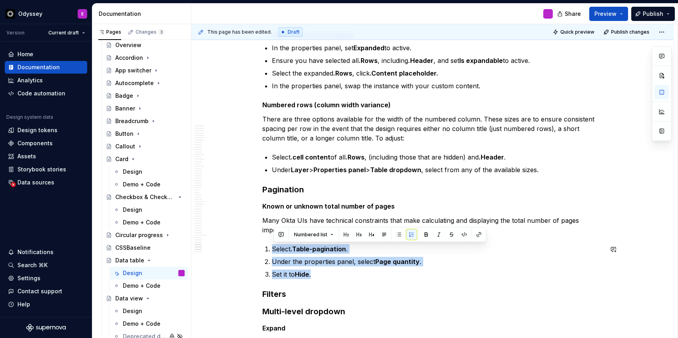
drag, startPoint x: 315, startPoint y: 277, endPoint x: 263, endPoint y: 244, distance: 61.8
click at [399, 236] on button "button" at bounding box center [399, 234] width 11 height 11
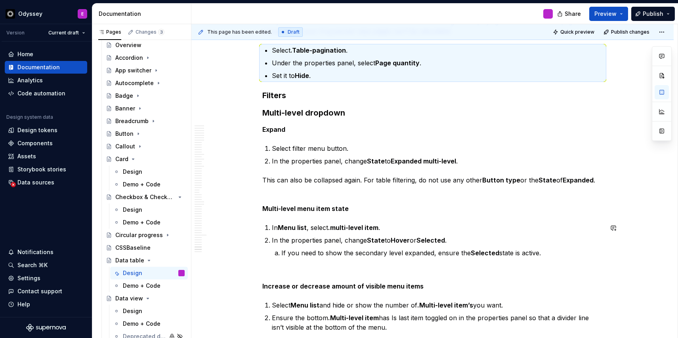
scroll to position [8765, 0]
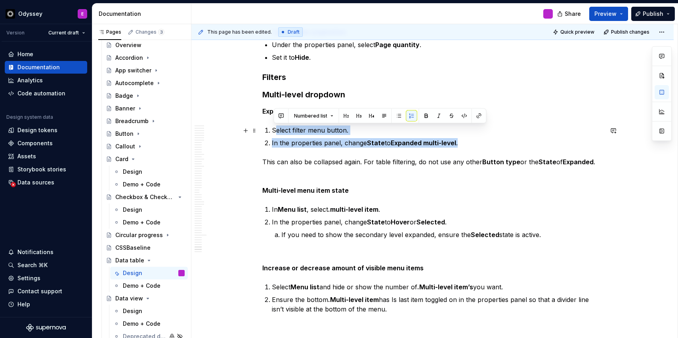
drag, startPoint x: 464, startPoint y: 147, endPoint x: 276, endPoint y: 126, distance: 189.9
click at [276, 126] on ol "Select filter menu button. In the properties panel, change State to Expanded mu…" at bounding box center [437, 137] width 331 height 22
click at [402, 116] on button "button" at bounding box center [403, 116] width 11 height 11
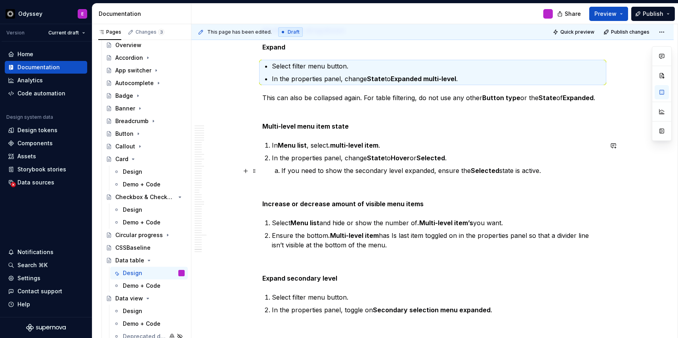
scroll to position [8846, 0]
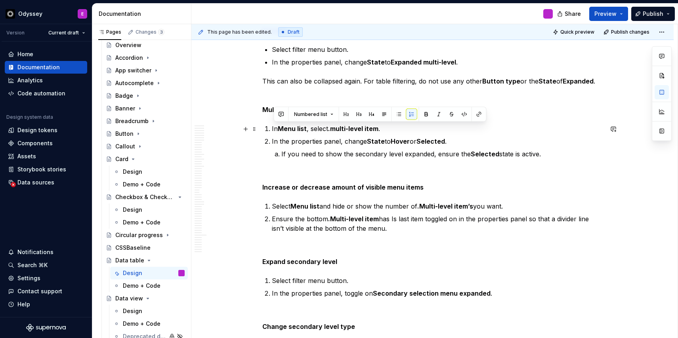
drag, startPoint x: 545, startPoint y: 156, endPoint x: 272, endPoint y: 127, distance: 274.6
click at [272, 127] on ol "In Menu list , select .multi-level item . In the properties panel, change State…" at bounding box center [437, 141] width 331 height 35
click at [398, 114] on button "button" at bounding box center [399, 114] width 11 height 11
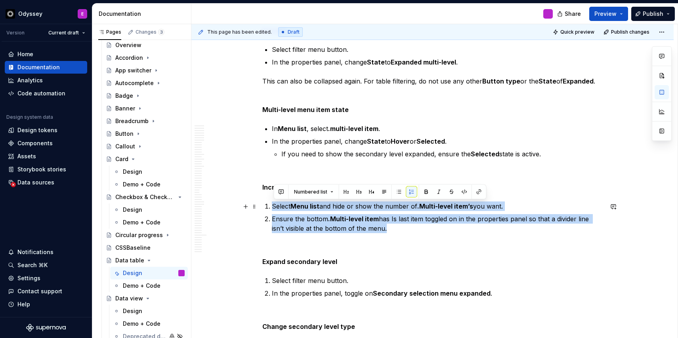
drag, startPoint x: 392, startPoint y: 230, endPoint x: 272, endPoint y: 203, distance: 122.3
click at [272, 203] on ol "Select Menu list and hide or show the number of .Multi-level item’s you want. E…" at bounding box center [437, 218] width 331 height 32
click at [398, 191] on button "button" at bounding box center [399, 192] width 11 height 11
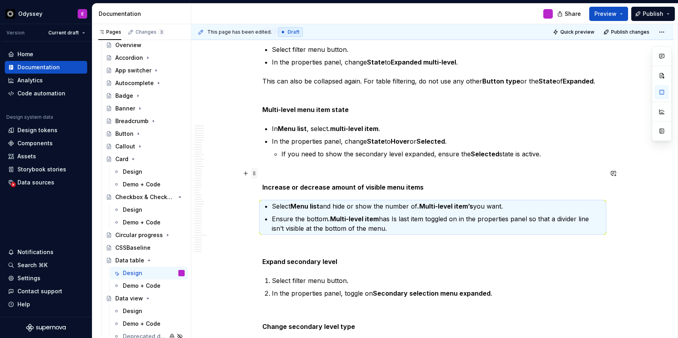
click at [258, 174] on span at bounding box center [254, 173] width 6 height 11
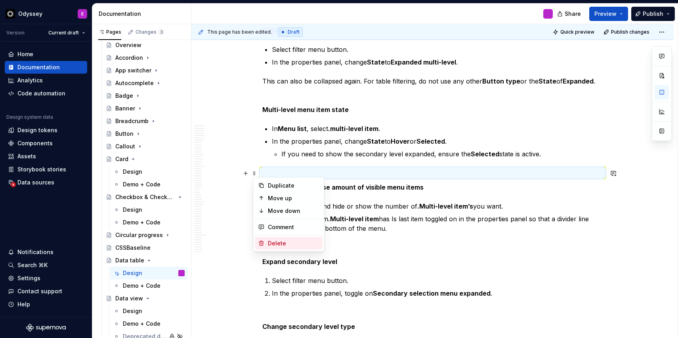
click at [270, 239] on div "Delete" at bounding box center [288, 243] width 67 height 13
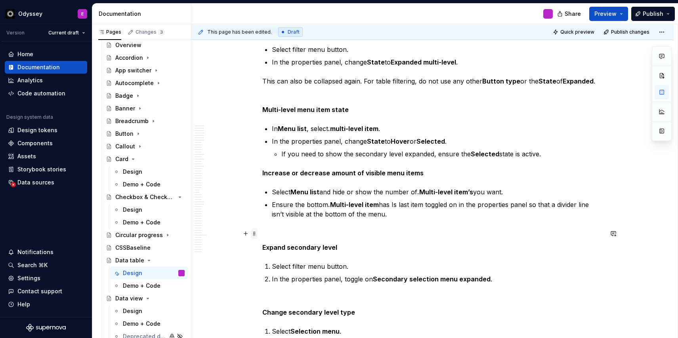
click at [254, 236] on span at bounding box center [254, 233] width 6 height 11
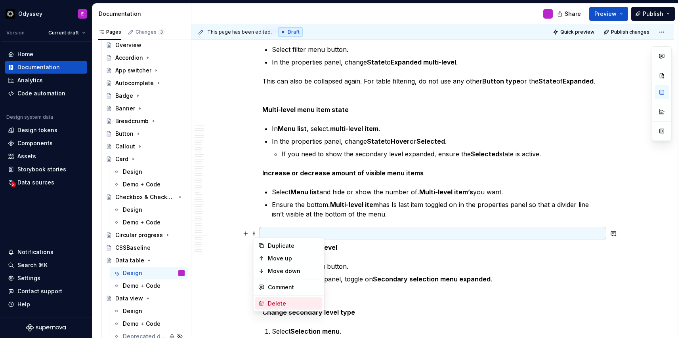
click at [268, 307] on div "Delete" at bounding box center [294, 304] width 52 height 8
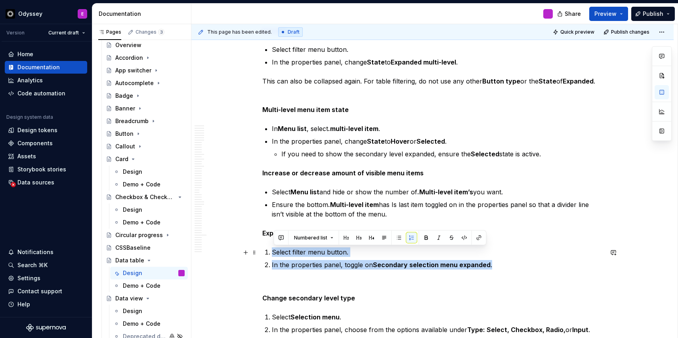
drag, startPoint x: 499, startPoint y: 266, endPoint x: 272, endPoint y: 251, distance: 226.7
click at [272, 251] on ol "Select filter menu button. In the properties panel, toggle on Secondary selecti…" at bounding box center [437, 259] width 331 height 22
click at [396, 238] on button "button" at bounding box center [399, 238] width 11 height 11
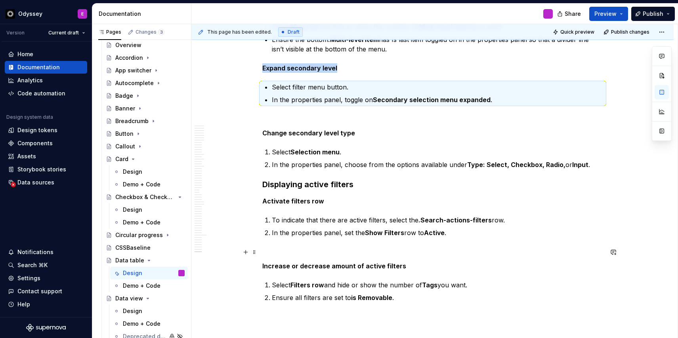
scroll to position [9031, 0]
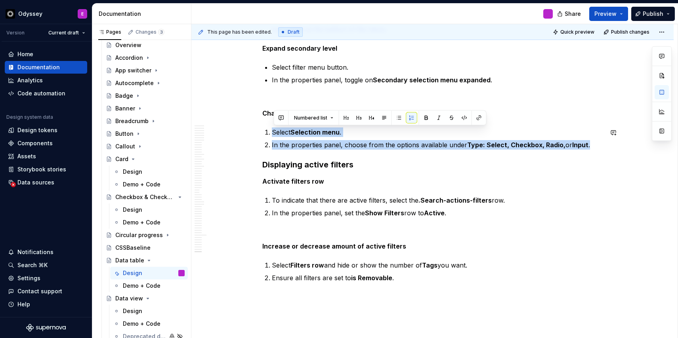
drag, startPoint x: 595, startPoint y: 146, endPoint x: 284, endPoint y: 126, distance: 312.1
click at [398, 118] on button "button" at bounding box center [399, 118] width 11 height 11
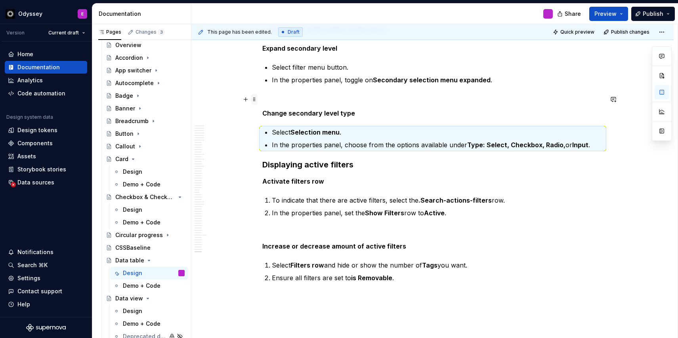
click at [256, 100] on span at bounding box center [254, 99] width 6 height 11
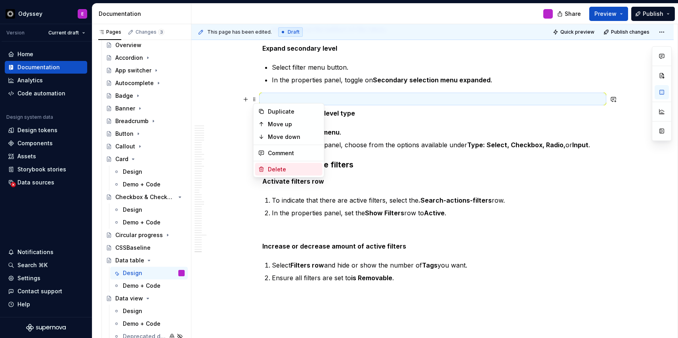
click at [261, 166] on div "Delete" at bounding box center [288, 169] width 67 height 13
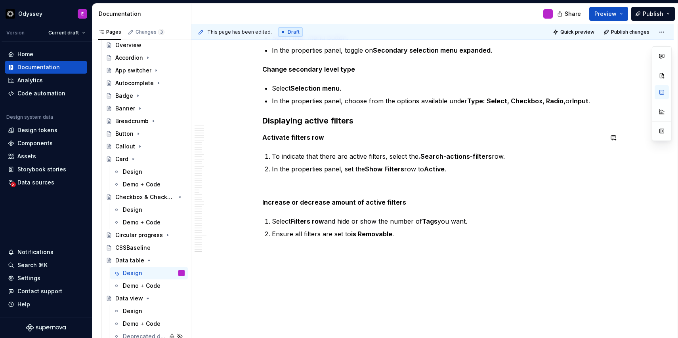
scroll to position [9067, 0]
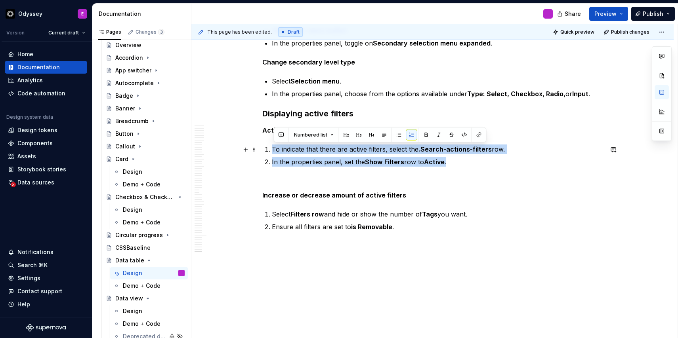
drag, startPoint x: 452, startPoint y: 162, endPoint x: 275, endPoint y: 154, distance: 177.4
click at [275, 154] on ol "To indicate that there are active filters, select the .Search-actions-filters r…" at bounding box center [437, 156] width 331 height 22
click at [394, 135] on button "button" at bounding box center [399, 135] width 11 height 11
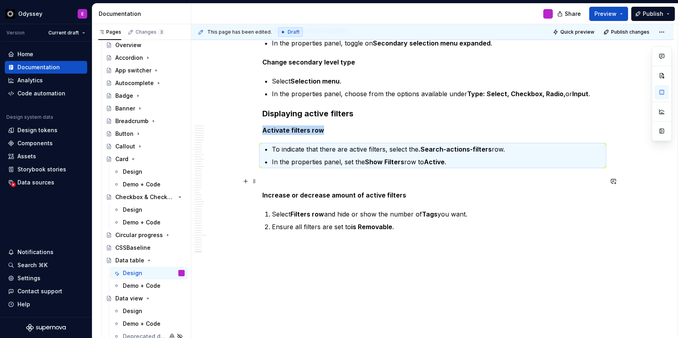
click at [273, 181] on p at bounding box center [432, 181] width 341 height 10
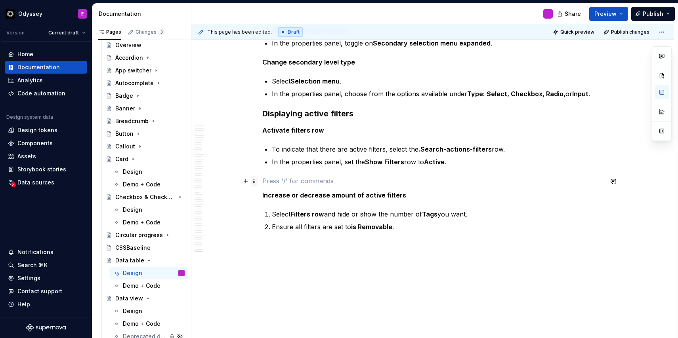
click at [255, 183] on span at bounding box center [254, 181] width 6 height 11
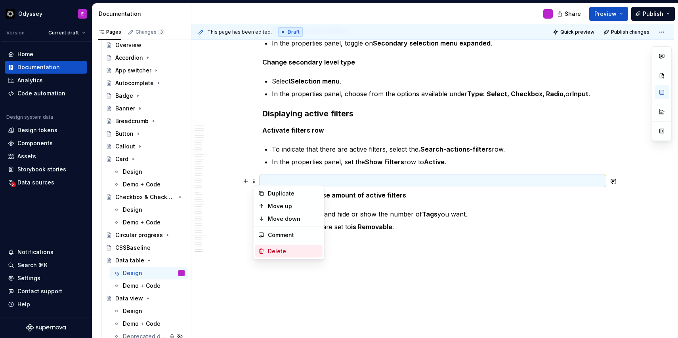
click at [271, 253] on div "Delete" at bounding box center [294, 252] width 52 height 8
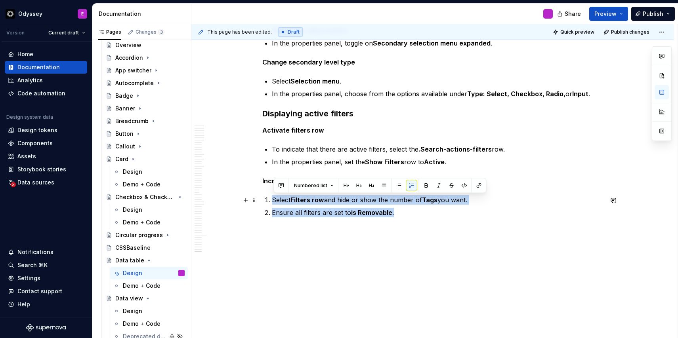
drag, startPoint x: 399, startPoint y: 216, endPoint x: 269, endPoint y: 202, distance: 130.7
click at [272, 202] on ol "Select Filters row and hide or show the number of Tags you want. Ensure all fil…" at bounding box center [437, 206] width 331 height 22
click at [397, 185] on button "button" at bounding box center [399, 185] width 11 height 11
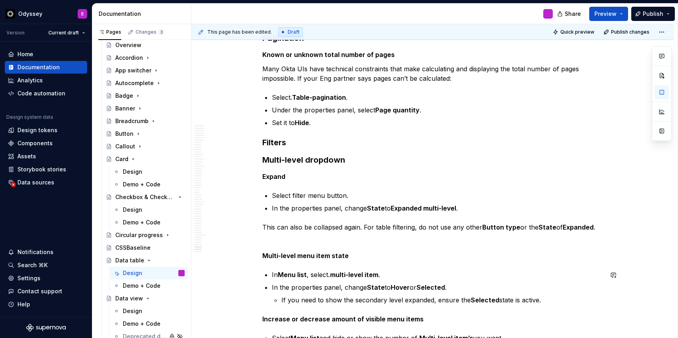
scroll to position [8691, 0]
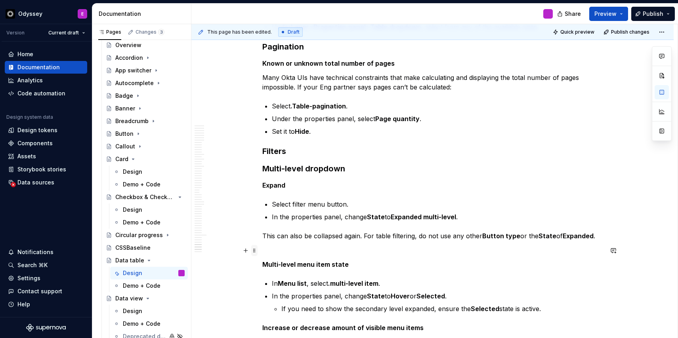
click at [255, 251] on span at bounding box center [254, 250] width 6 height 11
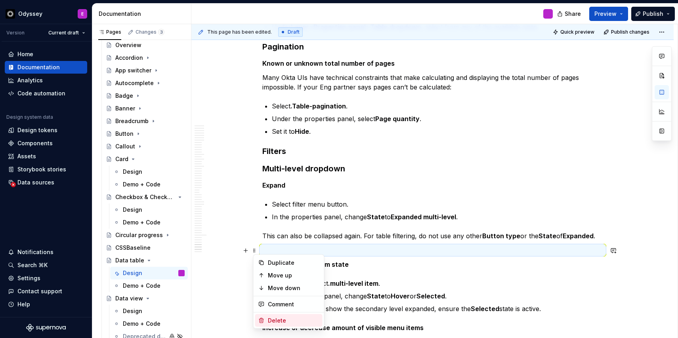
click at [279, 317] on div "Delete" at bounding box center [294, 321] width 52 height 8
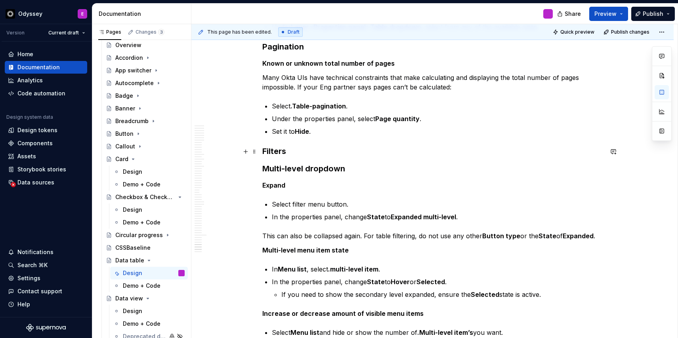
click at [289, 152] on h3 "Filters" at bounding box center [432, 151] width 341 height 11
click at [283, 152] on h3 "Filters" at bounding box center [432, 151] width 341 height 11
click at [282, 151] on h3 "Filters" at bounding box center [432, 151] width 341 height 11
drag, startPoint x: 282, startPoint y: 151, endPoint x: 273, endPoint y: 150, distance: 9.6
click at [273, 150] on h3 "Filters" at bounding box center [432, 151] width 341 height 11
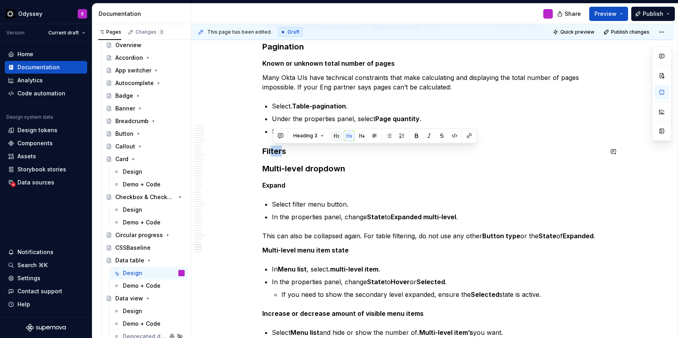
click at [336, 136] on button "button" at bounding box center [336, 135] width 11 height 11
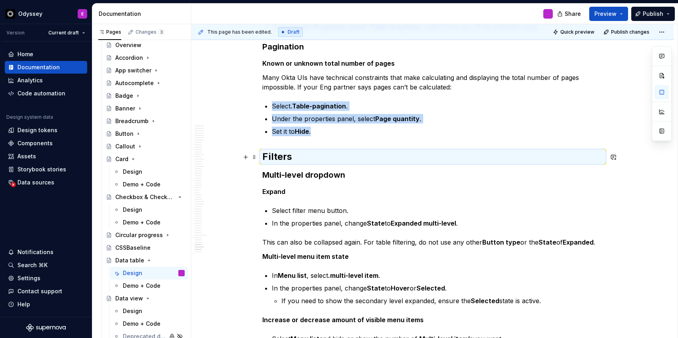
click at [336, 156] on h2 "Filters" at bounding box center [432, 157] width 341 height 13
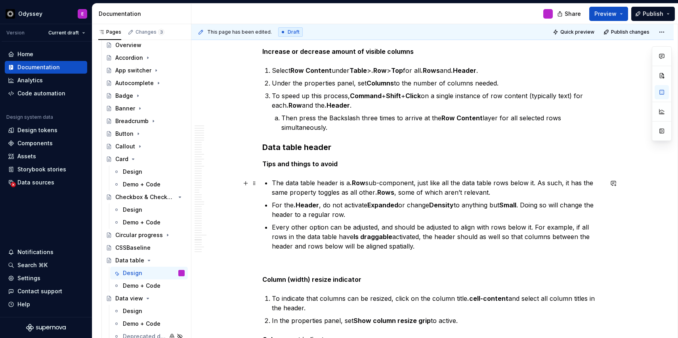
scroll to position [7901, 0]
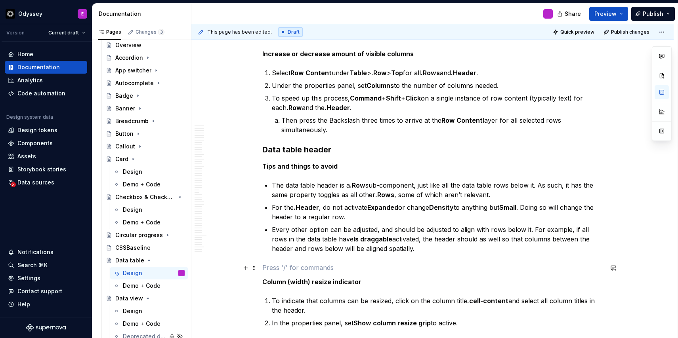
click at [273, 267] on p at bounding box center [432, 268] width 341 height 10
click at [256, 269] on span at bounding box center [254, 268] width 6 height 11
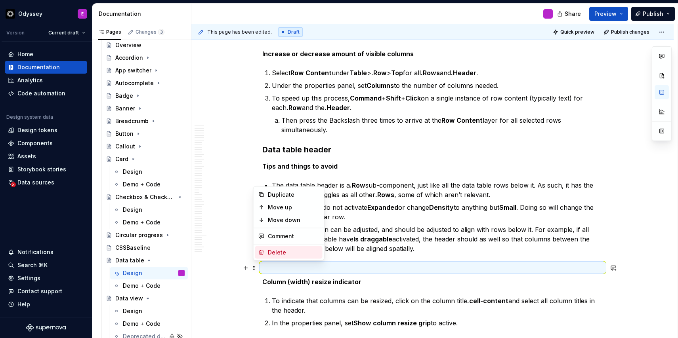
click at [274, 250] on div "Delete" at bounding box center [294, 253] width 52 height 8
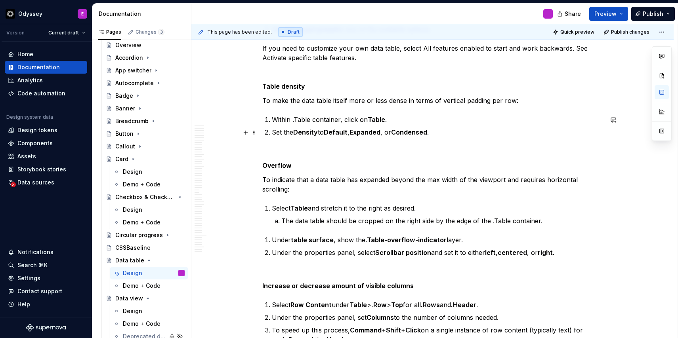
scroll to position [7673, 0]
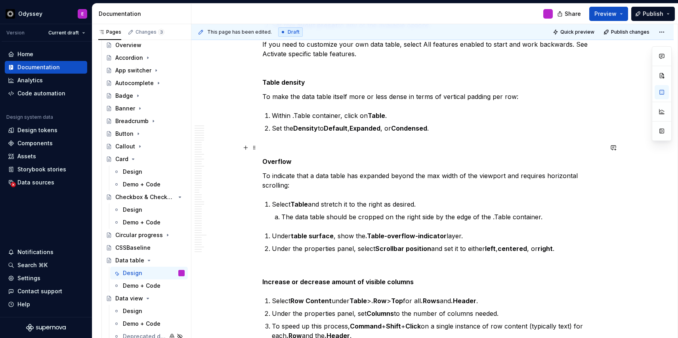
click at [273, 143] on p at bounding box center [432, 148] width 341 height 10
click at [255, 148] on span at bounding box center [254, 147] width 6 height 11
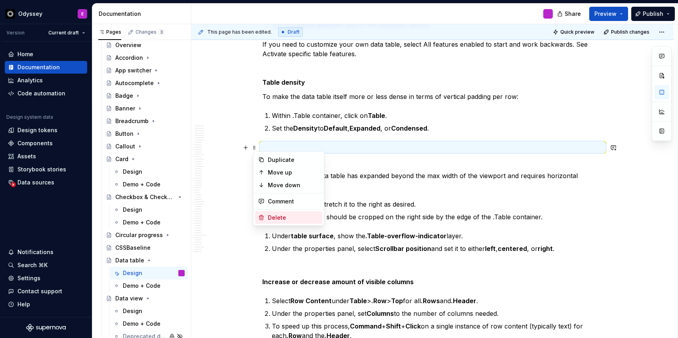
click at [260, 218] on icon at bounding box center [261, 218] width 6 height 6
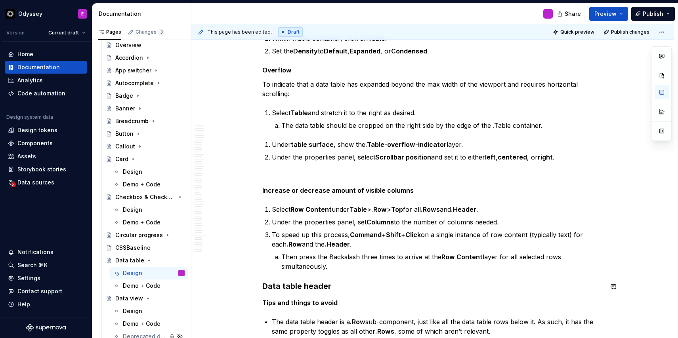
scroll to position [7788, 0]
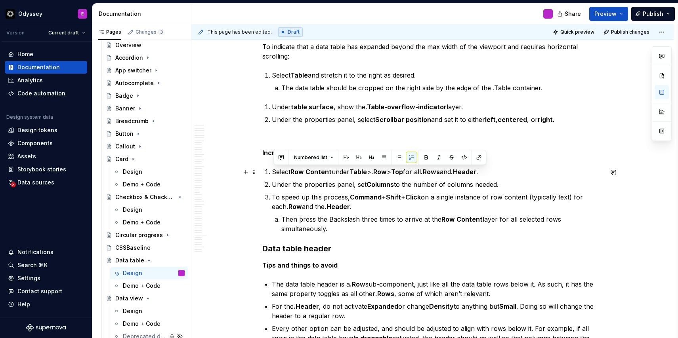
drag, startPoint x: 333, startPoint y: 231, endPoint x: 273, endPoint y: 172, distance: 83.8
click at [273, 172] on ol "Select Row Content under Table > .Row > Top for all .Rows and .Header . Under t…" at bounding box center [437, 200] width 331 height 67
click at [399, 159] on button "button" at bounding box center [399, 157] width 11 height 11
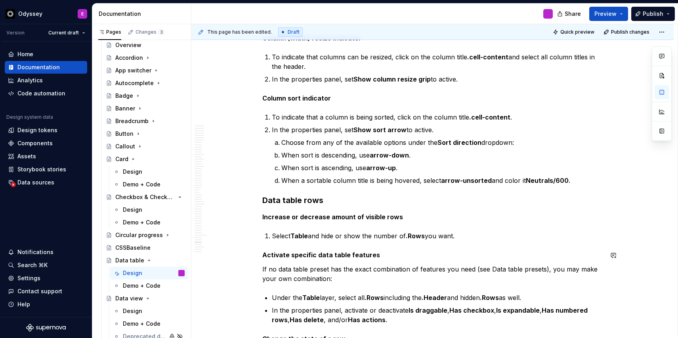
scroll to position [8106, 0]
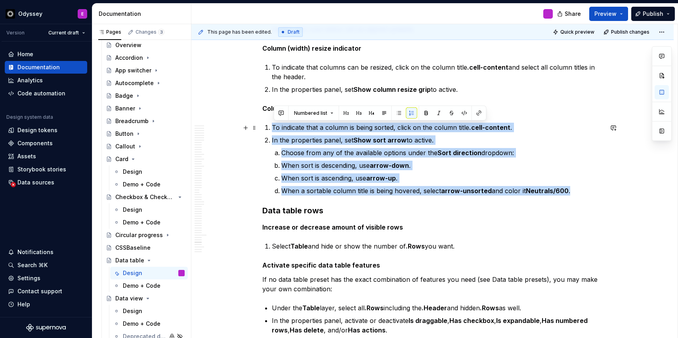
drag, startPoint x: 573, startPoint y: 191, endPoint x: 273, endPoint y: 123, distance: 308.1
click at [273, 123] on ol "To indicate that a column is being sorted, click on the column title .cell-cont…" at bounding box center [437, 159] width 331 height 73
click at [400, 112] on button "button" at bounding box center [399, 113] width 11 height 11
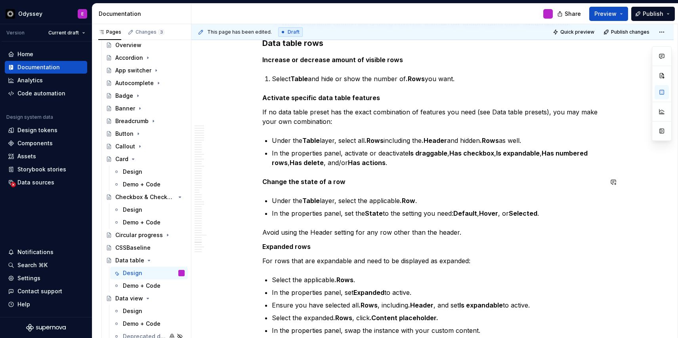
scroll to position [8266, 0]
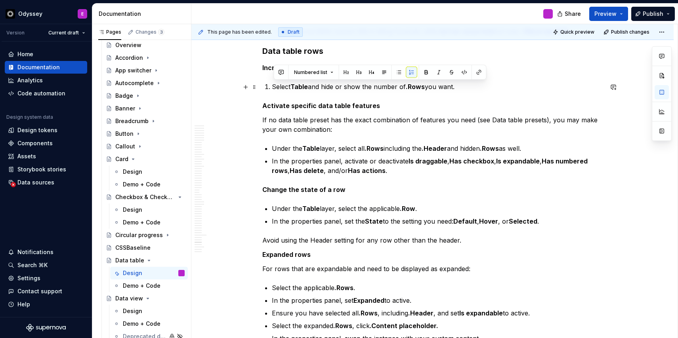
drag, startPoint x: 463, startPoint y: 90, endPoint x: 269, endPoint y: 89, distance: 193.4
click at [272, 89] on li "Select Table and hide or show the number of .Rows you want." at bounding box center [437, 87] width 331 height 10
click at [398, 71] on button "button" at bounding box center [399, 72] width 11 height 11
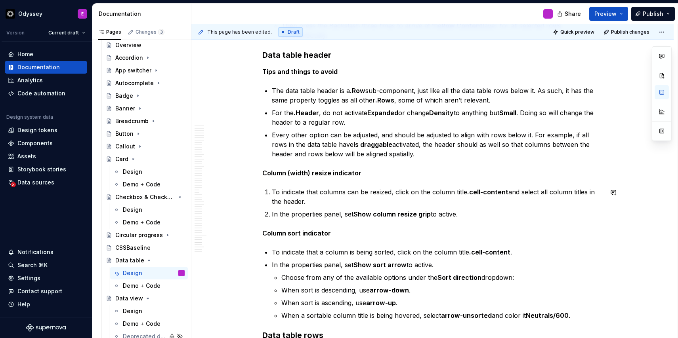
scroll to position [7980, 0]
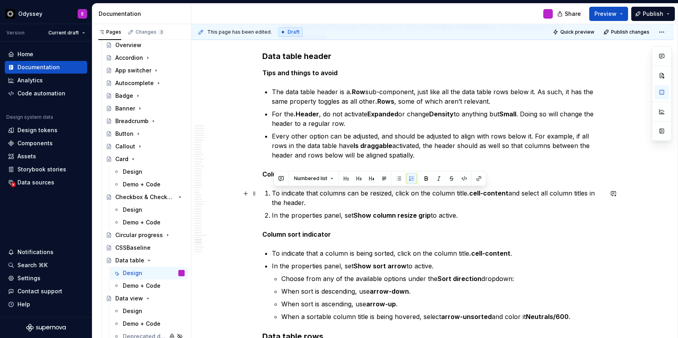
drag, startPoint x: 464, startPoint y: 218, endPoint x: 274, endPoint y: 193, distance: 191.9
click at [274, 193] on ol "To indicate that columns can be resized, click on the column title .cell-conten…" at bounding box center [437, 205] width 331 height 32
click at [397, 177] on button "button" at bounding box center [399, 178] width 11 height 11
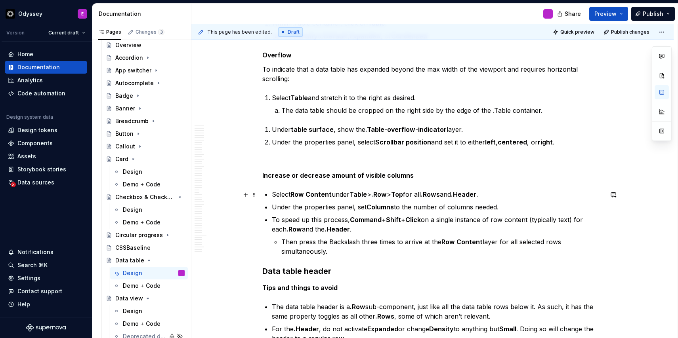
scroll to position [7707, 0]
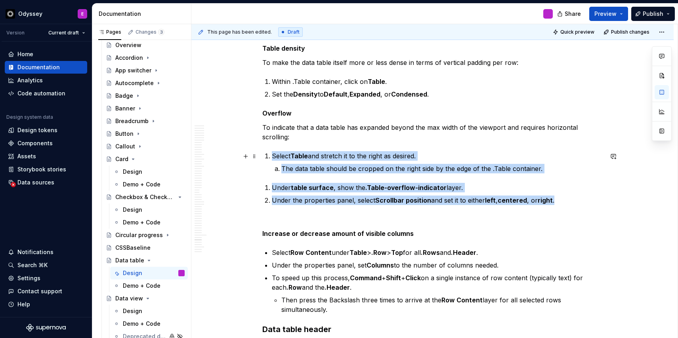
drag, startPoint x: 562, startPoint y: 199, endPoint x: 273, endPoint y: 153, distance: 292.5
click at [367, 157] on p "Select Table and stretch it to the right as desired." at bounding box center [437, 156] width 331 height 10
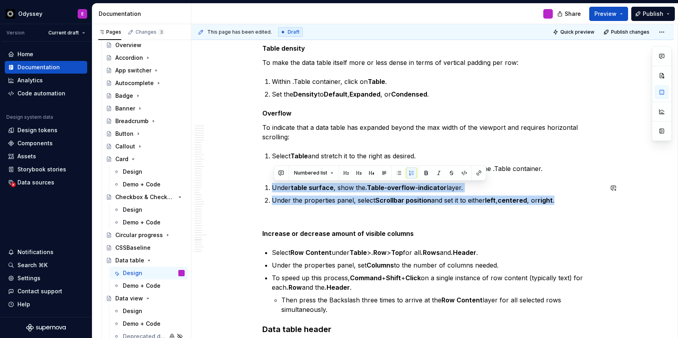
drag, startPoint x: 560, startPoint y: 199, endPoint x: 354, endPoint y: 179, distance: 207.5
click at [396, 170] on button "button" at bounding box center [399, 173] width 11 height 11
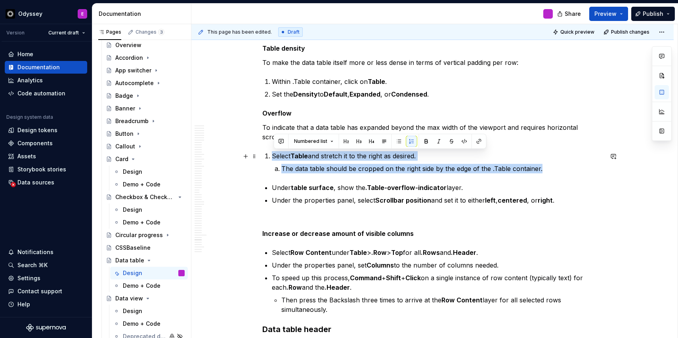
drag, startPoint x: 545, startPoint y: 168, endPoint x: 261, endPoint y: 153, distance: 284.2
click at [399, 140] on button "button" at bounding box center [399, 141] width 11 height 11
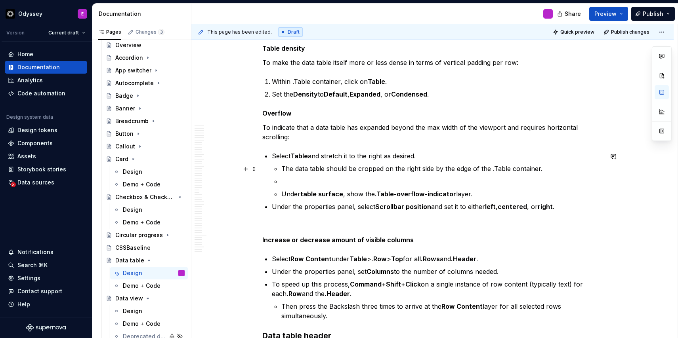
click at [283, 170] on p "The data table should be cropped on the right side by the edge of the .Table co…" at bounding box center [442, 169] width 322 height 10
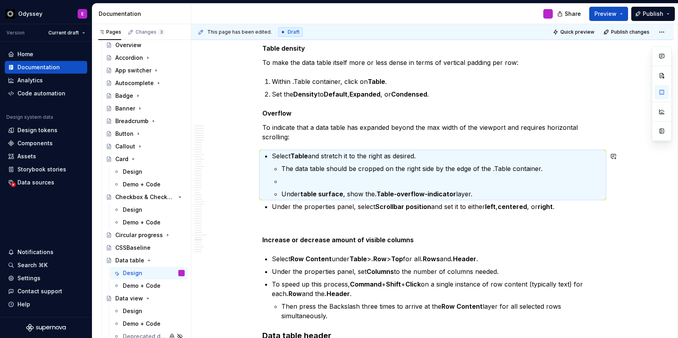
click at [283, 170] on p "The data table should be cropped on the right side by the edge of the .Table co…" at bounding box center [442, 169] width 322 height 10
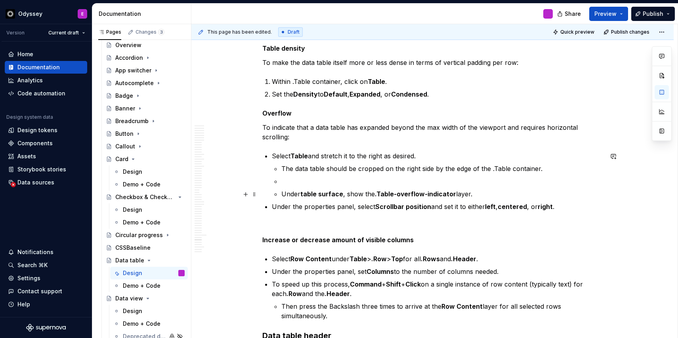
click at [281, 194] on li "Select Table and stretch it to the right as desired. The data table should be c…" at bounding box center [437, 175] width 331 height 48
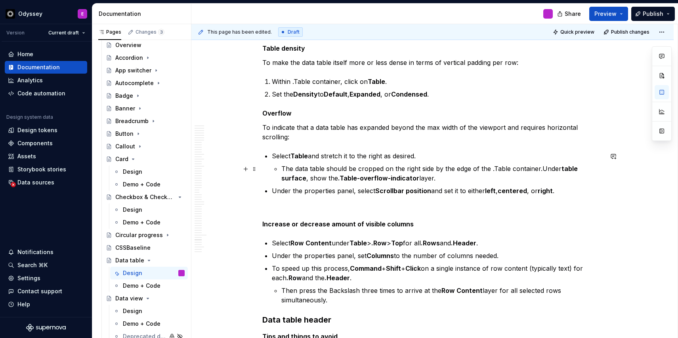
click at [283, 168] on p "The data table should be cropped on the right side by the edge of the .Table co…" at bounding box center [442, 173] width 322 height 19
click at [486, 169] on p "The data table should be cropped on the right side by the edge of the .Table co…" at bounding box center [437, 173] width 331 height 19
click at [534, 169] on p "The data table should be cropped on the right side by the edge of the .Table co…" at bounding box center [437, 173] width 331 height 19
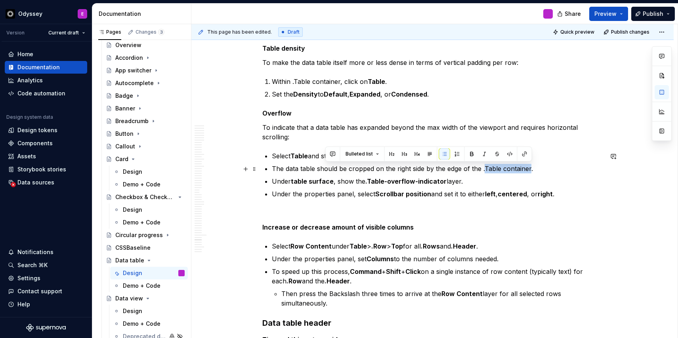
drag, startPoint x: 485, startPoint y: 170, endPoint x: 531, endPoint y: 167, distance: 46.8
click at [531, 167] on p "The data table should be cropped on the right side by the edge of the .Table co…" at bounding box center [437, 169] width 331 height 10
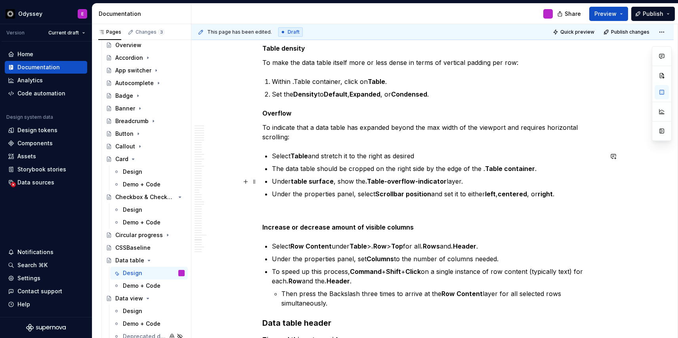
click at [525, 180] on p "Under table surface , show the .Table-overflow-indicator layer." at bounding box center [437, 182] width 331 height 10
click at [273, 170] on p "The data table should be cropped on the right side by the edge of the . Table c…" at bounding box center [437, 169] width 331 height 10
click at [257, 214] on span at bounding box center [254, 213] width 6 height 11
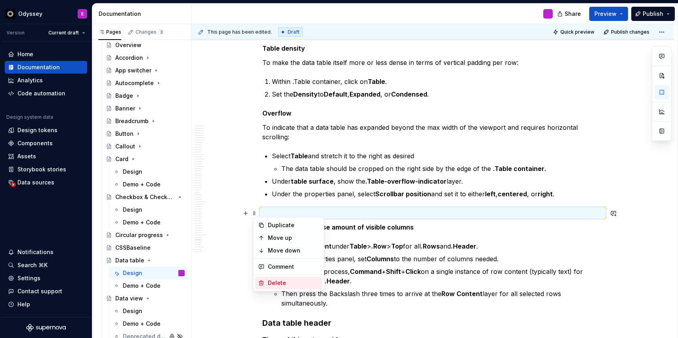
click at [269, 282] on div "Delete" at bounding box center [294, 283] width 52 height 8
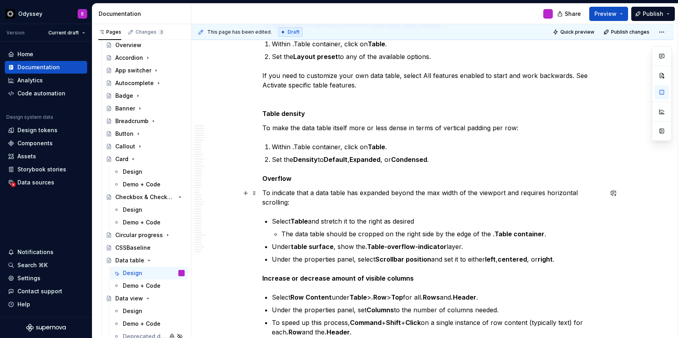
scroll to position [7640, 0]
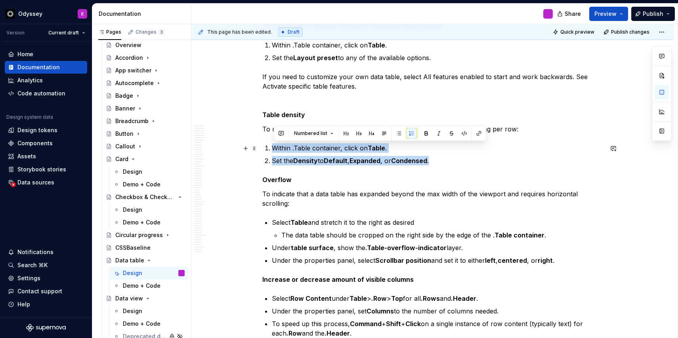
drag, startPoint x: 438, startPoint y: 162, endPoint x: 271, endPoint y: 145, distance: 168.5
click at [272, 145] on ol "Within .Table container, click on Table . Set the Density to Default , Expanded…" at bounding box center [437, 154] width 331 height 22
click at [396, 132] on button "button" at bounding box center [399, 133] width 11 height 11
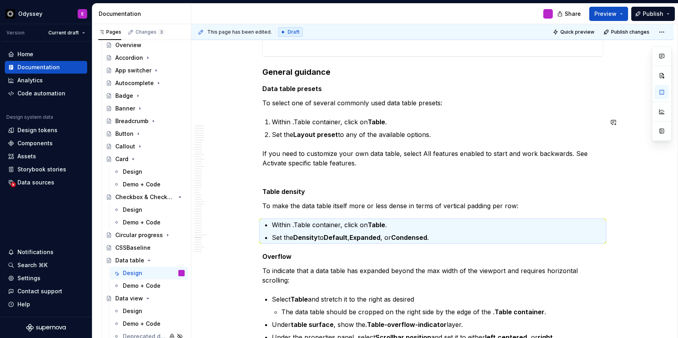
scroll to position [7555, 0]
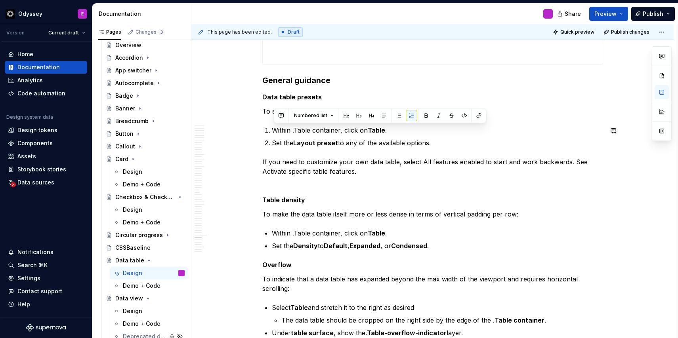
drag, startPoint x: 440, startPoint y: 146, endPoint x: 273, endPoint y: 124, distance: 168.7
click at [397, 115] on button "button" at bounding box center [399, 115] width 11 height 11
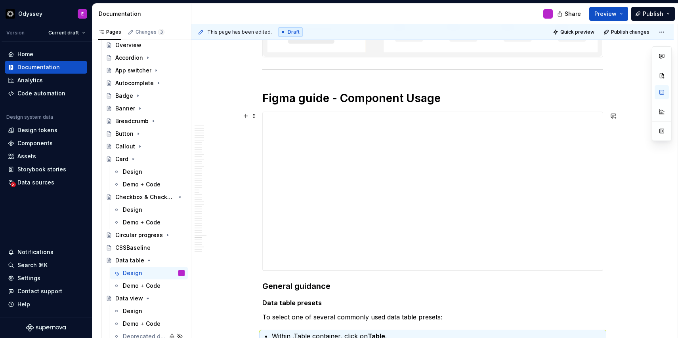
scroll to position [7350, 0]
click at [256, 95] on span at bounding box center [254, 97] width 6 height 11
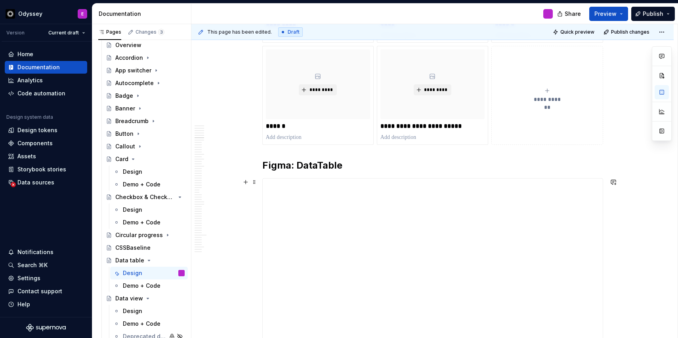
scroll to position [850, 0]
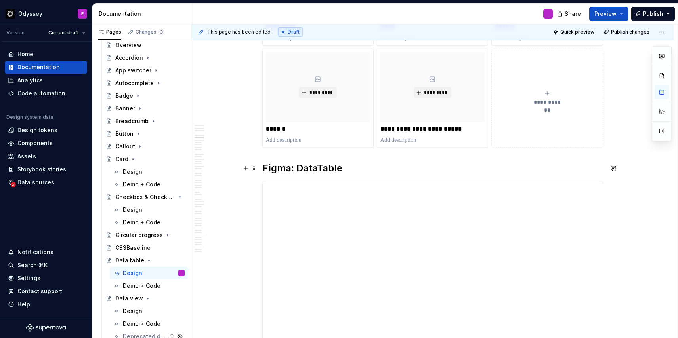
click at [345, 171] on h2 "Figma: DataTable" at bounding box center [432, 168] width 341 height 13
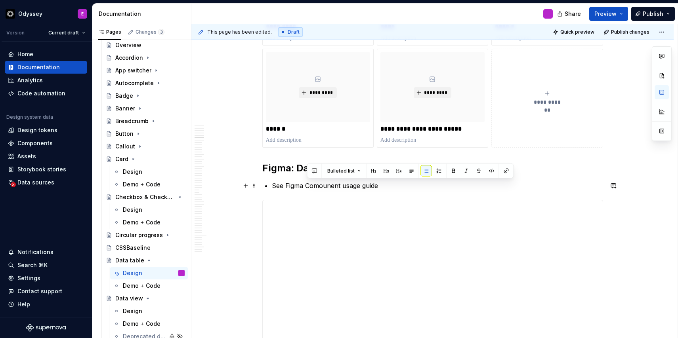
drag, startPoint x: 383, startPoint y: 185, endPoint x: 308, endPoint y: 186, distance: 74.9
click at [308, 186] on p "See Figma Comounent usage guide" at bounding box center [437, 186] width 331 height 10
click at [449, 183] on p "See Figma component configuration / usage guide at the blottom of this page" at bounding box center [437, 186] width 331 height 10
click at [451, 184] on p "See Figma component configuration / usage guide at the blottom of this page" at bounding box center [437, 186] width 331 height 10
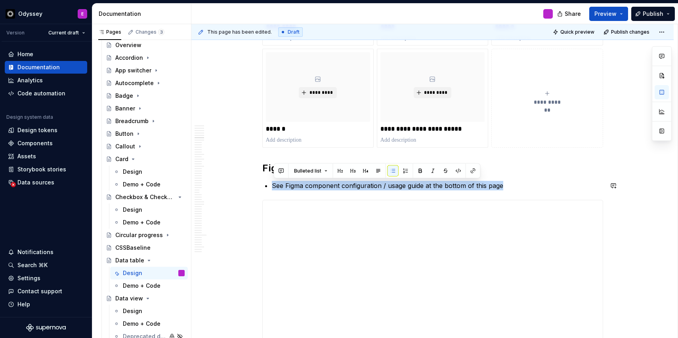
drag, startPoint x: 510, startPoint y: 185, endPoint x: 279, endPoint y: 180, distance: 231.1
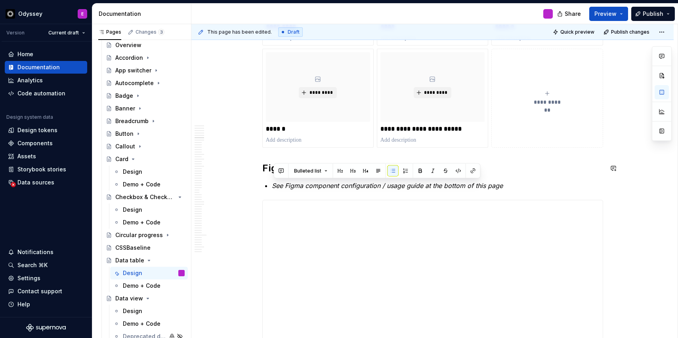
click at [531, 168] on h2 "Figma: DataTable" at bounding box center [432, 168] width 341 height 13
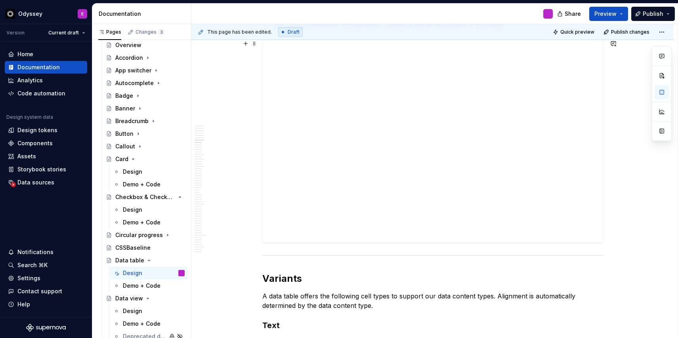
scroll to position [1011, 0]
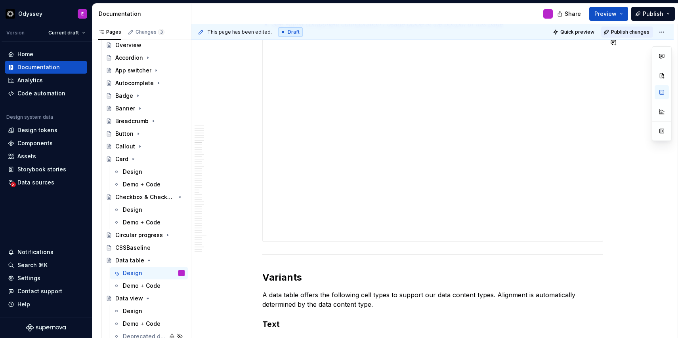
click at [624, 28] on button "Publish changes" at bounding box center [627, 32] width 52 height 11
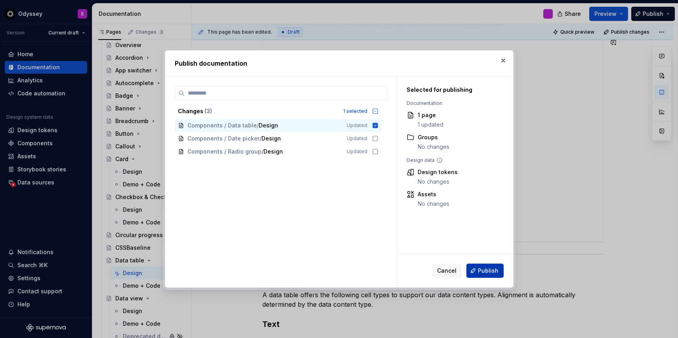
click at [474, 269] on button "Publish" at bounding box center [484, 271] width 37 height 14
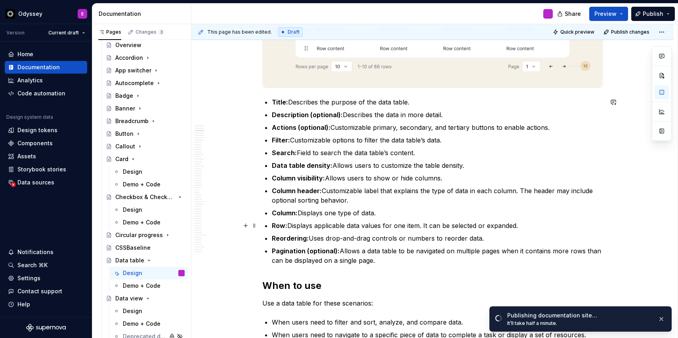
scroll to position [379, 0]
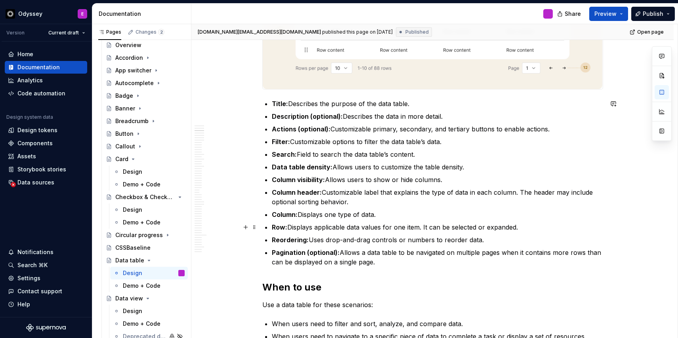
type textarea "*"
